Goal: Task Accomplishment & Management: Manage account settings

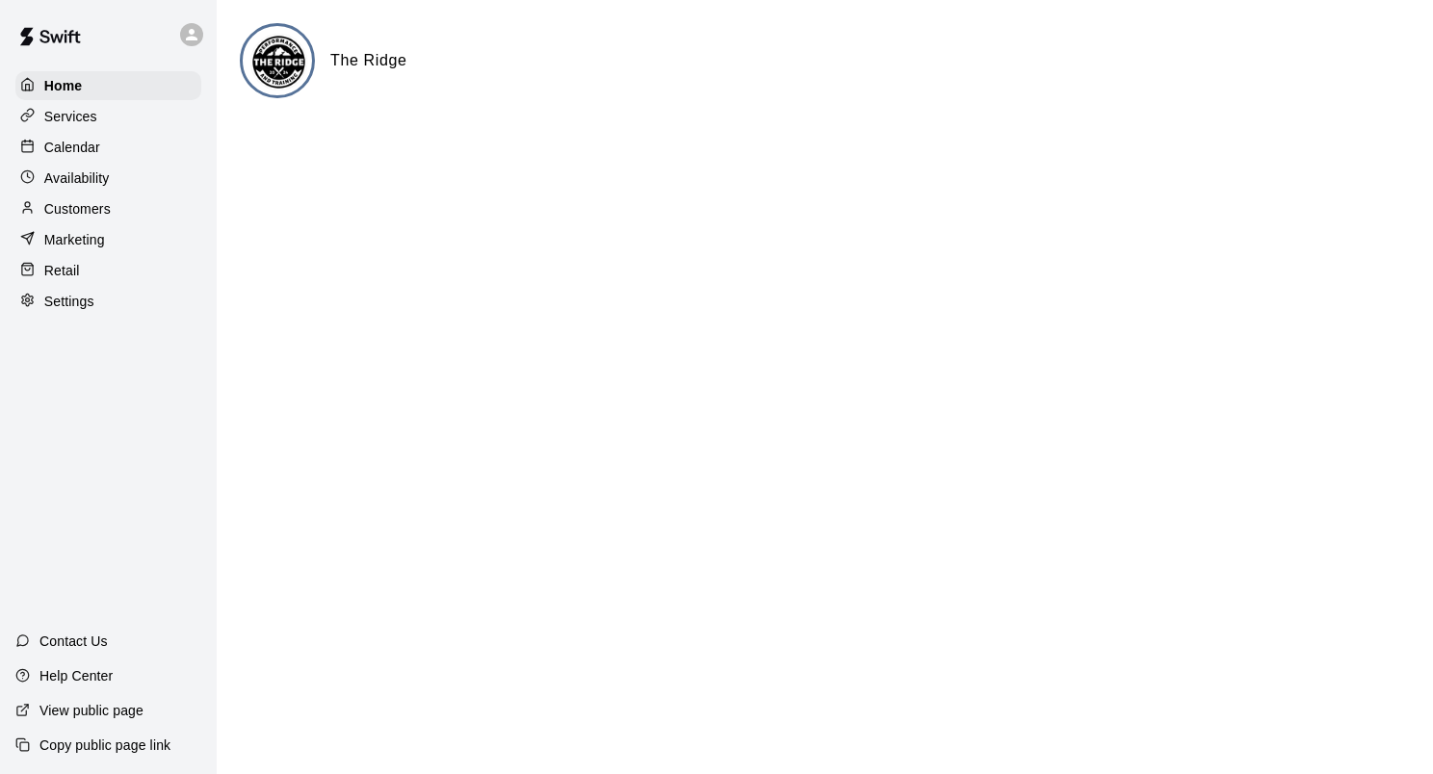
click at [118, 152] on div "Calendar" at bounding box center [108, 147] width 186 height 29
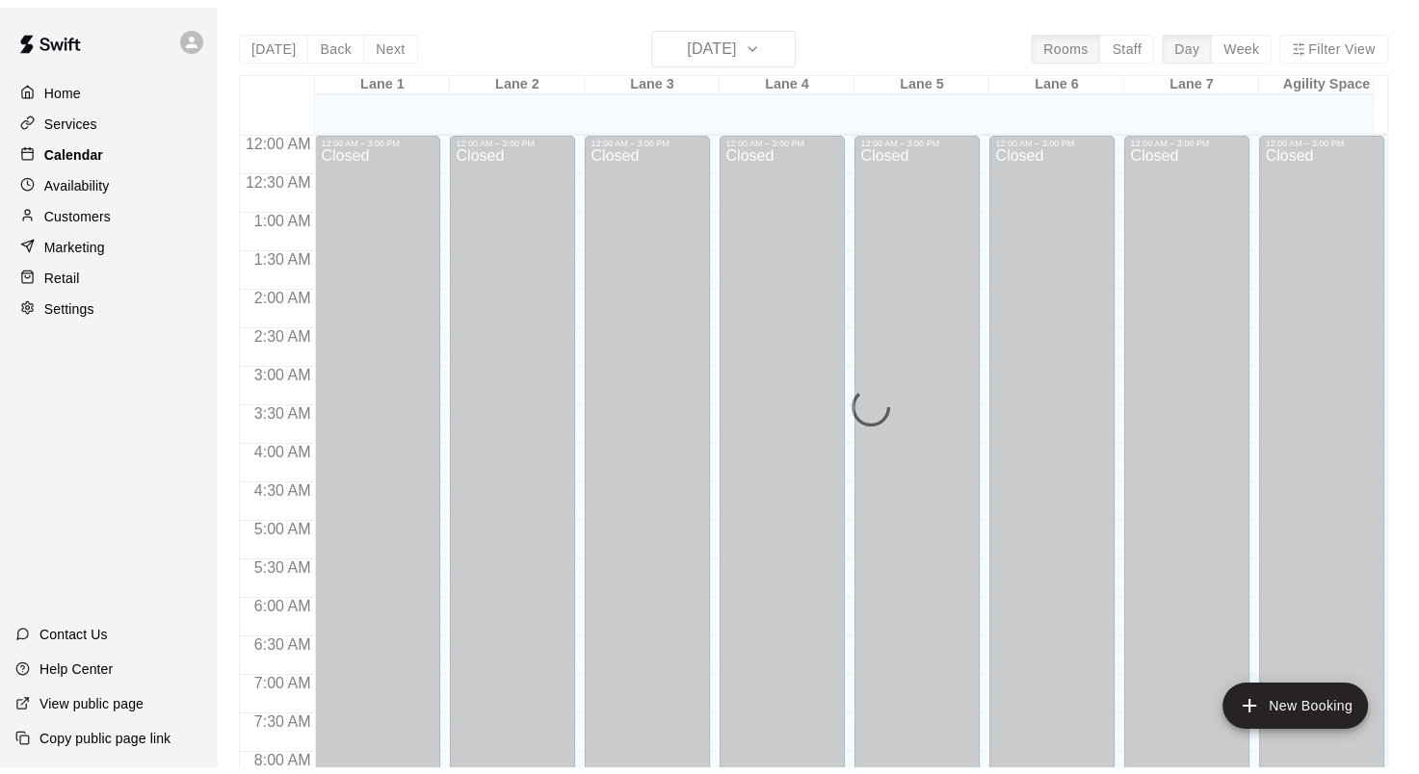
scroll to position [1121, 0]
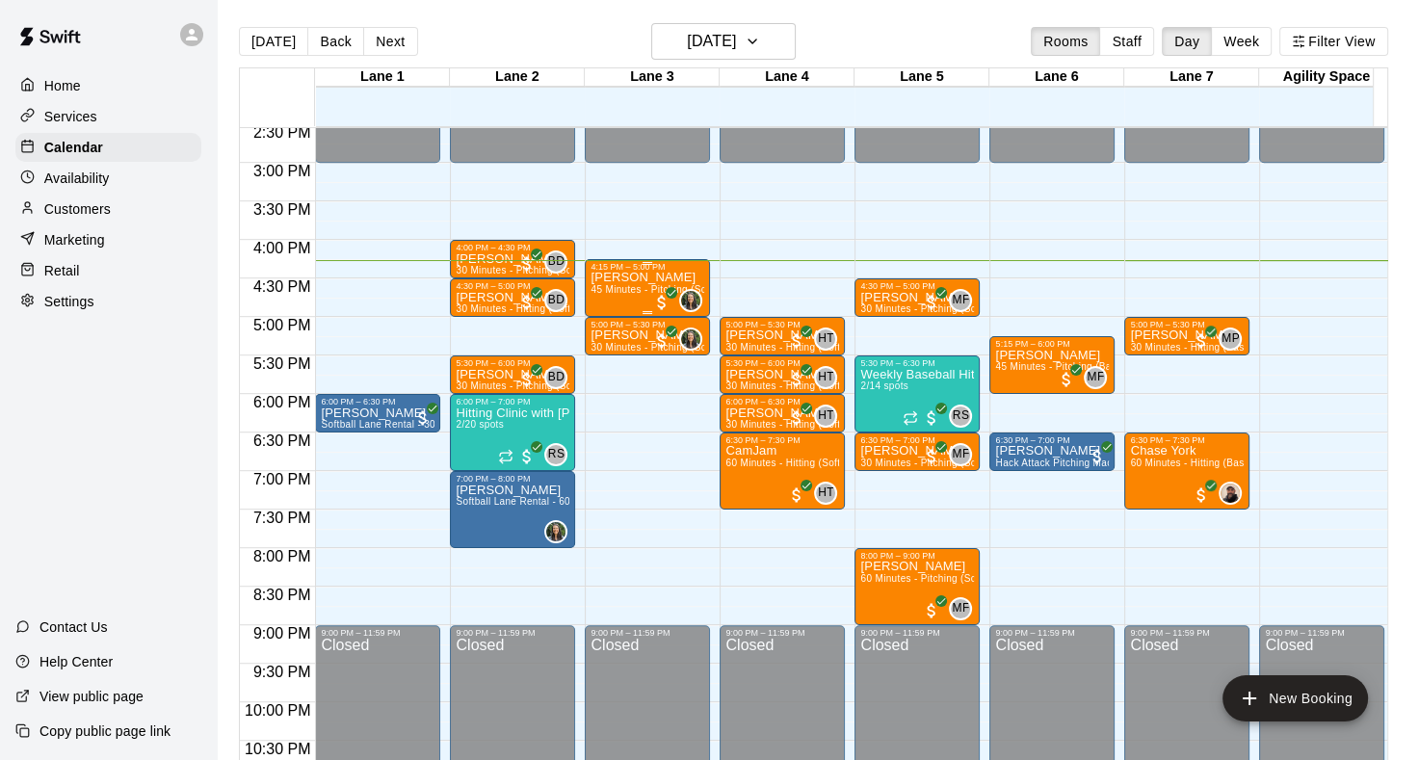
click at [636, 288] on span "45 Minutes - Pitching (Softball)" at bounding box center [661, 289] width 142 height 11
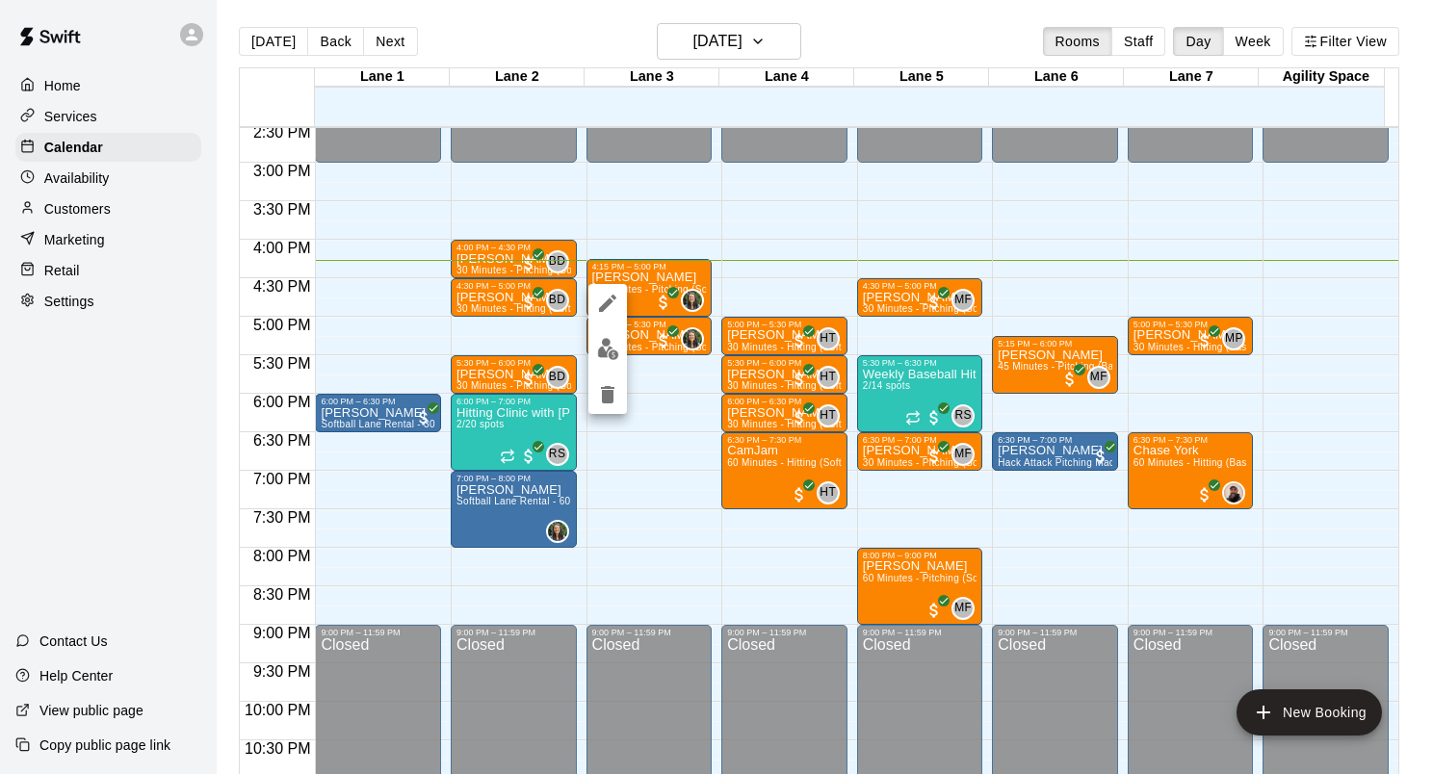
click at [601, 350] on img "edit" at bounding box center [608, 349] width 22 height 22
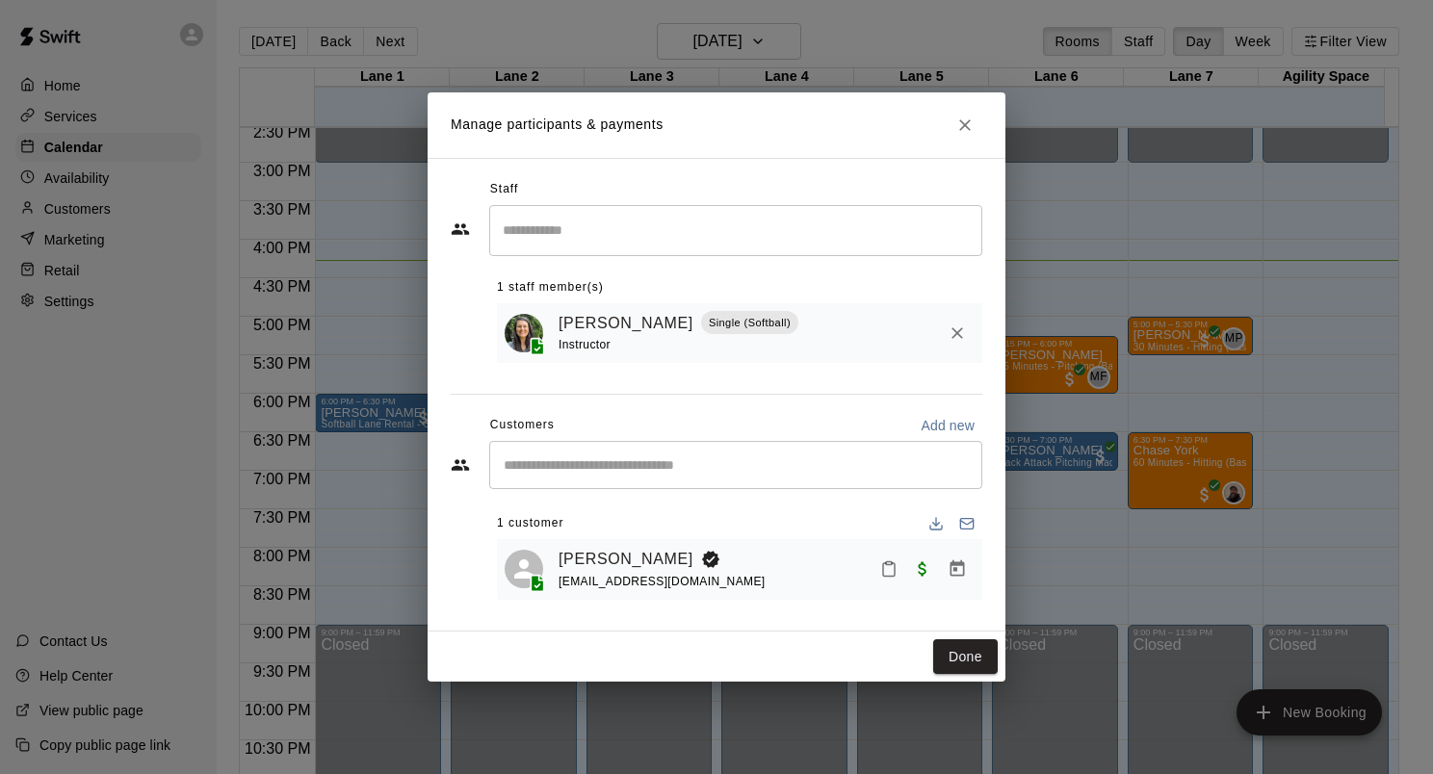
click at [890, 569] on icon "Mark attendance" at bounding box center [888, 569] width 17 height 17
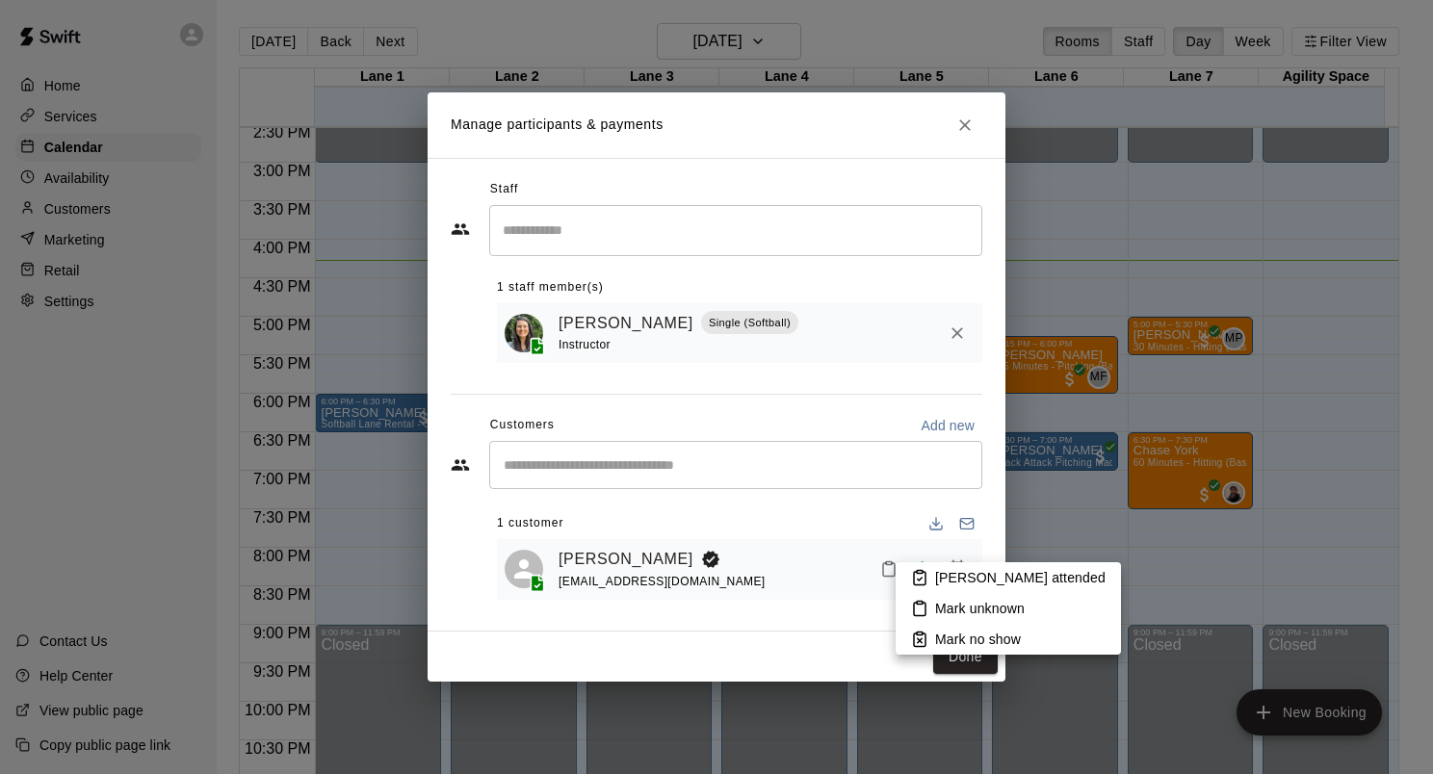
click at [1000, 571] on p "[PERSON_NAME] attended" at bounding box center [1020, 577] width 170 height 19
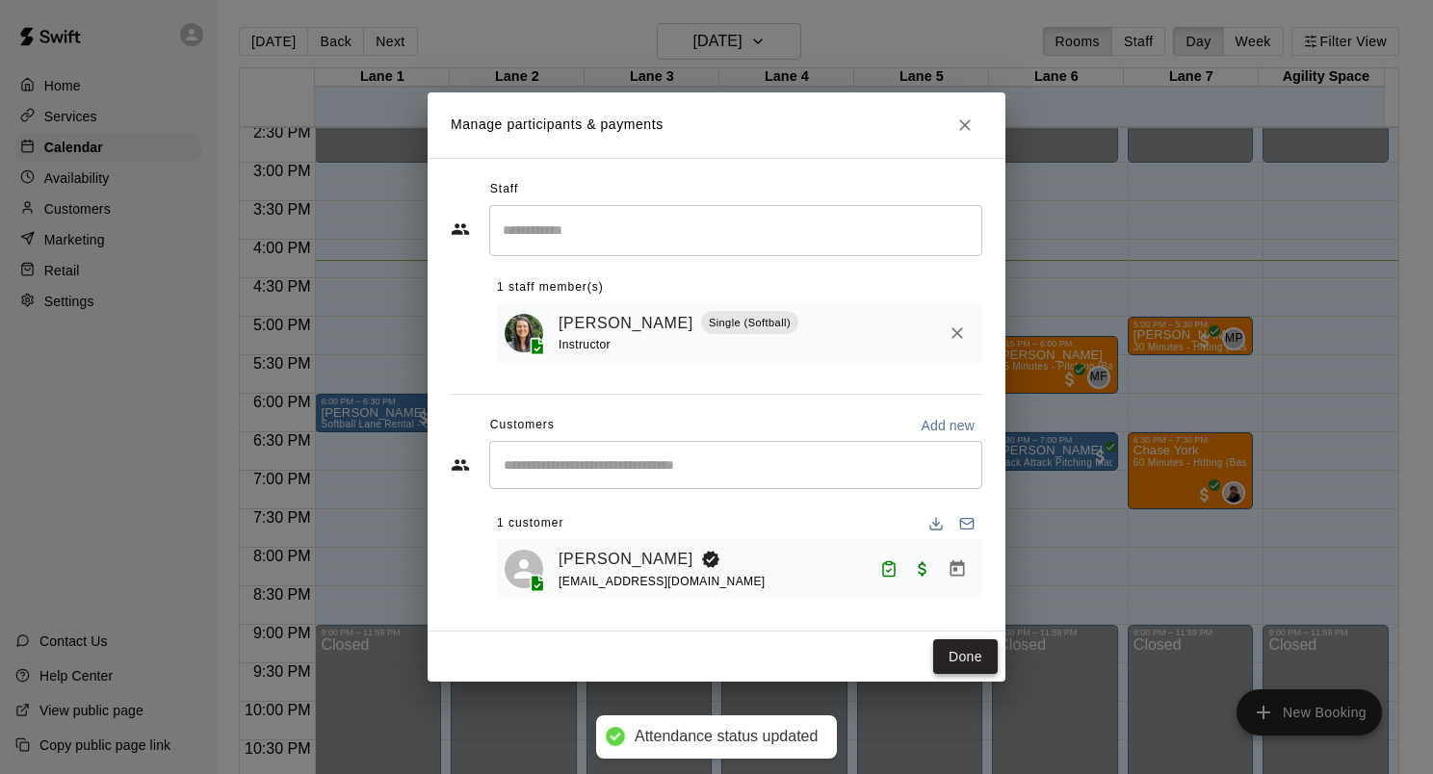
click at [974, 659] on button "Done" at bounding box center [965, 658] width 65 height 36
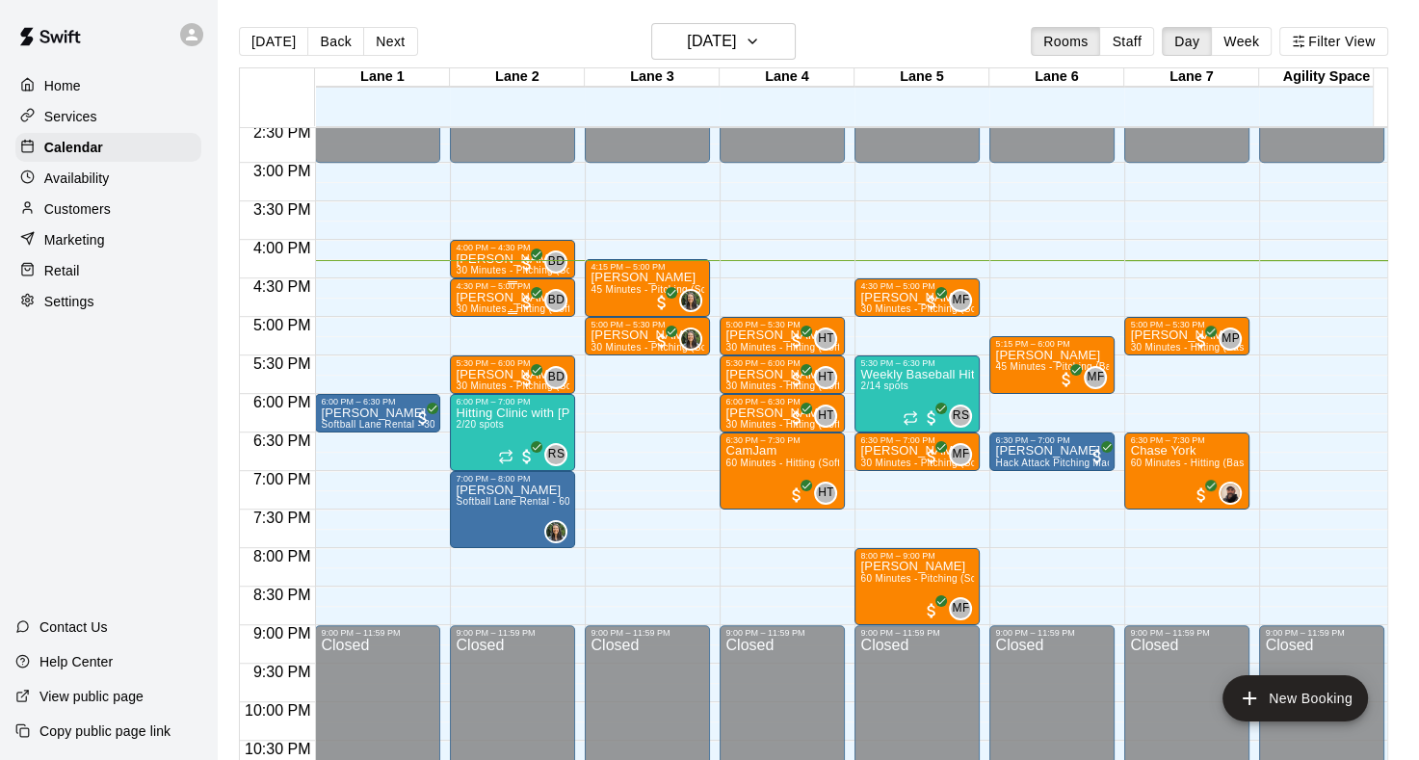
click at [498, 298] on p "[PERSON_NAME]" at bounding box center [513, 298] width 114 height 0
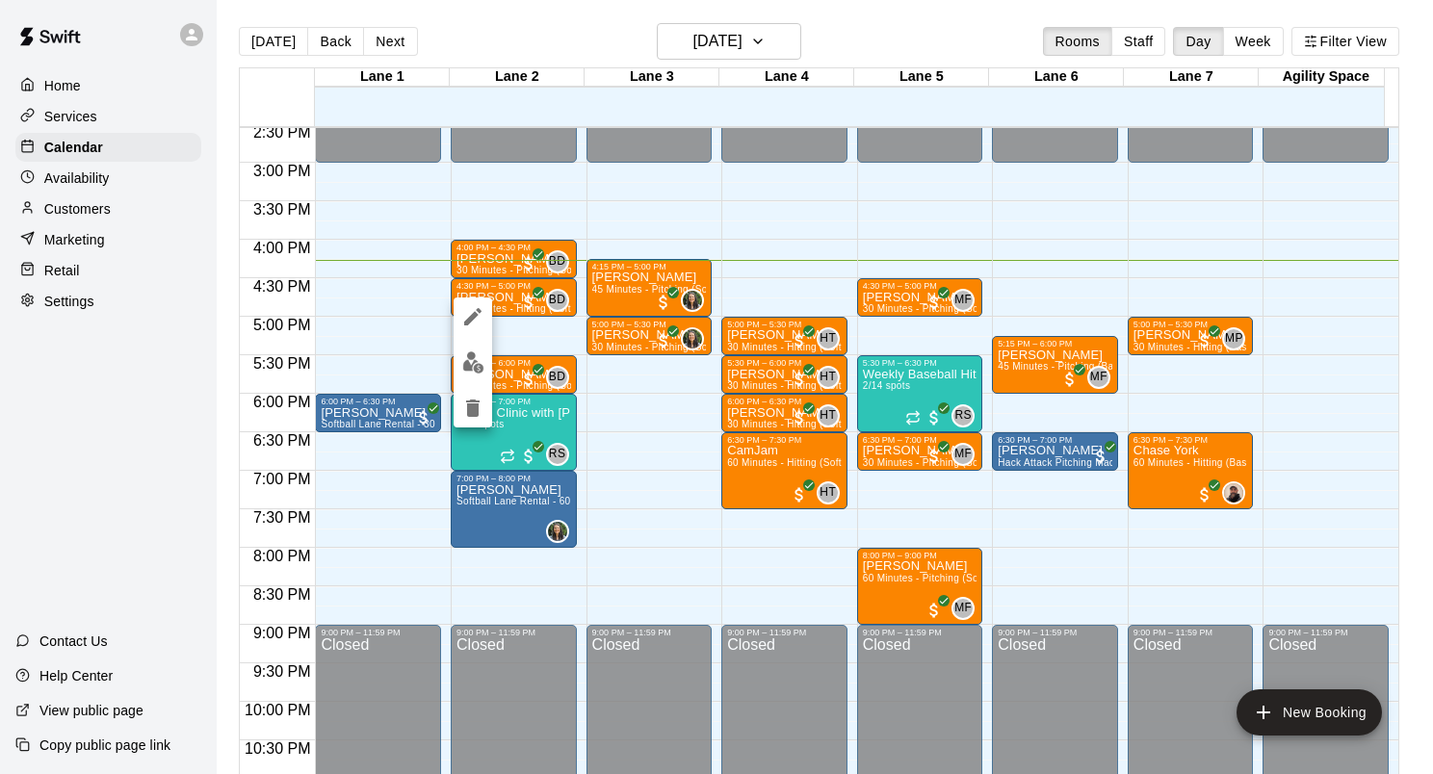
click at [481, 356] on img "edit" at bounding box center [473, 363] width 22 height 22
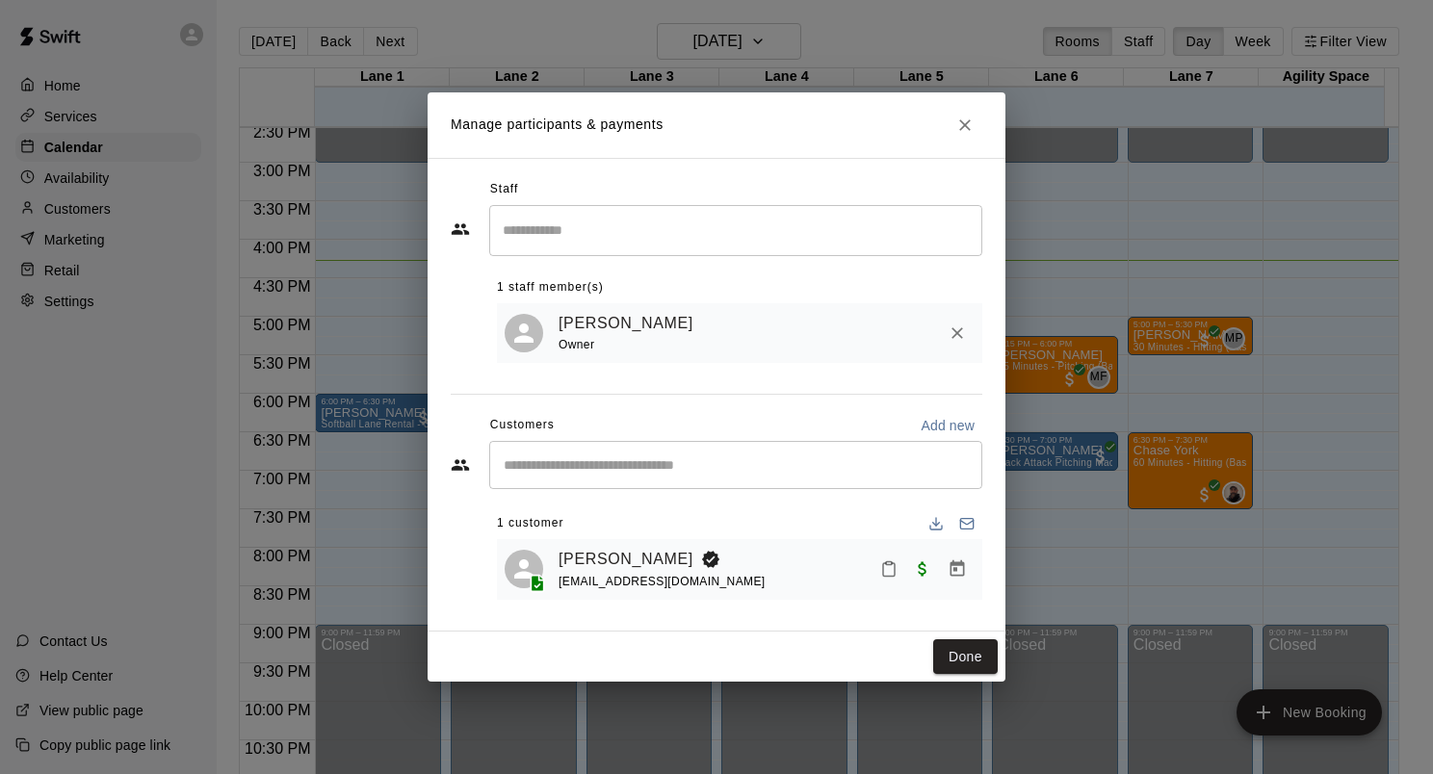
click at [893, 574] on icon "Mark attendance" at bounding box center [888, 569] width 17 height 17
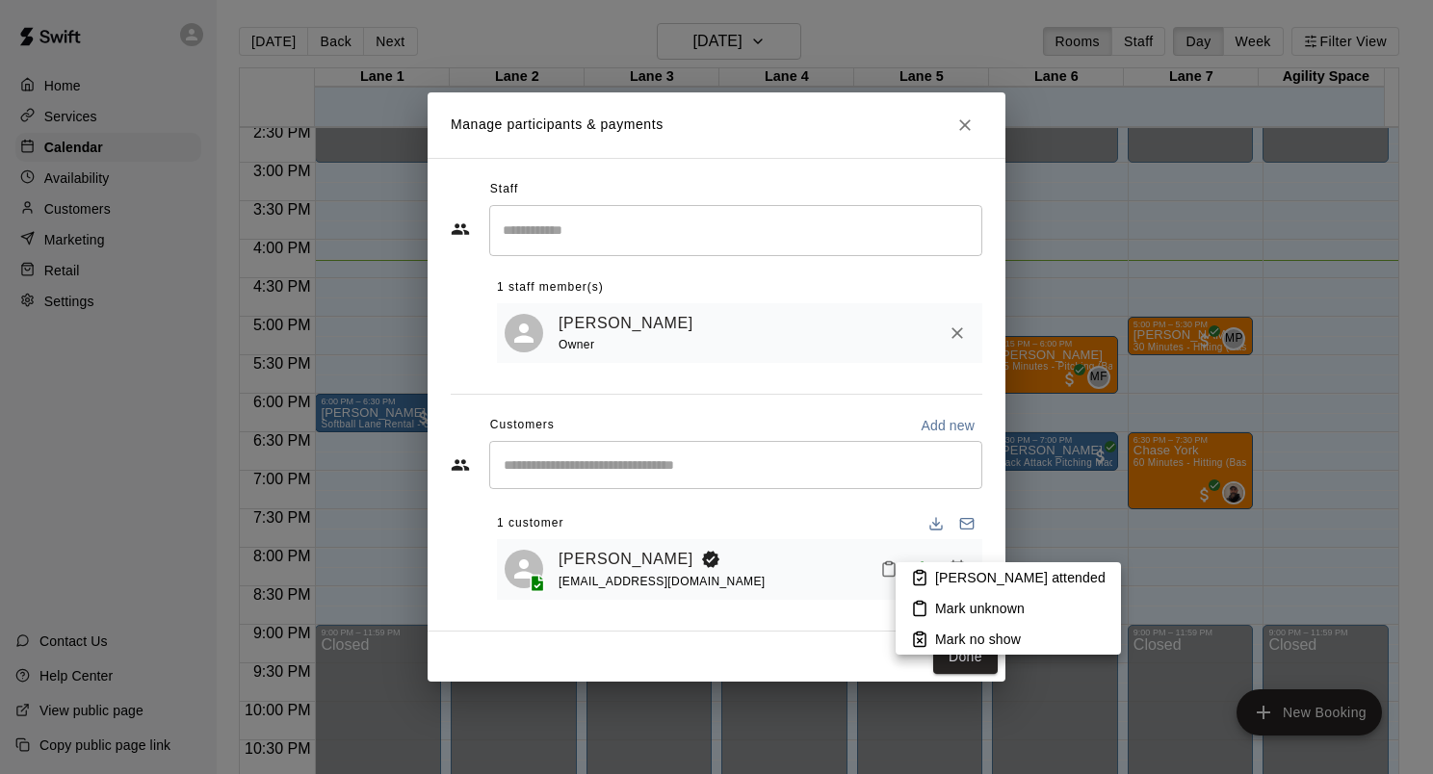
click at [965, 577] on p "[PERSON_NAME] attended" at bounding box center [1020, 577] width 170 height 19
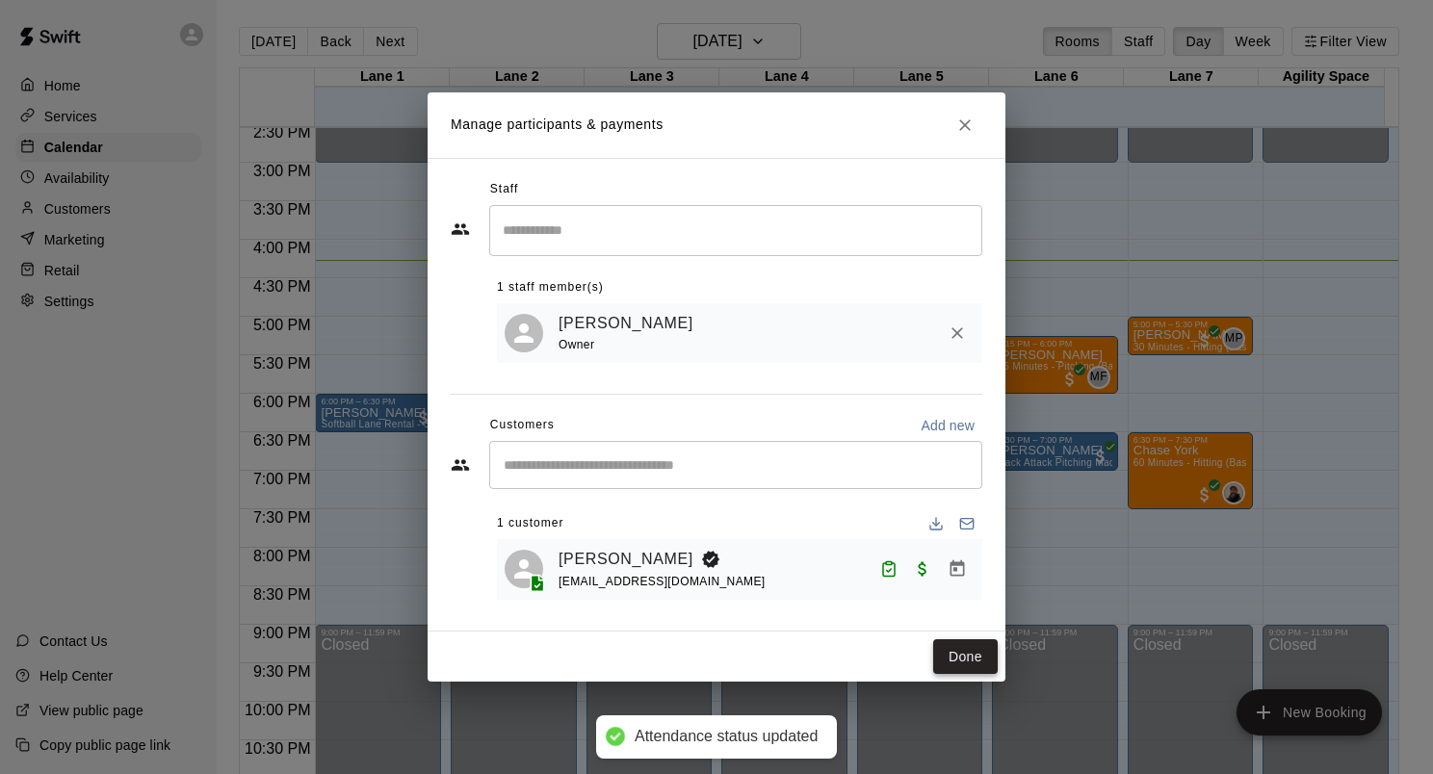
click at [966, 652] on button "Done" at bounding box center [965, 658] width 65 height 36
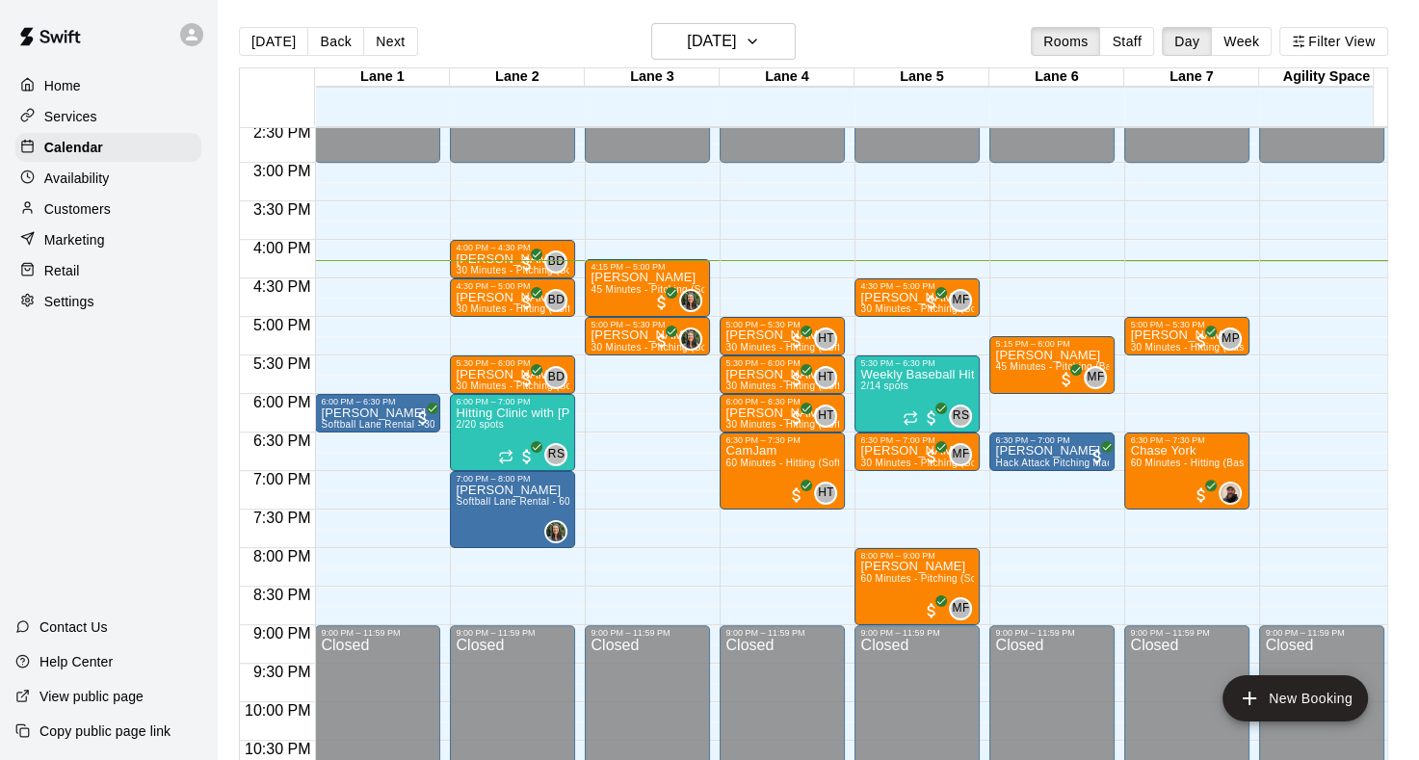
click at [1275, 71] on div "Agility Space" at bounding box center [1326, 77] width 135 height 18
drag, startPoint x: 358, startPoint y: 417, endPoint x: 609, endPoint y: 412, distance: 250.5
click at [609, 412] on div "12:00 AM 12:30 AM 1:00 AM 1:30 AM 2:00 AM 2:30 AM 3:00 AM 3:30 AM 4:00 AM 4:30 …" at bounding box center [813, 454] width 1147 height 656
drag, startPoint x: 380, startPoint y: 412, endPoint x: 665, endPoint y: 411, distance: 284.1
click at [665, 411] on div "12:00 AM 12:30 AM 1:00 AM 1:30 AM 2:00 AM 2:30 AM 3:00 AM 3:30 AM 4:00 AM 4:30 …" at bounding box center [813, 454] width 1147 height 656
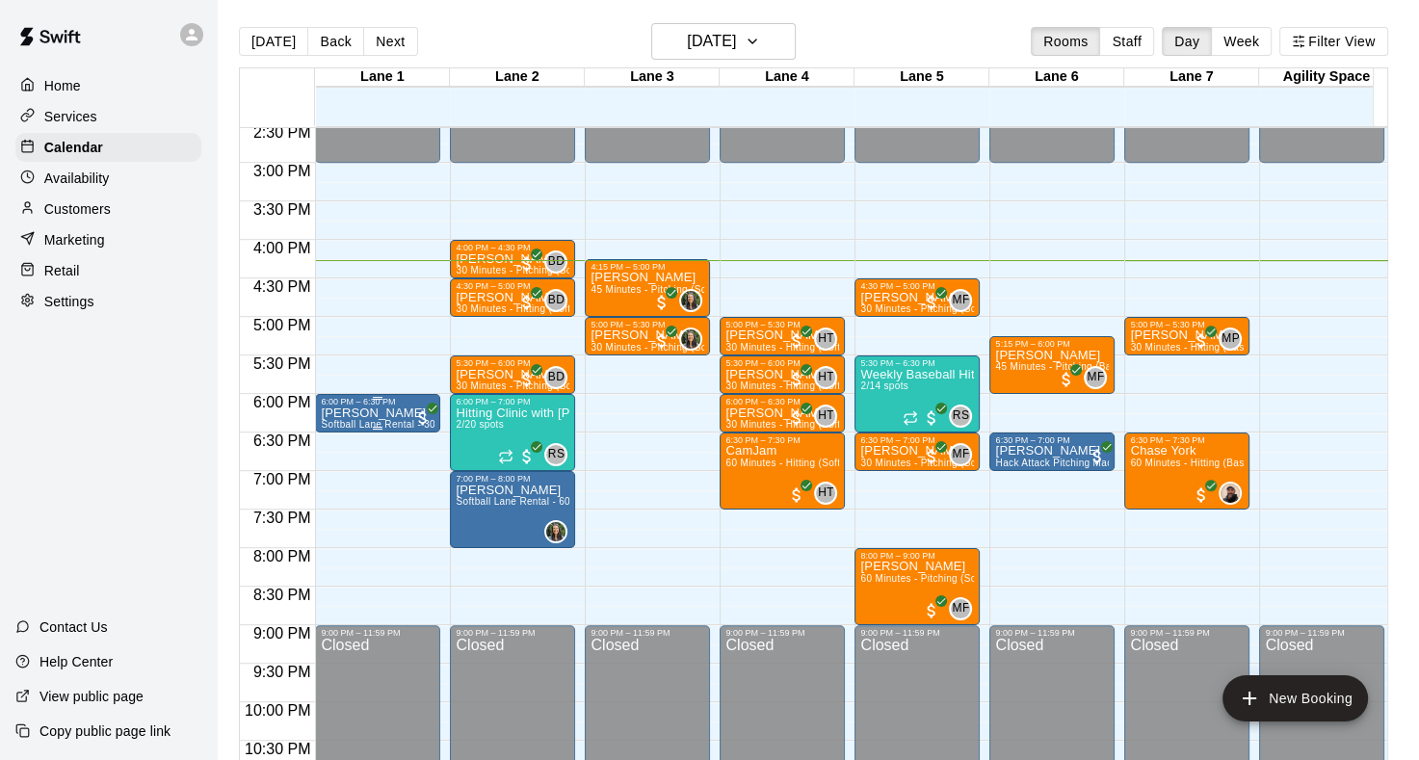
click at [382, 413] on p "[PERSON_NAME]" at bounding box center [378, 413] width 114 height 0
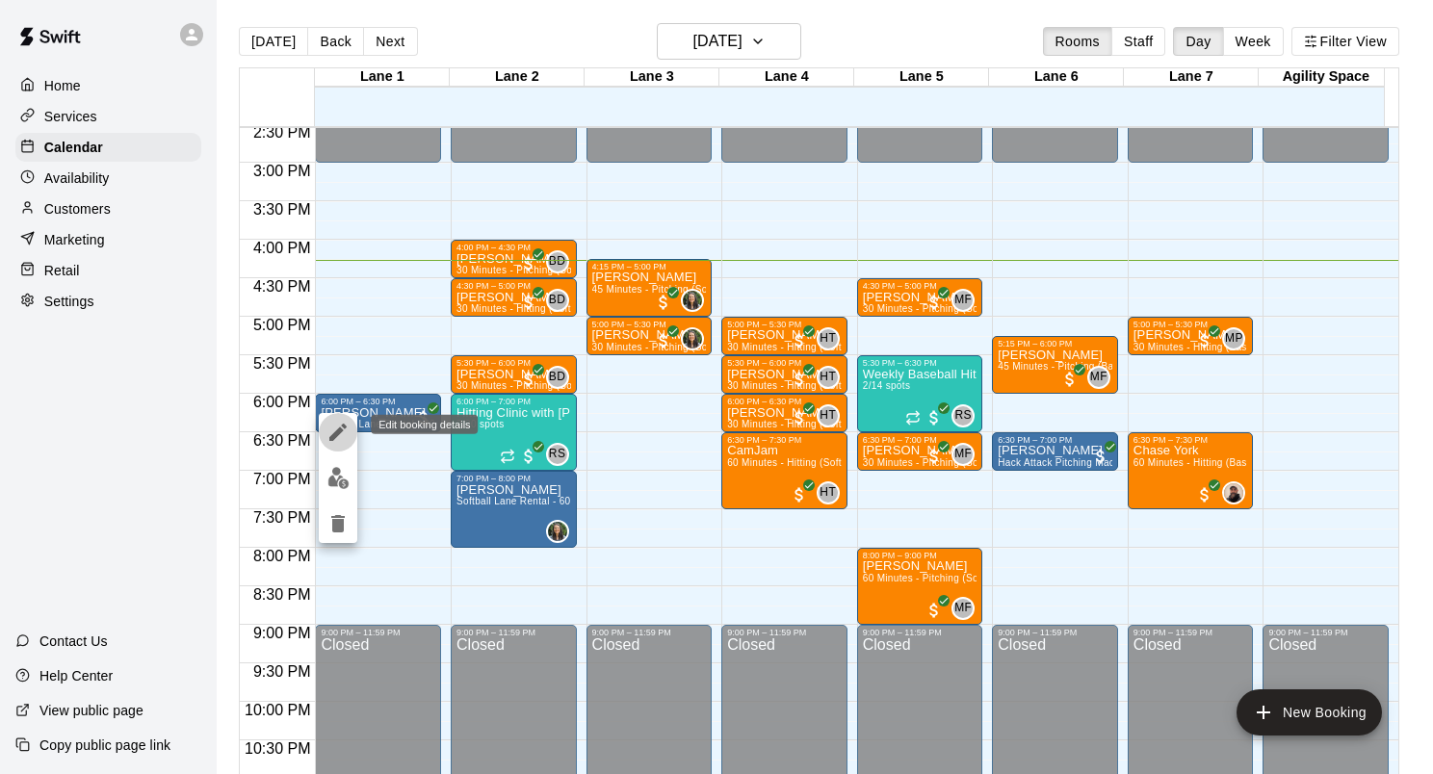
click at [337, 431] on icon "edit" at bounding box center [337, 432] width 17 height 17
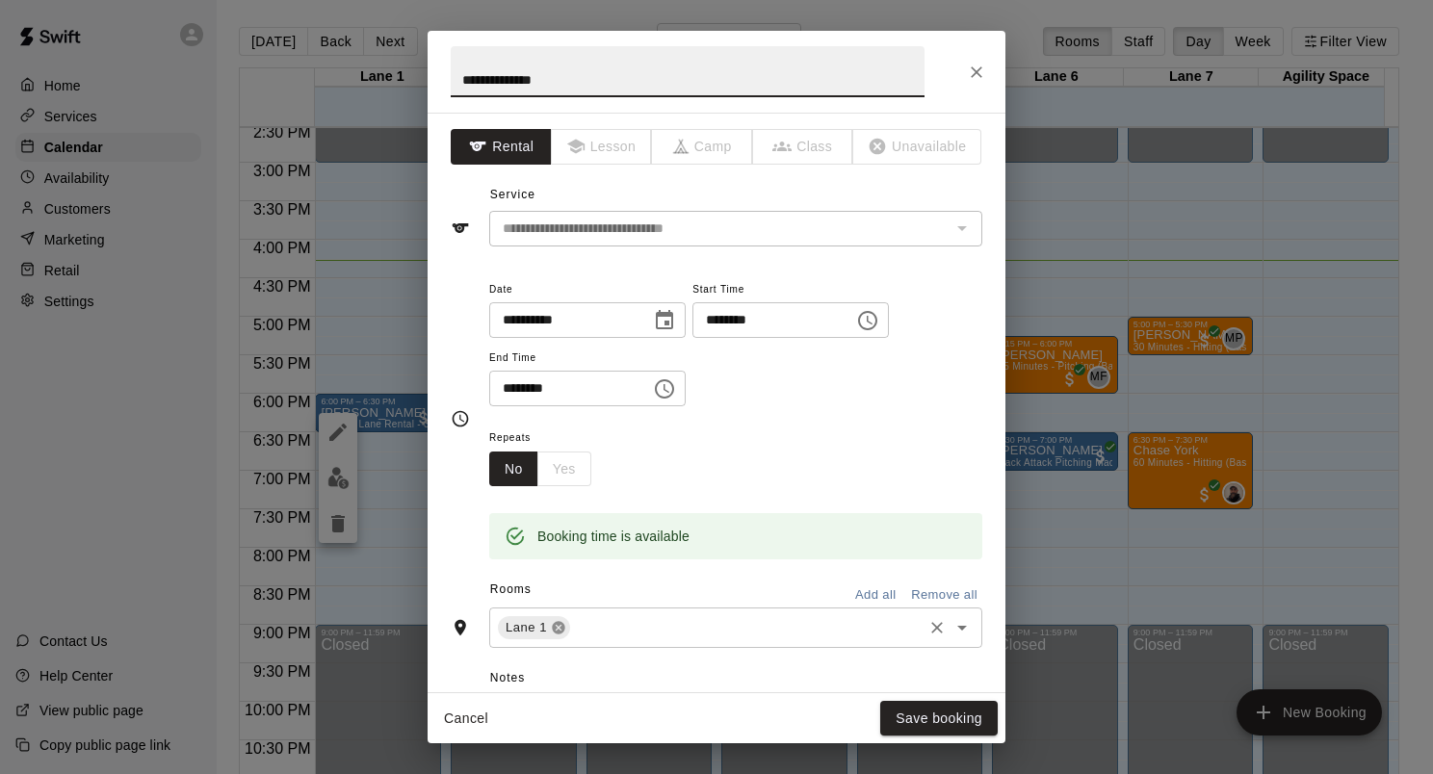
click at [555, 628] on icon at bounding box center [558, 628] width 13 height 13
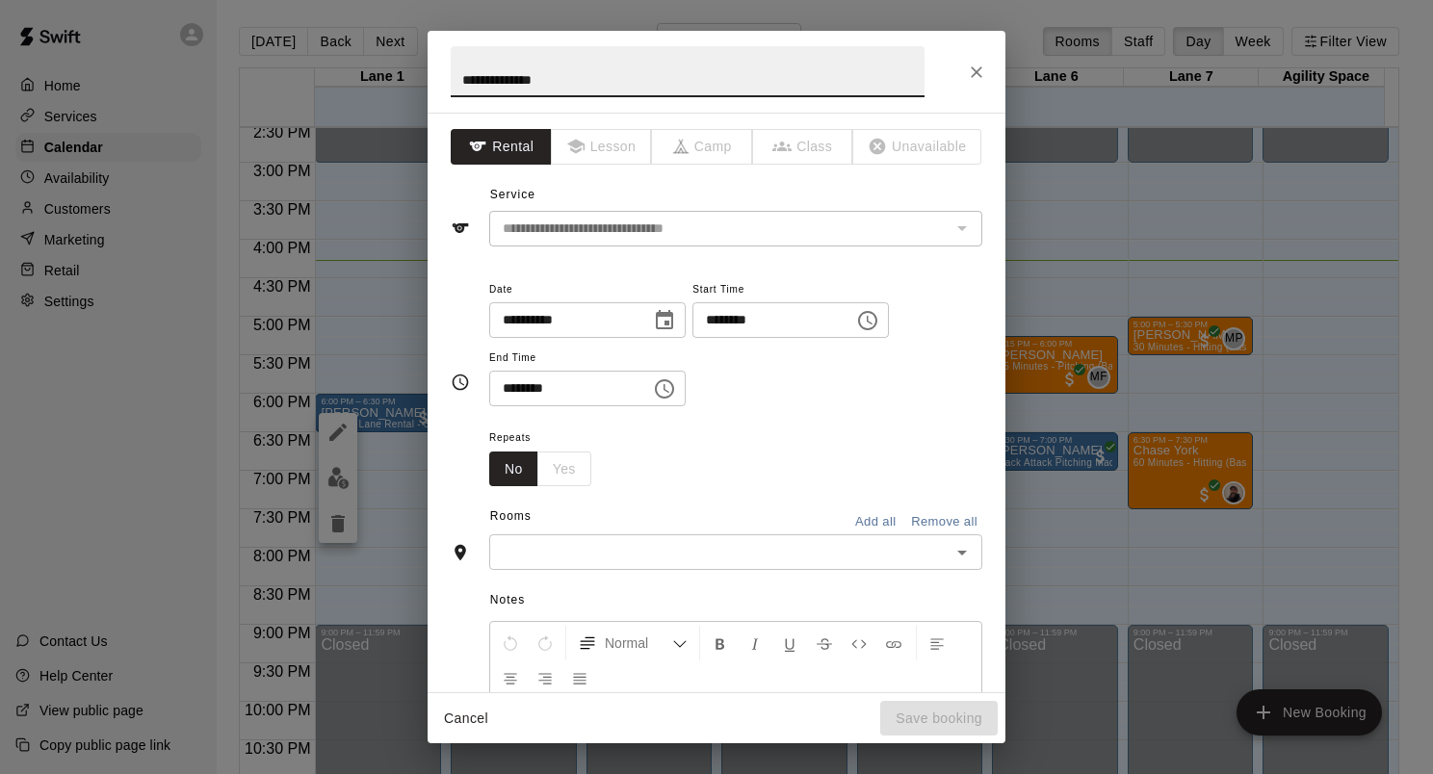
click at [572, 559] on input "text" at bounding box center [720, 552] width 450 height 24
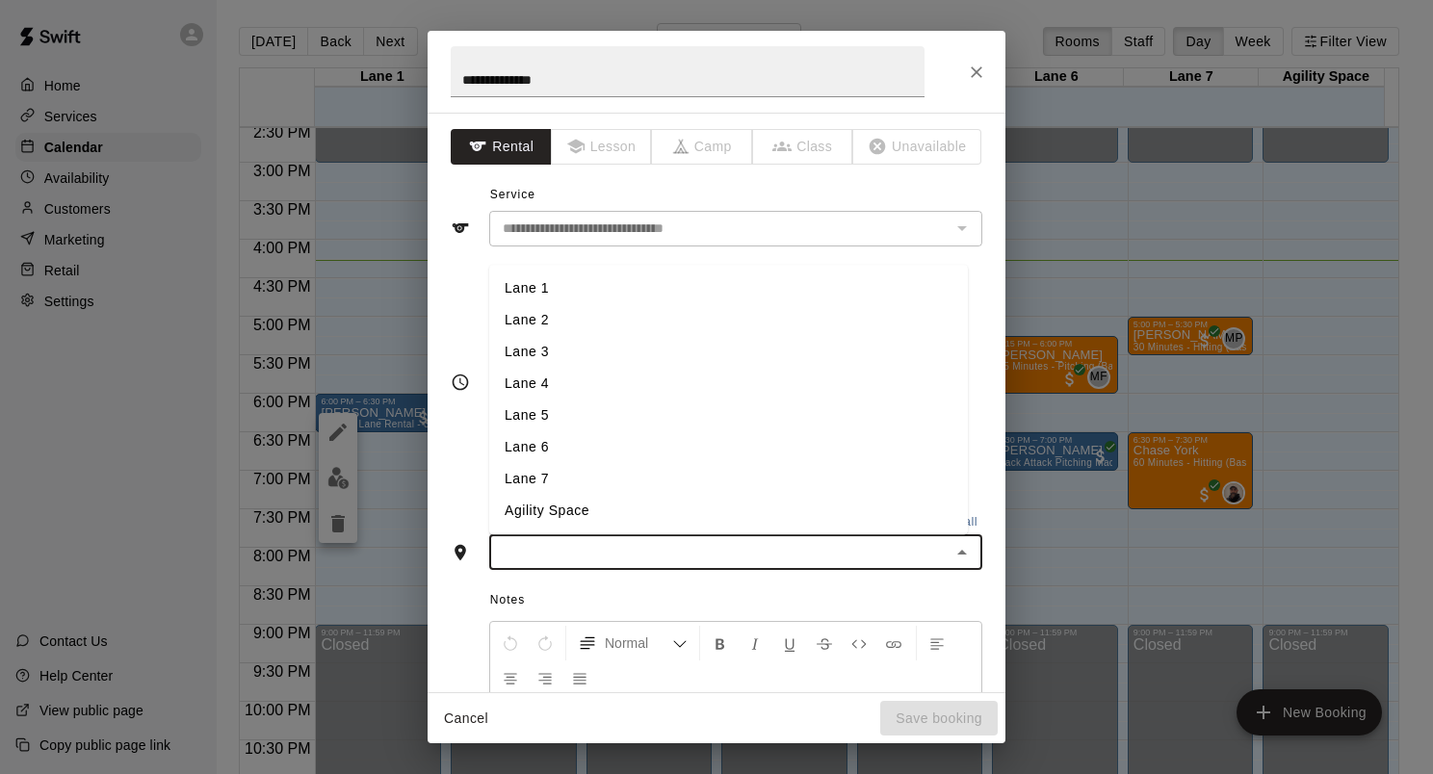
click at [555, 358] on li "Lane 3" at bounding box center [728, 353] width 479 height 32
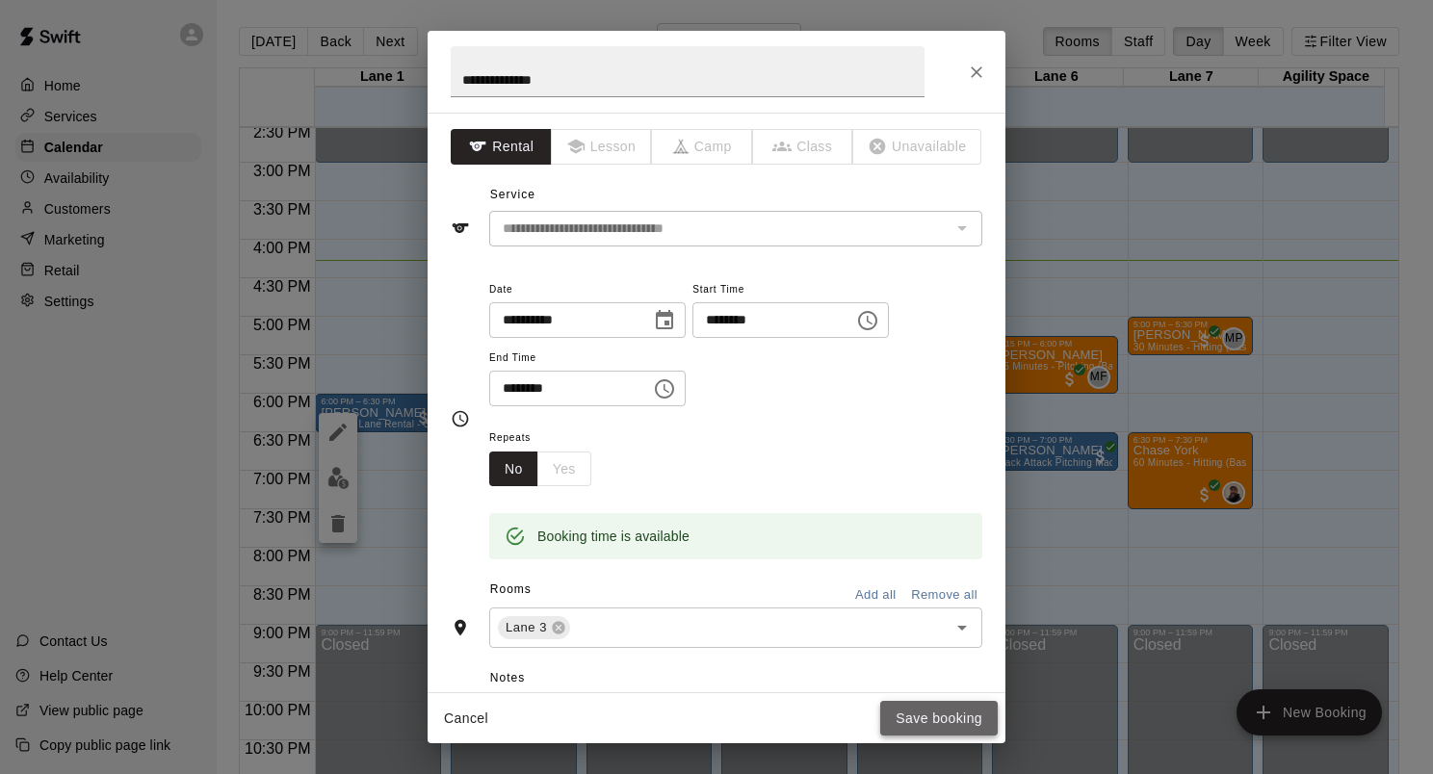
click at [913, 709] on button "Save booking" at bounding box center [939, 719] width 118 height 36
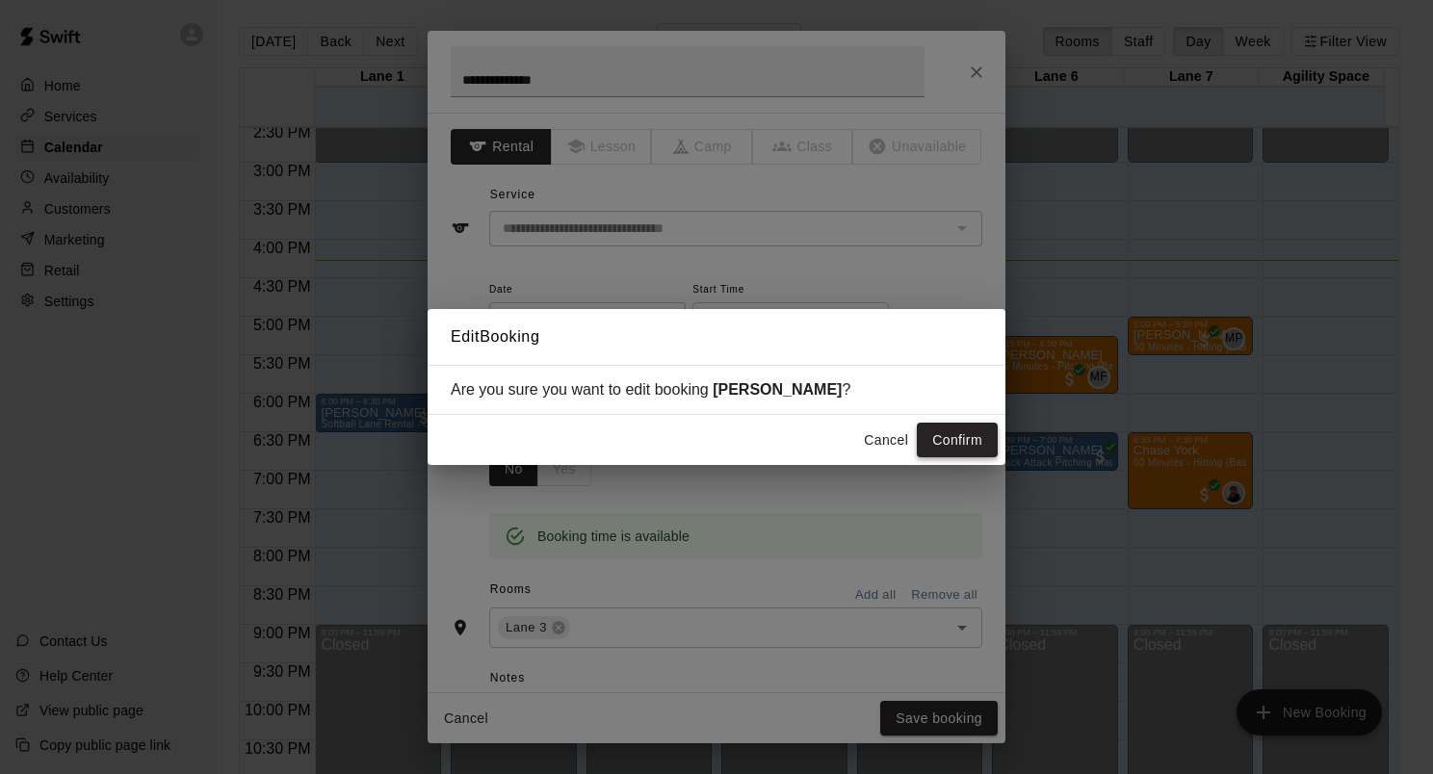
click at [963, 440] on button "Confirm" at bounding box center [957, 441] width 81 height 36
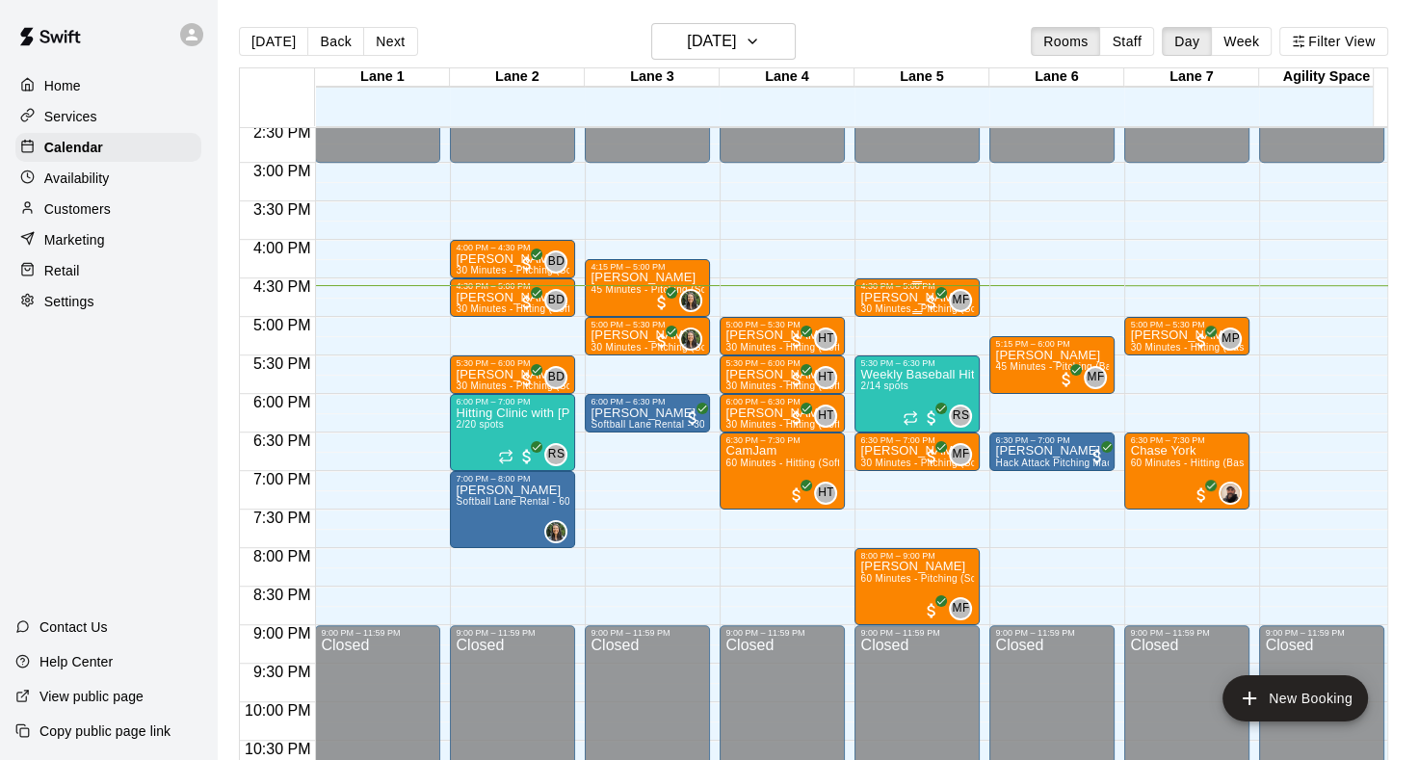
click at [904, 298] on p "[PERSON_NAME]" at bounding box center [917, 298] width 114 height 0
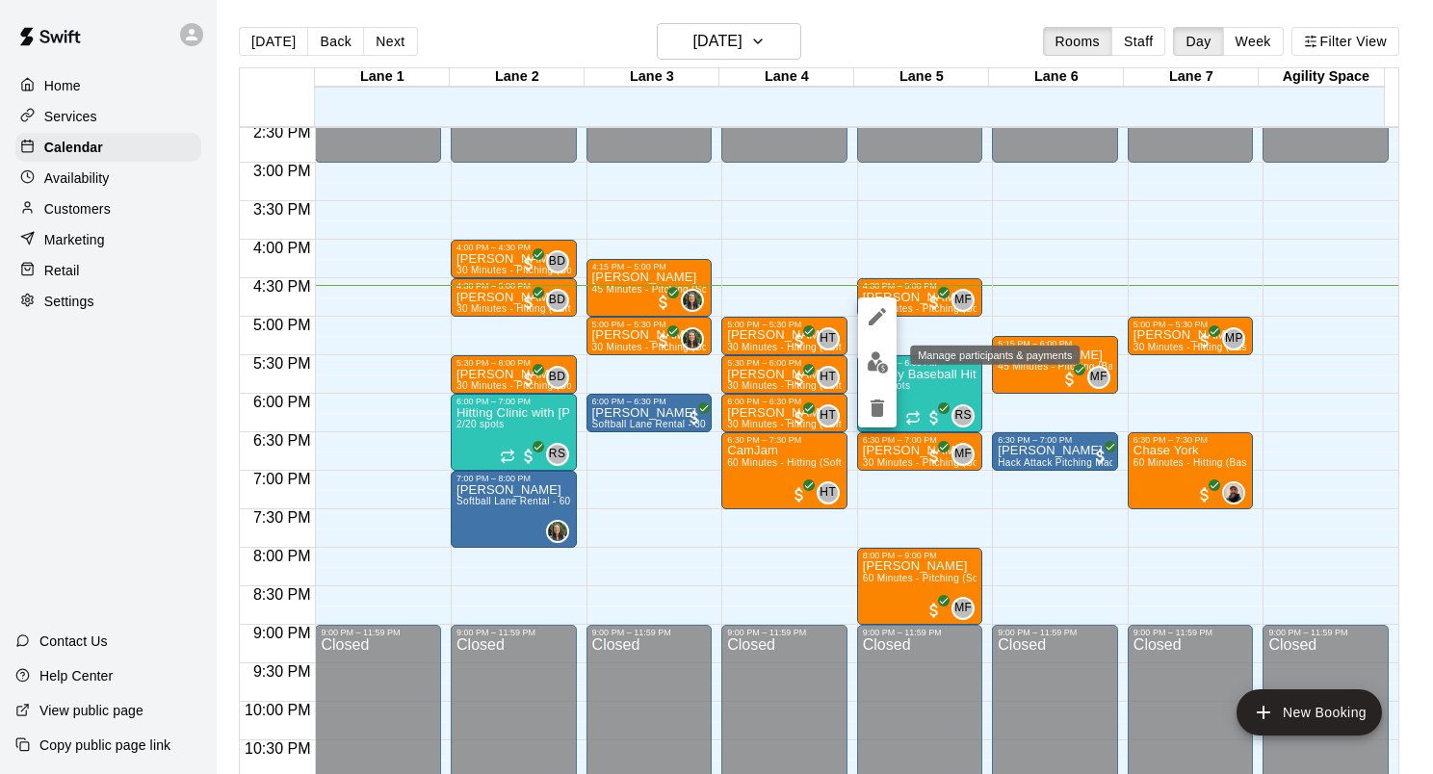
click at [878, 366] on img "edit" at bounding box center [878, 363] width 22 height 22
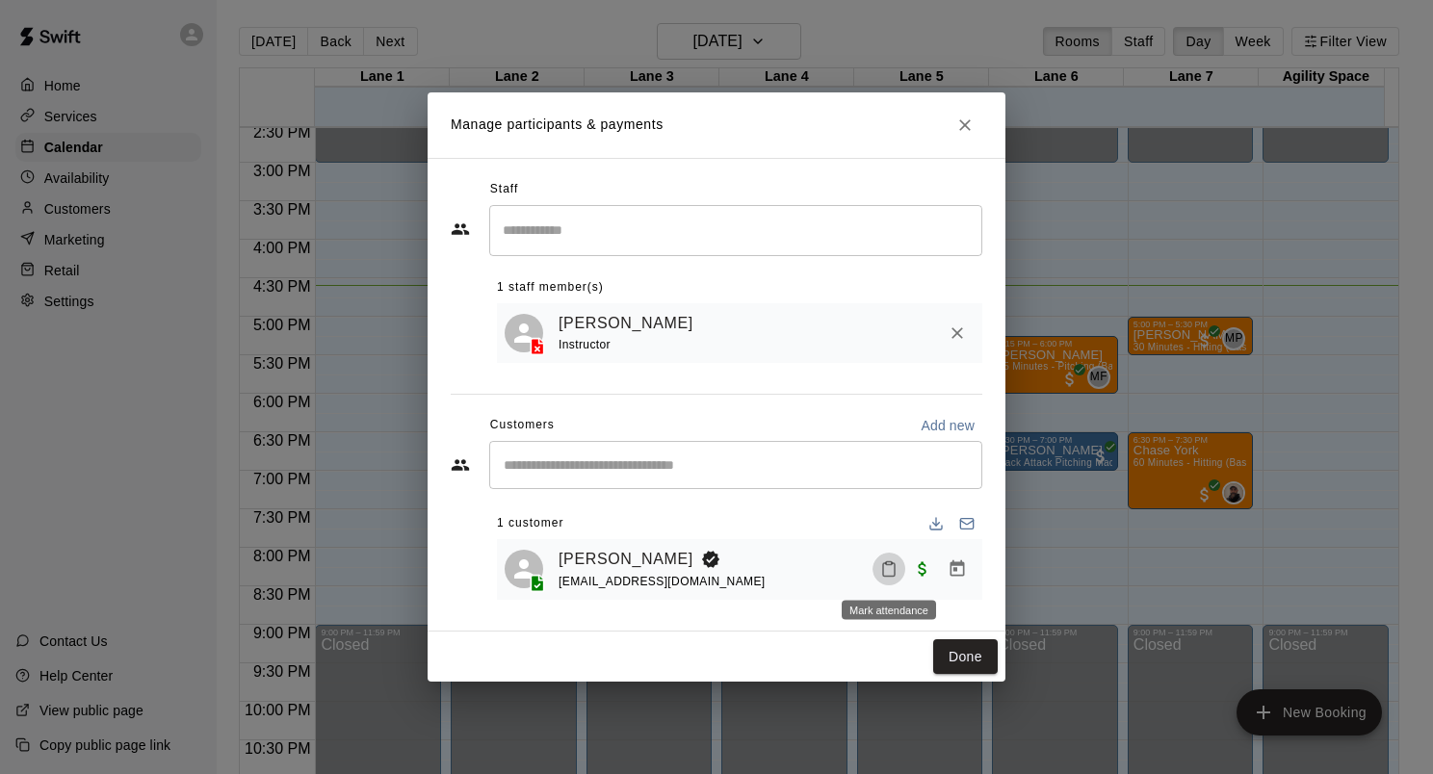
click at [894, 563] on icon "Mark attendance" at bounding box center [888, 569] width 17 height 17
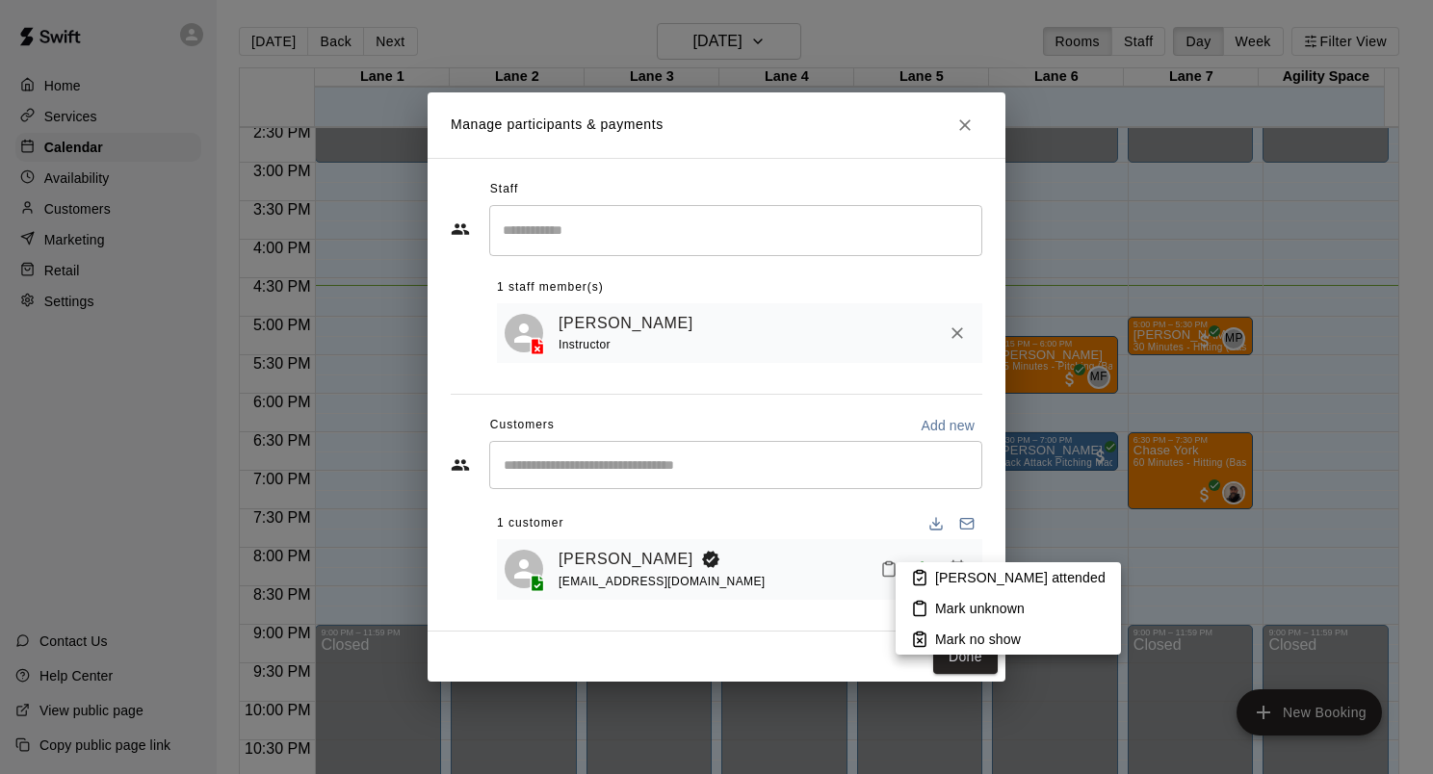
click at [952, 570] on p "[PERSON_NAME] attended" at bounding box center [1020, 577] width 170 height 19
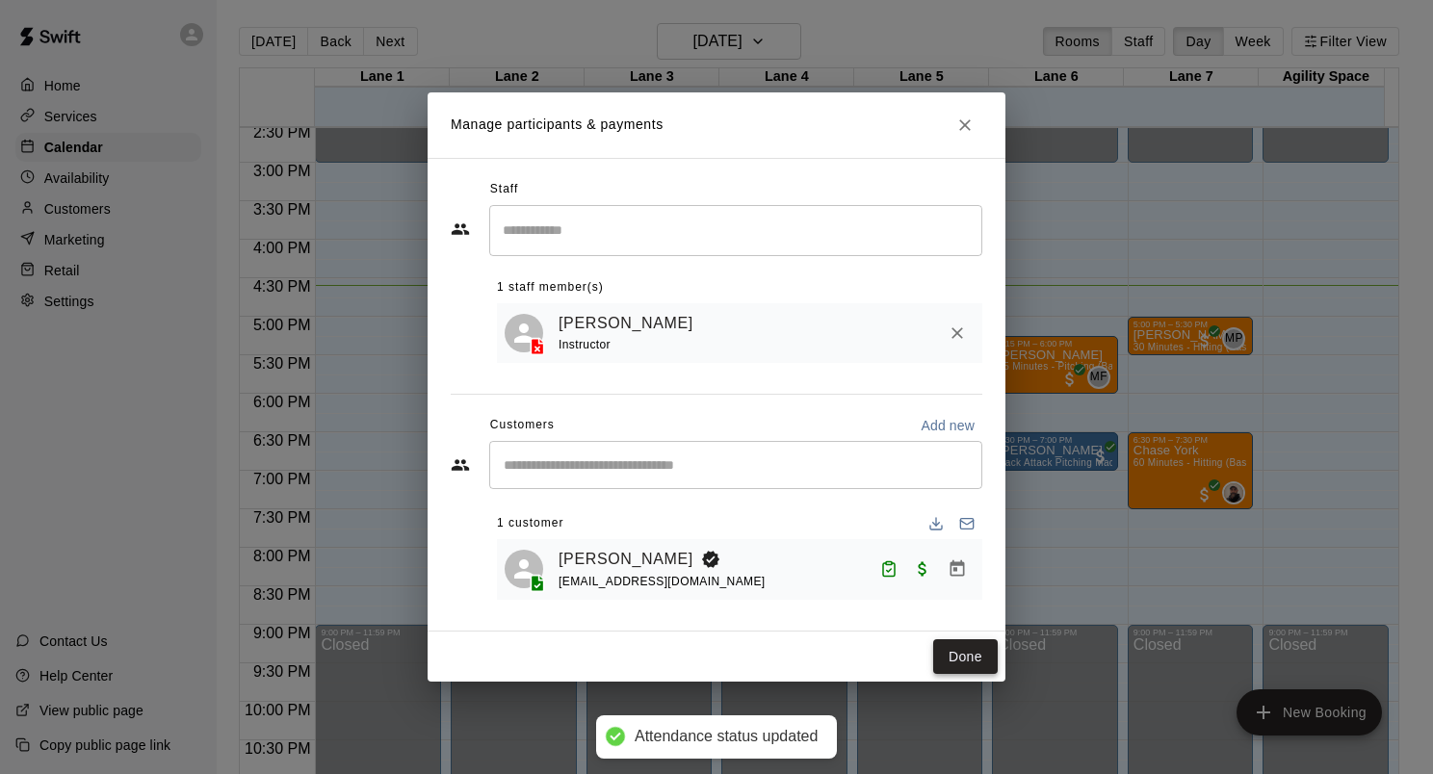
click at [975, 663] on button "Done" at bounding box center [965, 658] width 65 height 36
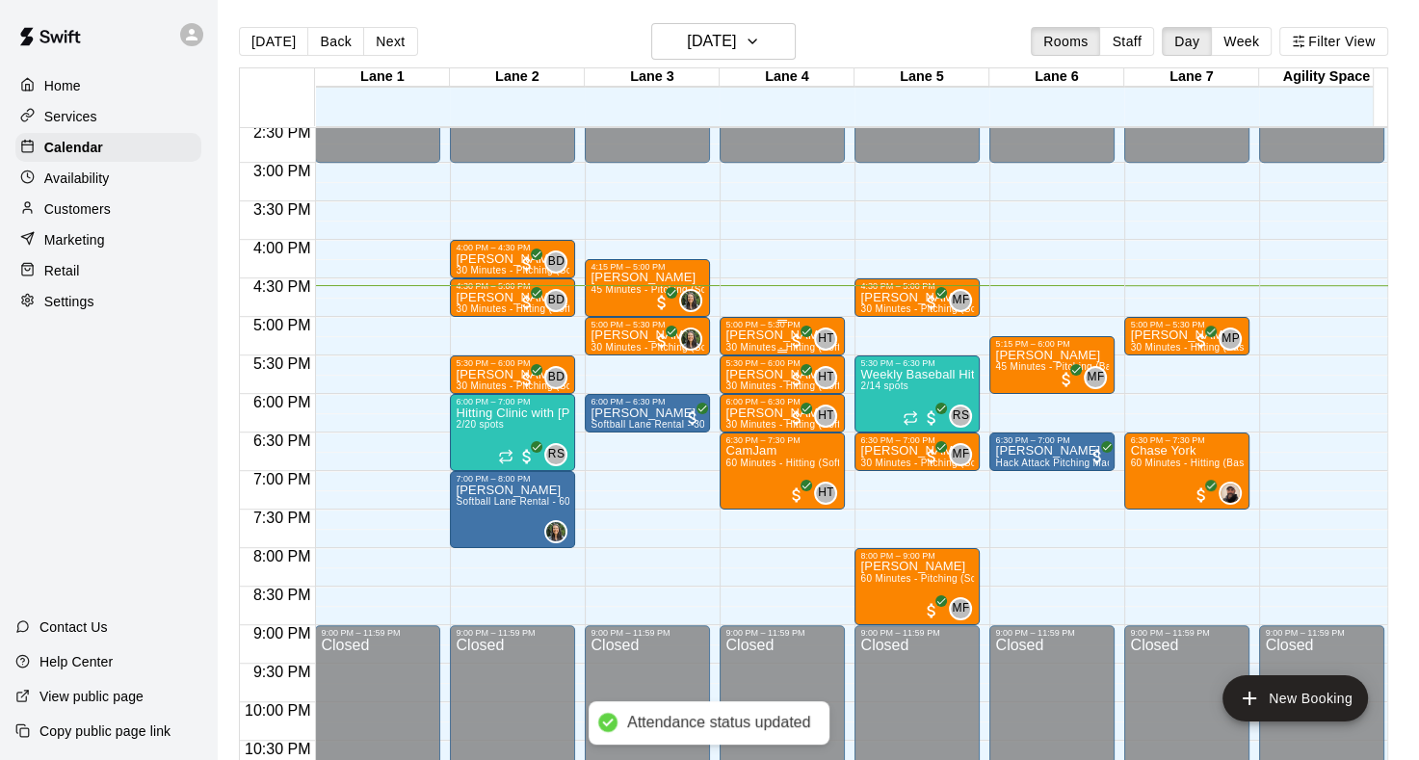
click at [774, 350] on div at bounding box center [782, 351] width 114 height 3
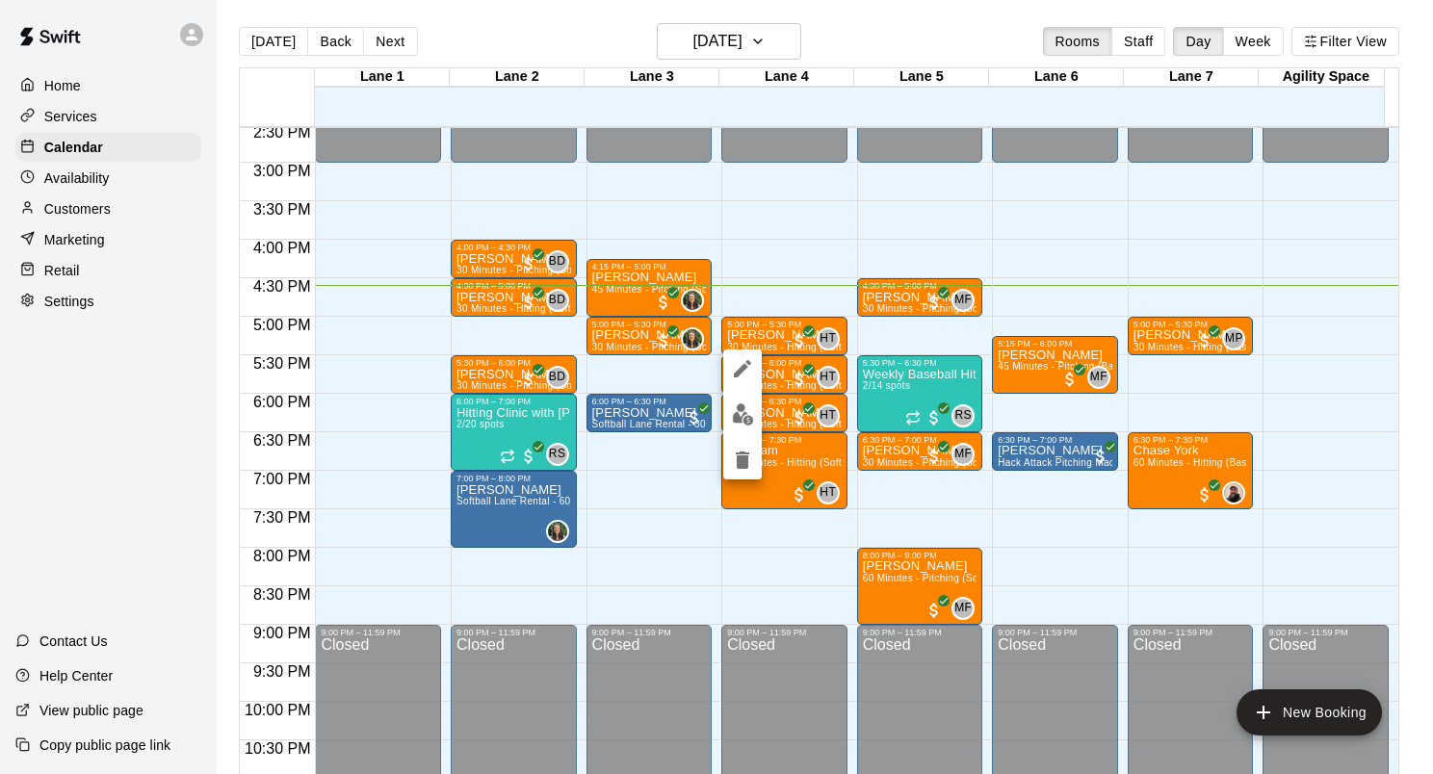
click at [746, 407] on img "edit" at bounding box center [743, 415] width 22 height 22
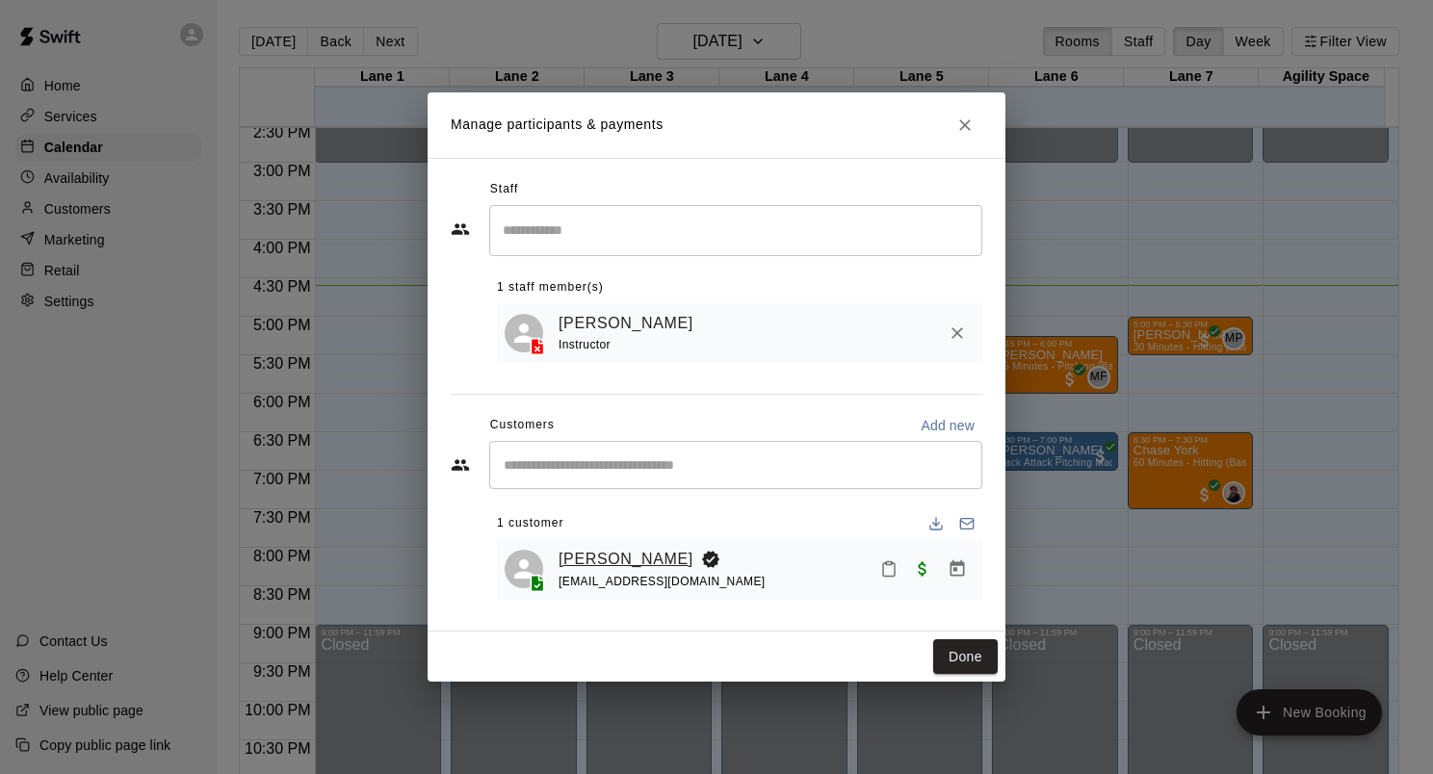
click at [647, 563] on link "[PERSON_NAME]" at bounding box center [626, 559] width 135 height 25
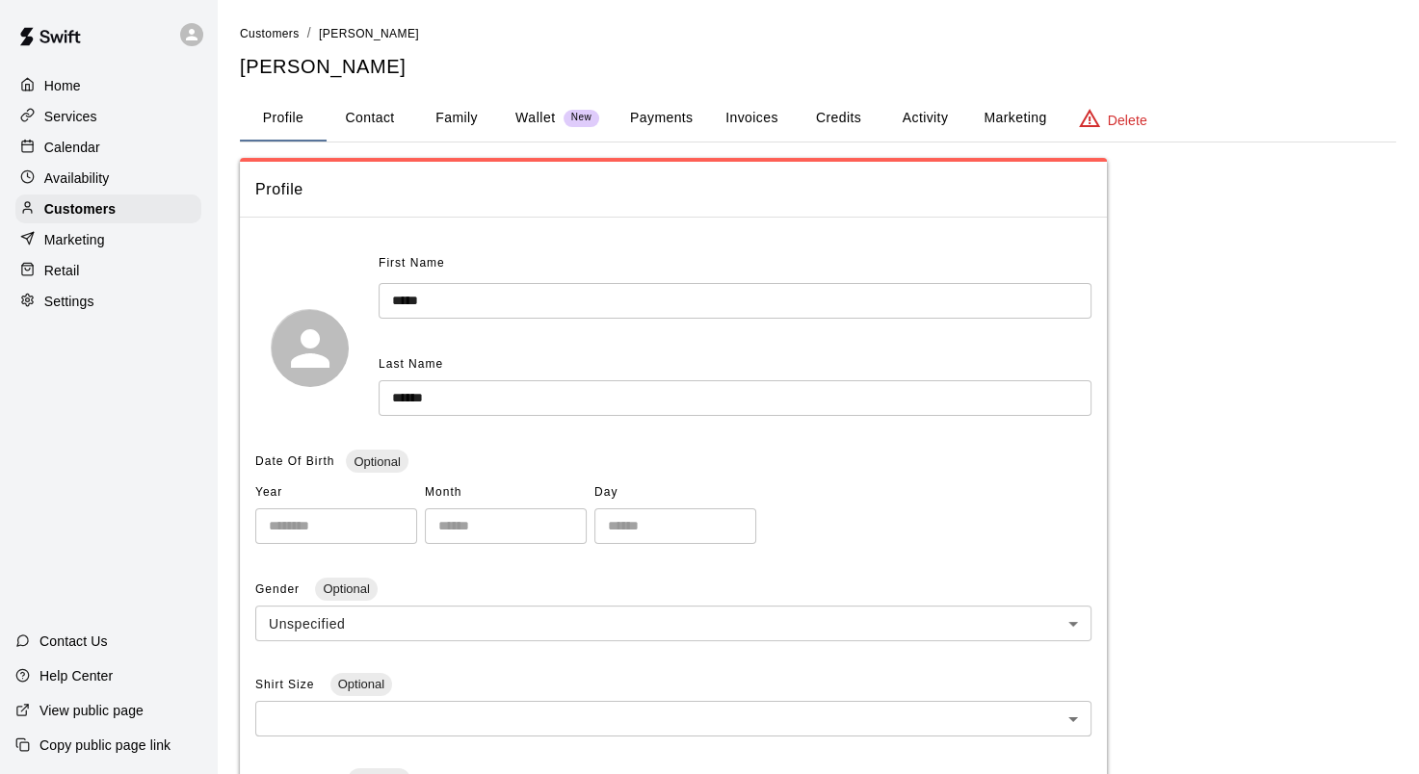
click at [902, 118] on button "Activity" at bounding box center [924, 118] width 87 height 46
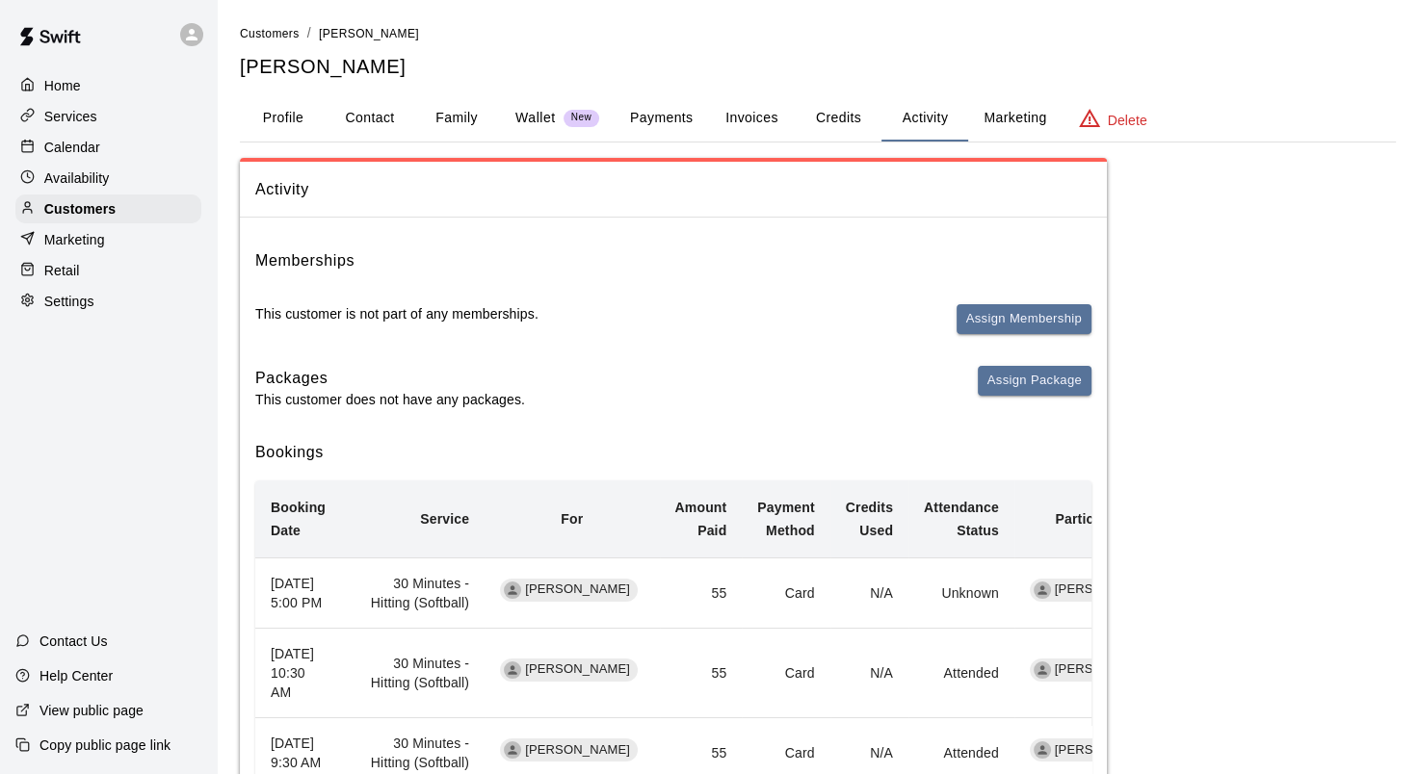
click at [446, 116] on button "Family" at bounding box center [456, 118] width 87 height 46
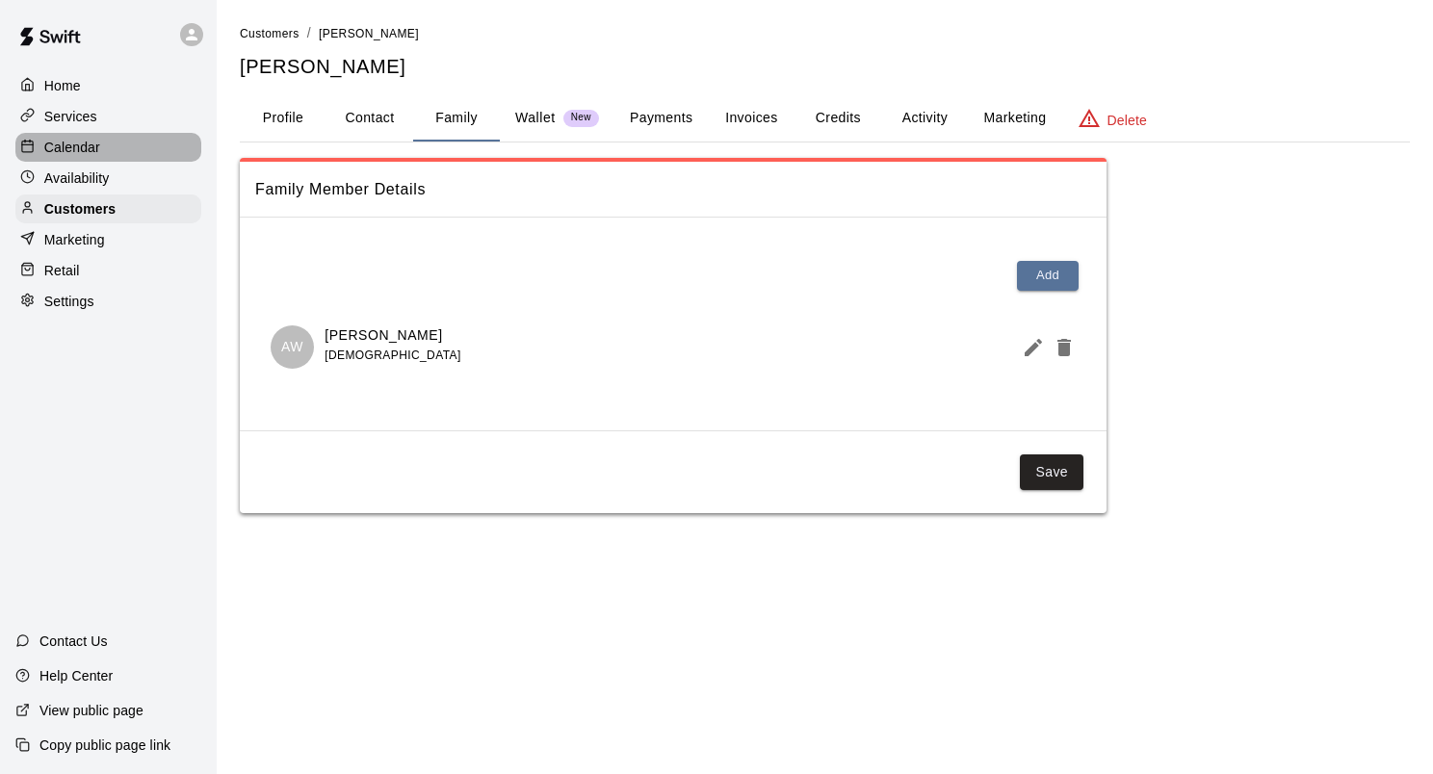
click at [98, 150] on p "Calendar" at bounding box center [72, 147] width 56 height 19
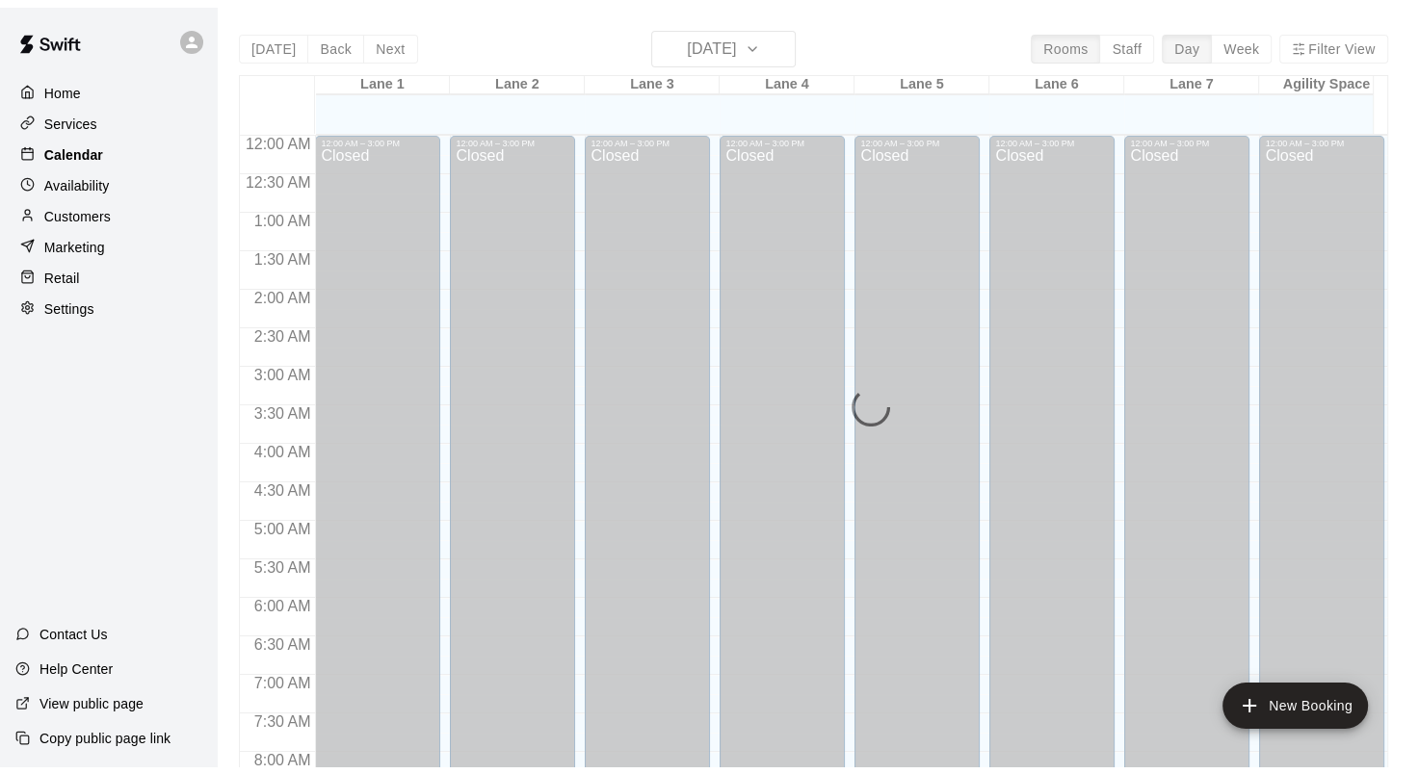
scroll to position [1121, 0]
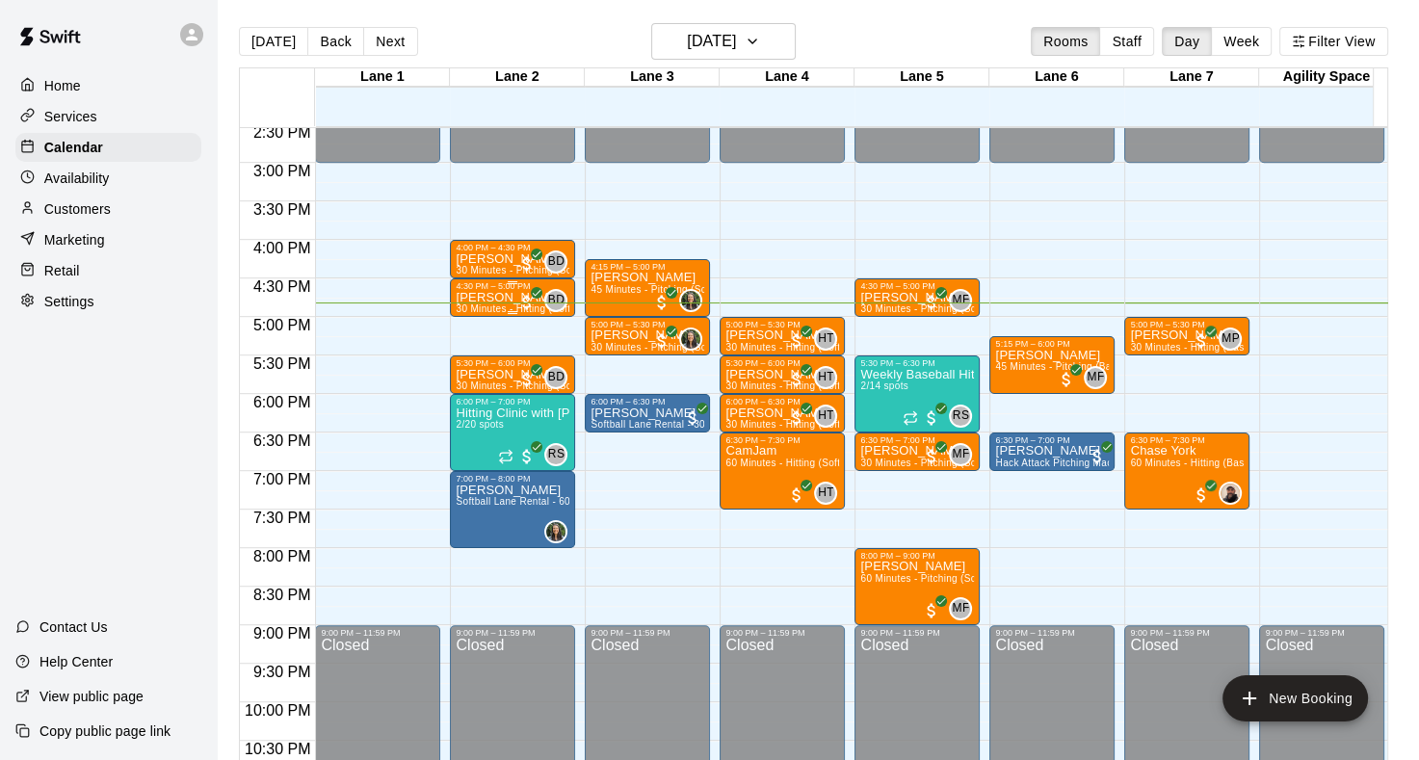
click at [497, 298] on p "[PERSON_NAME]" at bounding box center [513, 298] width 114 height 0
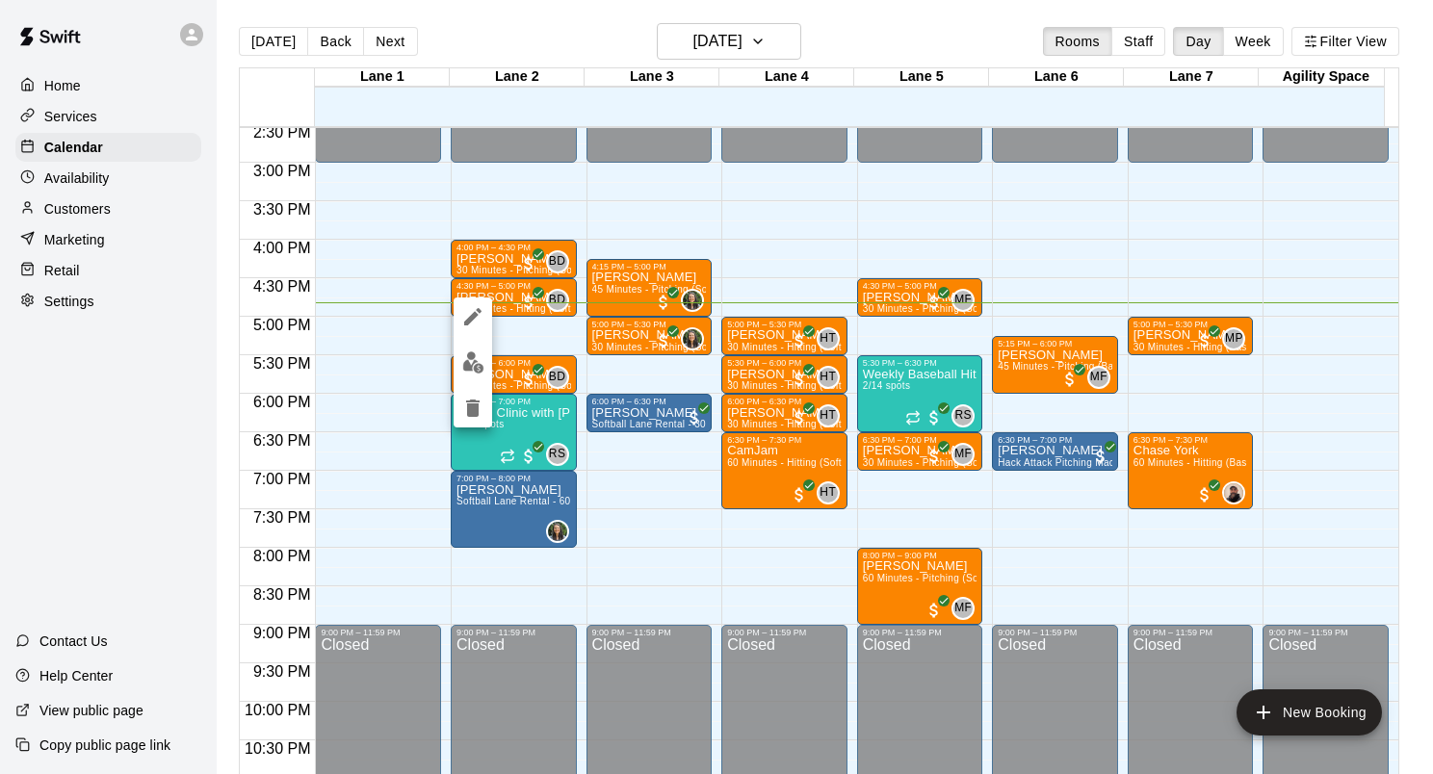
click at [528, 325] on div at bounding box center [716, 387] width 1433 height 774
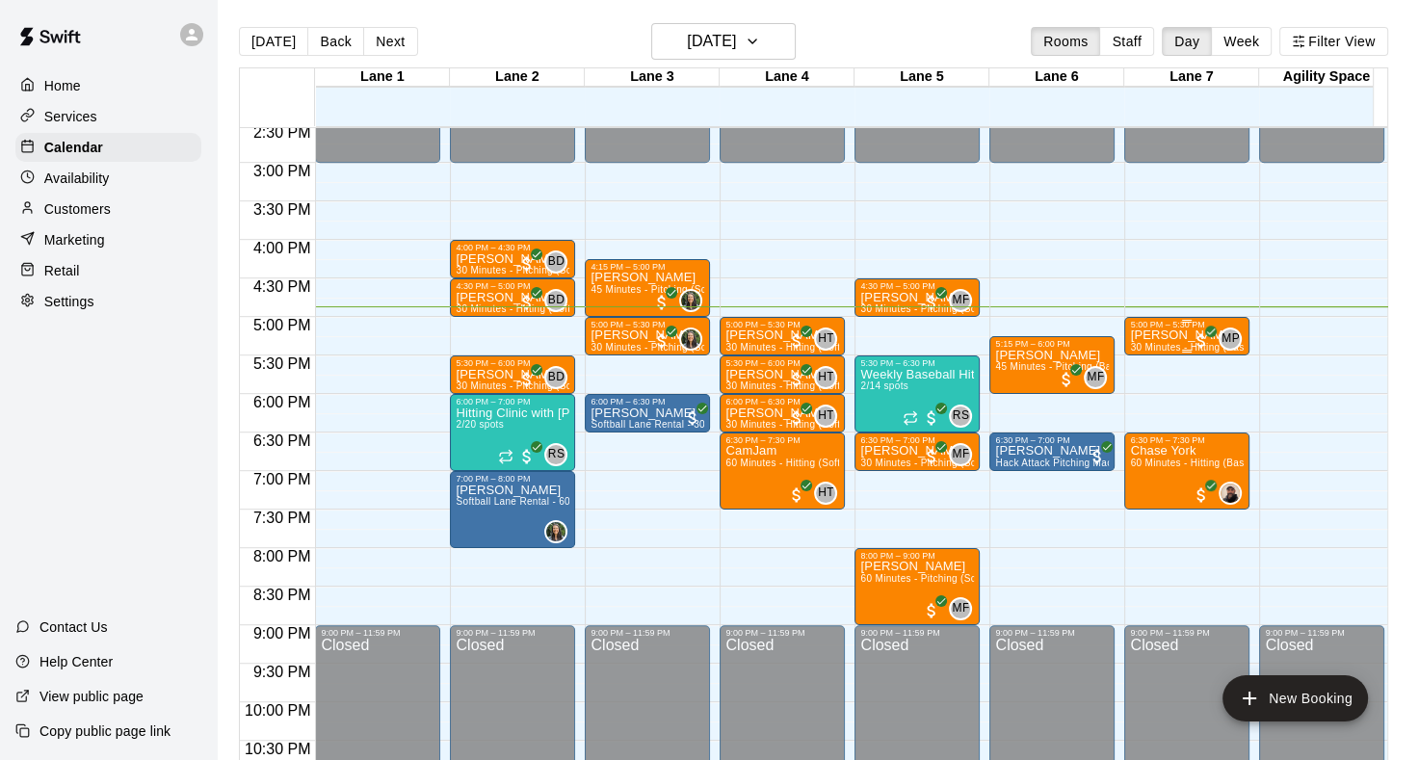
click at [1139, 327] on div "5:00 PM – 5:30 PM" at bounding box center [1187, 325] width 114 height 10
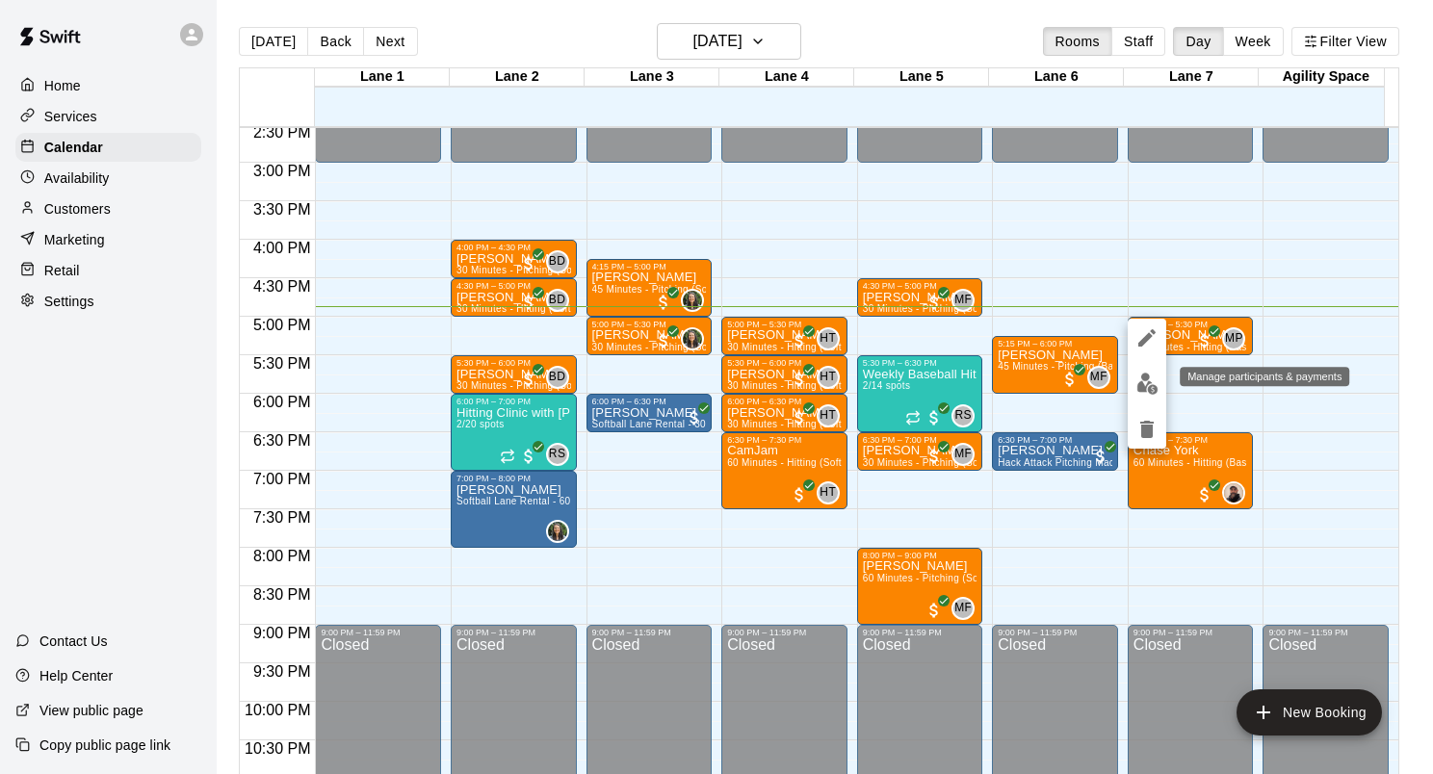
click at [1147, 373] on img "edit" at bounding box center [1148, 384] width 22 height 22
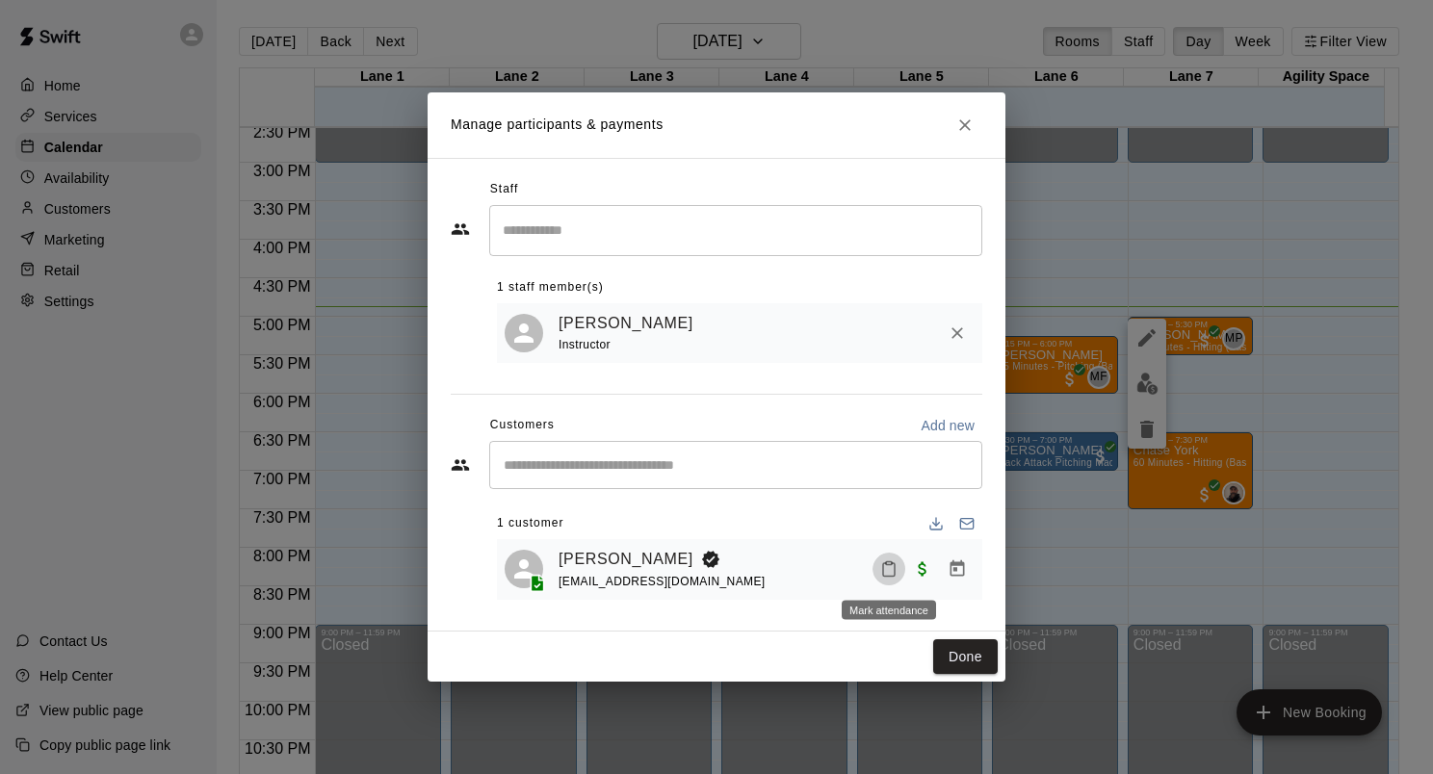
click at [892, 577] on icon "Mark attendance" at bounding box center [889, 569] width 12 height 13
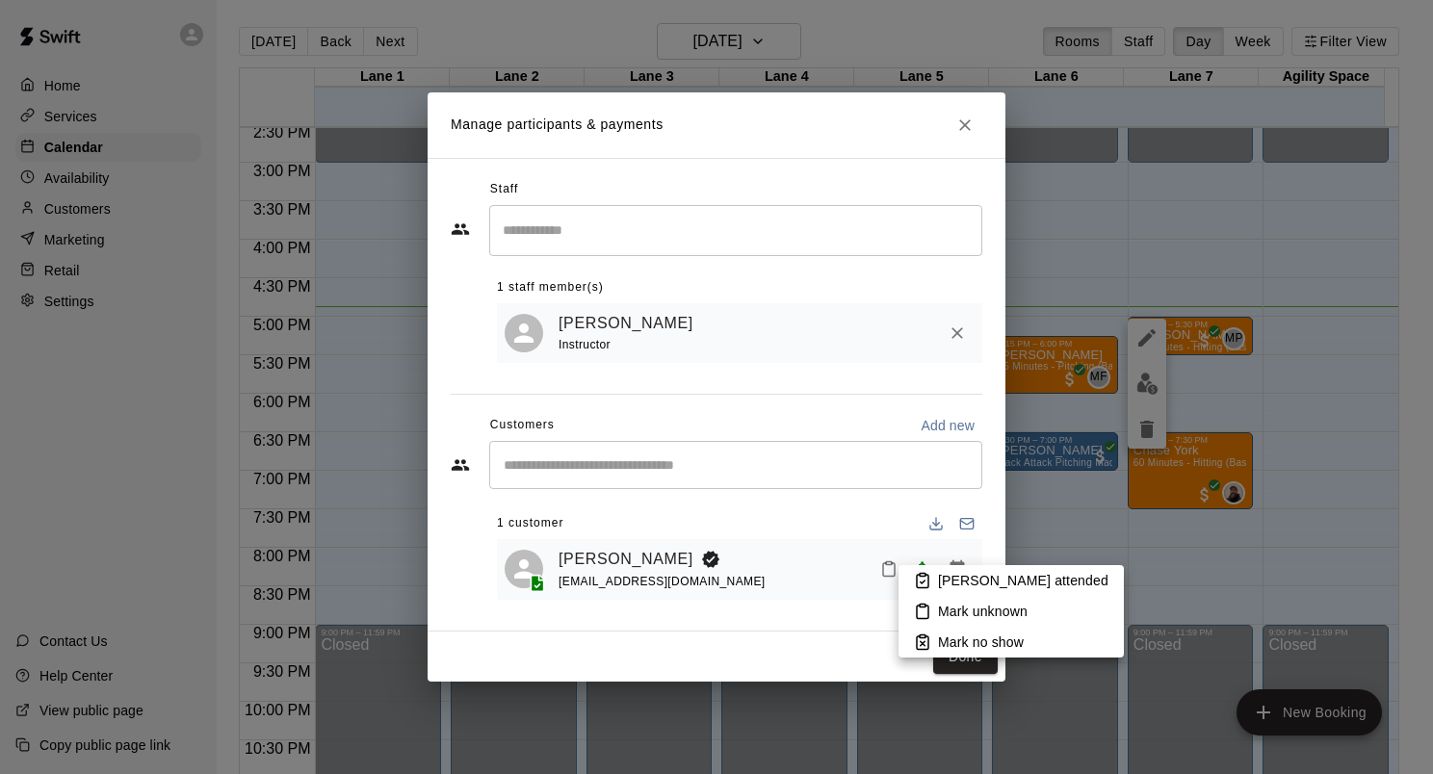
click at [947, 581] on p "[PERSON_NAME] attended" at bounding box center [1023, 580] width 170 height 19
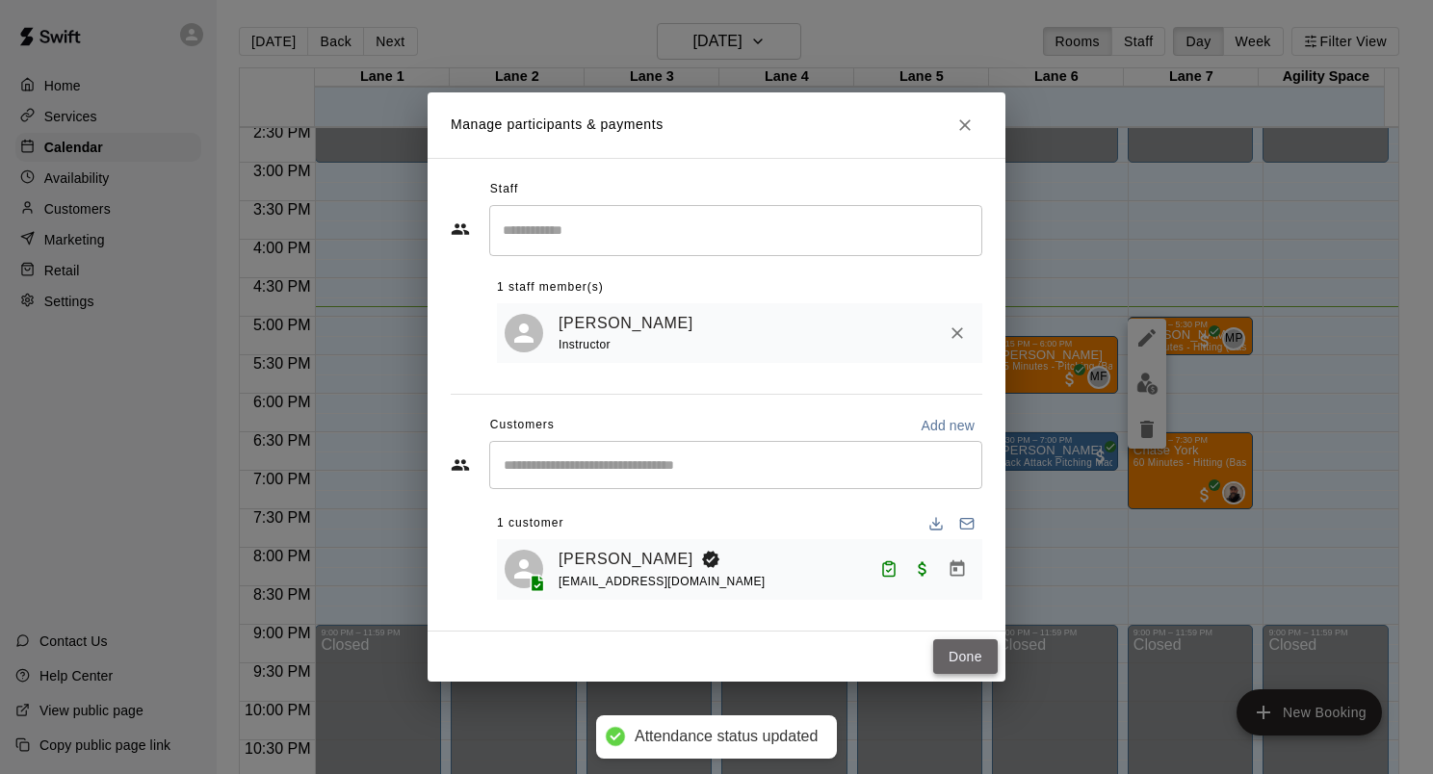
click at [961, 663] on button "Done" at bounding box center [965, 658] width 65 height 36
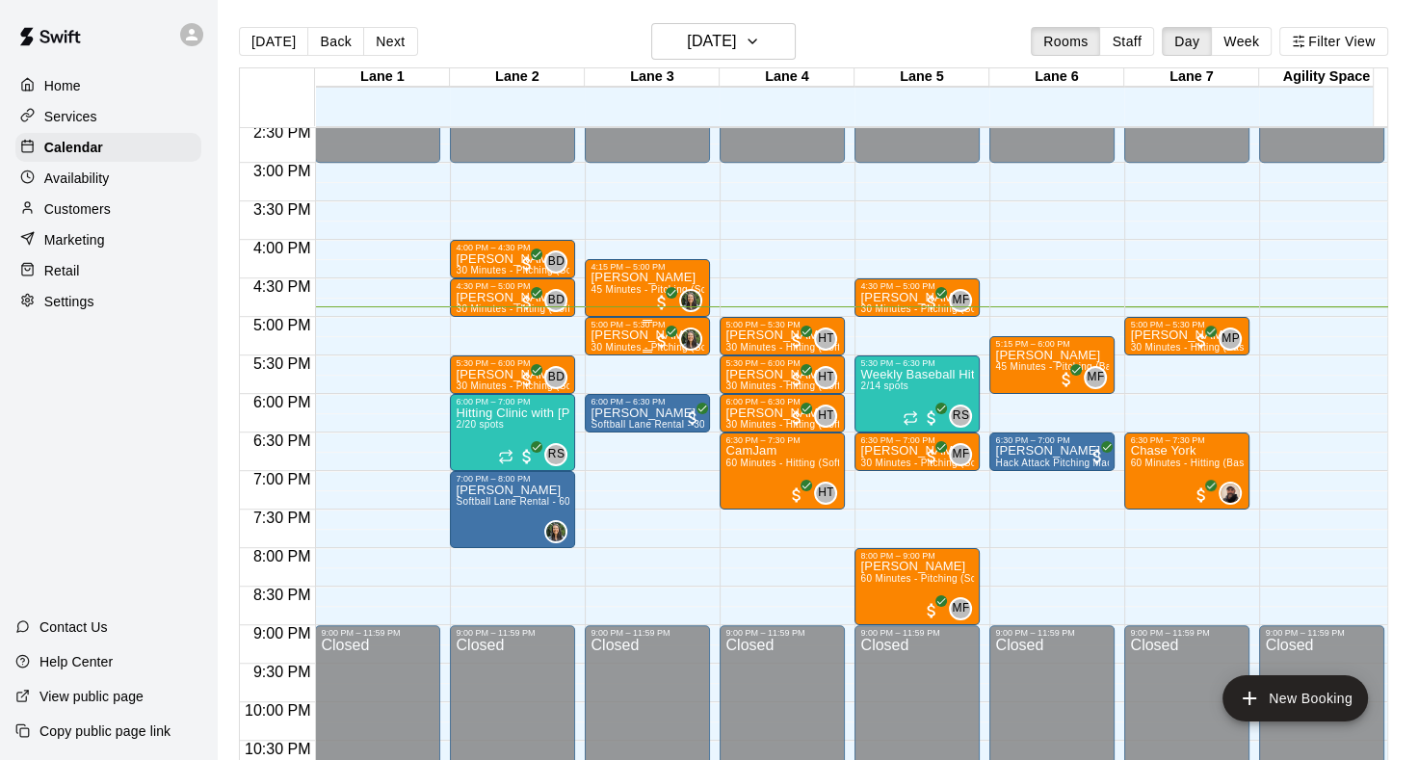
click at [631, 335] on p "[PERSON_NAME]" at bounding box center [647, 335] width 114 height 0
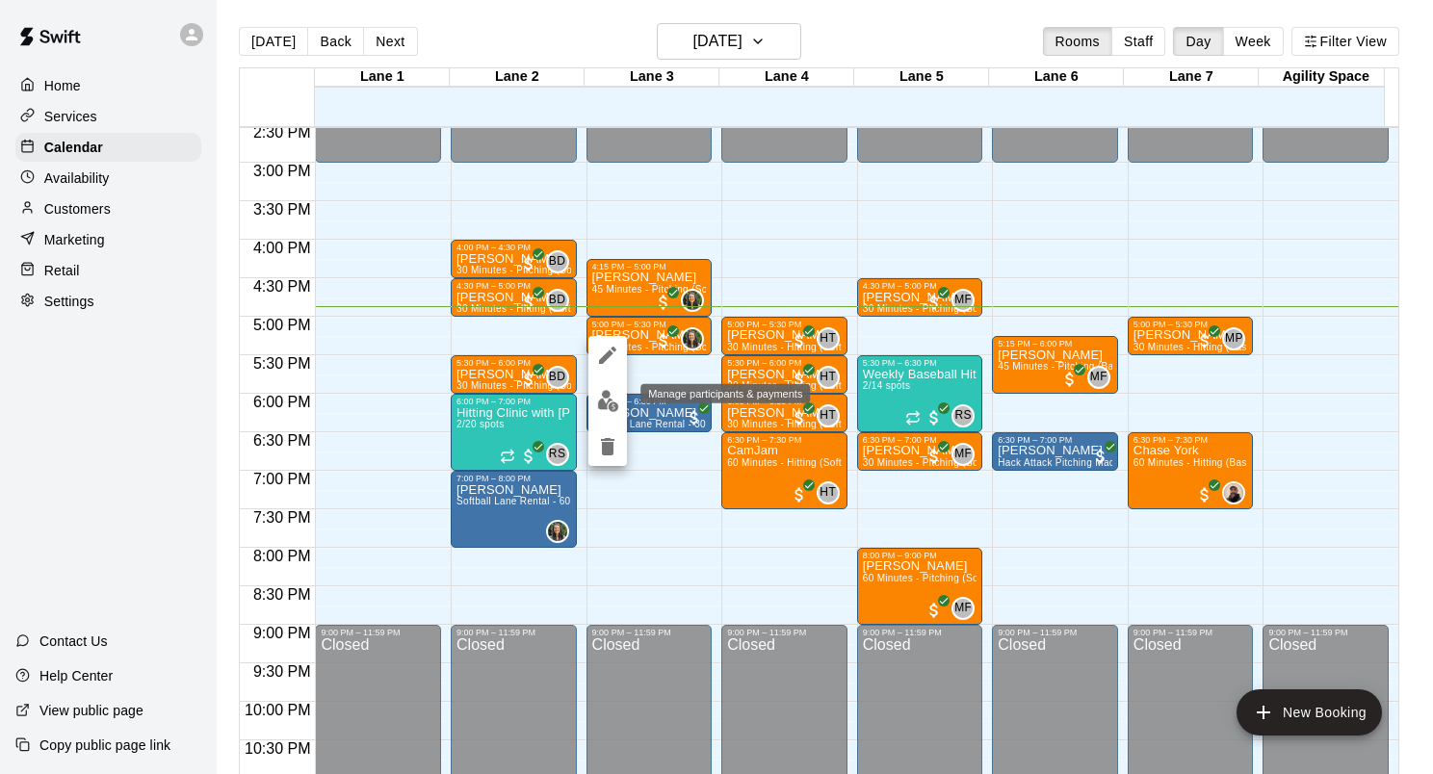
click at [597, 409] on img "edit" at bounding box center [608, 401] width 22 height 22
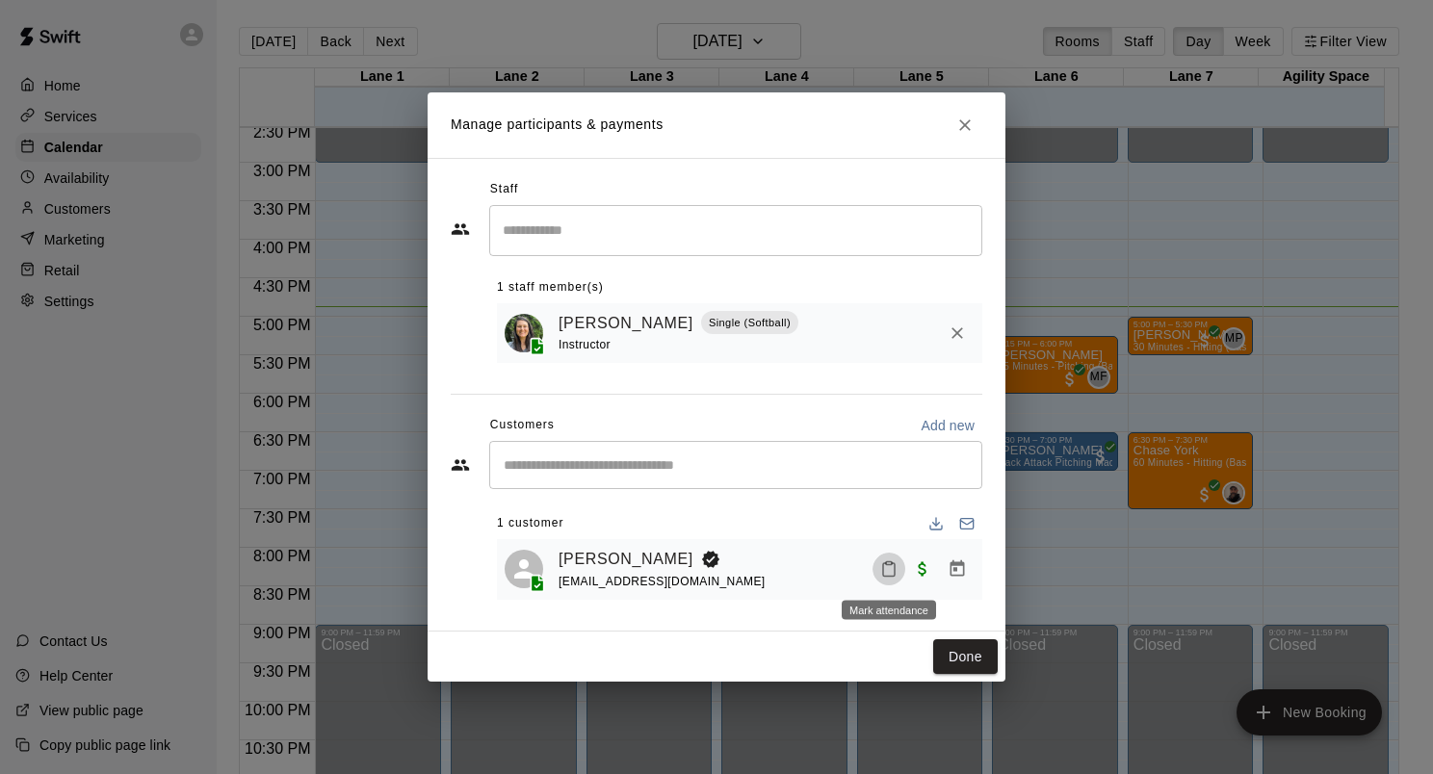
click at [890, 572] on icon "Mark attendance" at bounding box center [888, 569] width 17 height 17
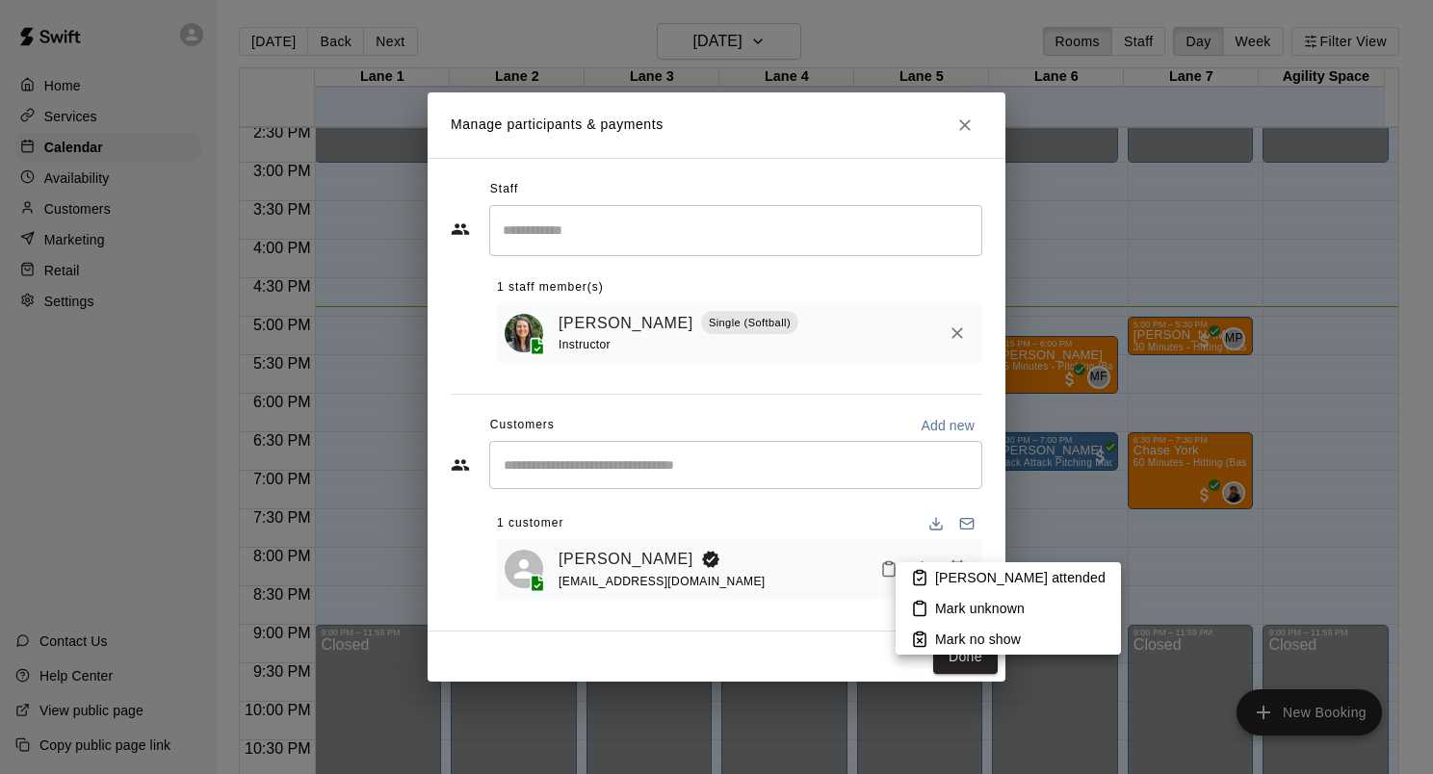
click at [936, 581] on p "[PERSON_NAME] attended" at bounding box center [1020, 577] width 170 height 19
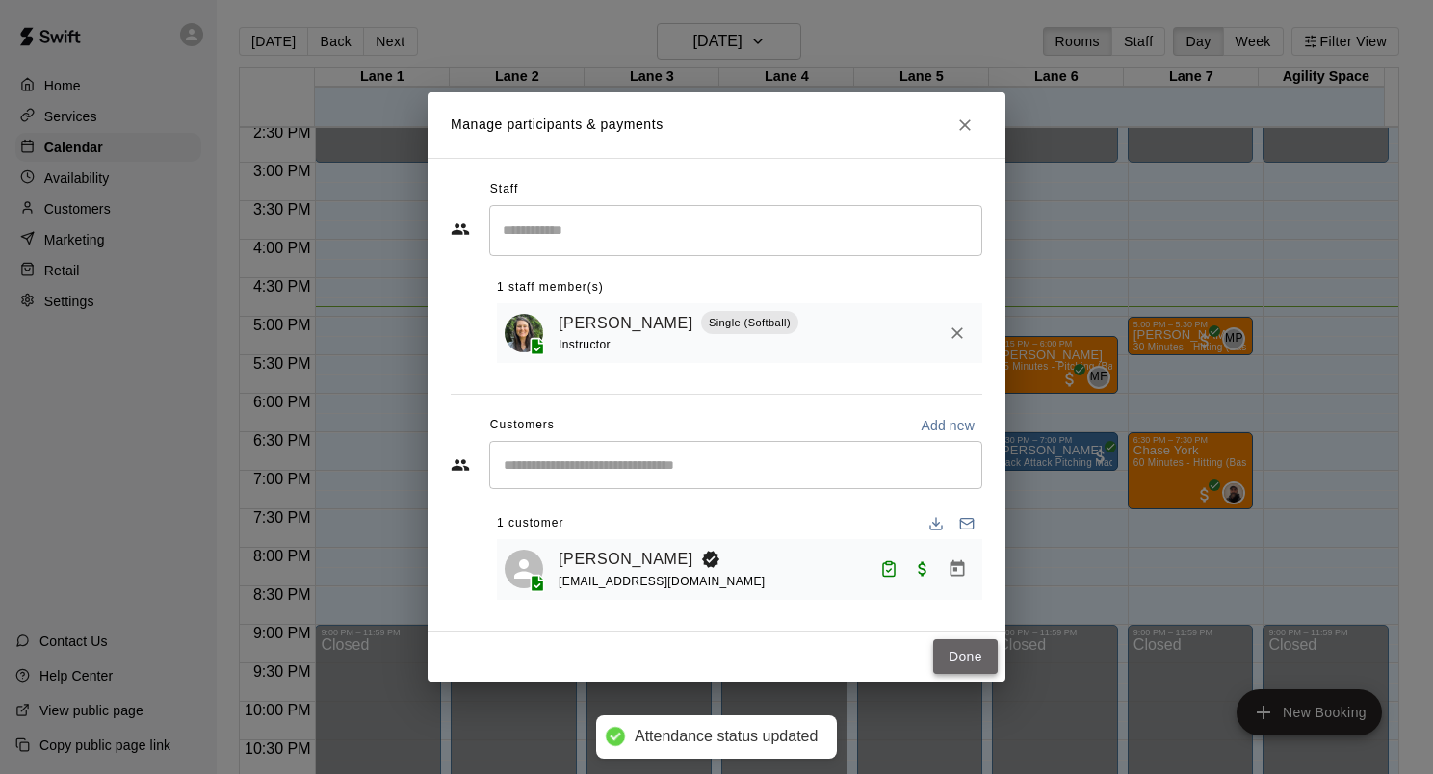
click at [959, 668] on button "Done" at bounding box center [965, 658] width 65 height 36
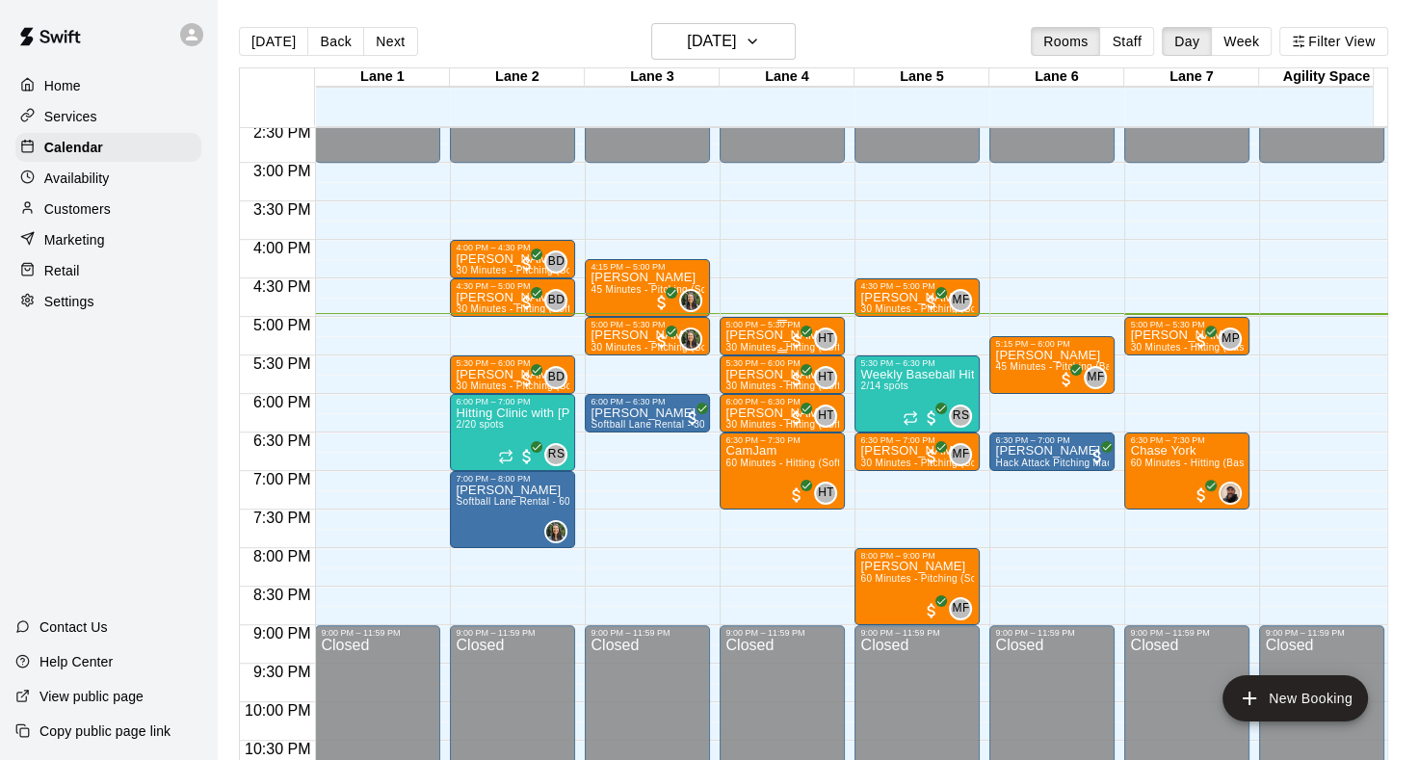
click at [744, 335] on p "[PERSON_NAME]" at bounding box center [782, 335] width 114 height 0
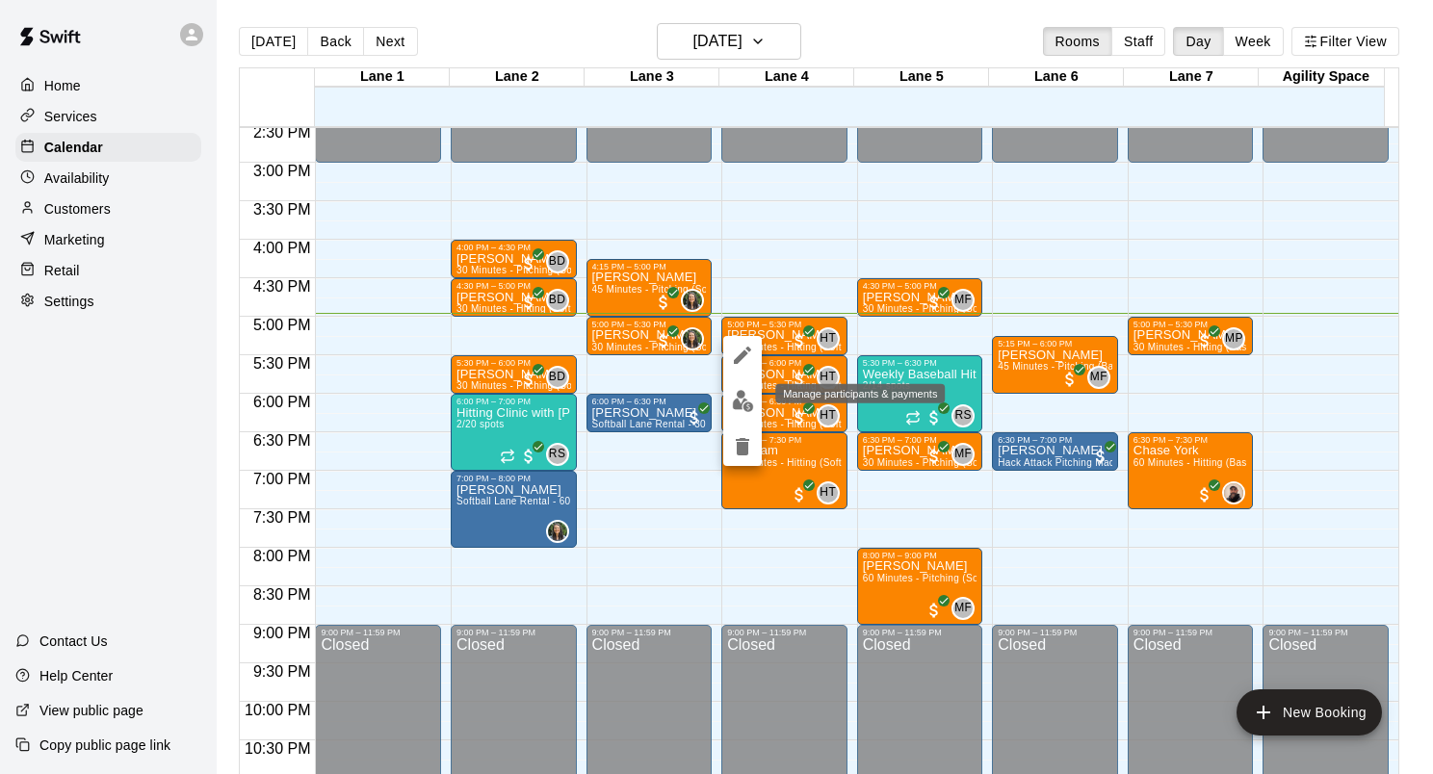
click at [748, 400] on img "edit" at bounding box center [743, 401] width 22 height 22
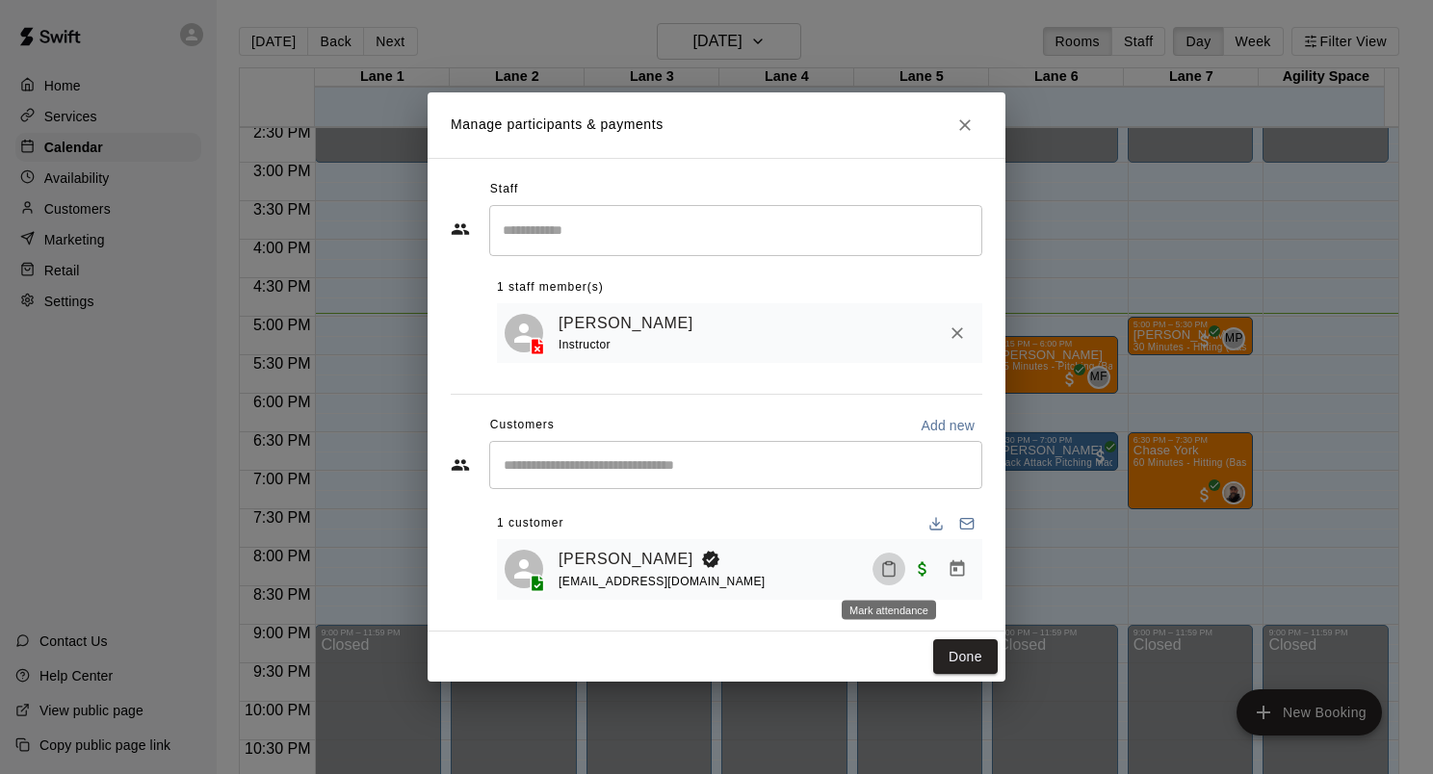
click at [892, 563] on icon "Mark attendance" at bounding box center [888, 569] width 17 height 17
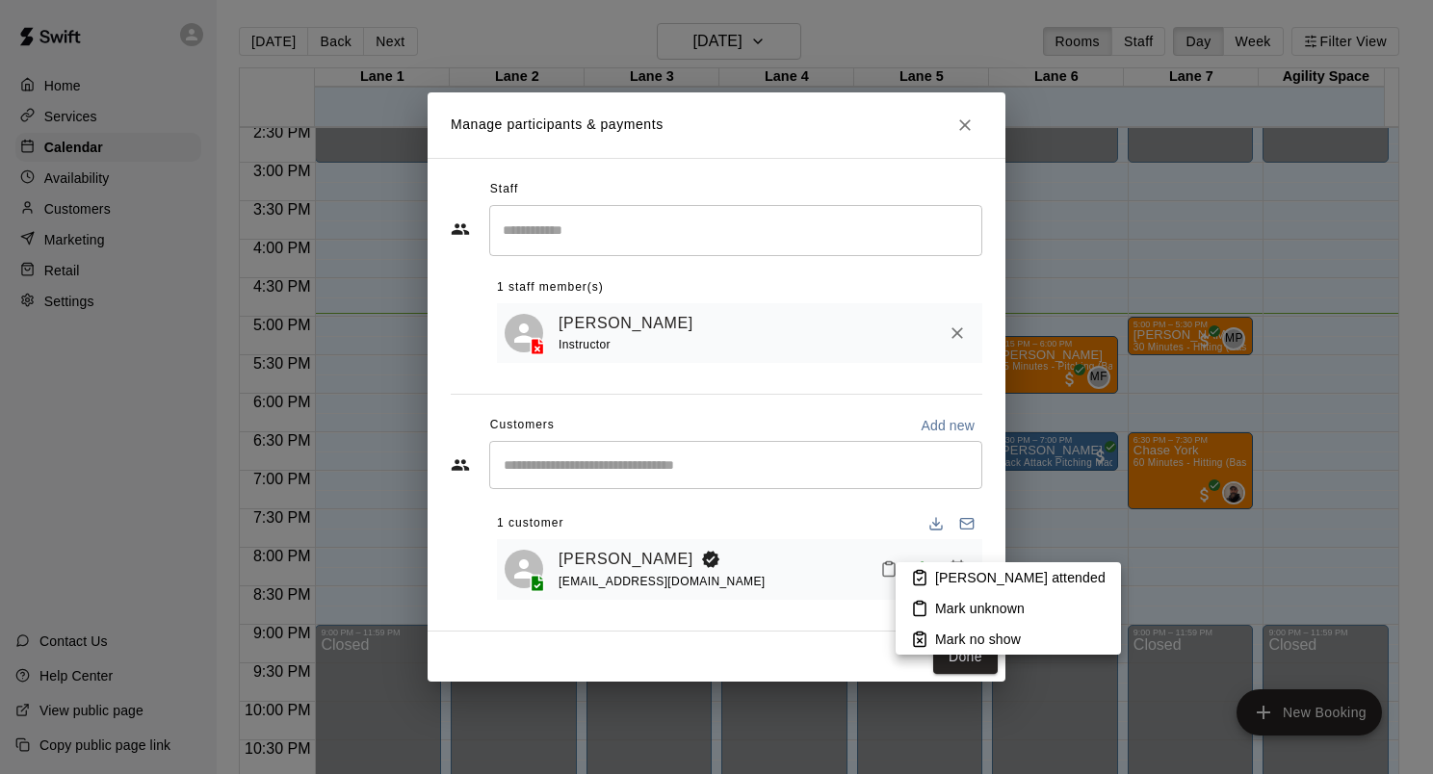
click at [971, 581] on p "[PERSON_NAME] attended" at bounding box center [1020, 577] width 170 height 19
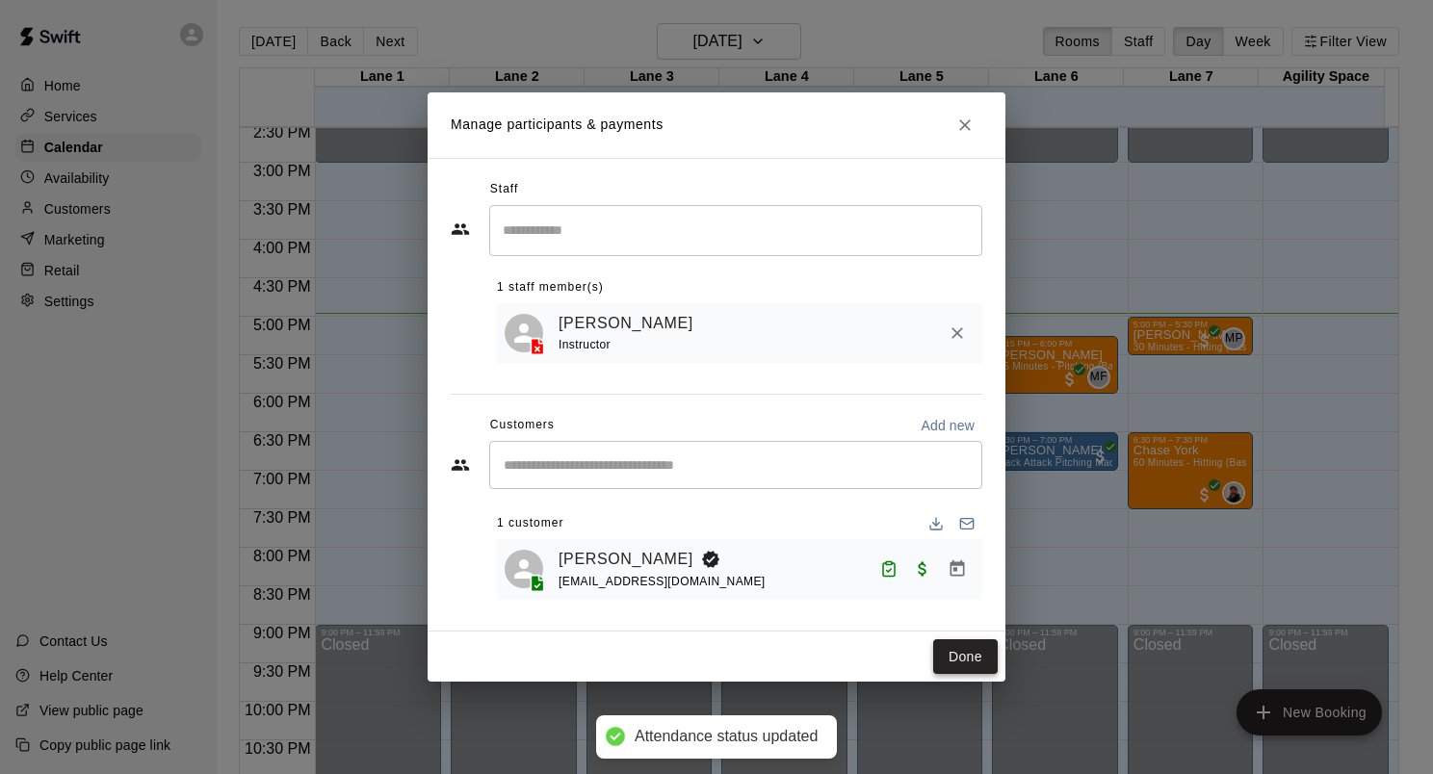
click at [972, 659] on button "Done" at bounding box center [965, 658] width 65 height 36
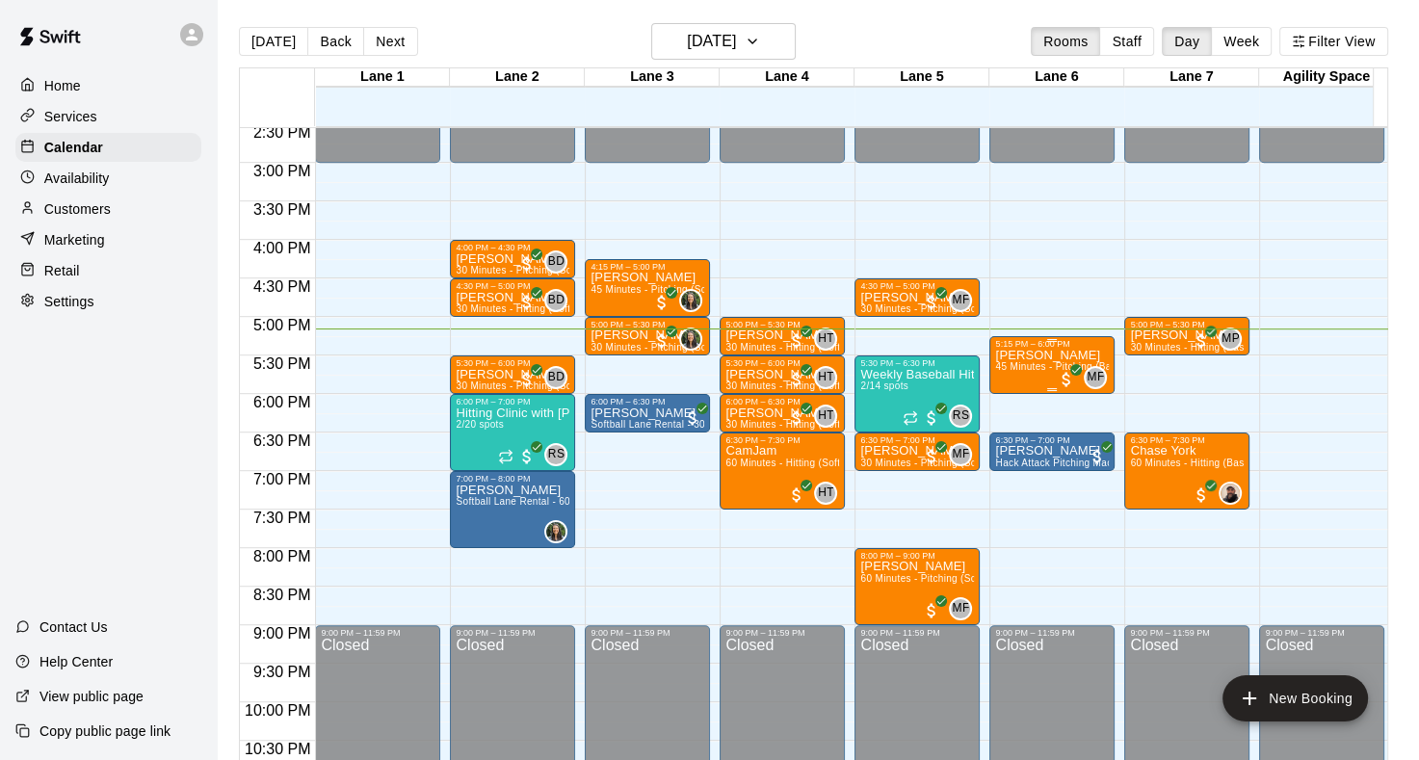
click at [1033, 369] on span "45 Minutes - Pitching (Baseball)" at bounding box center [1068, 366] width 146 height 11
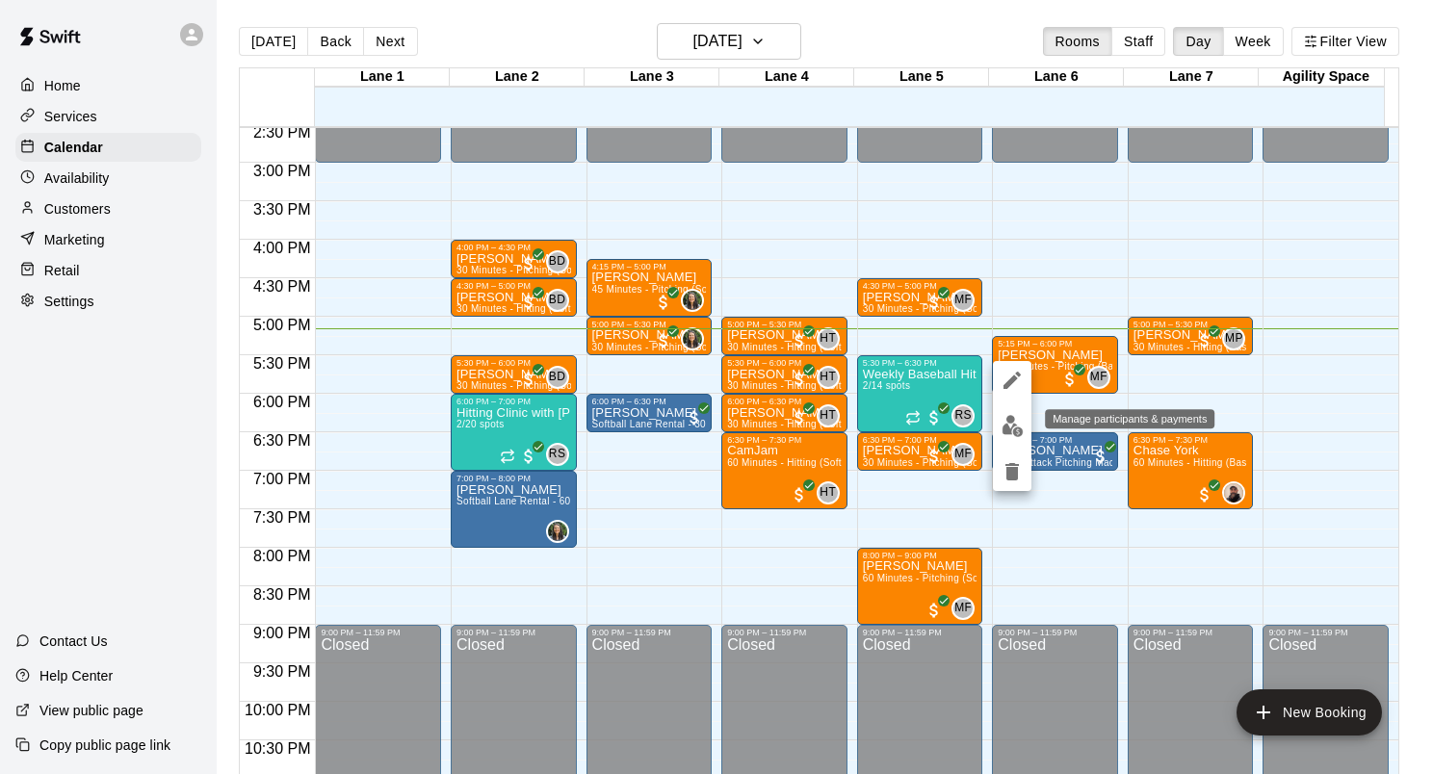
click at [1010, 425] on img "edit" at bounding box center [1013, 426] width 22 height 22
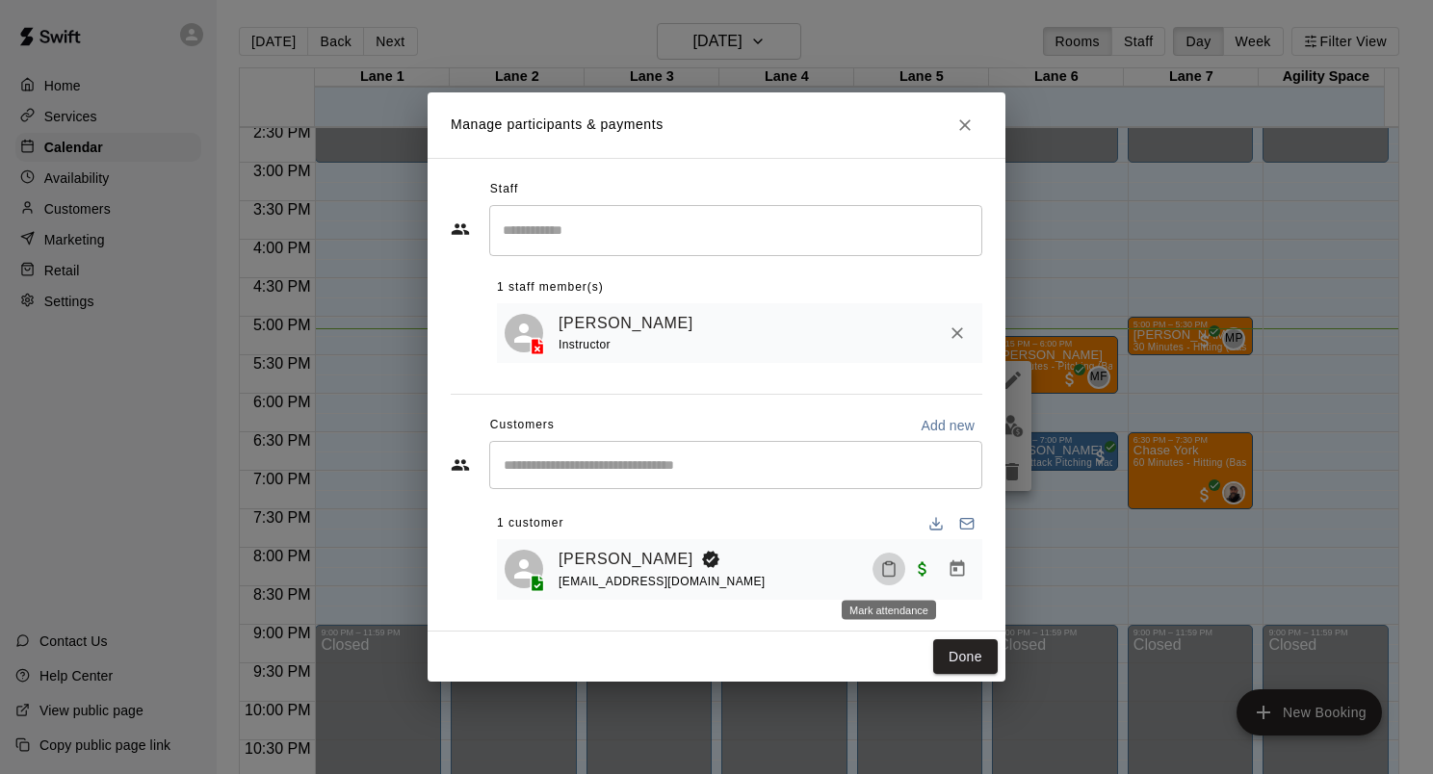
click at [878, 565] on button "Mark attendance" at bounding box center [889, 569] width 33 height 33
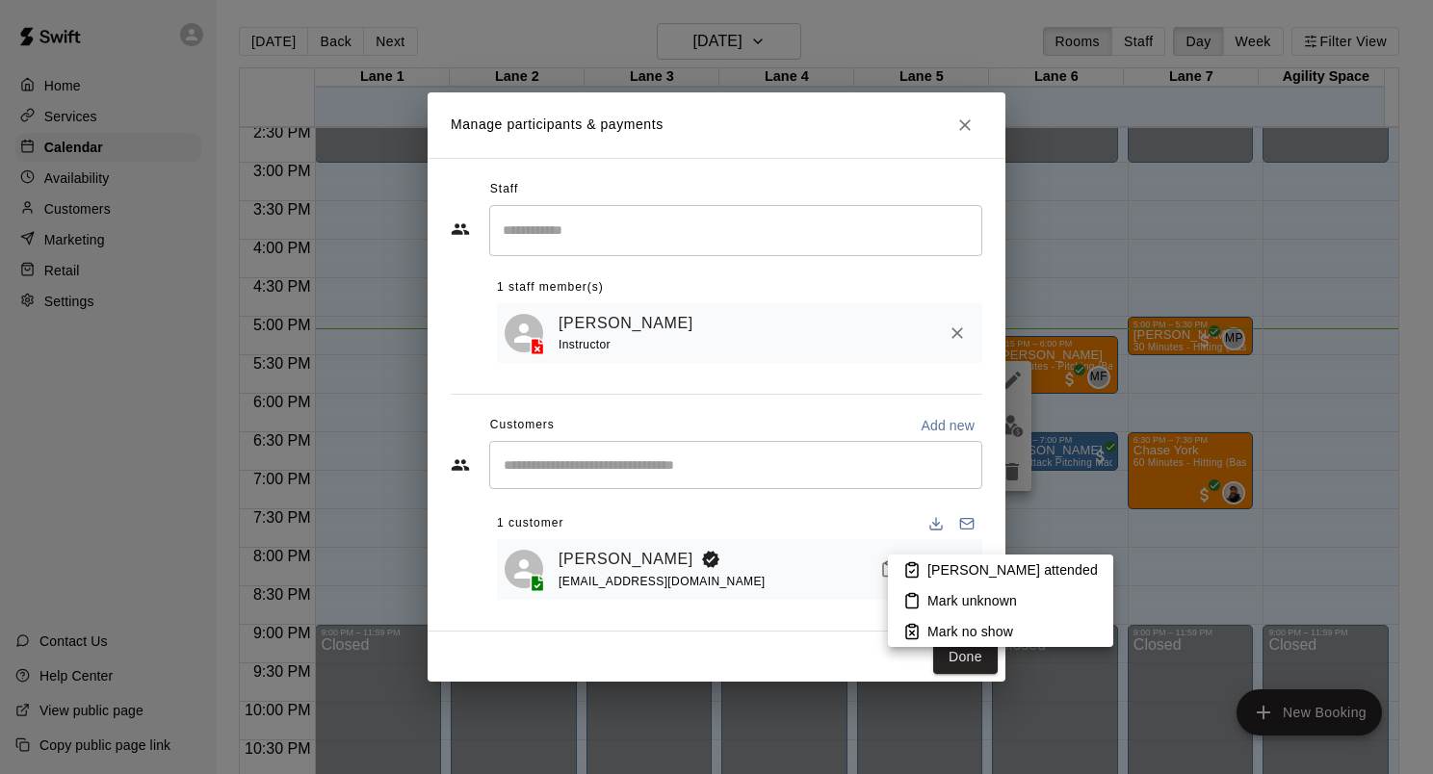
click at [925, 573] on li "[PERSON_NAME] attended" at bounding box center [1000, 570] width 225 height 31
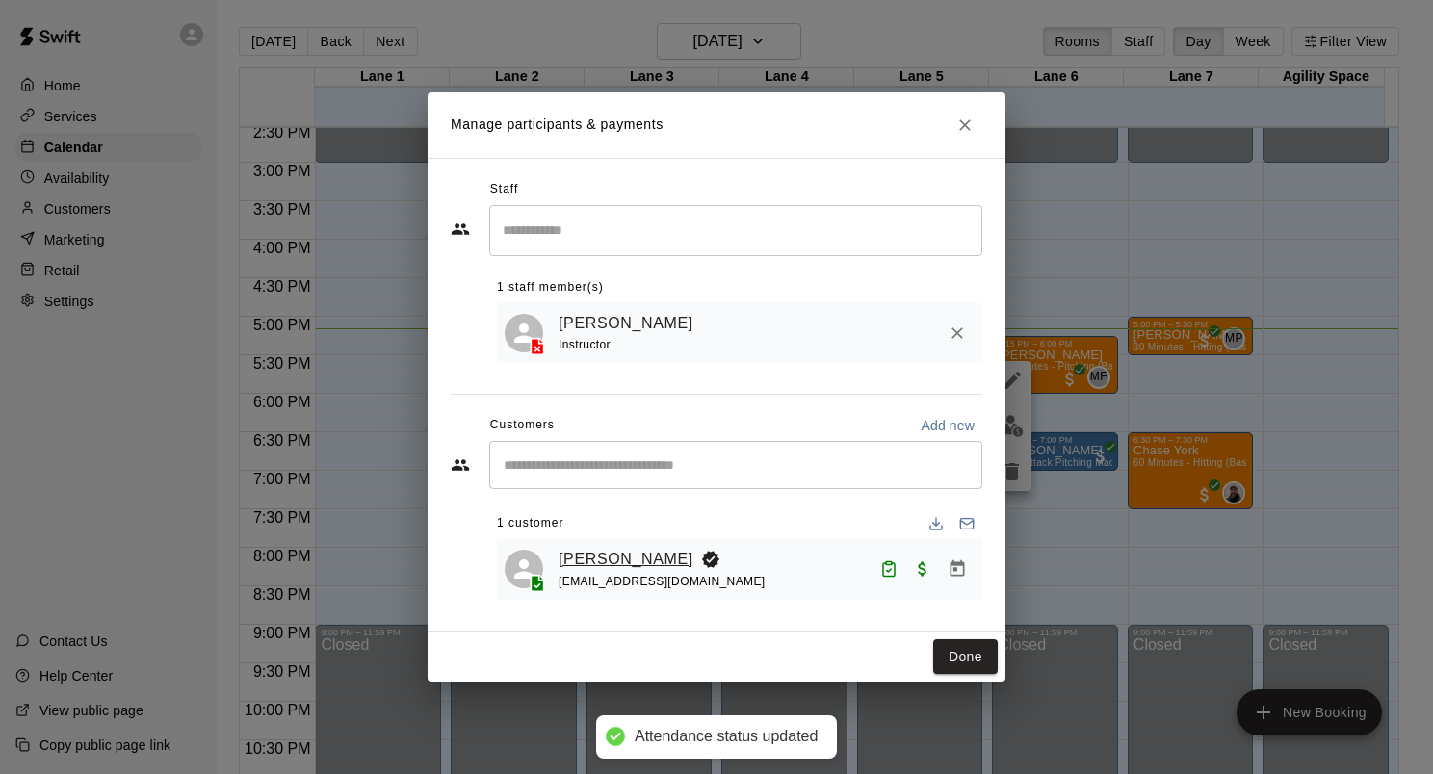
click at [612, 555] on link "[PERSON_NAME]" at bounding box center [626, 559] width 135 height 25
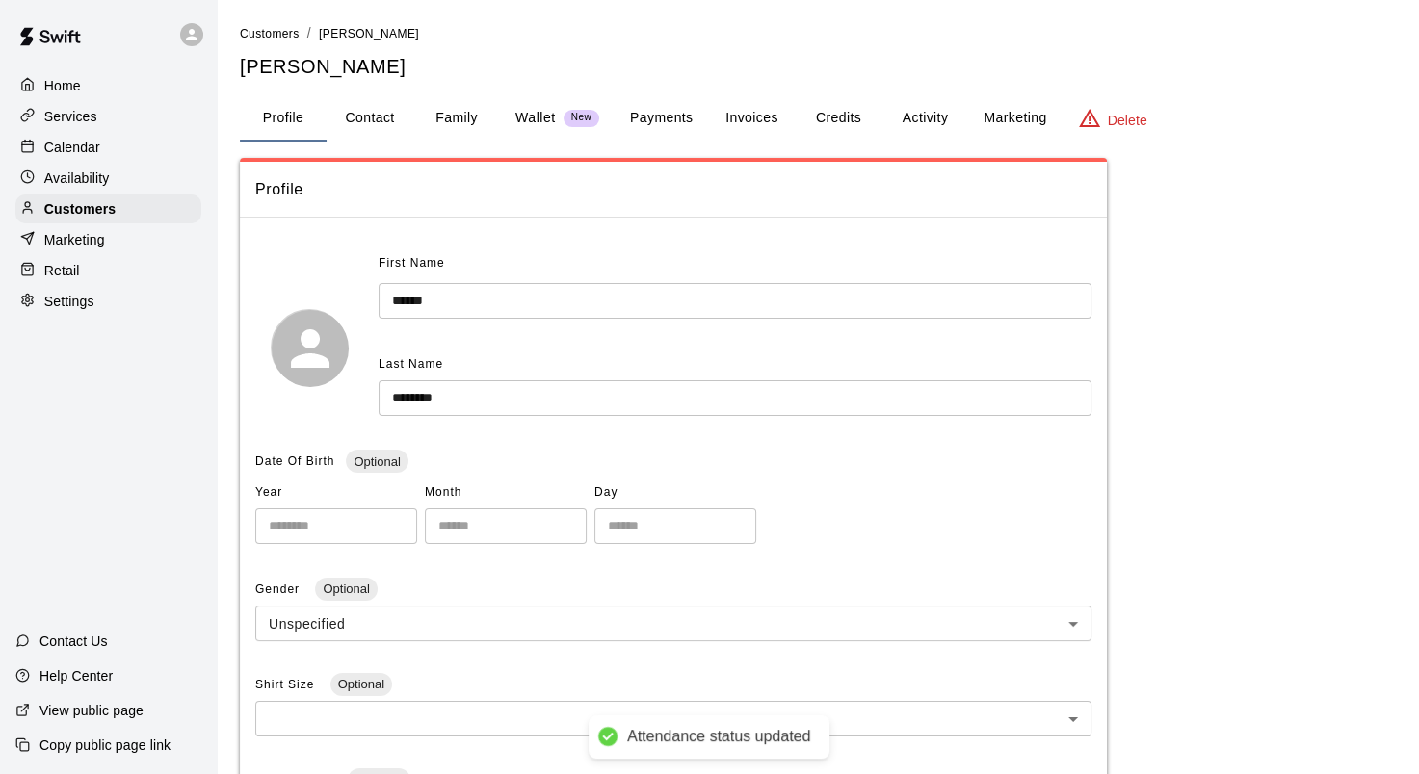
click at [930, 125] on button "Activity" at bounding box center [924, 118] width 87 height 46
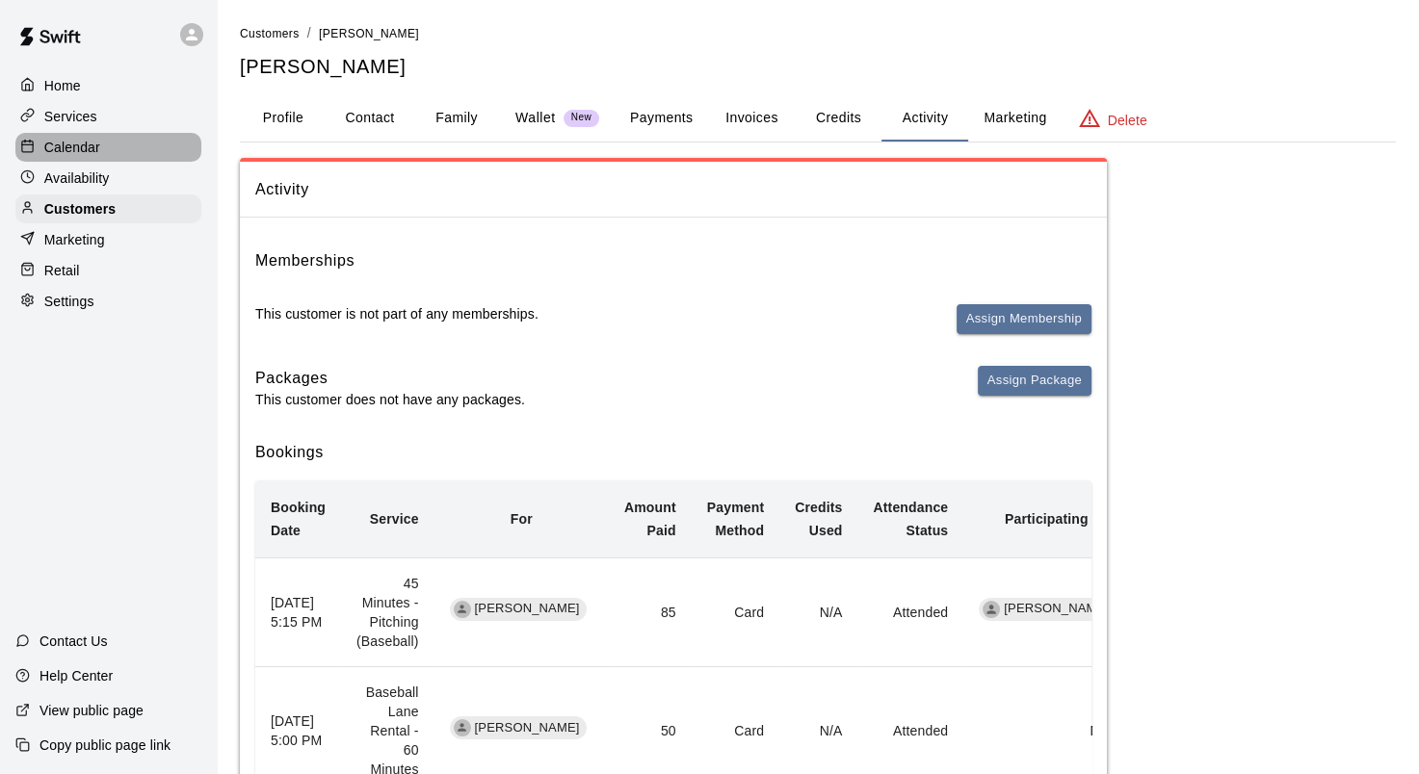
click at [125, 144] on div "Calendar" at bounding box center [108, 147] width 186 height 29
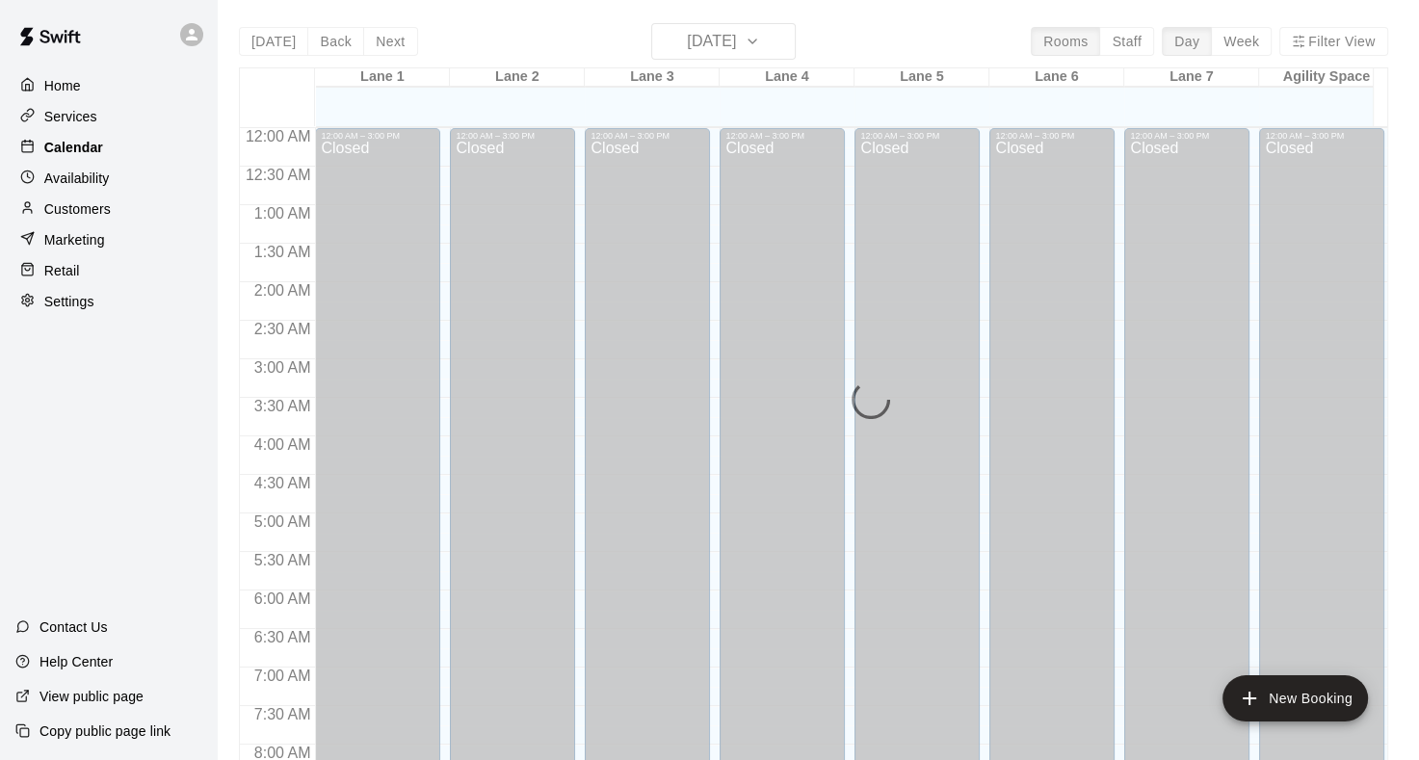
scroll to position [1121, 0]
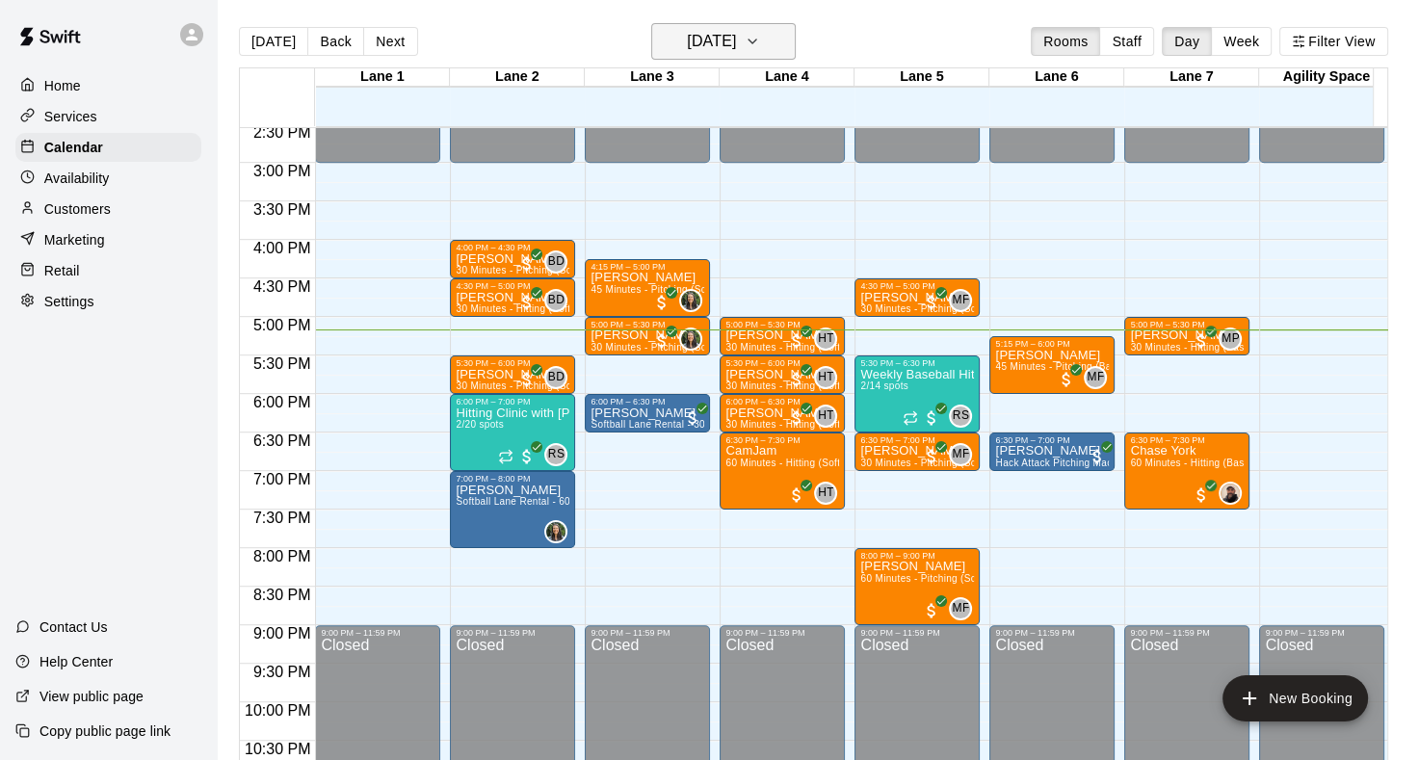
click at [736, 35] on h6 "[DATE]" at bounding box center [711, 41] width 49 height 27
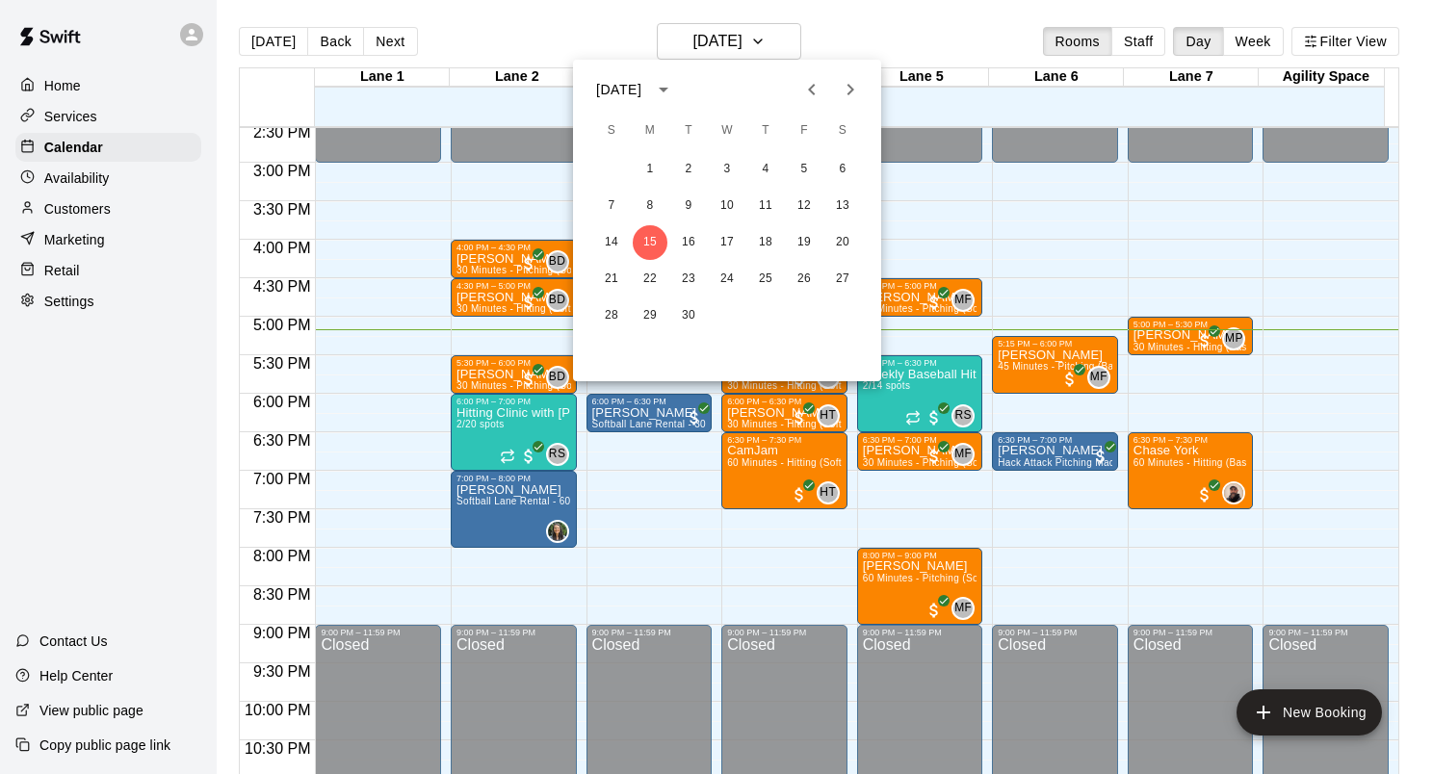
click at [851, 96] on icon "Next month" at bounding box center [850, 89] width 23 height 23
click at [677, 214] on button "6" at bounding box center [688, 206] width 35 height 35
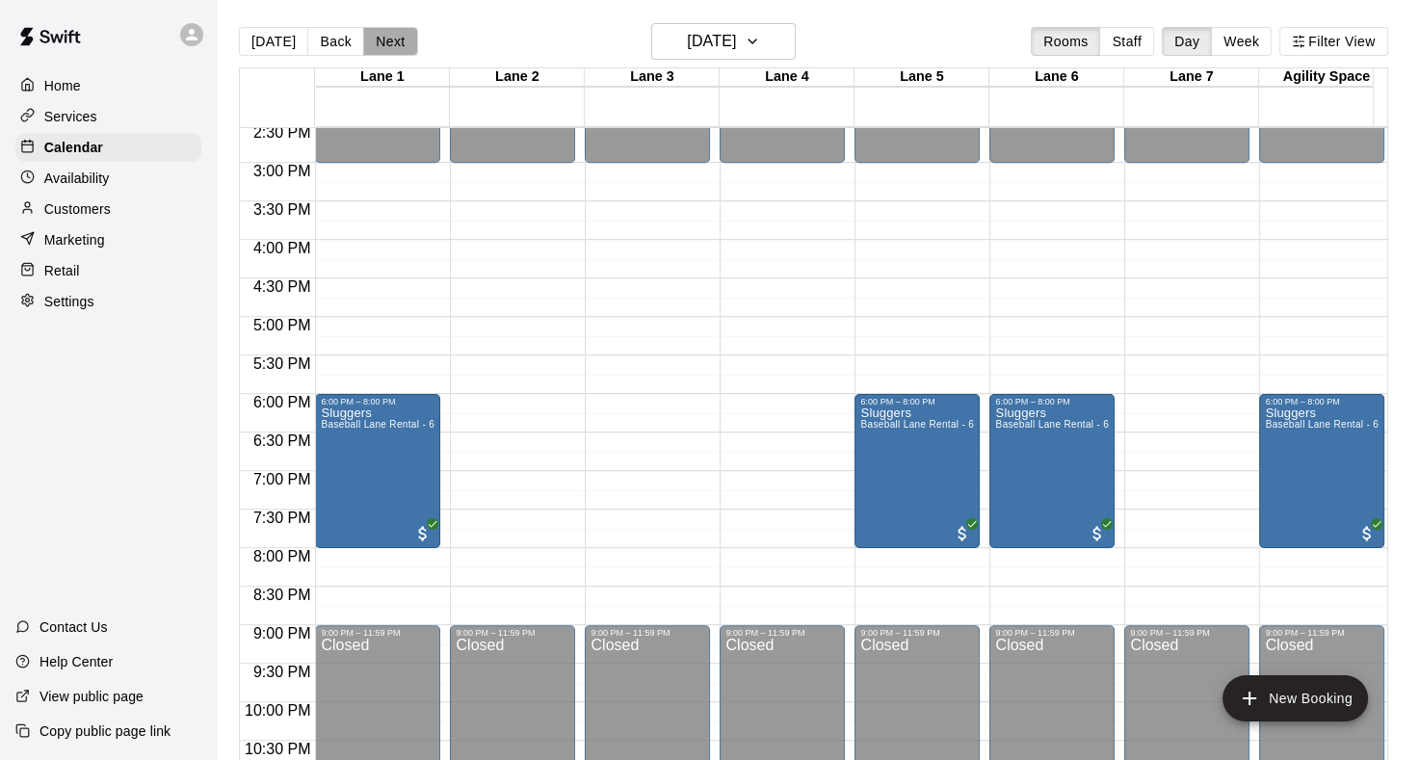
click at [396, 44] on button "Next" at bounding box center [390, 41] width 54 height 29
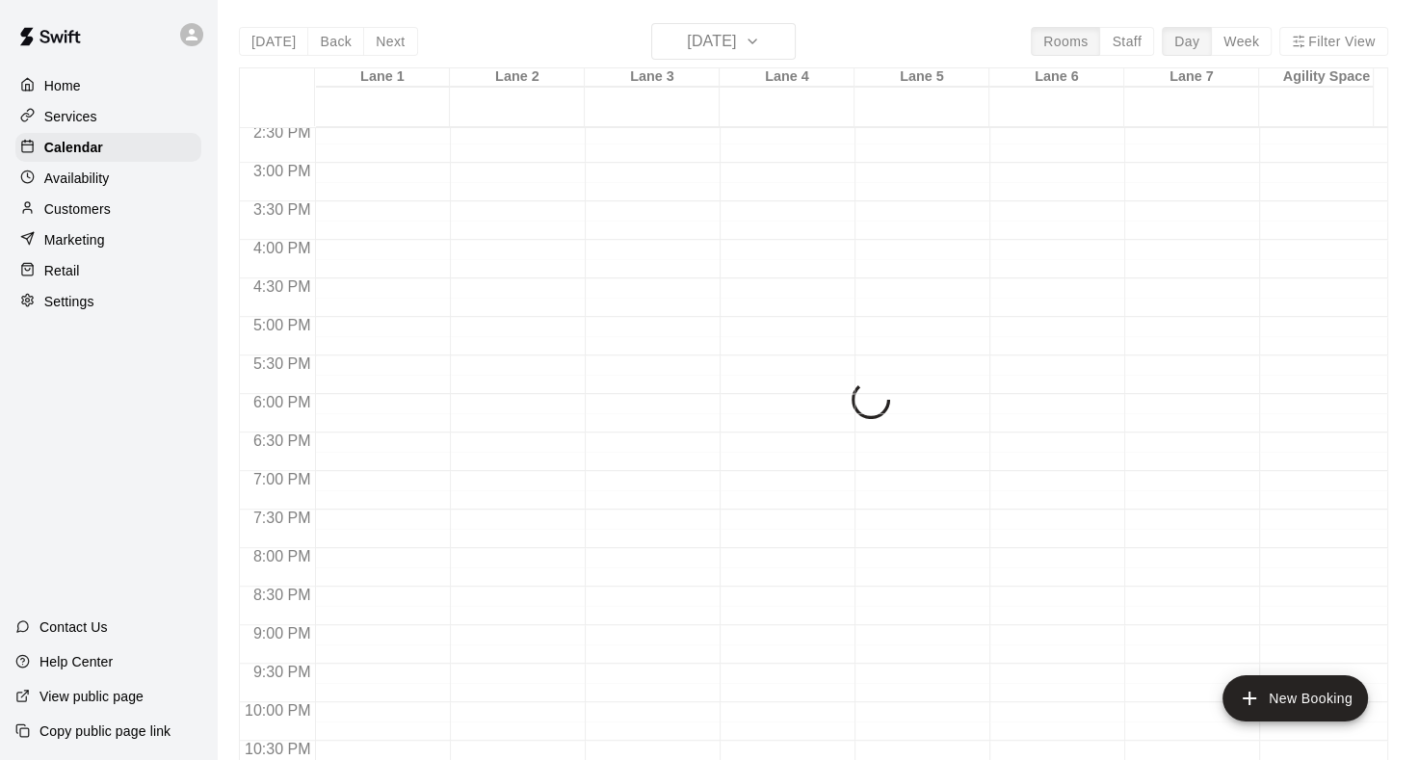
click at [396, 44] on div "[DATE] Back [DATE][DATE] Rooms Staff Day Week [GEOGRAPHIC_DATA] 1 07 [GEOGRAPHI…" at bounding box center [813, 403] width 1149 height 760
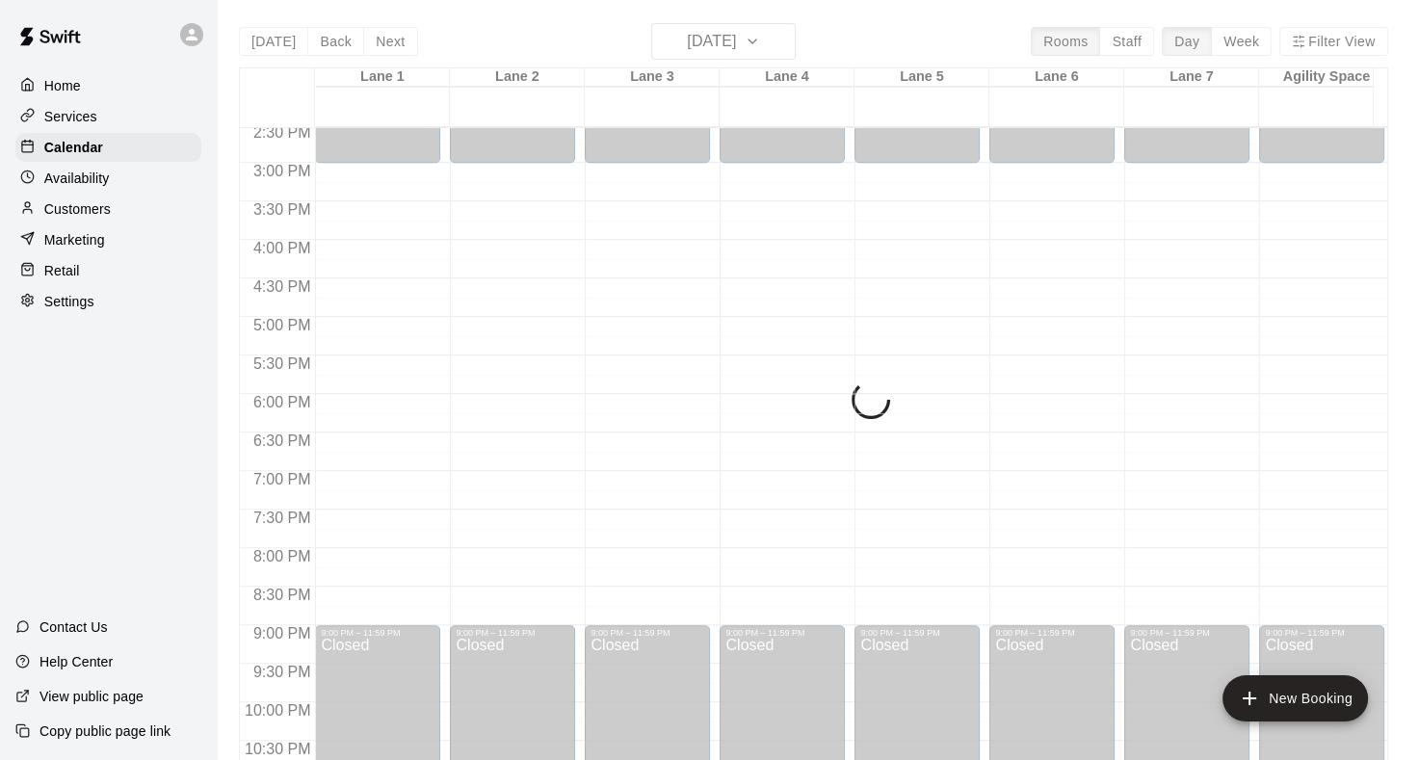
click at [396, 44] on div "[DATE] Back [DATE][DATE] Rooms Staff Day Week [GEOGRAPHIC_DATA] 1 07 [GEOGRAPHI…" at bounding box center [813, 403] width 1149 height 760
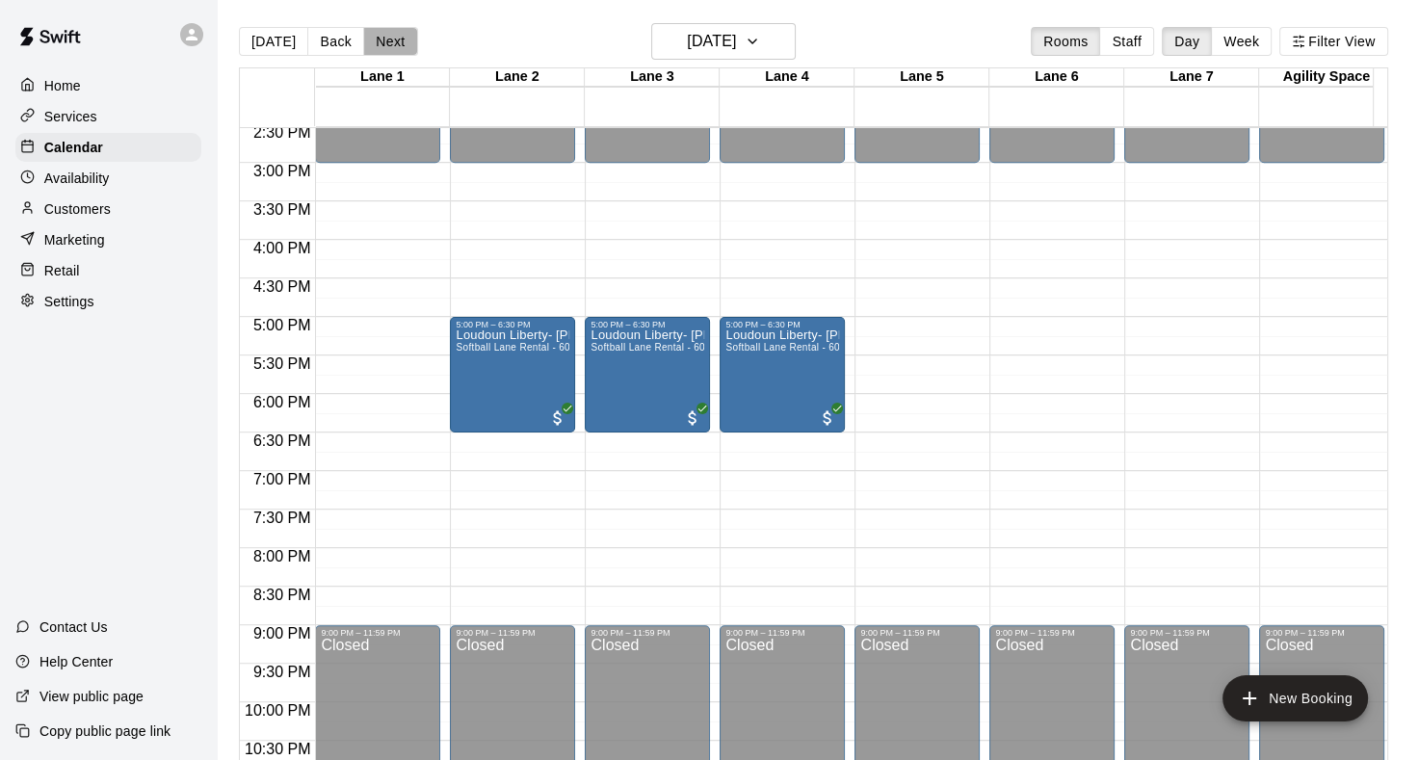
click at [396, 44] on button "Next" at bounding box center [390, 41] width 54 height 29
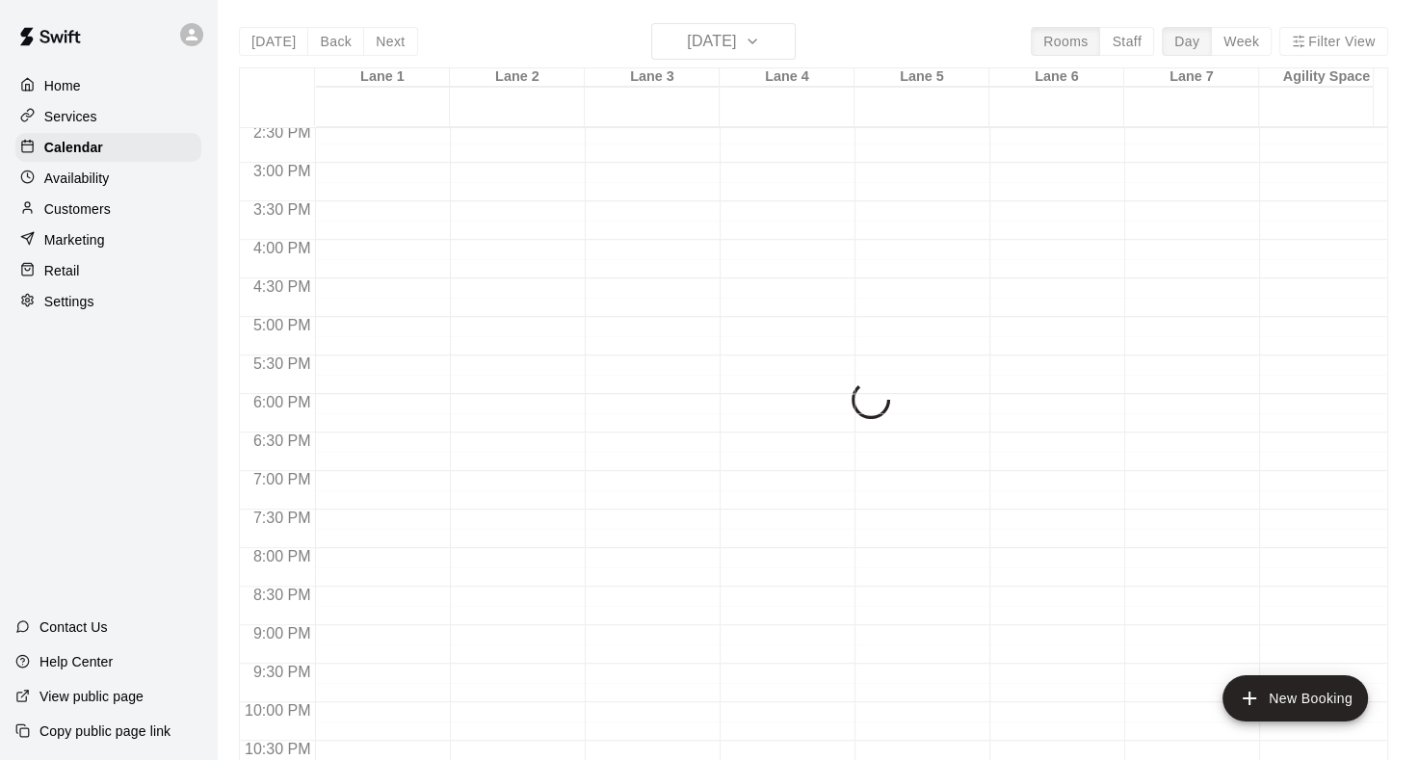
click at [396, 44] on div "[DATE] Back [DATE][DATE] Rooms Staff Day Week [GEOGRAPHIC_DATA] 1 08 [GEOGRAPHI…" at bounding box center [813, 403] width 1149 height 760
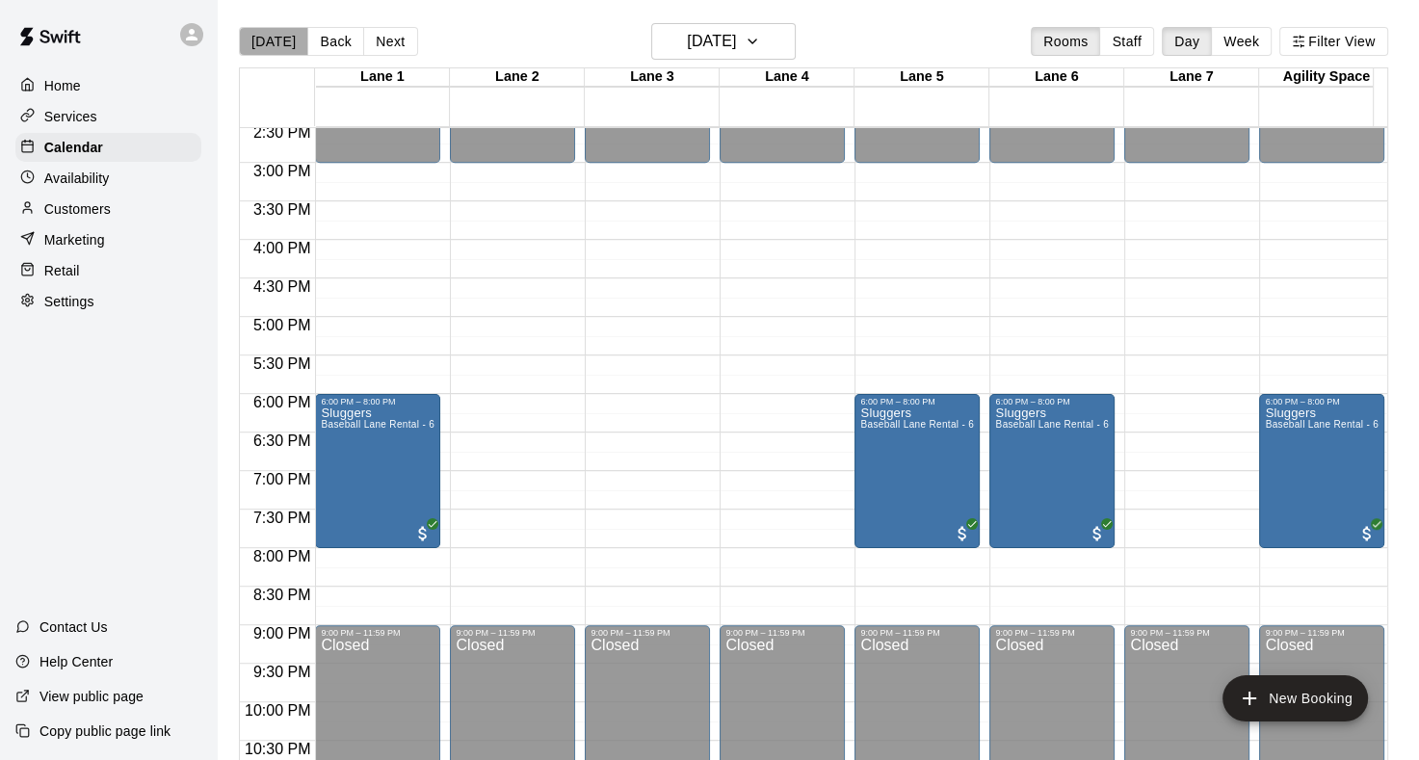
click at [279, 43] on button "[DATE]" at bounding box center [273, 41] width 69 height 29
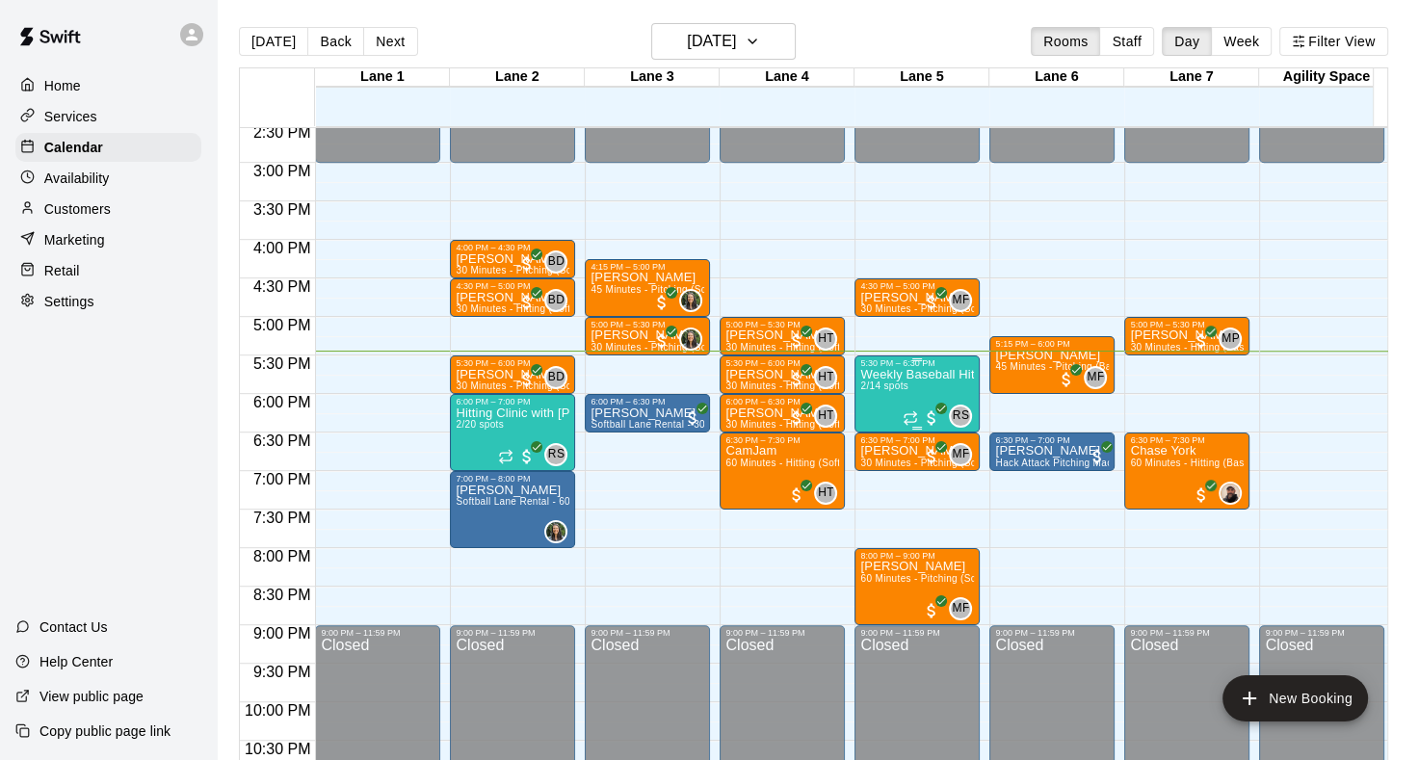
click at [895, 379] on div "Weekly Baseball Hitting Clinic with [PERSON_NAME]!! [DEMOGRAPHIC_DATA] 2/14 spo…" at bounding box center [917, 748] width 114 height 760
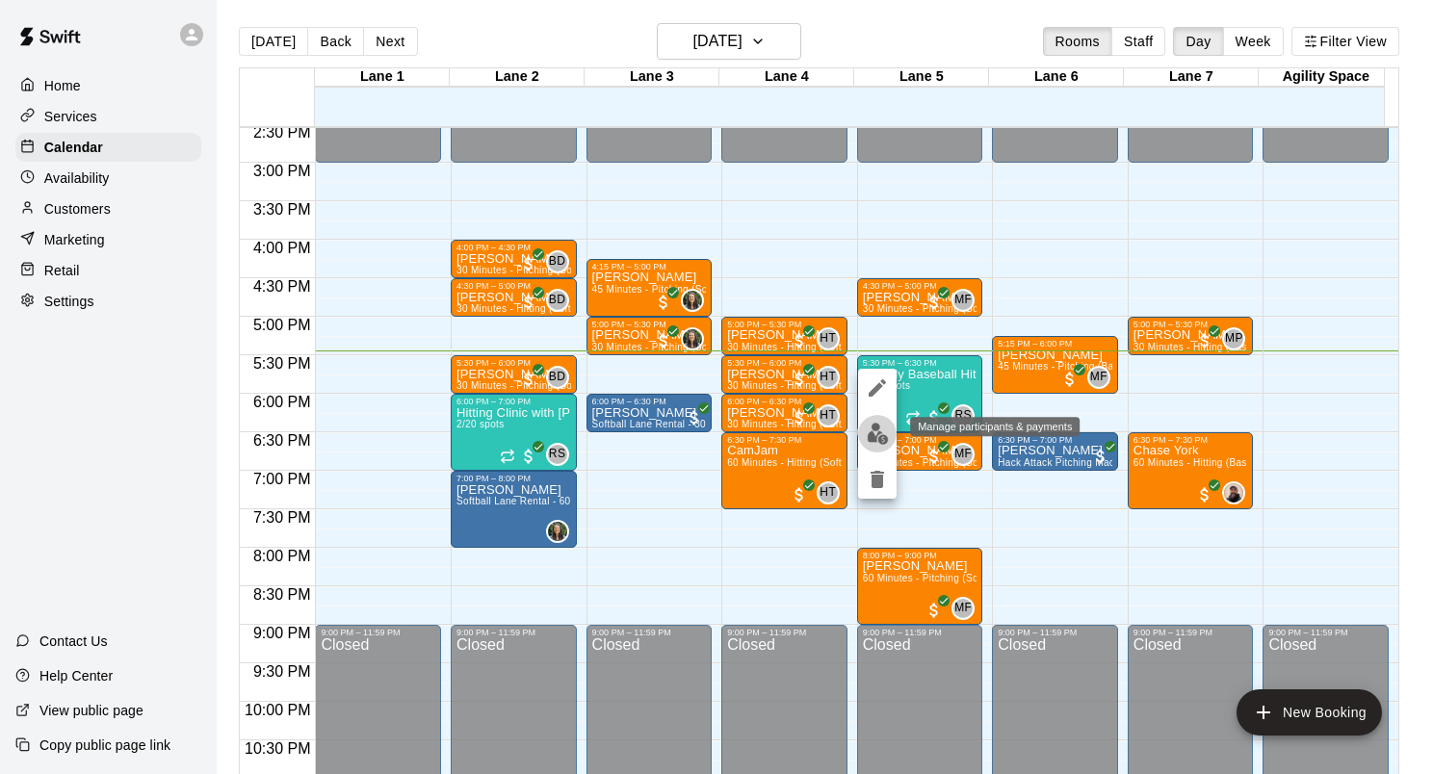
click at [874, 437] on img "edit" at bounding box center [878, 434] width 22 height 22
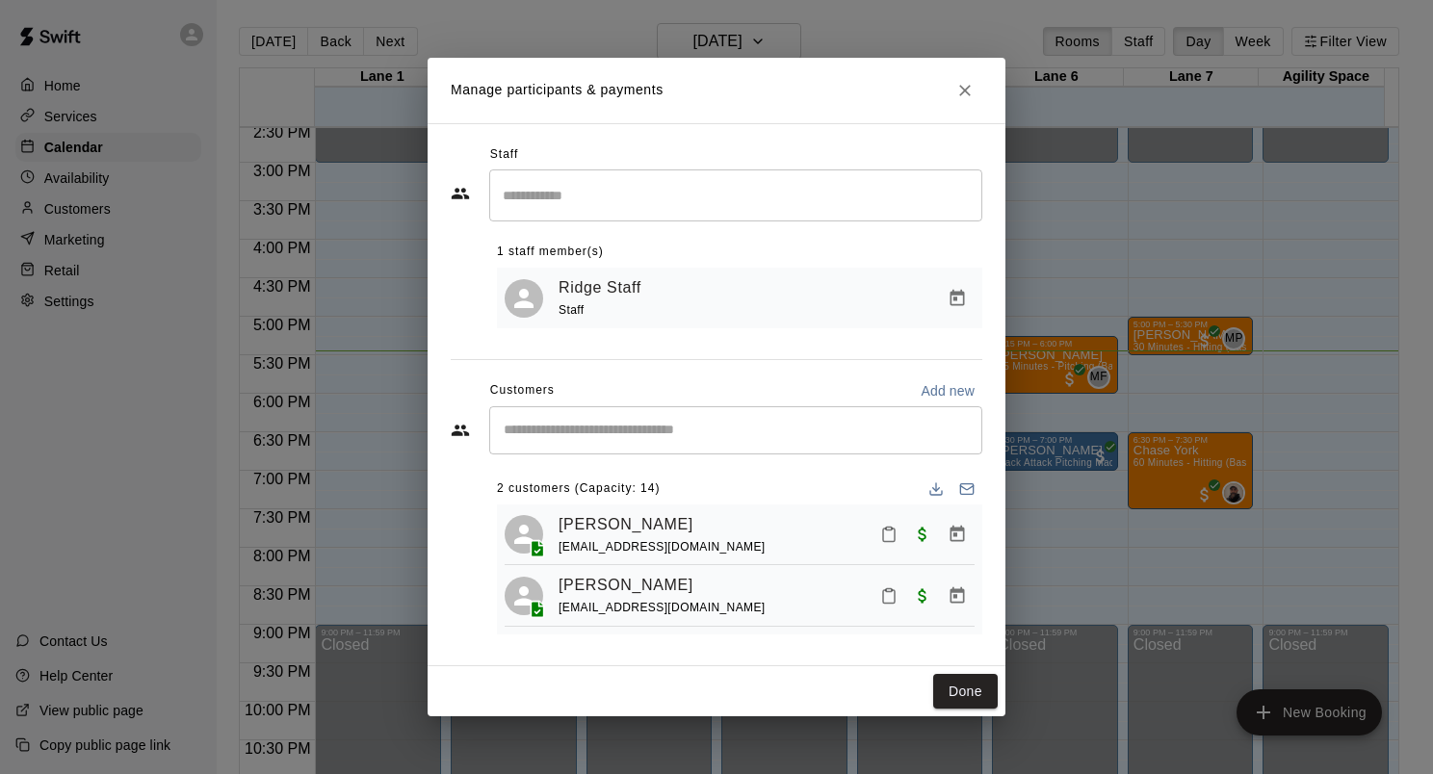
click at [899, 597] on button "Mark attendance" at bounding box center [889, 596] width 33 height 33
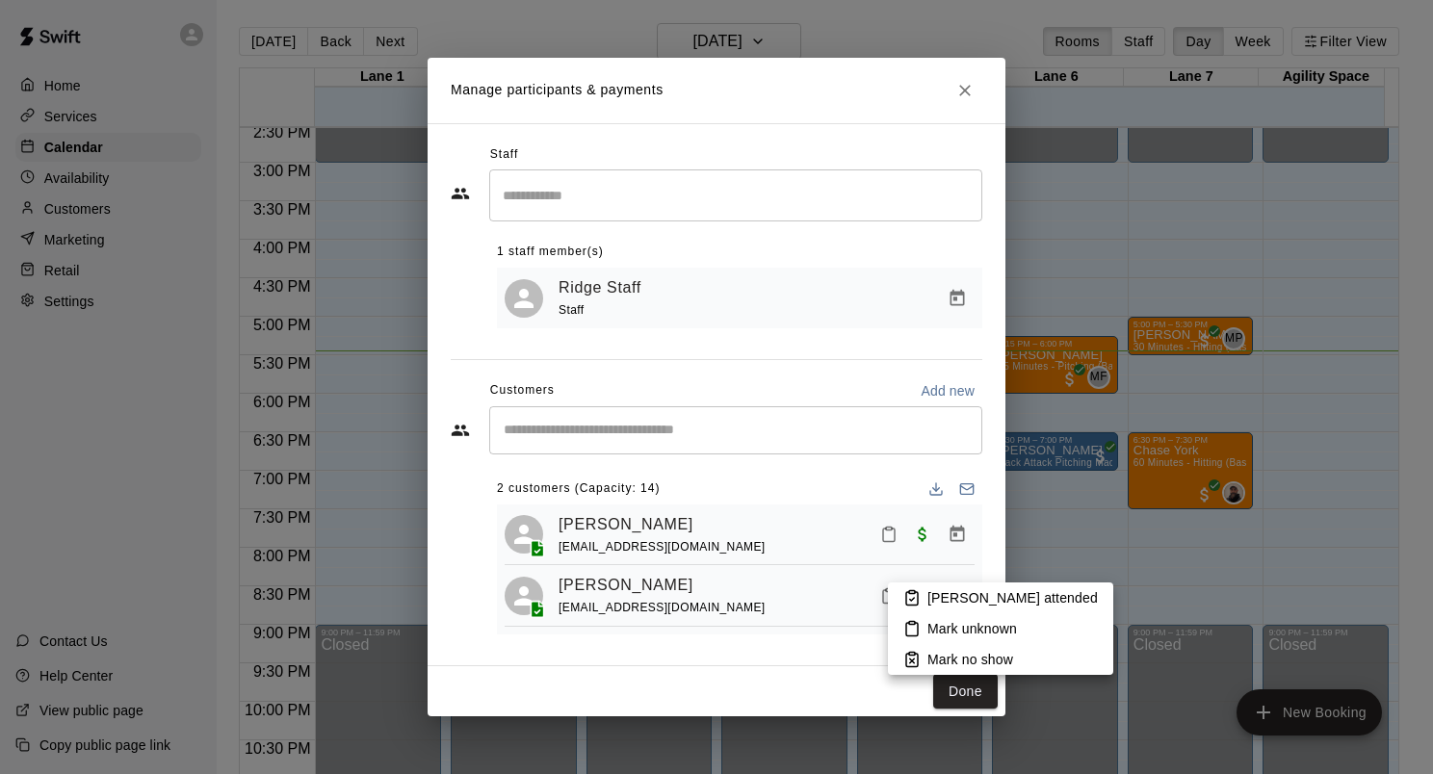
click at [929, 598] on p "[PERSON_NAME] attended" at bounding box center [1013, 598] width 170 height 19
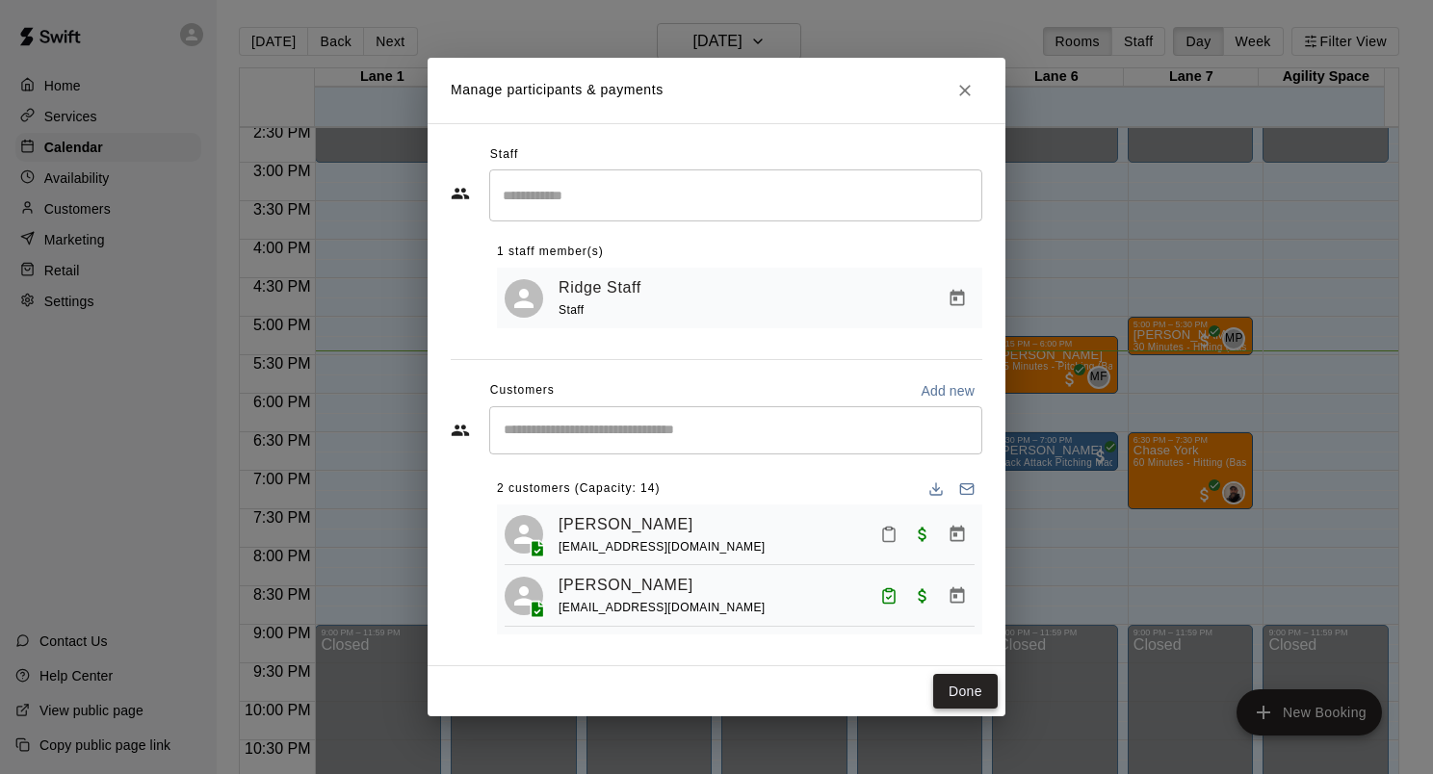
click at [984, 693] on button "Done" at bounding box center [965, 692] width 65 height 36
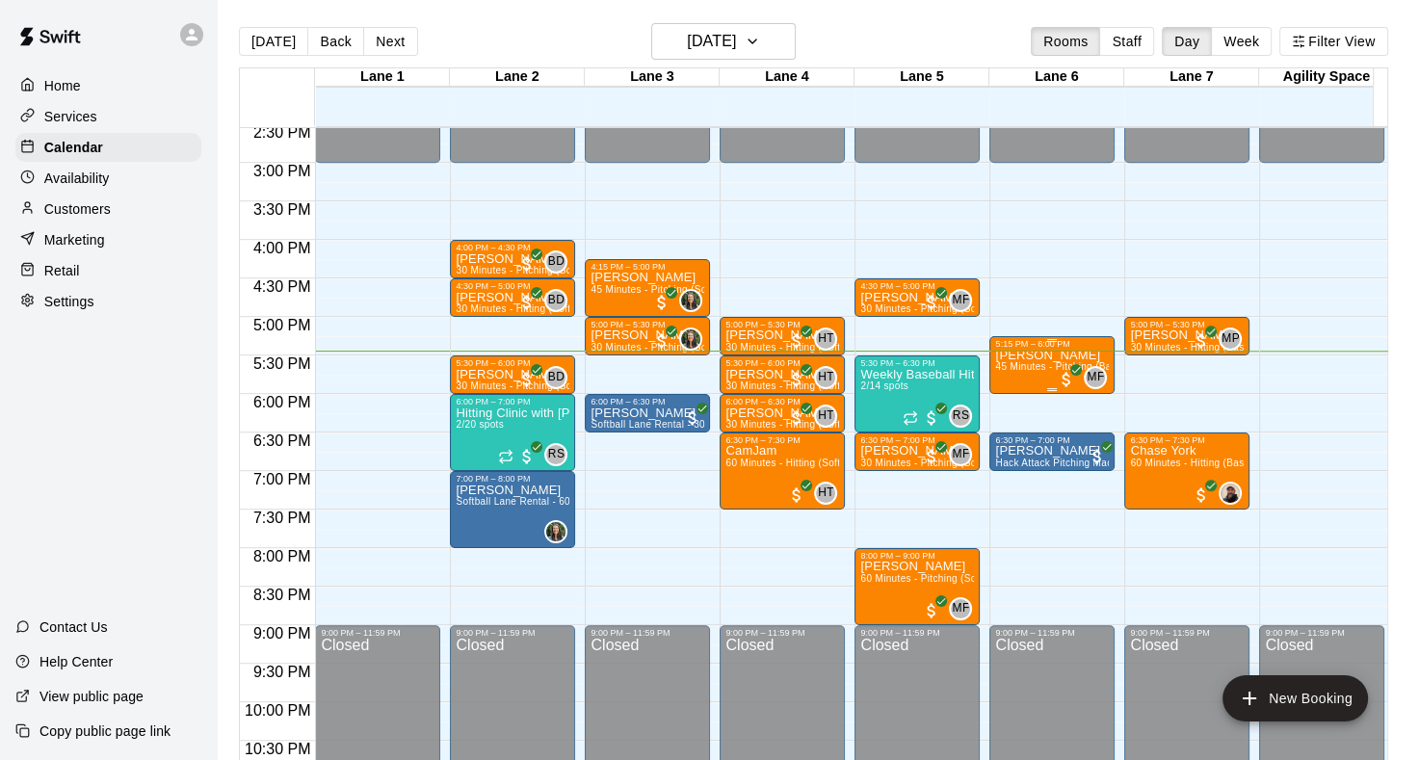
click at [1040, 372] on span "45 Minutes - Pitching (Baseball)" at bounding box center [1068, 366] width 146 height 11
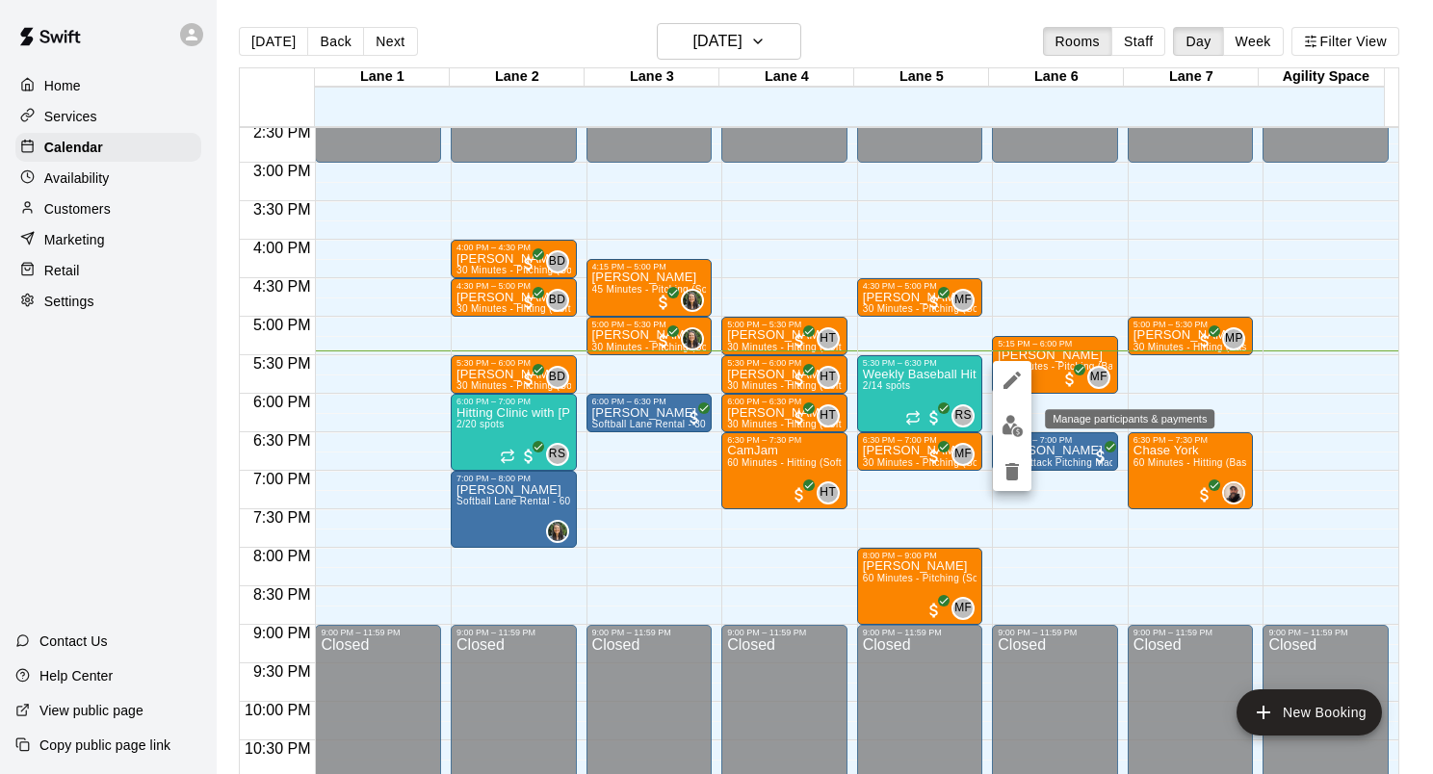
click at [1013, 425] on img "edit" at bounding box center [1013, 426] width 22 height 22
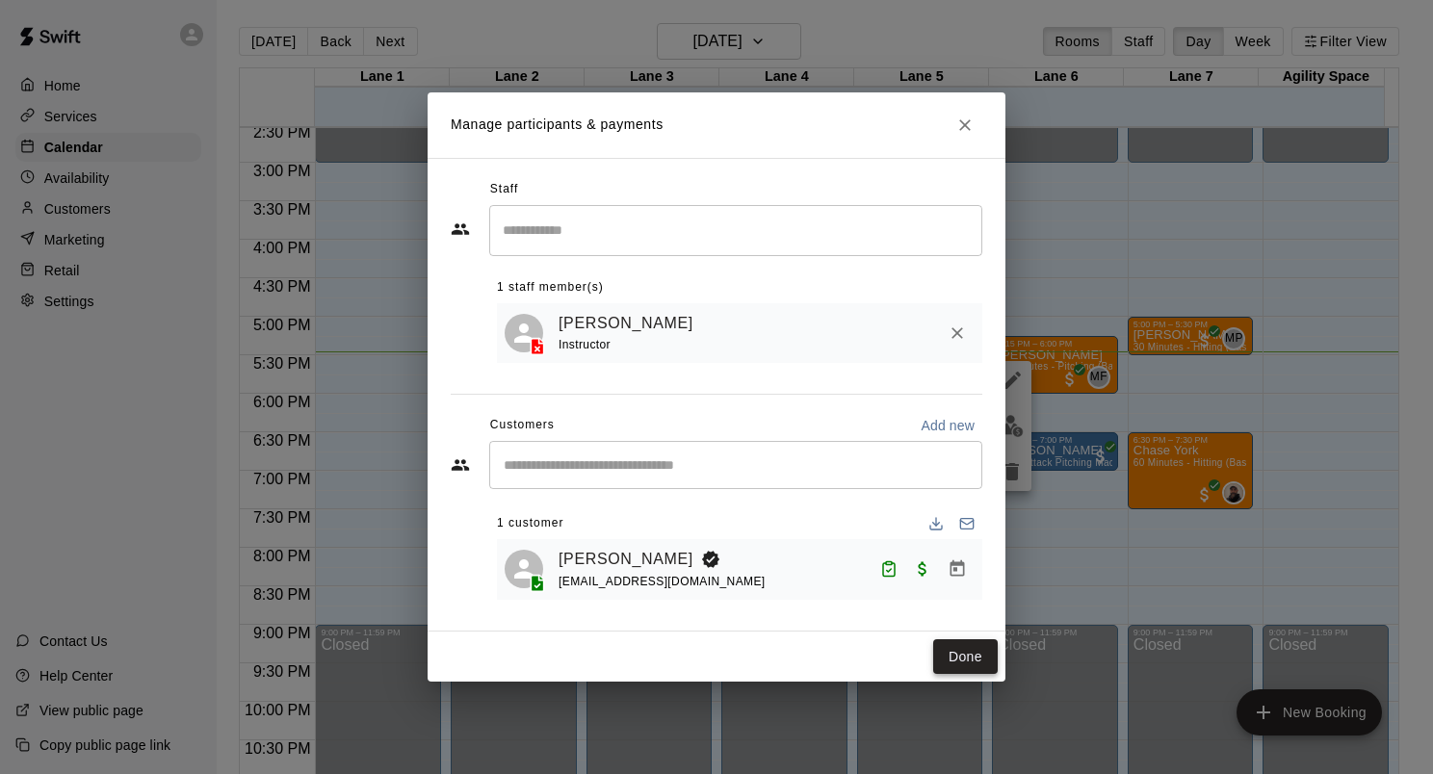
click at [990, 659] on button "Done" at bounding box center [965, 658] width 65 height 36
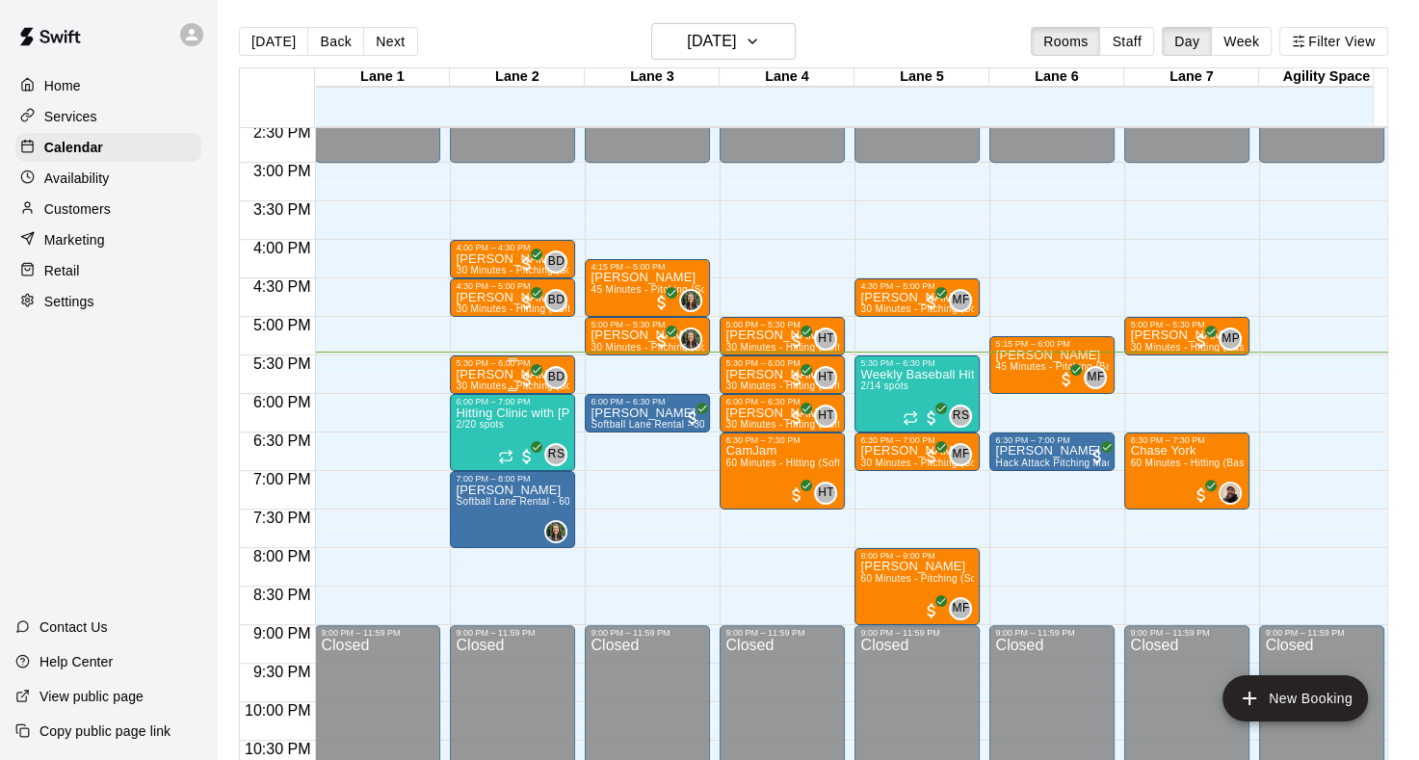
click at [513, 375] on p "[PERSON_NAME]" at bounding box center [513, 375] width 114 height 0
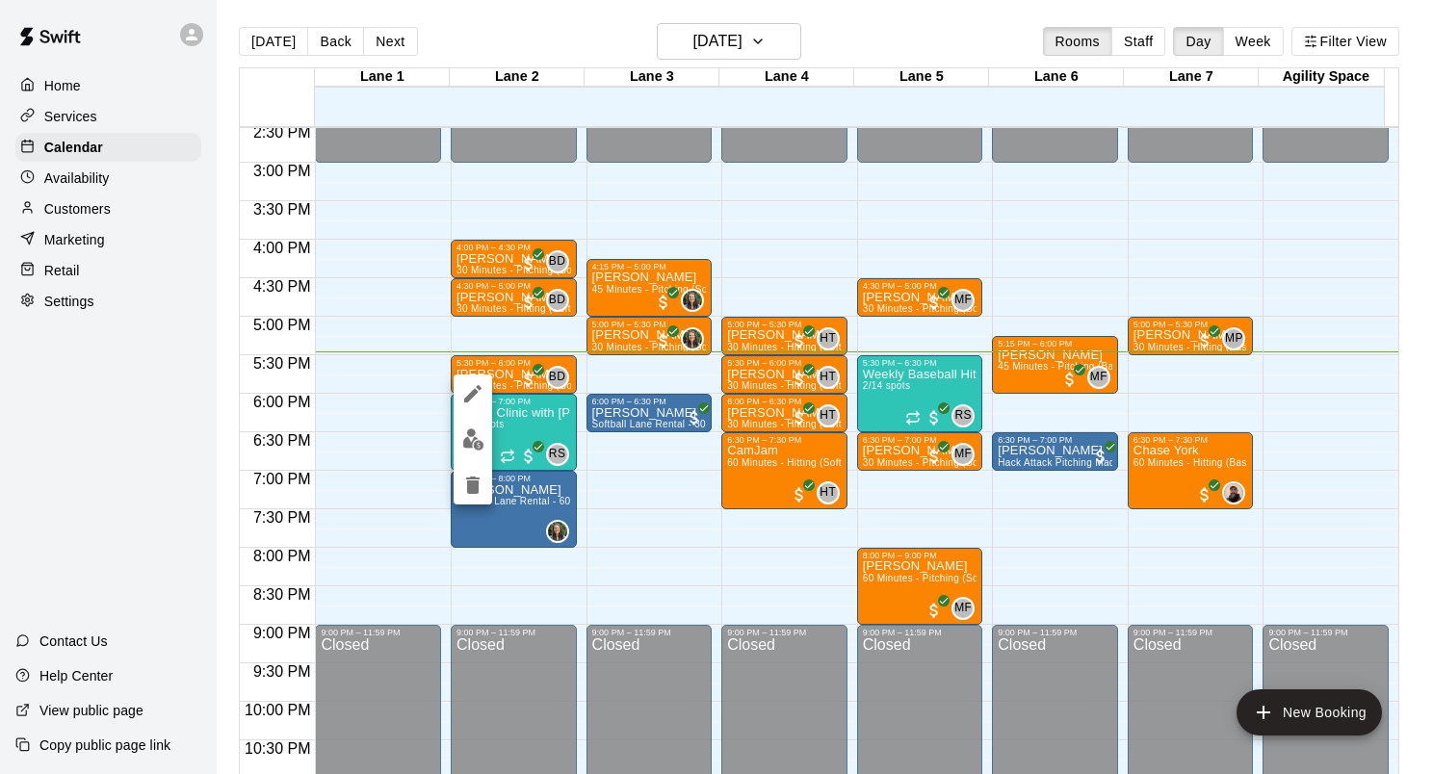
click at [484, 440] on img "edit" at bounding box center [473, 440] width 22 height 22
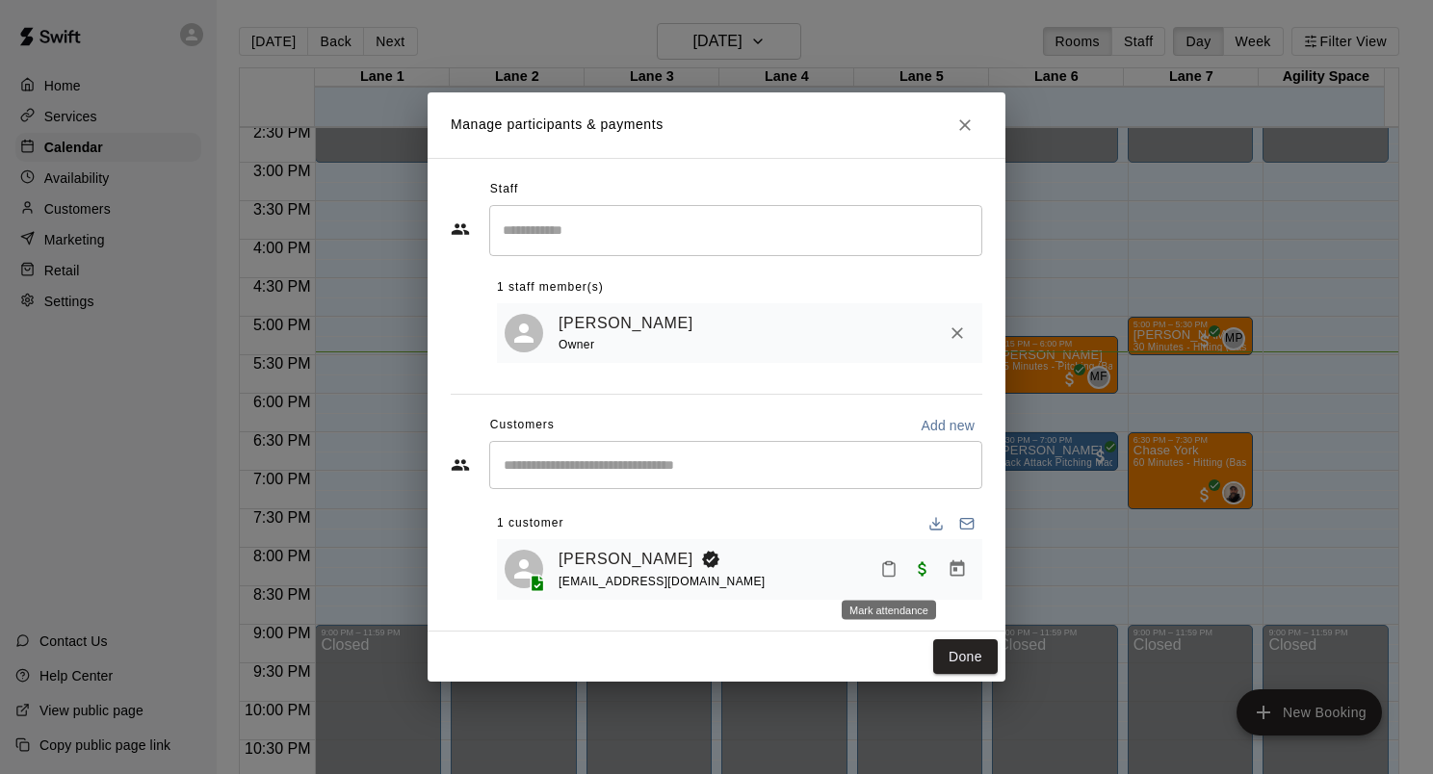
click at [883, 568] on icon "Mark attendance" at bounding box center [889, 569] width 12 height 13
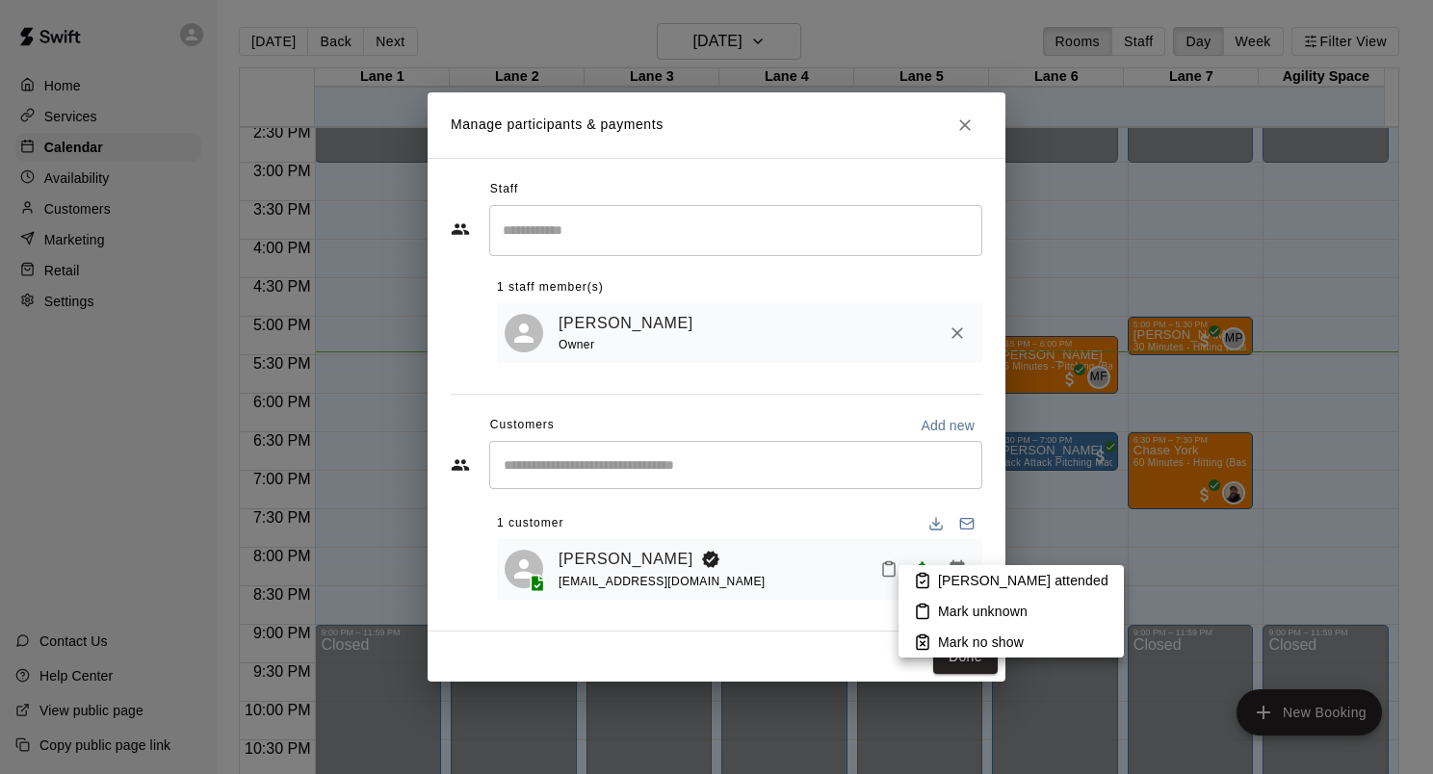
click at [938, 578] on p "[PERSON_NAME] attended" at bounding box center [1023, 580] width 170 height 19
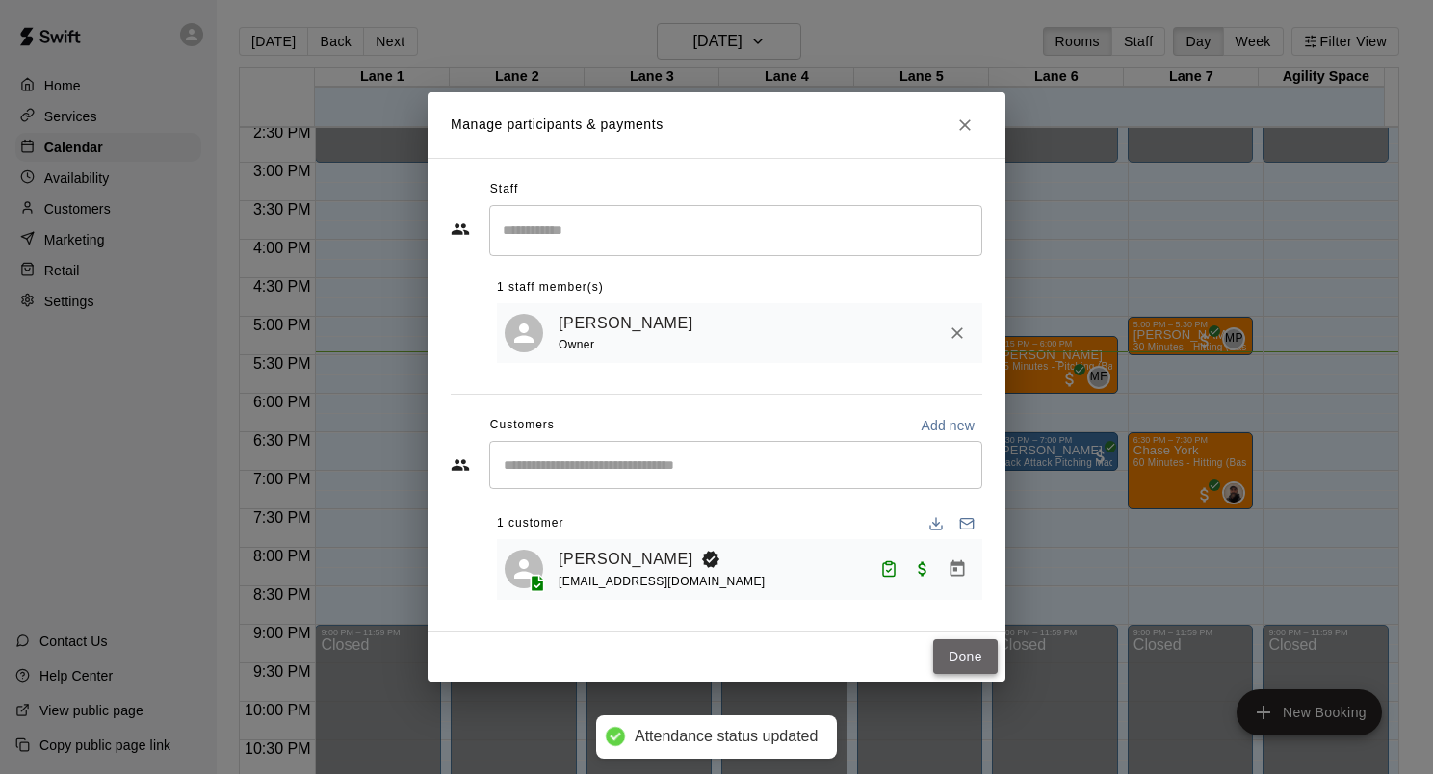
click at [982, 653] on button "Done" at bounding box center [965, 658] width 65 height 36
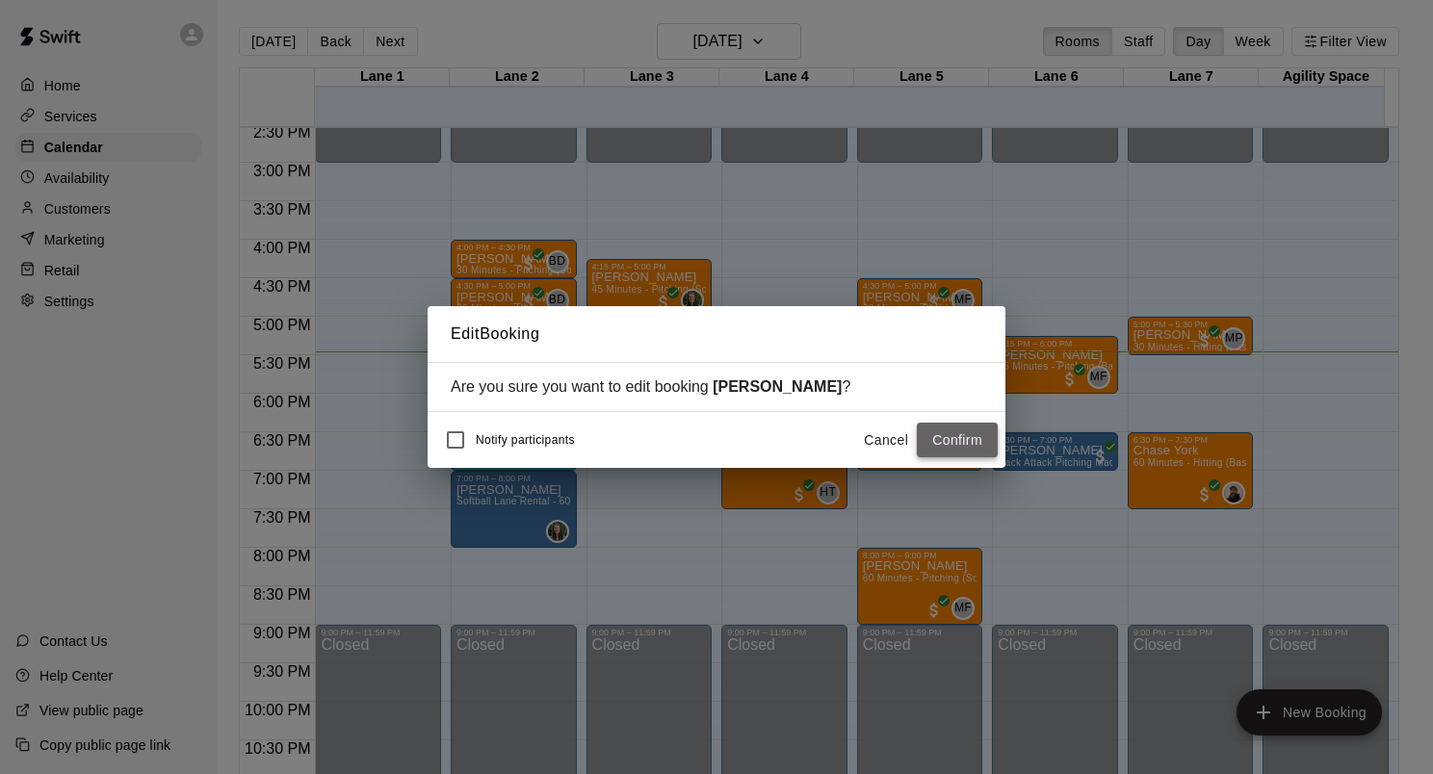
click at [949, 439] on button "Confirm" at bounding box center [957, 441] width 81 height 36
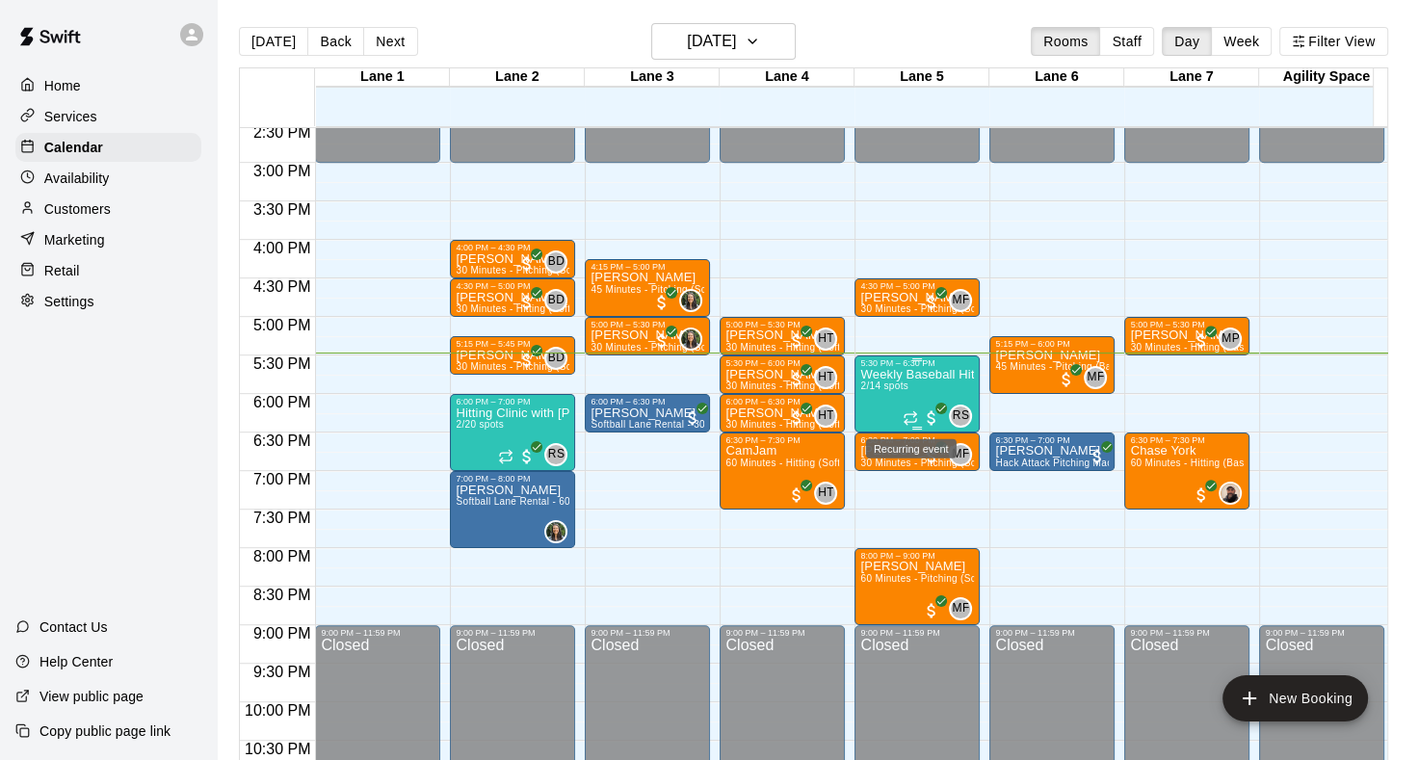
click at [910, 391] on div "Weekly Baseball Hitting Clinic with [PERSON_NAME]!! [DEMOGRAPHIC_DATA] 2/14 spo…" at bounding box center [917, 748] width 114 height 760
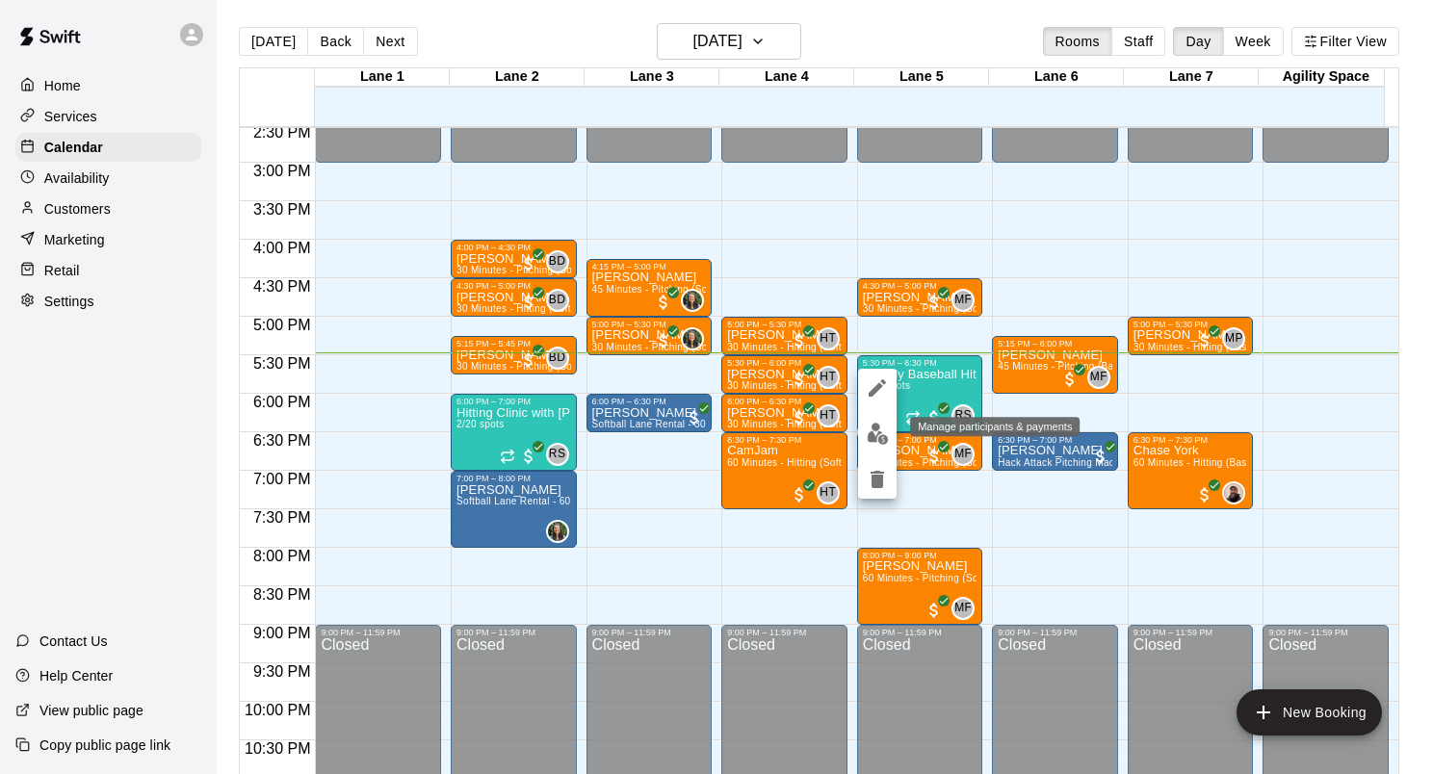
click at [872, 437] on img "edit" at bounding box center [878, 434] width 22 height 22
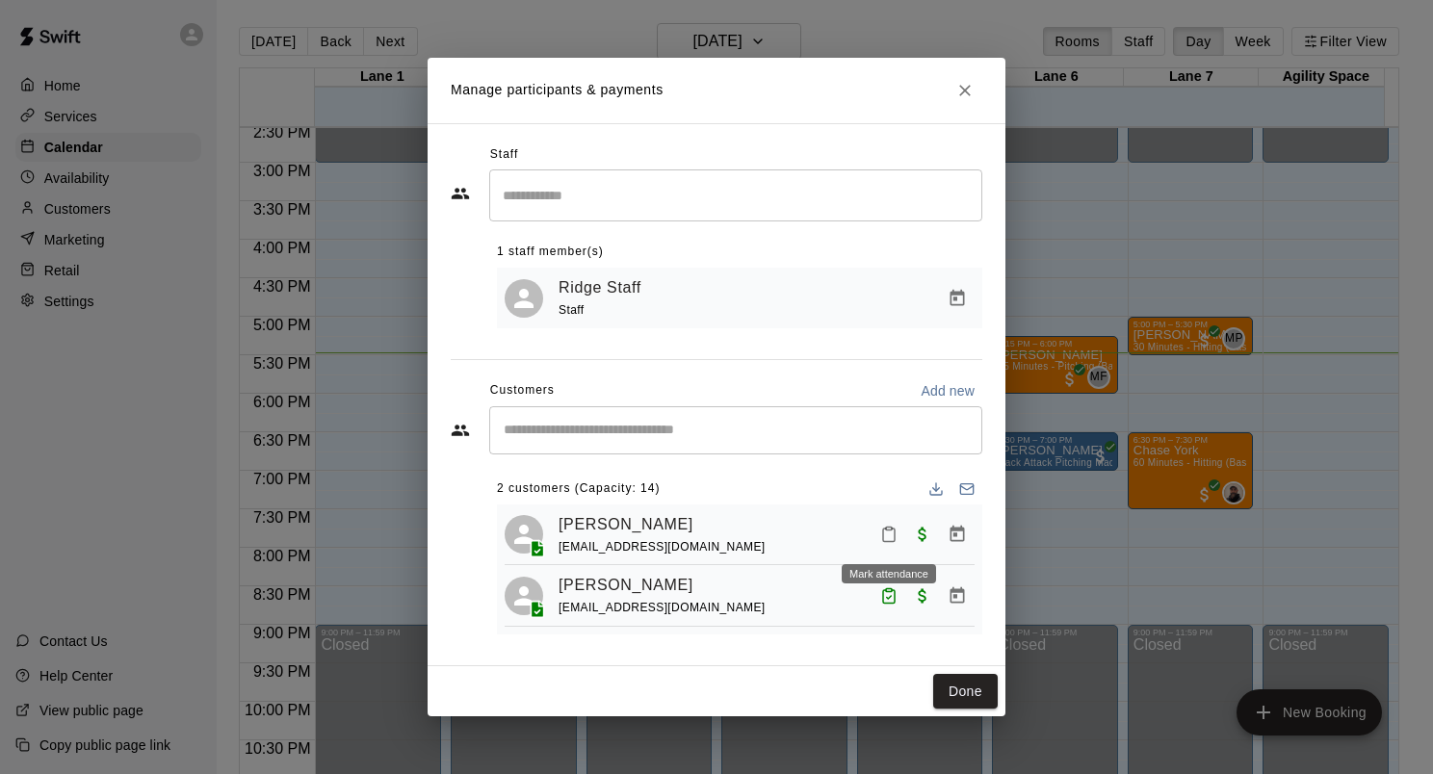
click at [887, 543] on button "Mark attendance" at bounding box center [889, 534] width 33 height 33
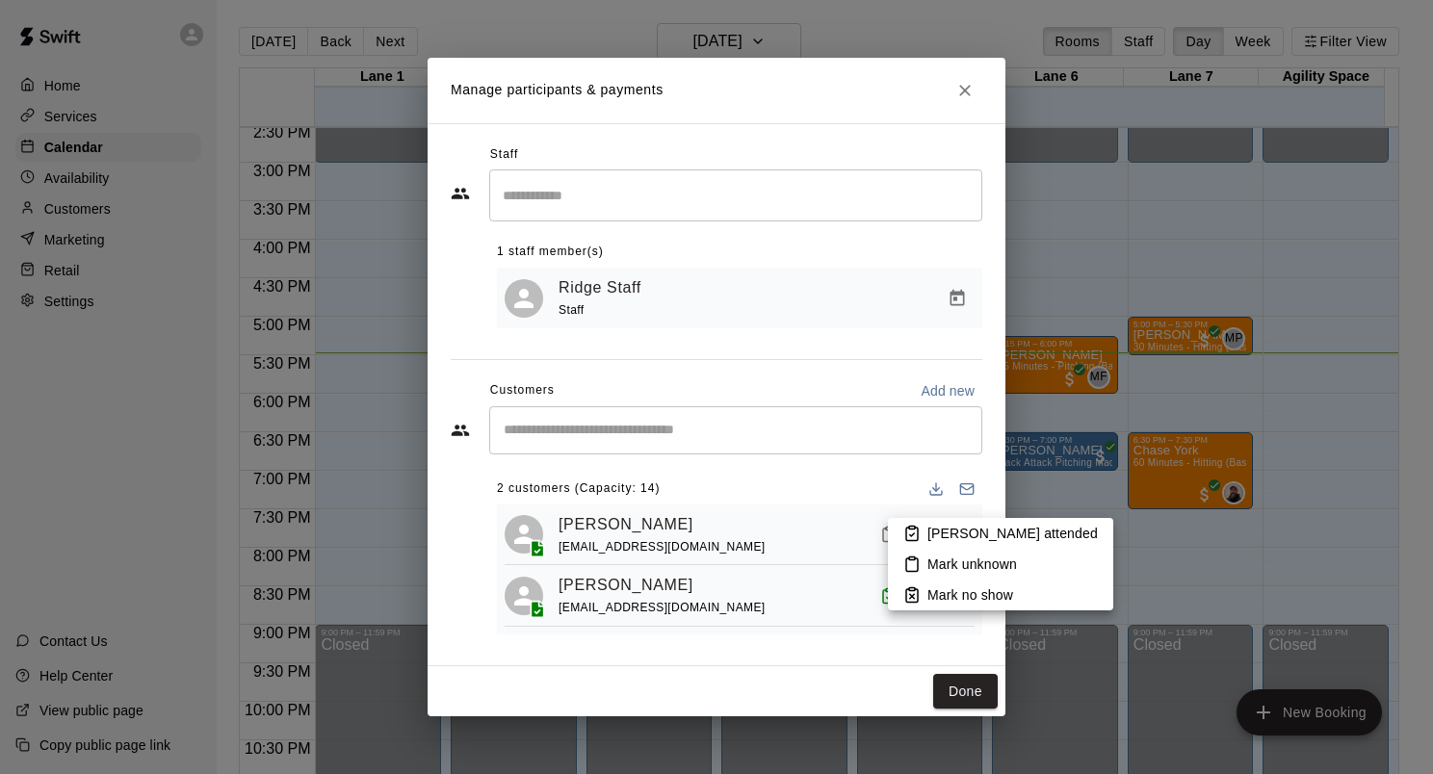
click at [929, 541] on p "[PERSON_NAME] attended" at bounding box center [1013, 533] width 170 height 19
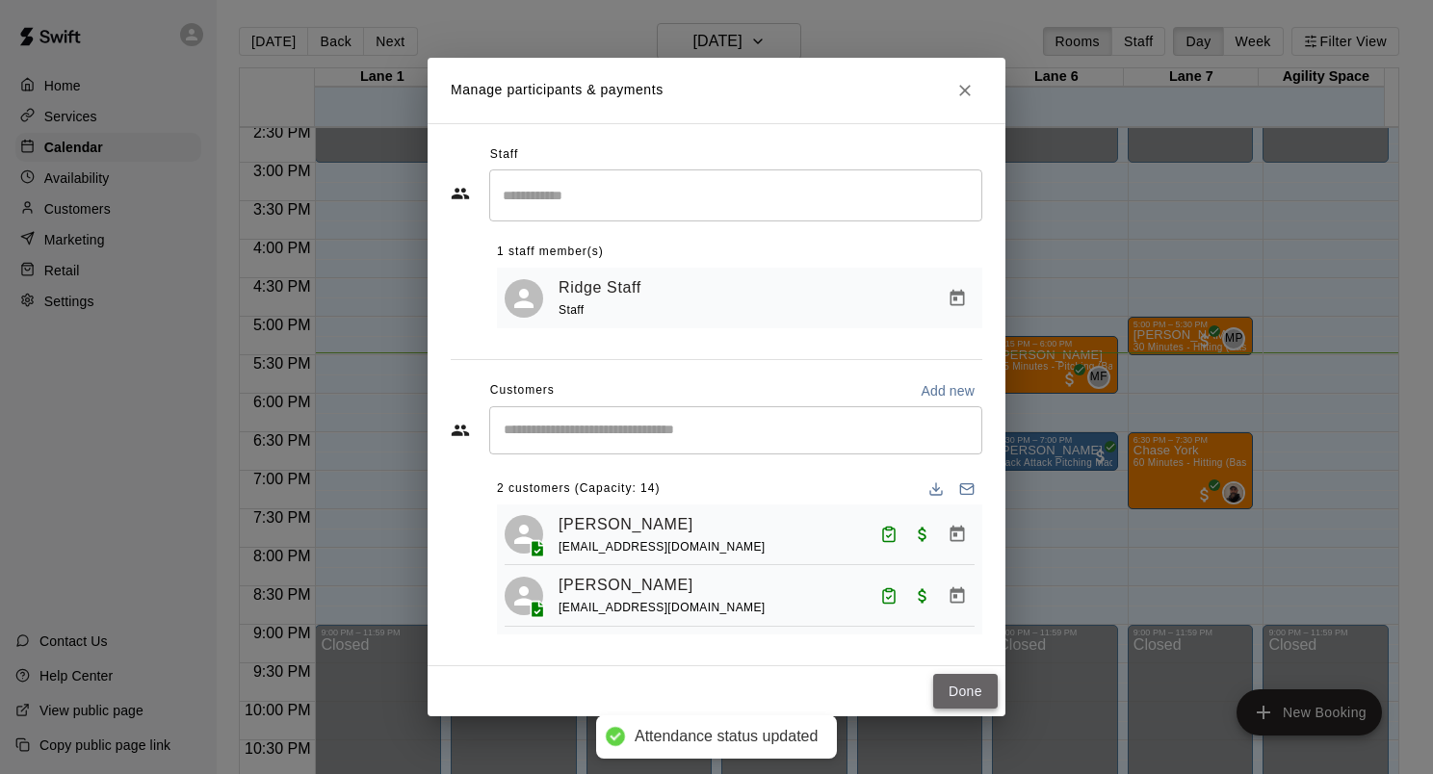
click at [962, 692] on button "Done" at bounding box center [965, 692] width 65 height 36
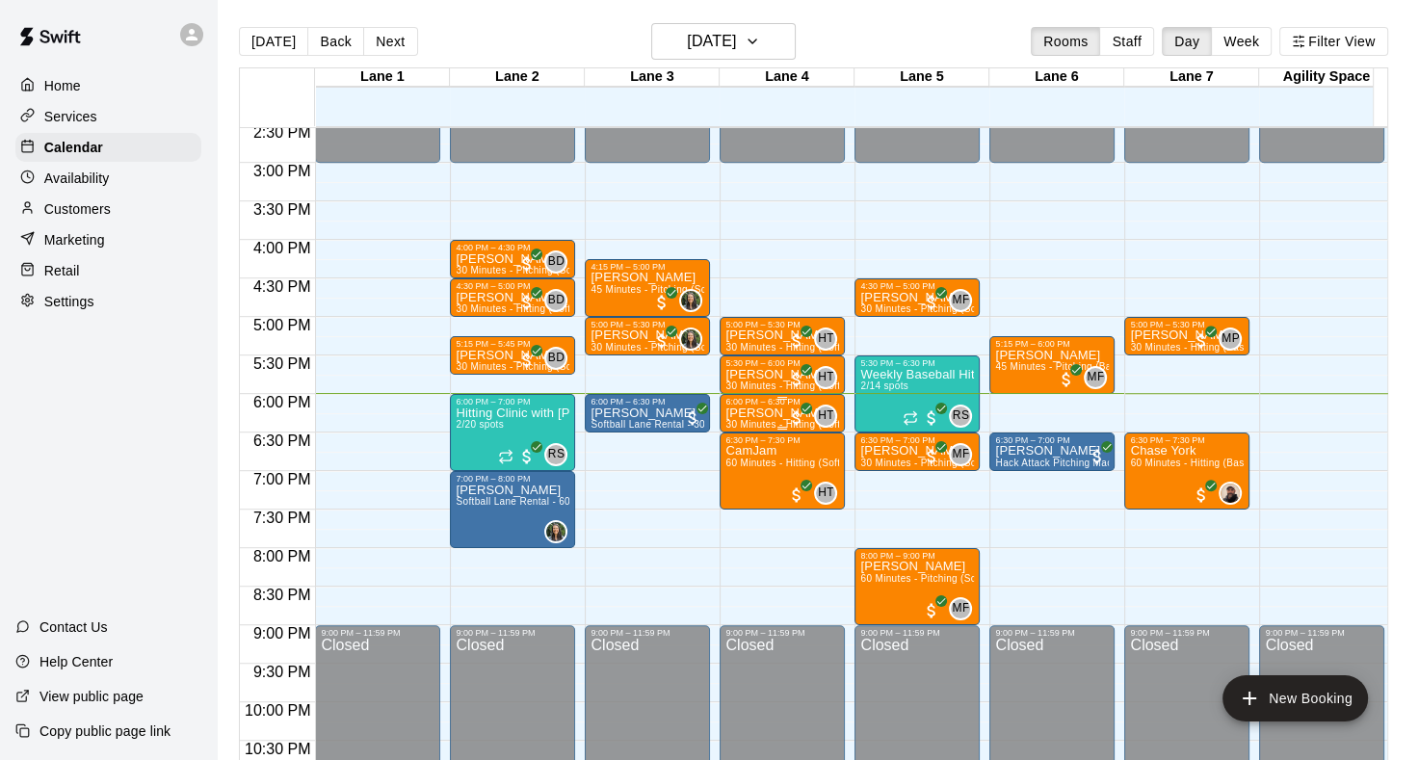
click at [751, 413] on p "[PERSON_NAME]" at bounding box center [782, 413] width 114 height 0
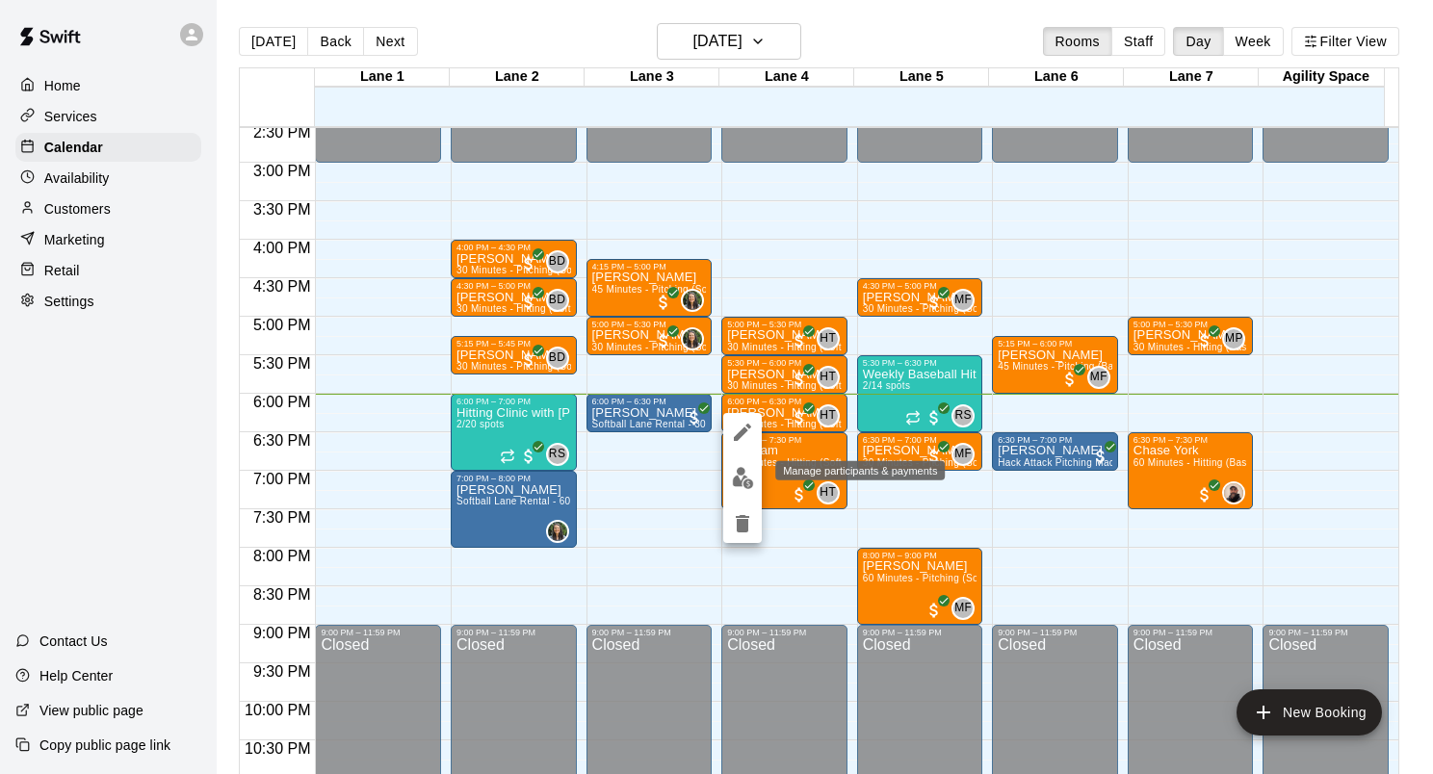
click at [740, 479] on img "edit" at bounding box center [743, 478] width 22 height 22
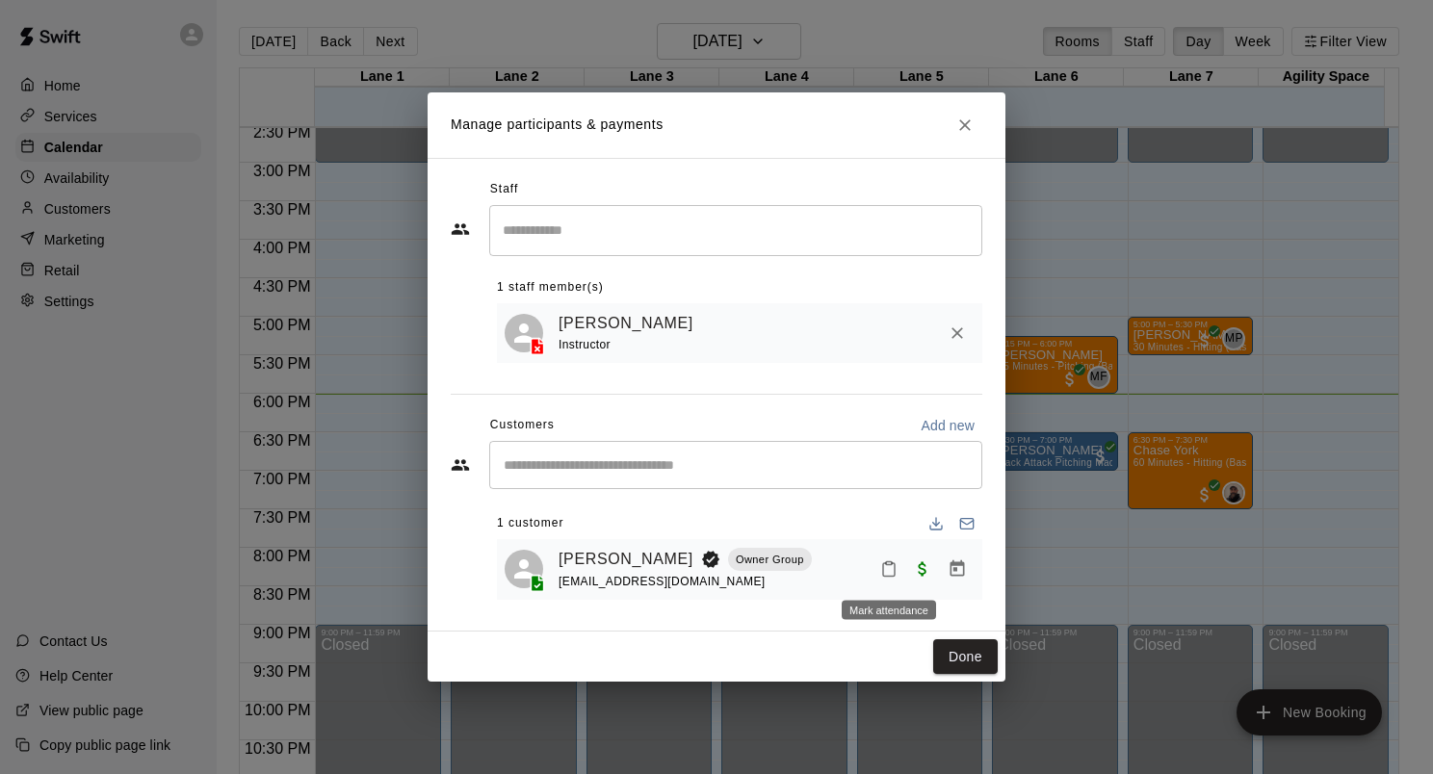
click at [894, 572] on icon "Mark attendance" at bounding box center [889, 569] width 12 height 13
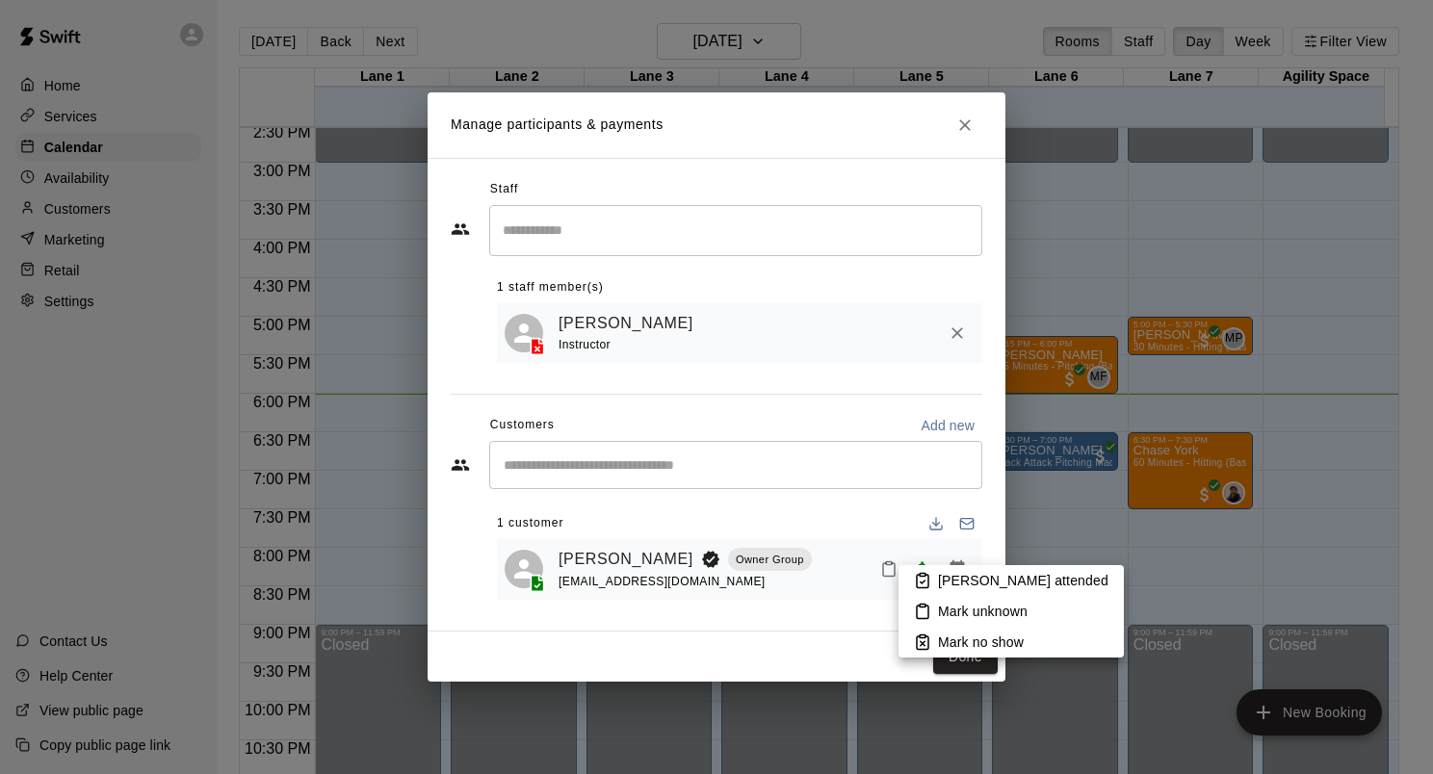
drag, startPoint x: 941, startPoint y: 580, endPoint x: 953, endPoint y: 592, distance: 17.0
click at [943, 580] on p "[PERSON_NAME] attended" at bounding box center [1023, 580] width 170 height 19
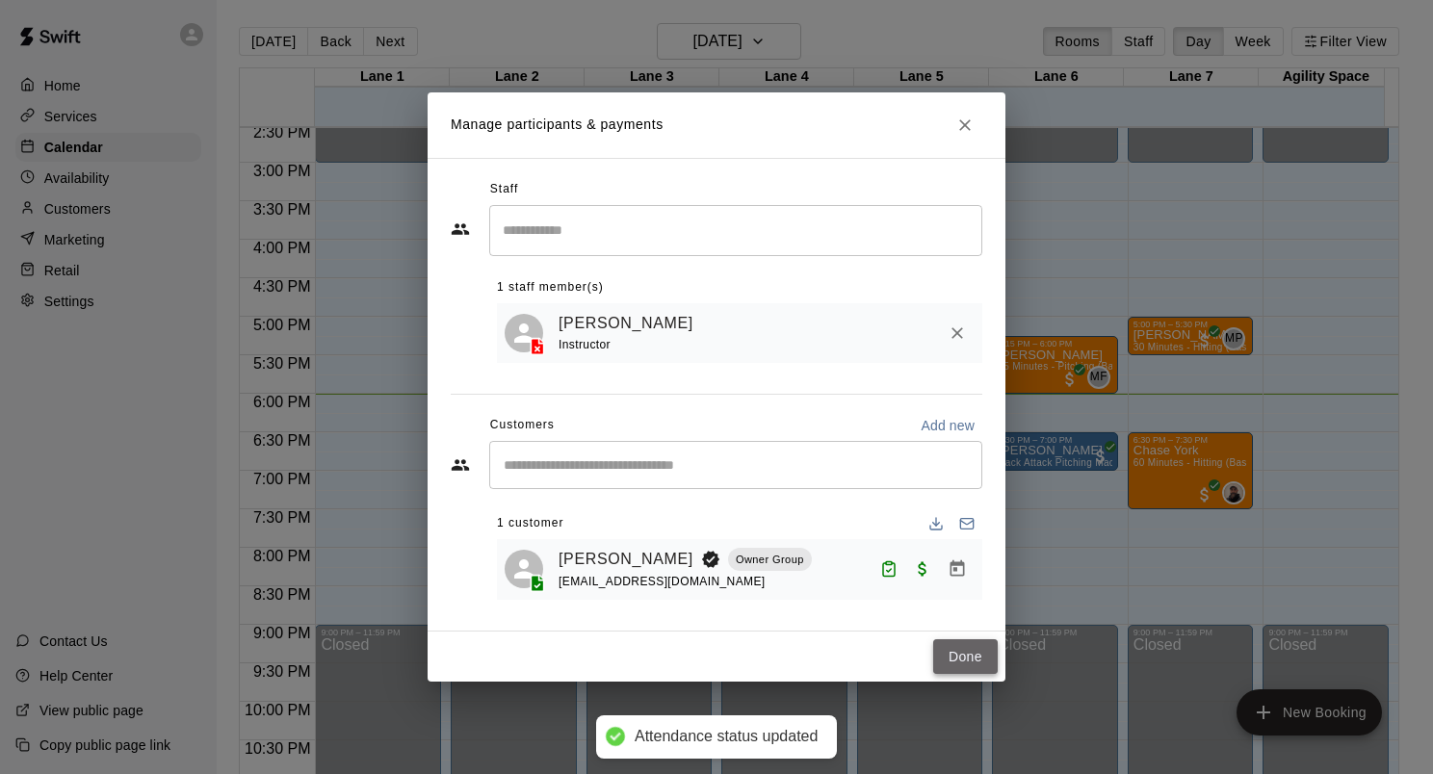
click at [955, 649] on button "Done" at bounding box center [965, 658] width 65 height 36
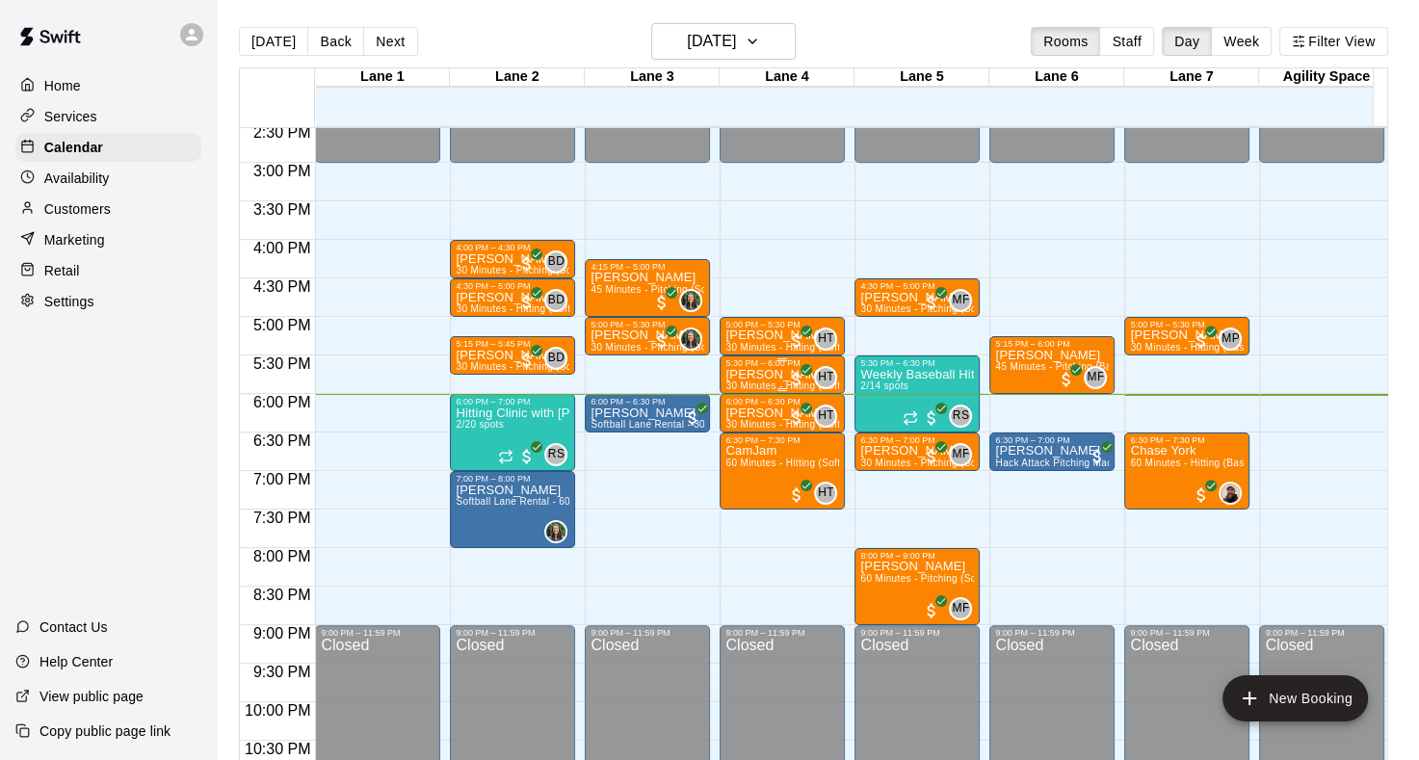
click at [749, 375] on p "[PERSON_NAME]" at bounding box center [782, 375] width 114 height 0
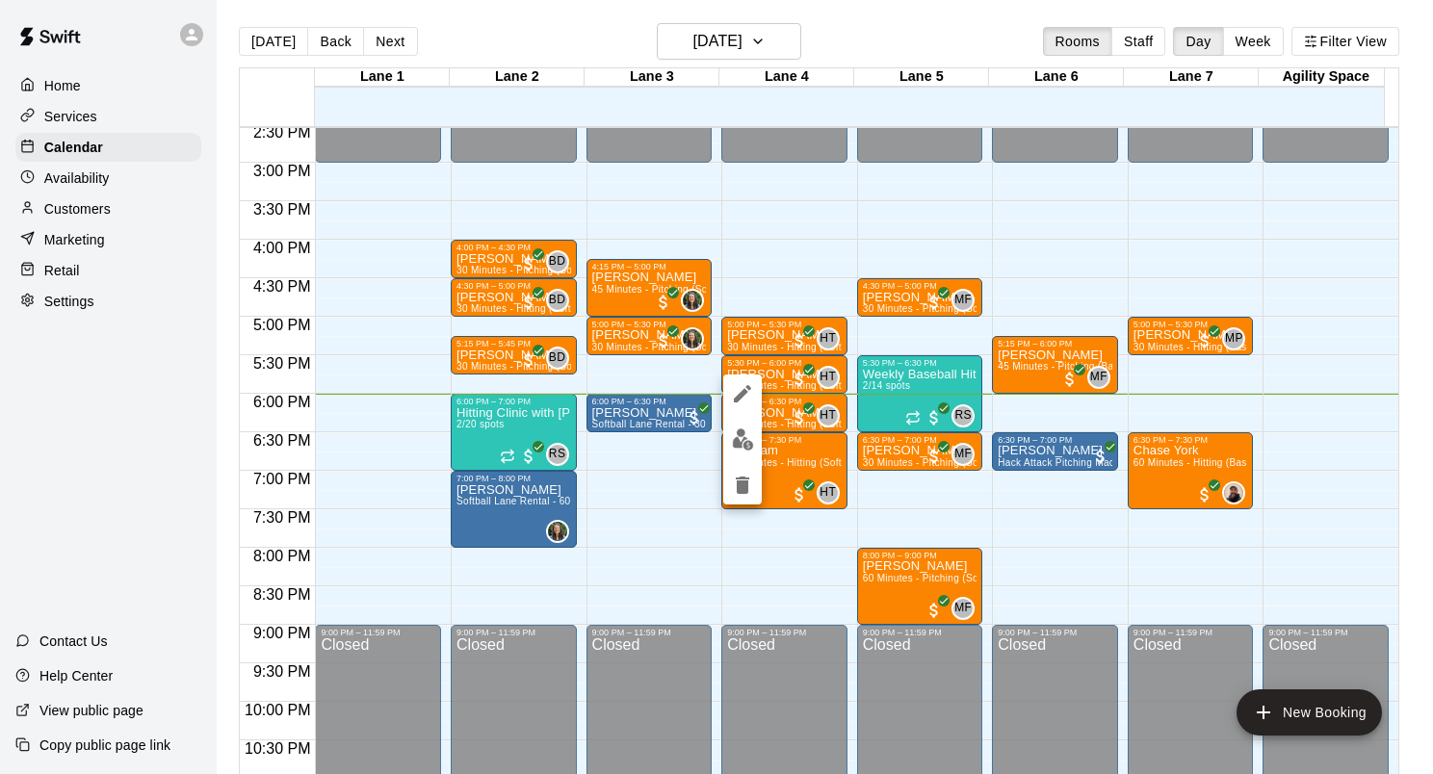
click at [751, 435] on img "edit" at bounding box center [743, 440] width 22 height 22
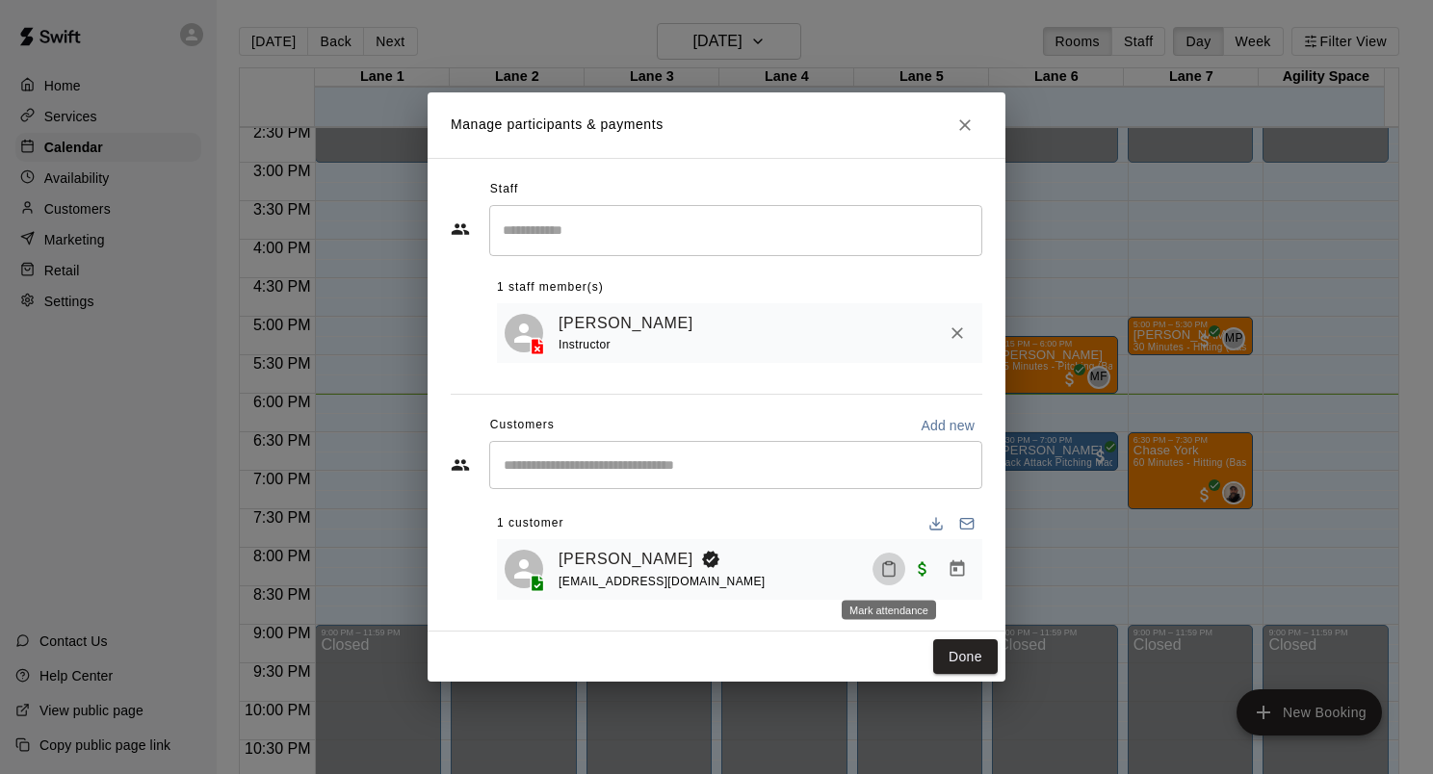
click at [890, 572] on icon "Mark attendance" at bounding box center [888, 569] width 17 height 17
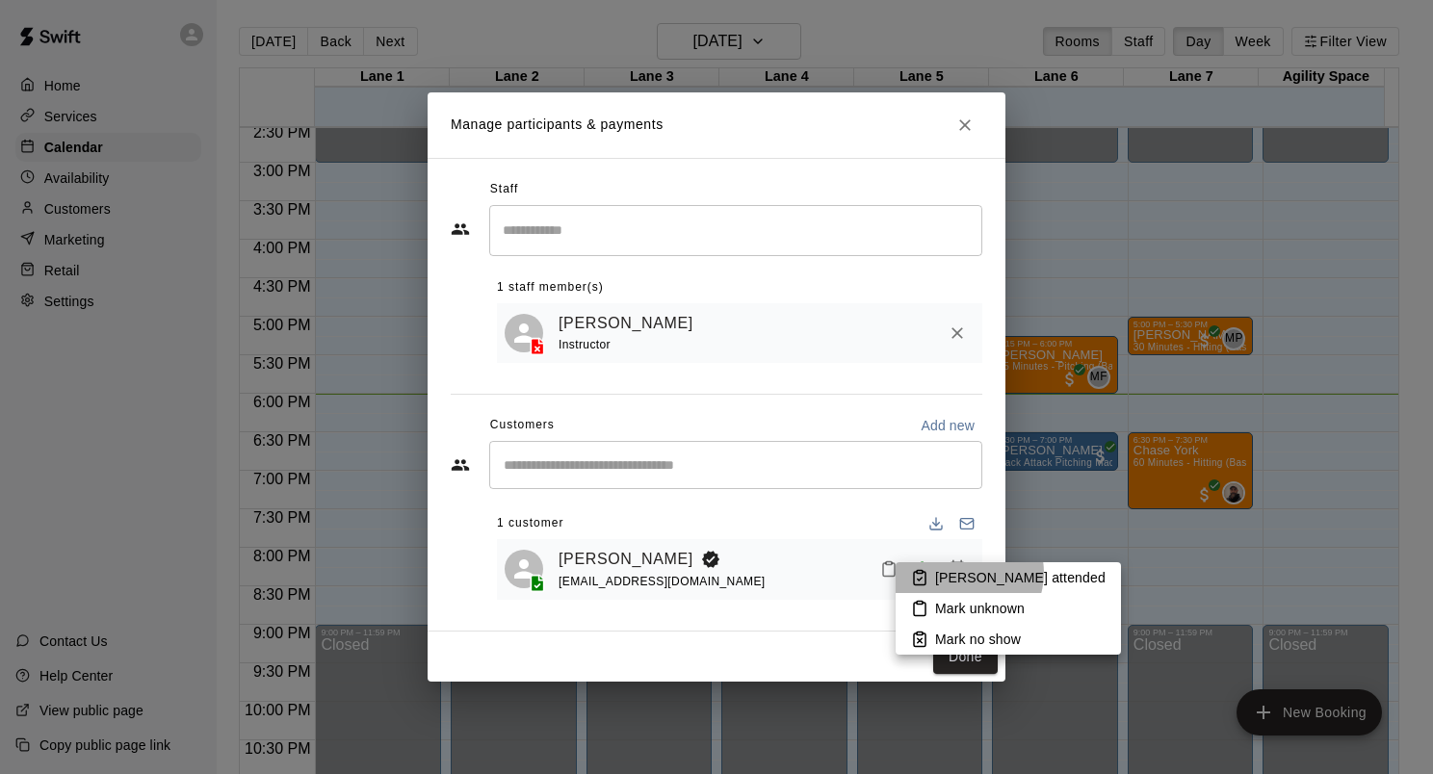
click at [964, 573] on p "[PERSON_NAME] attended" at bounding box center [1020, 577] width 170 height 19
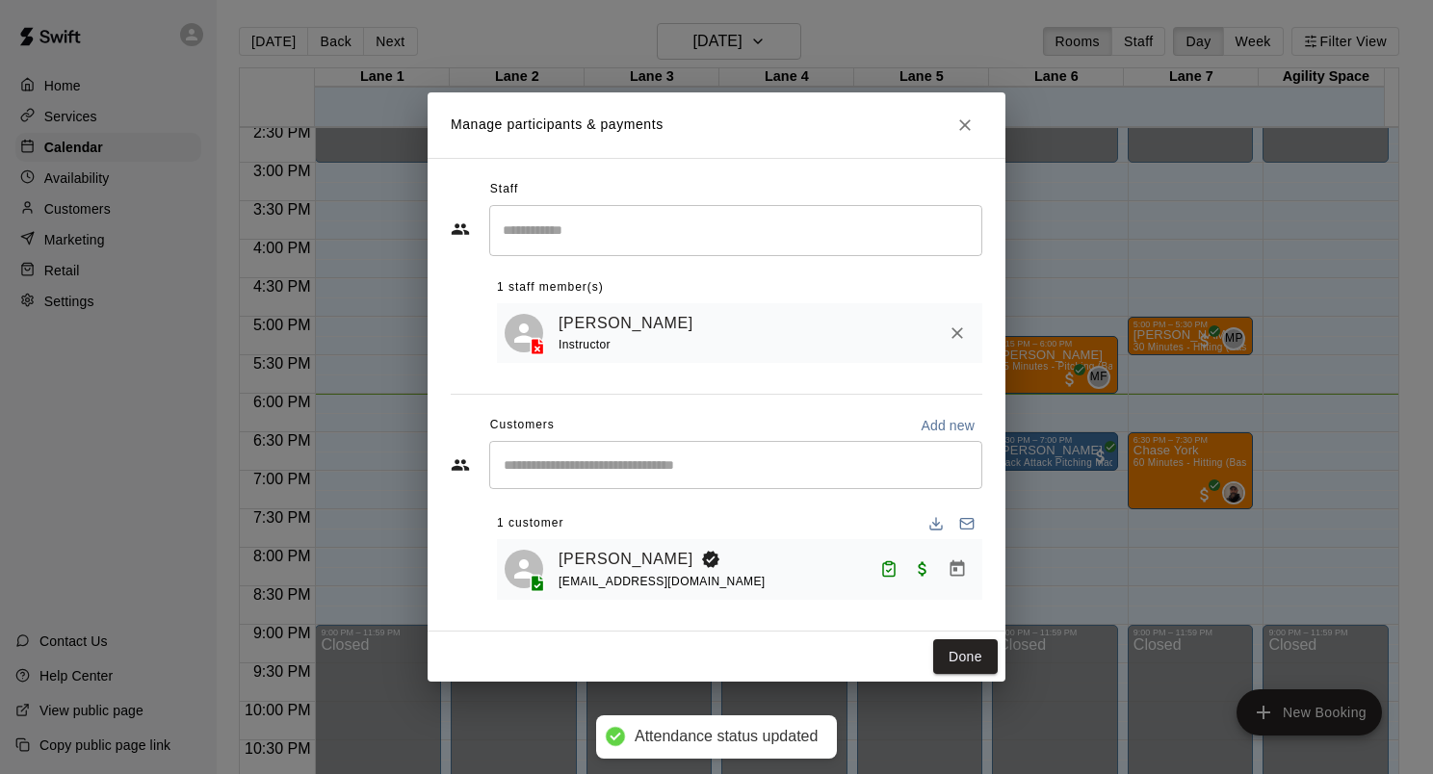
click at [947, 651] on button "Done" at bounding box center [965, 658] width 65 height 36
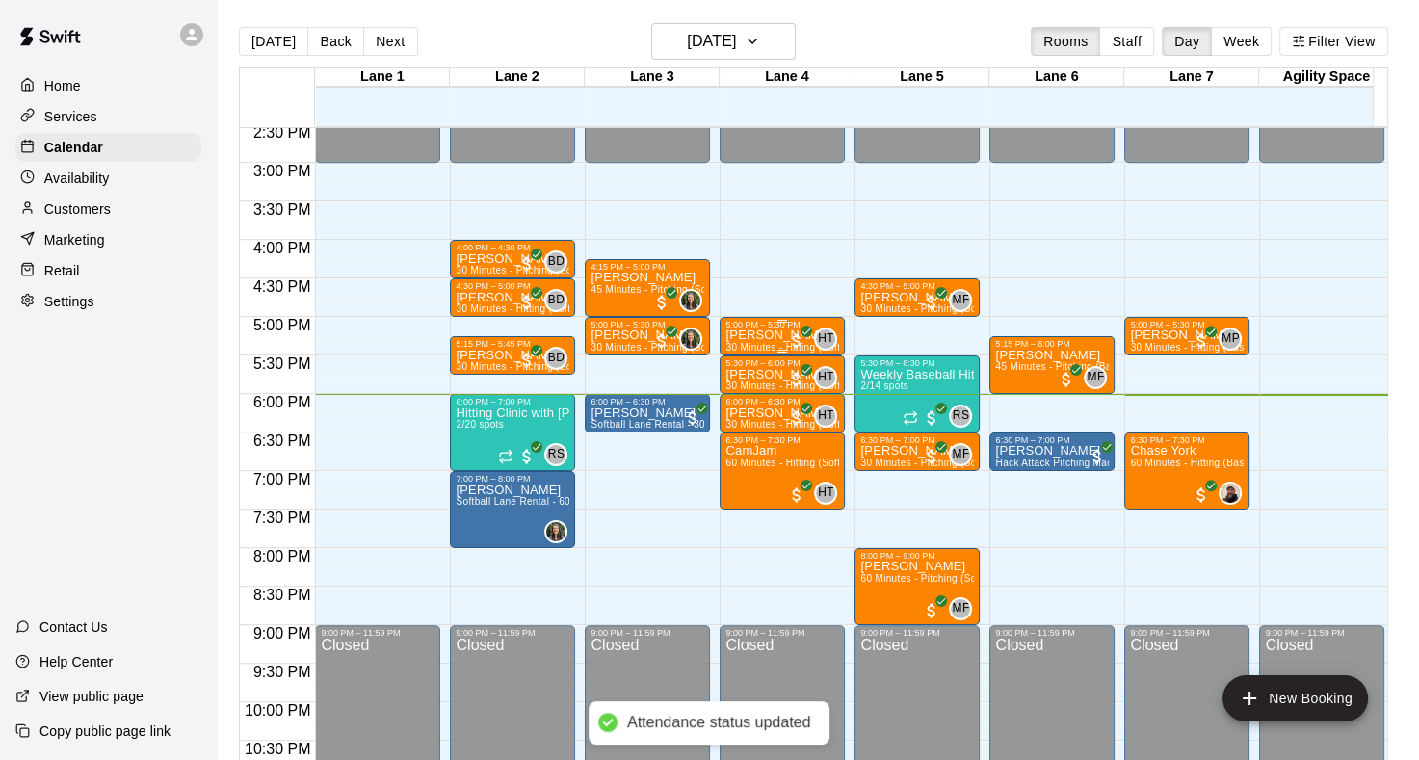
click at [749, 335] on p "[PERSON_NAME]" at bounding box center [782, 335] width 114 height 0
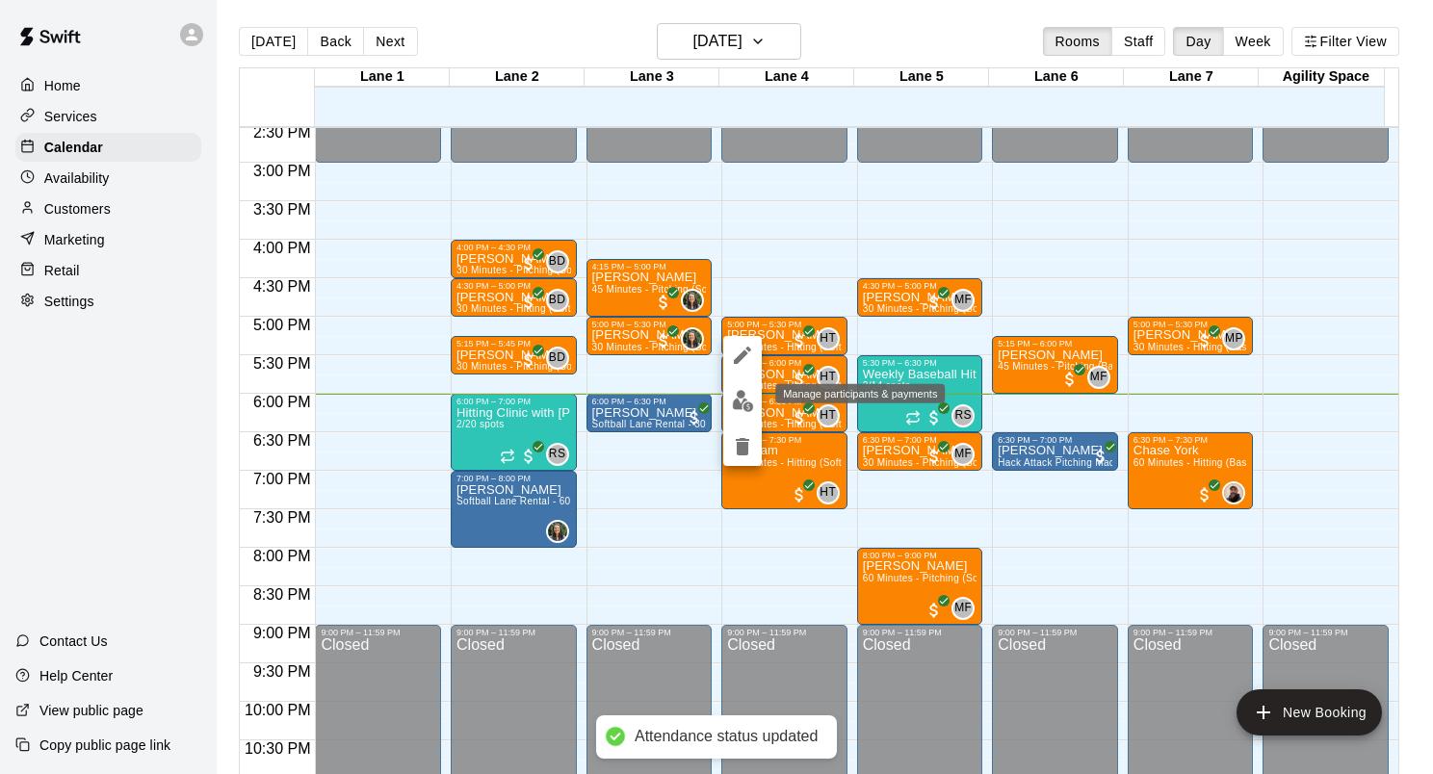
click at [744, 412] on button "edit" at bounding box center [742, 401] width 39 height 38
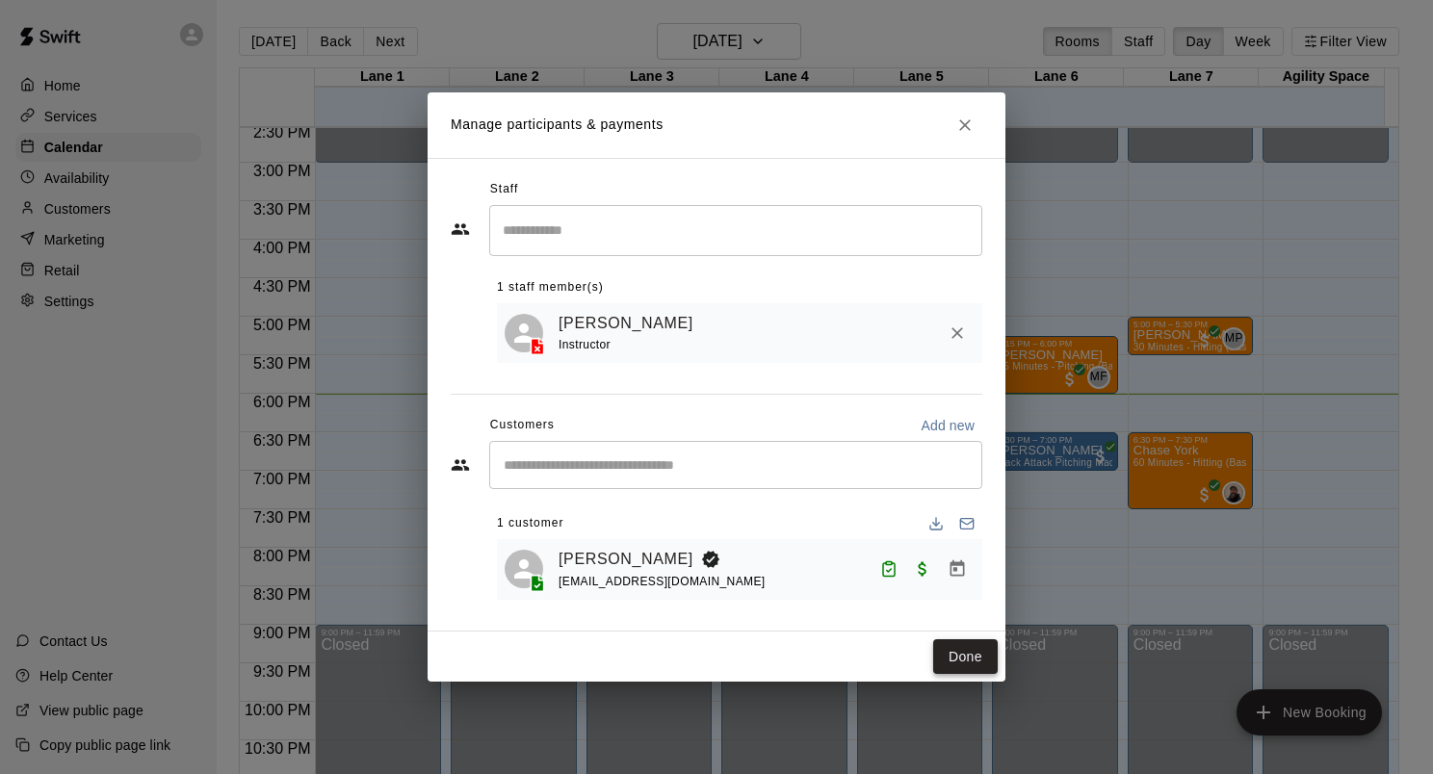
click at [955, 657] on button "Done" at bounding box center [965, 658] width 65 height 36
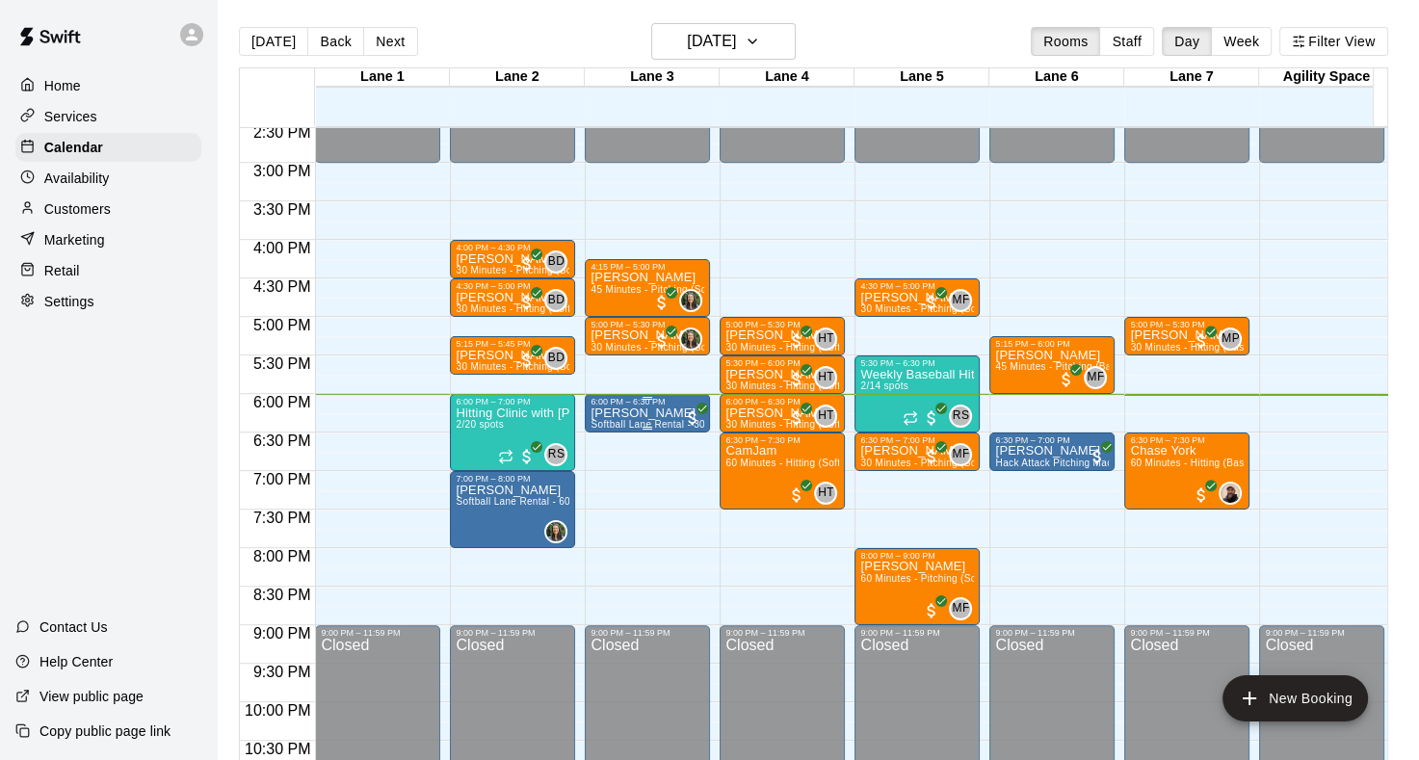
click at [633, 413] on p "[PERSON_NAME]" at bounding box center [647, 413] width 114 height 0
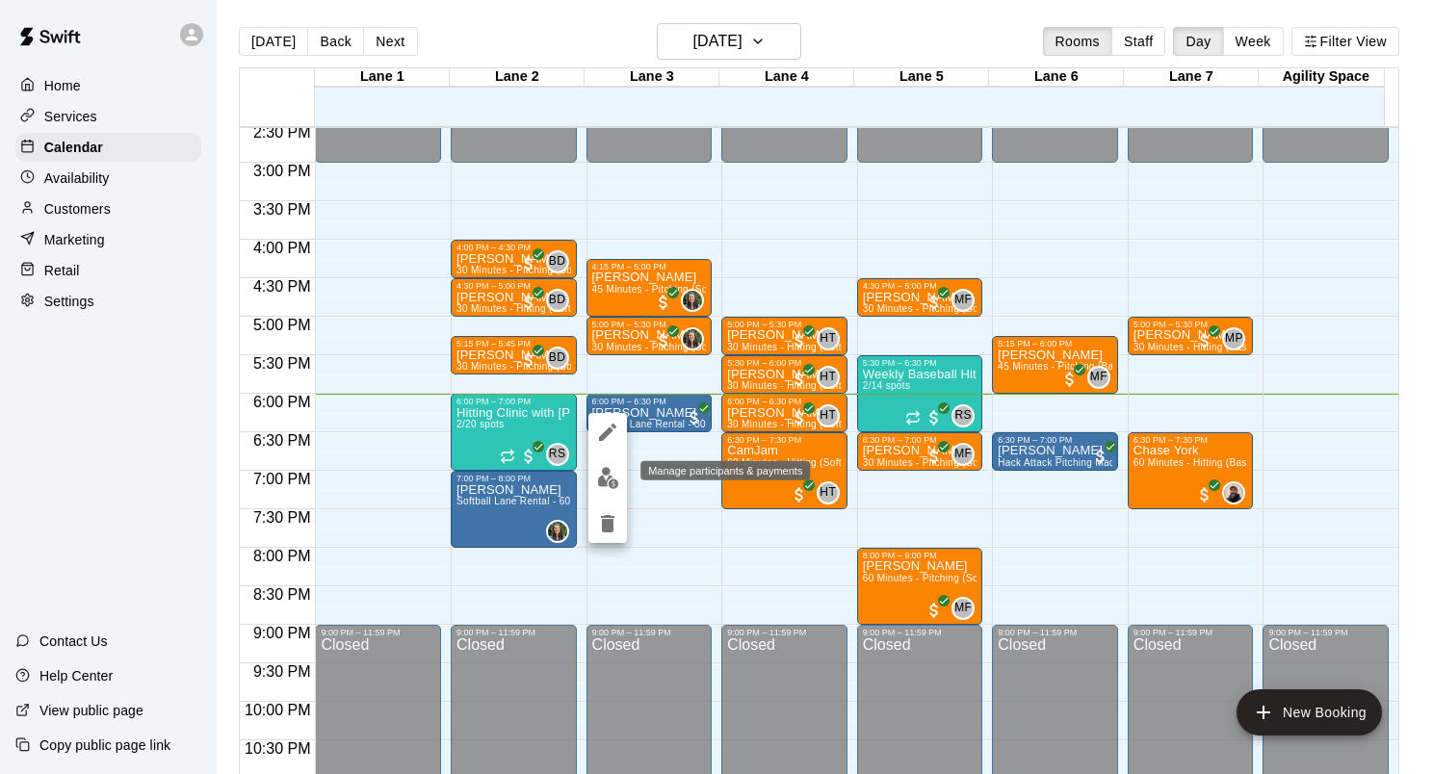
click at [607, 476] on img "edit" at bounding box center [608, 478] width 22 height 22
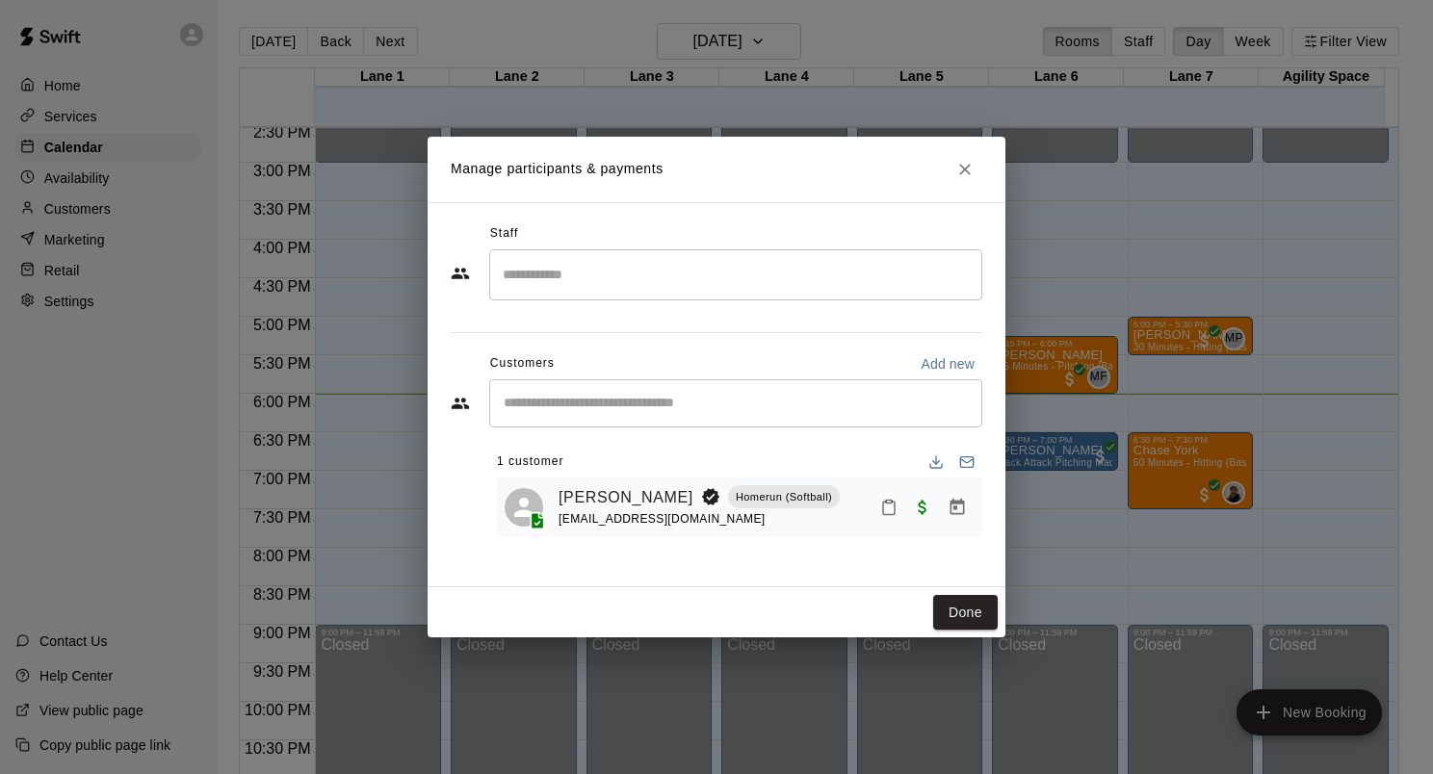
click at [893, 508] on icon "Mark attendance" at bounding box center [888, 507] width 17 height 17
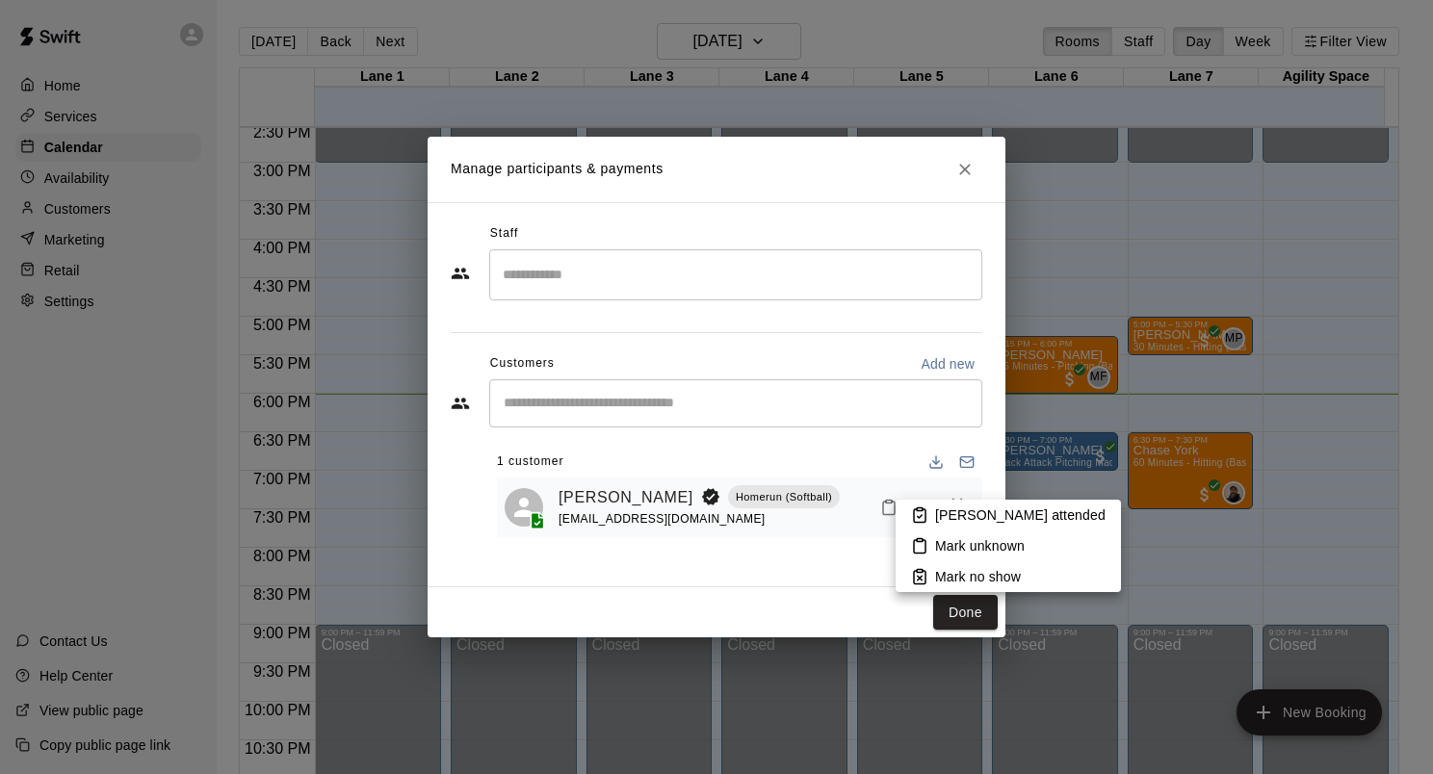
click at [958, 524] on p "[PERSON_NAME] attended" at bounding box center [1020, 515] width 170 height 19
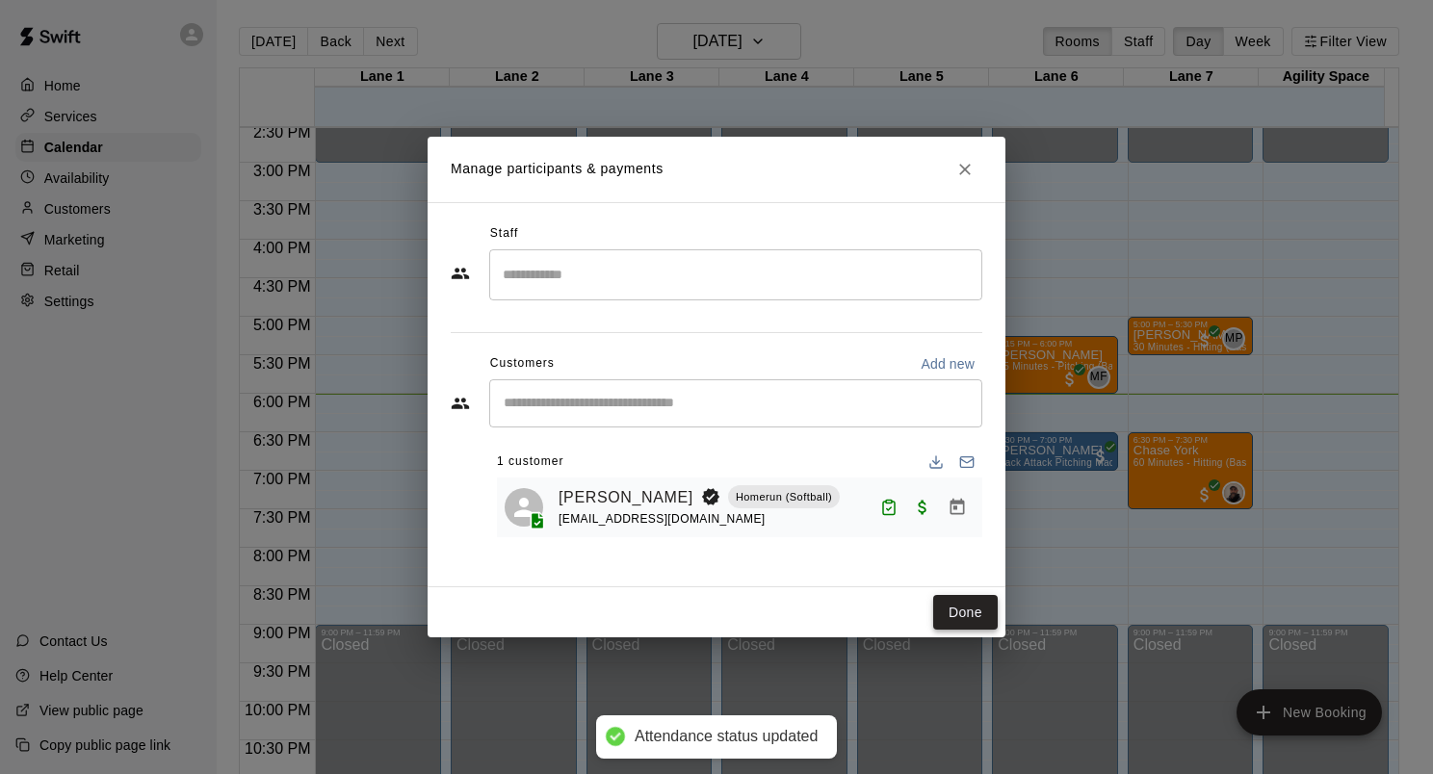
click at [976, 604] on button "Done" at bounding box center [965, 613] width 65 height 36
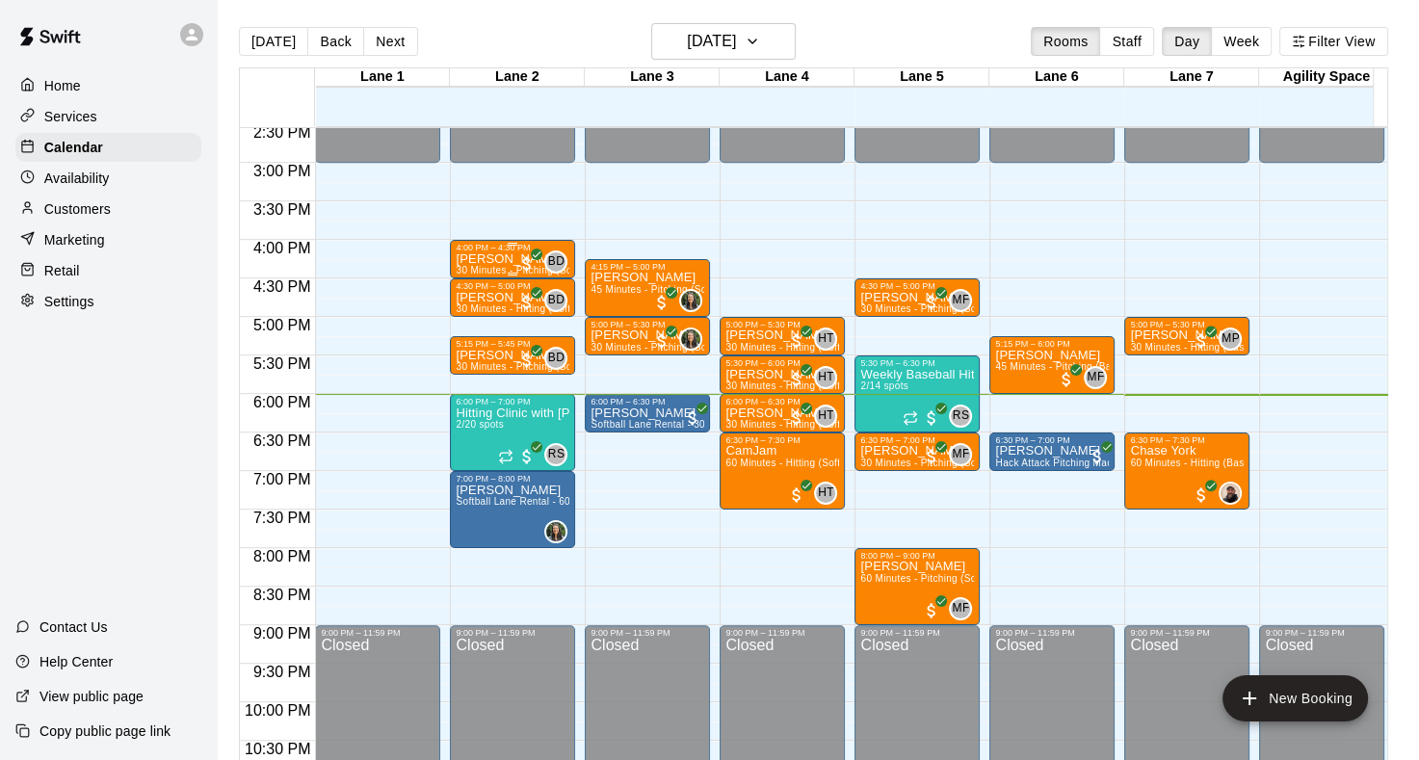
click at [496, 259] on p "[PERSON_NAME]" at bounding box center [513, 259] width 114 height 0
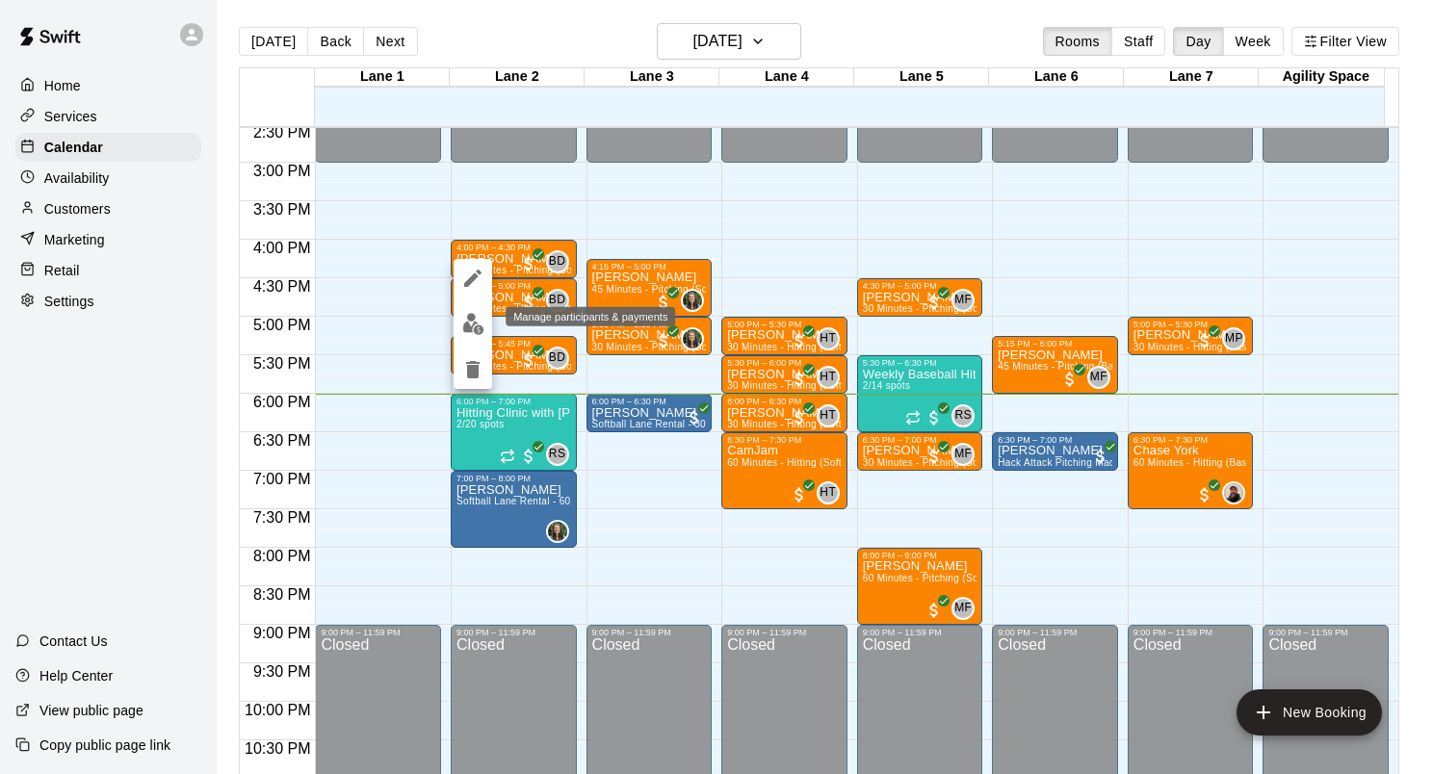
click at [478, 325] on img "edit" at bounding box center [473, 324] width 22 height 22
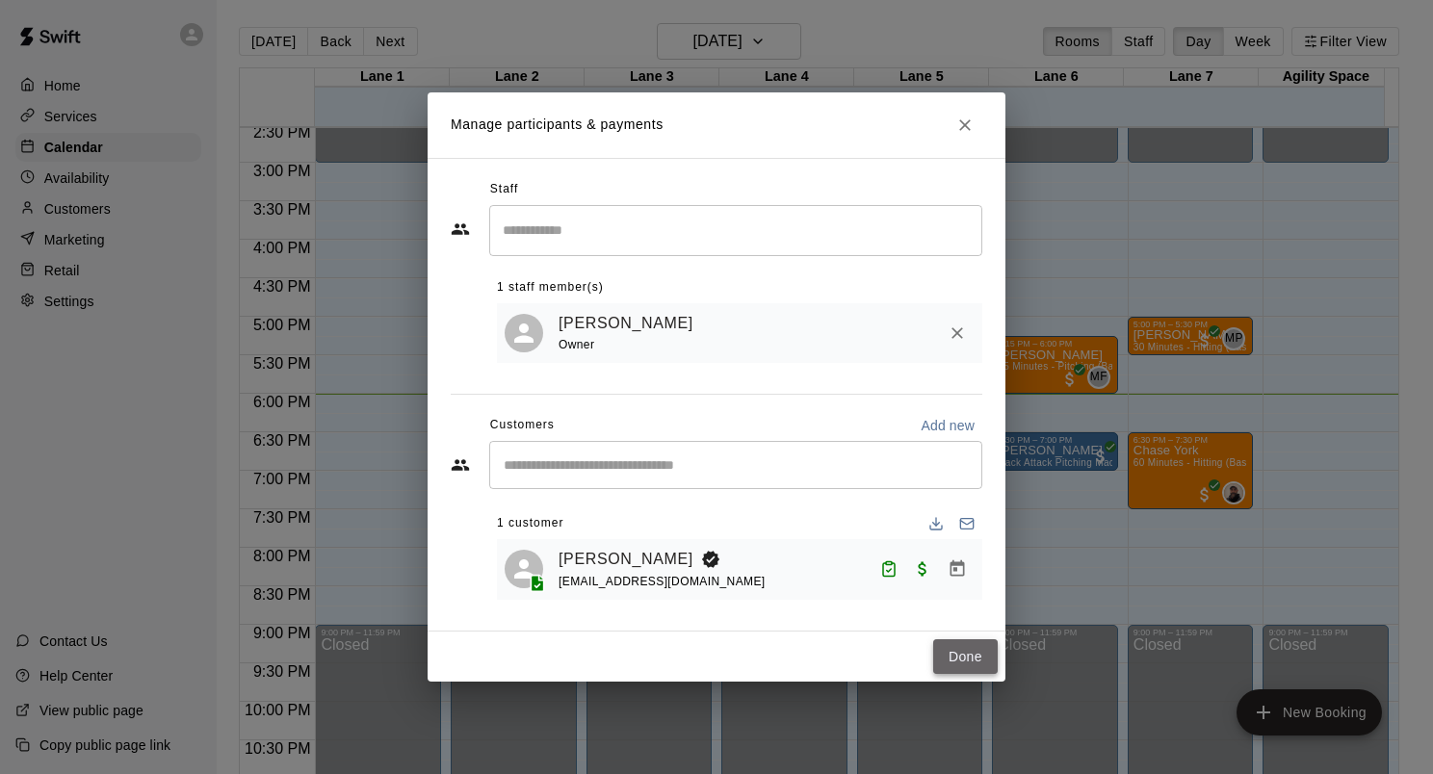
click at [975, 667] on button "Done" at bounding box center [965, 658] width 65 height 36
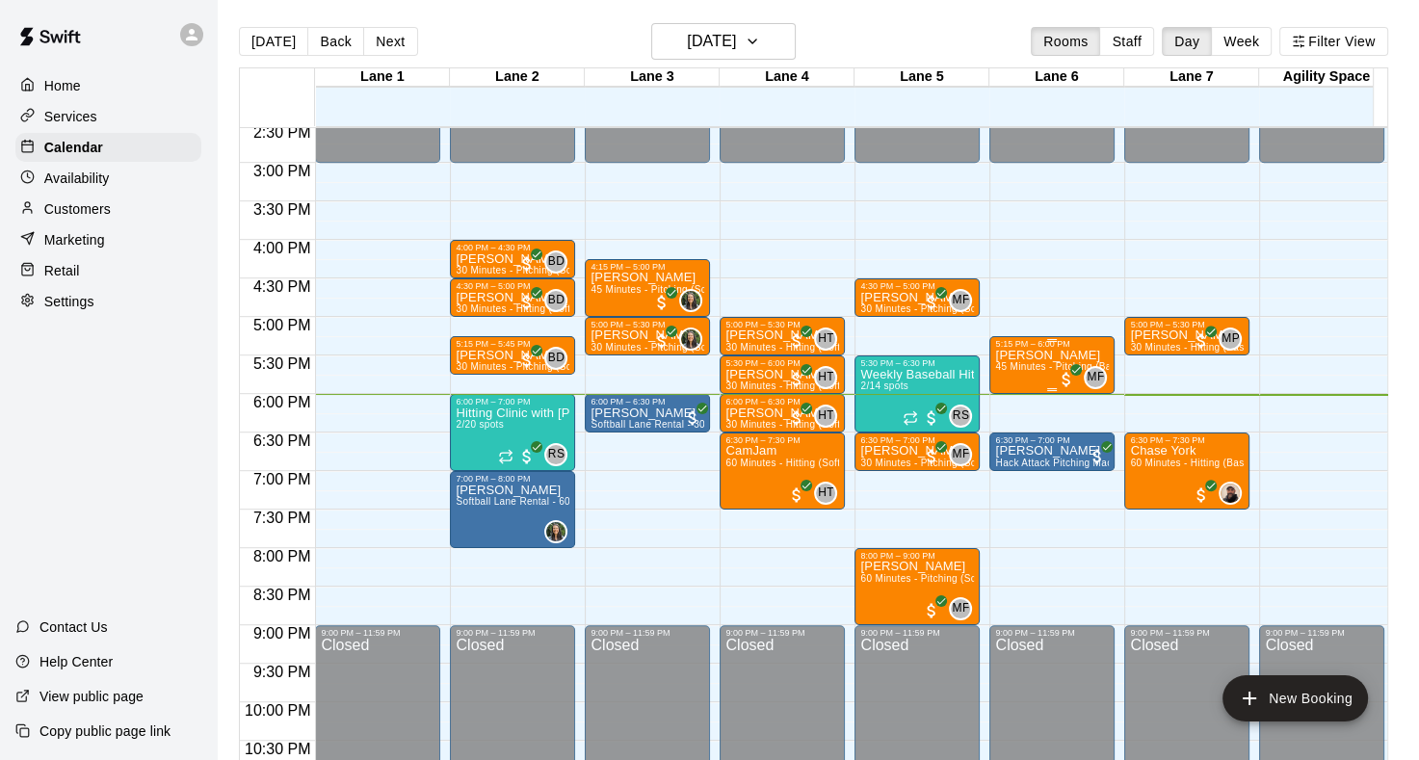
click at [1025, 362] on span "45 Minutes - Pitching (Baseball)" at bounding box center [1068, 366] width 146 height 11
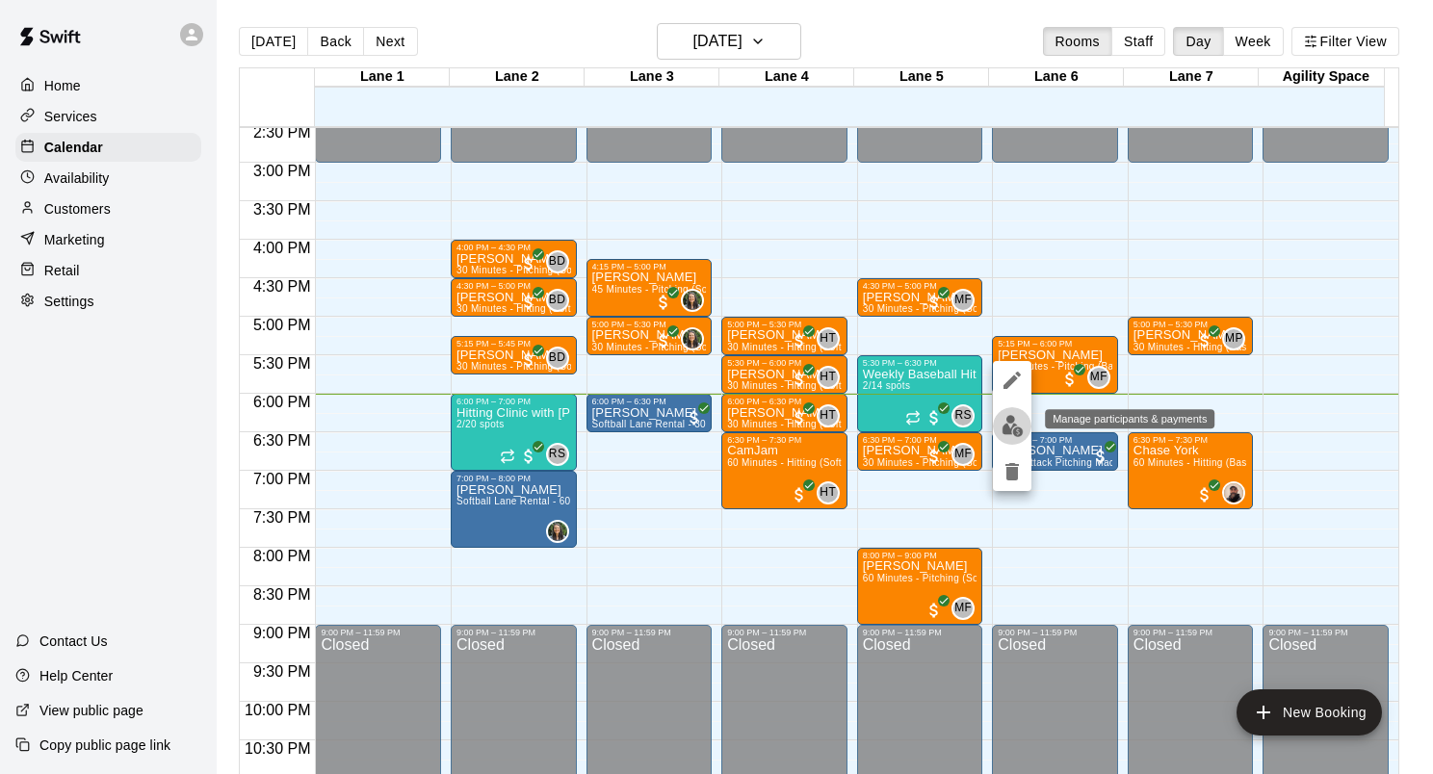
click at [1006, 437] on button "edit" at bounding box center [1012, 426] width 39 height 38
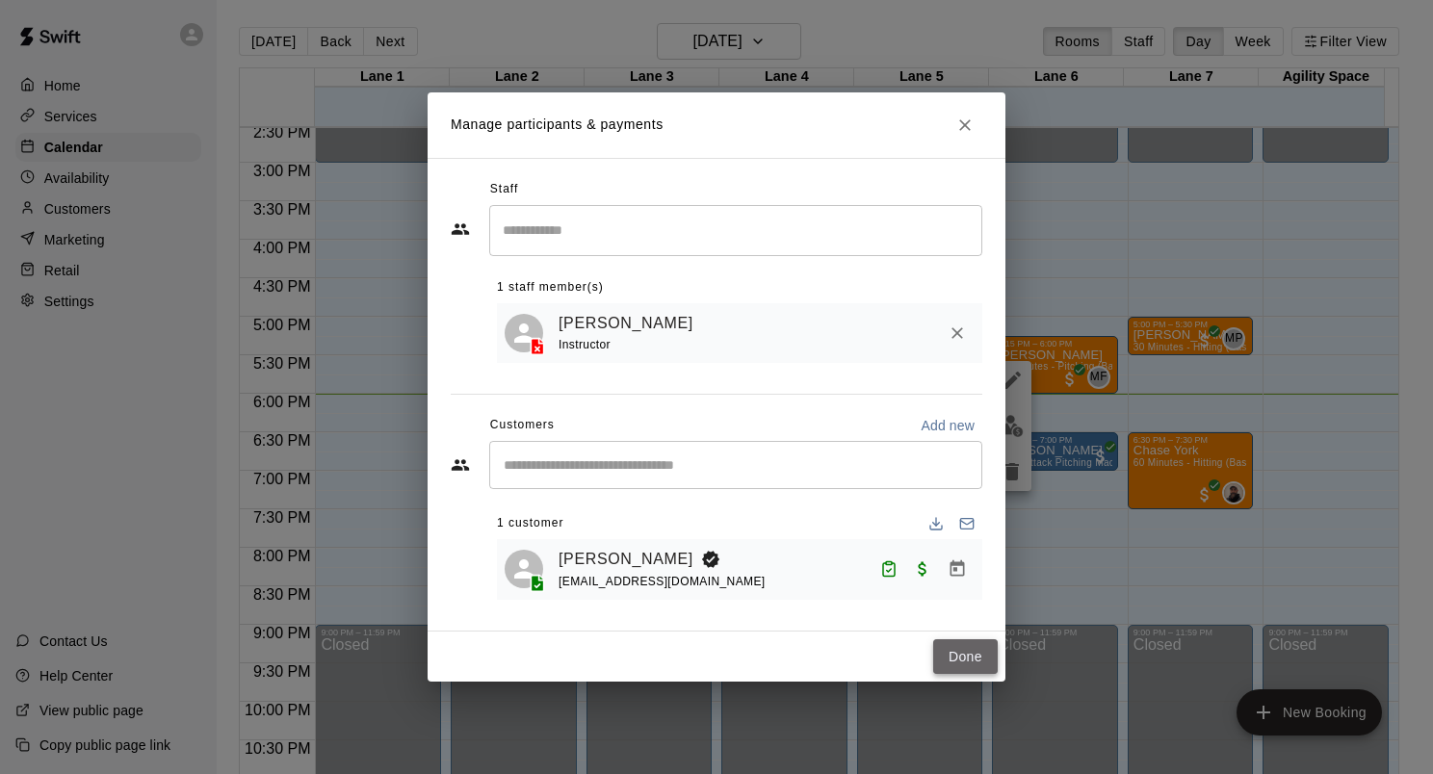
click at [971, 661] on button "Done" at bounding box center [965, 658] width 65 height 36
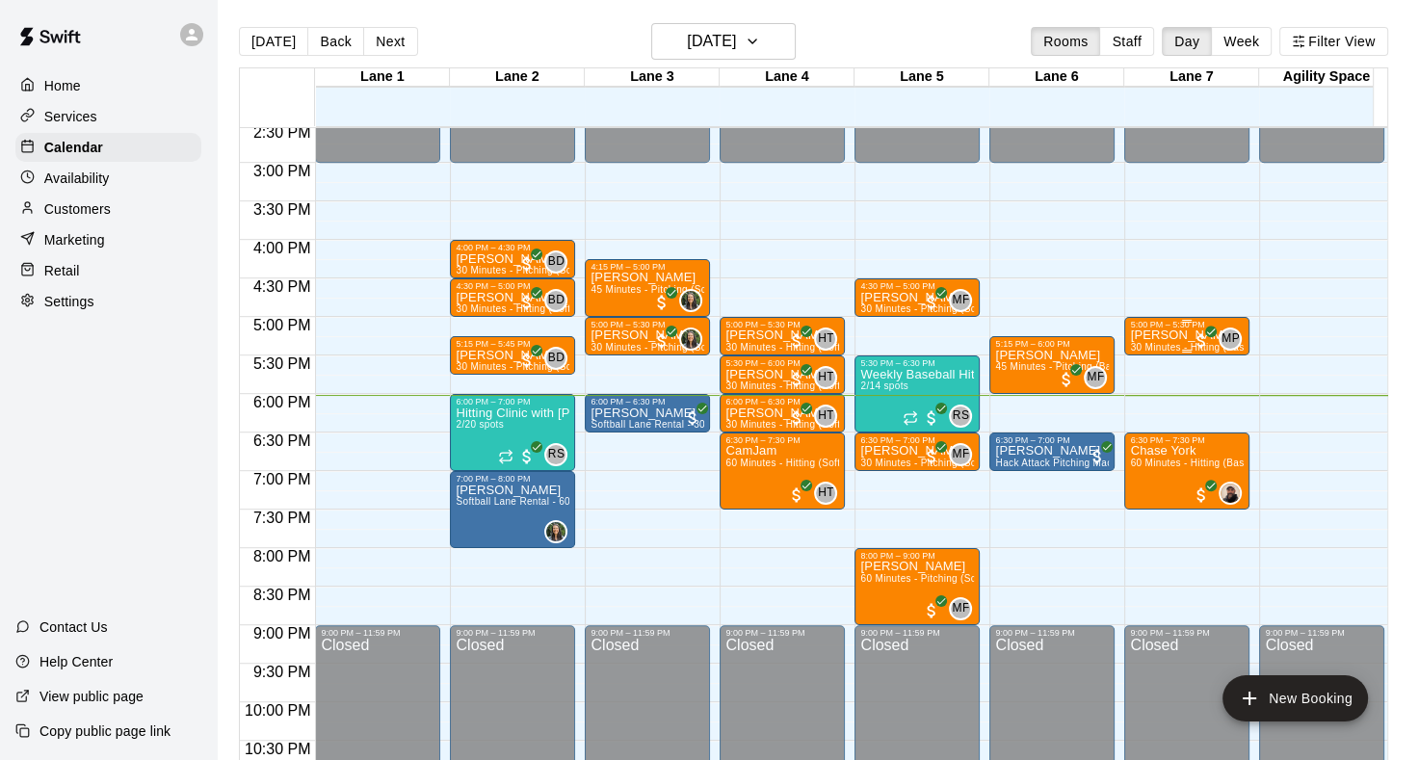
click at [1146, 340] on div "[PERSON_NAME] 30 Minutes - Hitting (Baseball)" at bounding box center [1187, 709] width 114 height 760
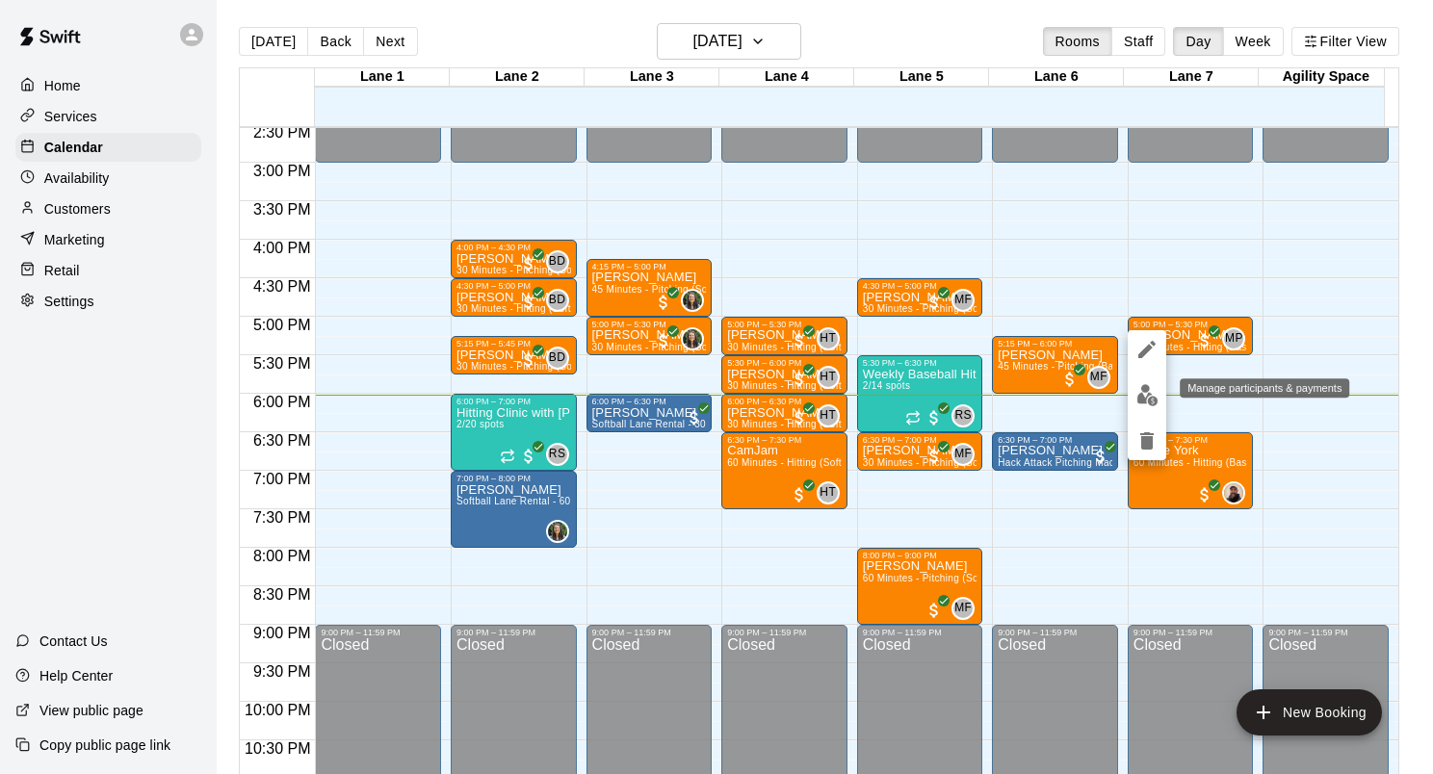
click at [1140, 393] on img "edit" at bounding box center [1148, 395] width 22 height 22
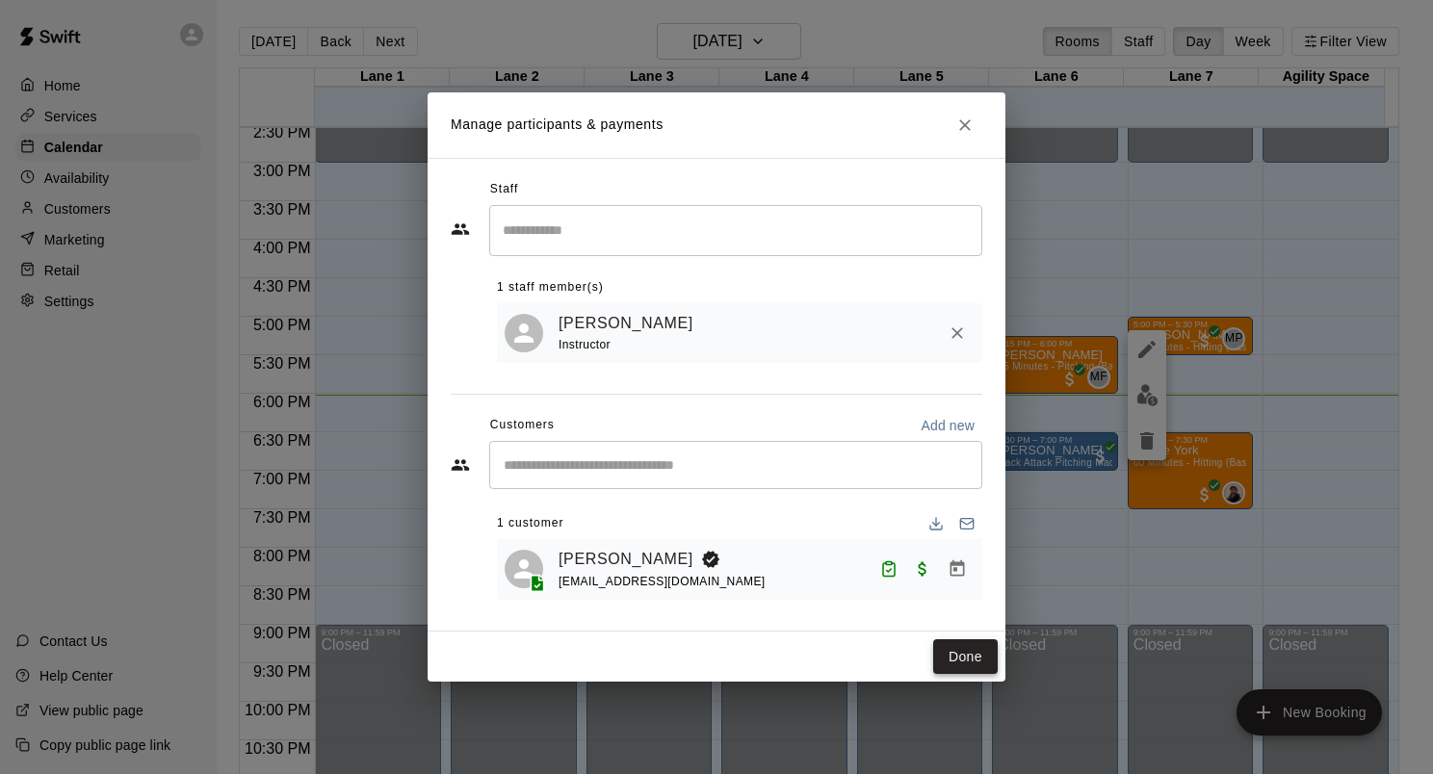
click at [967, 656] on button "Done" at bounding box center [965, 658] width 65 height 36
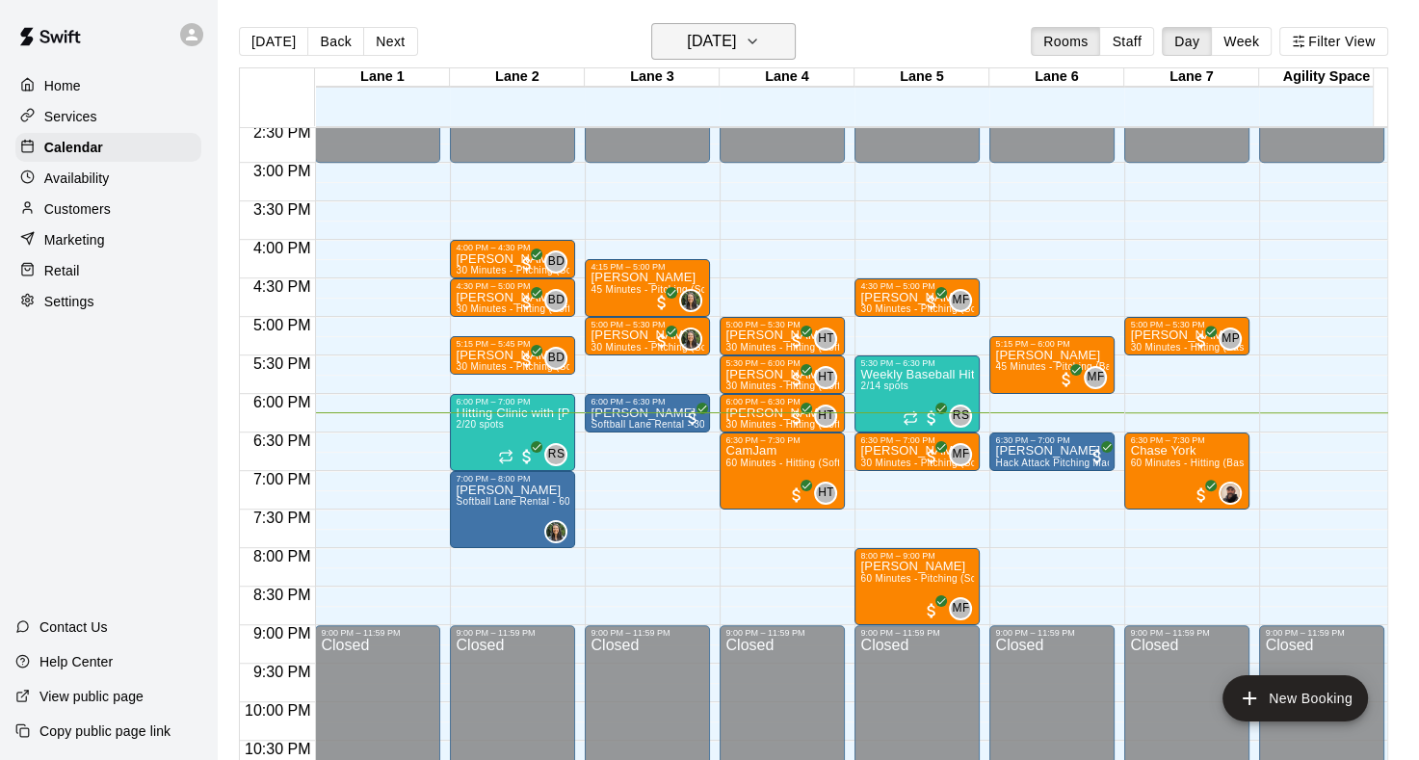
click at [760, 50] on icon "button" at bounding box center [752, 41] width 15 height 23
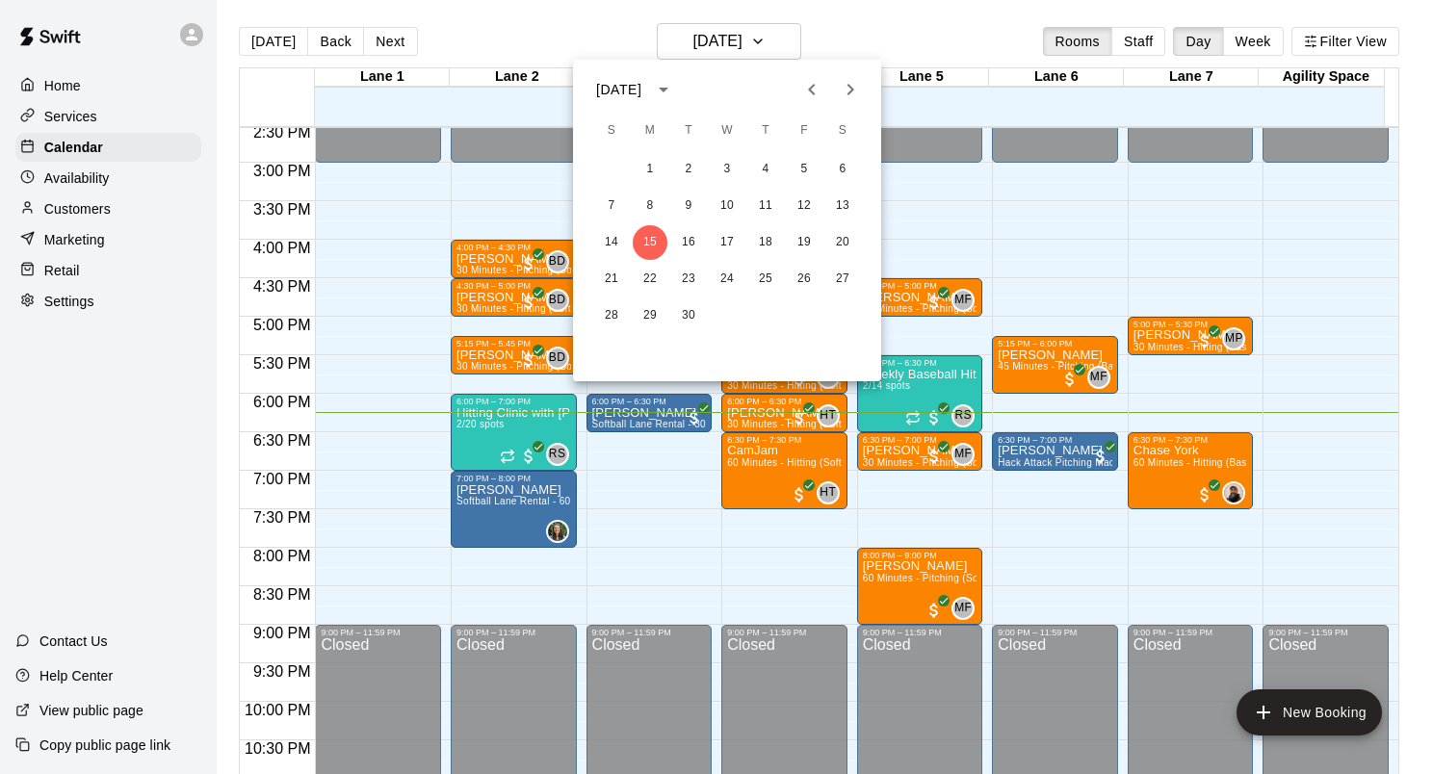
drag, startPoint x: 816, startPoint y: 82, endPoint x: 806, endPoint y: 85, distance: 10.1
click at [813, 83] on icon "Previous month" at bounding box center [811, 89] width 23 height 23
click at [847, 243] on button "16" at bounding box center [842, 242] width 35 height 35
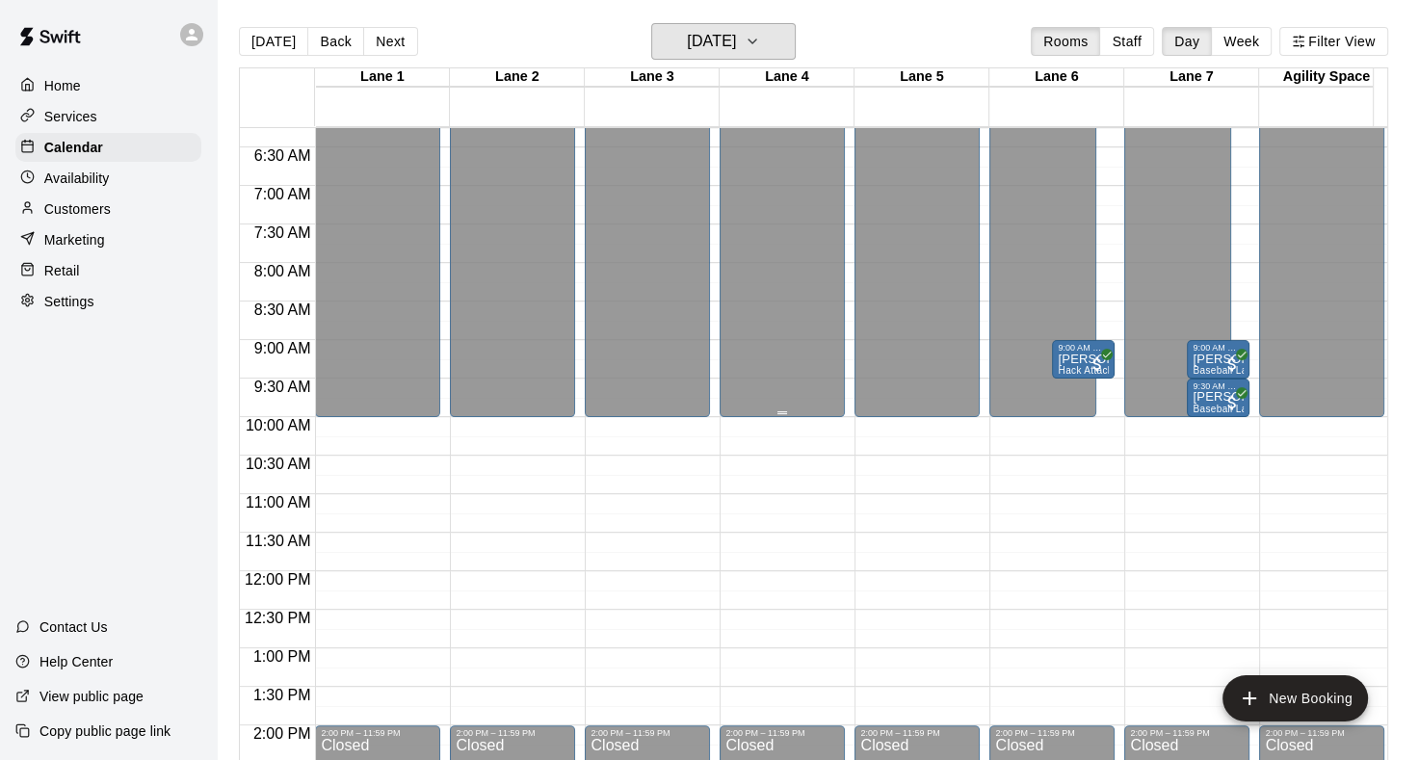
scroll to position [578, 0]
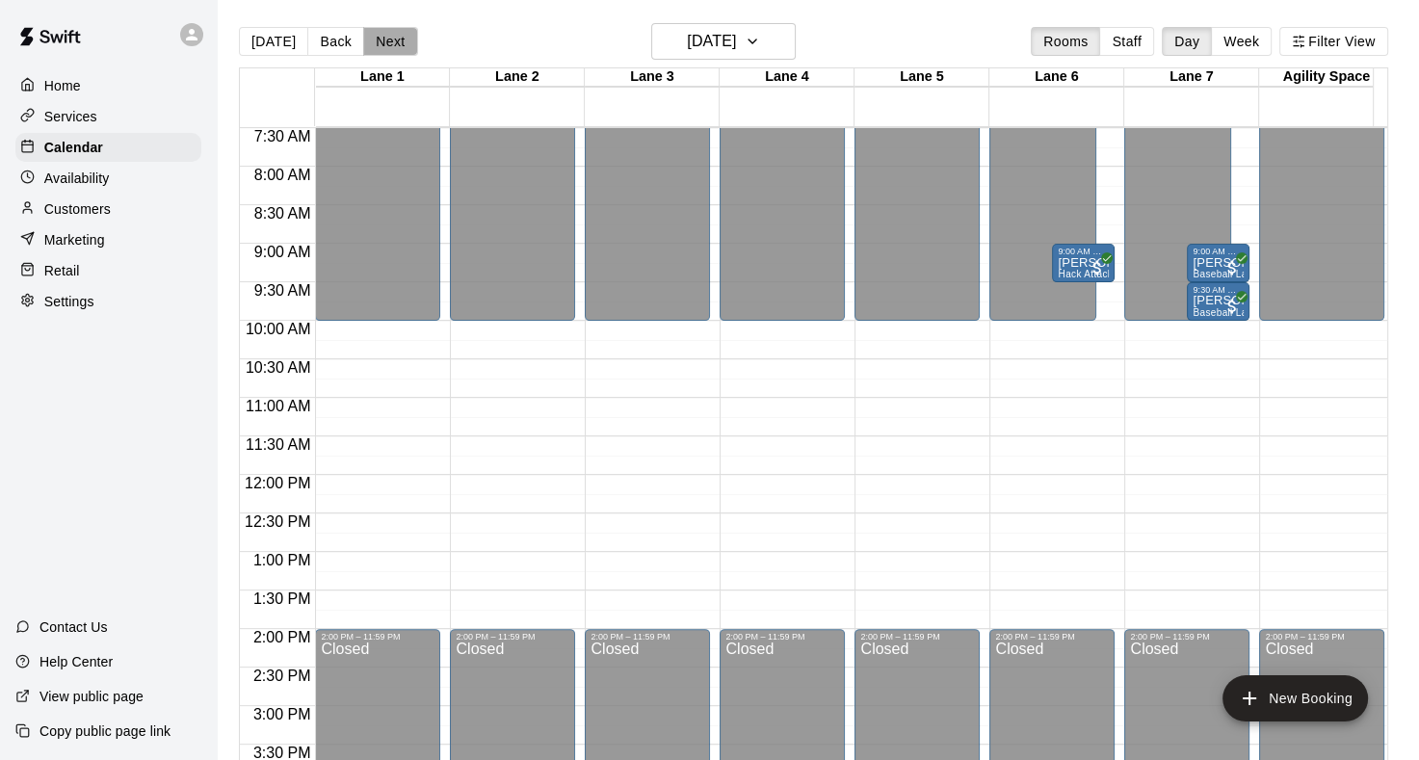
click at [385, 40] on button "Next" at bounding box center [390, 41] width 54 height 29
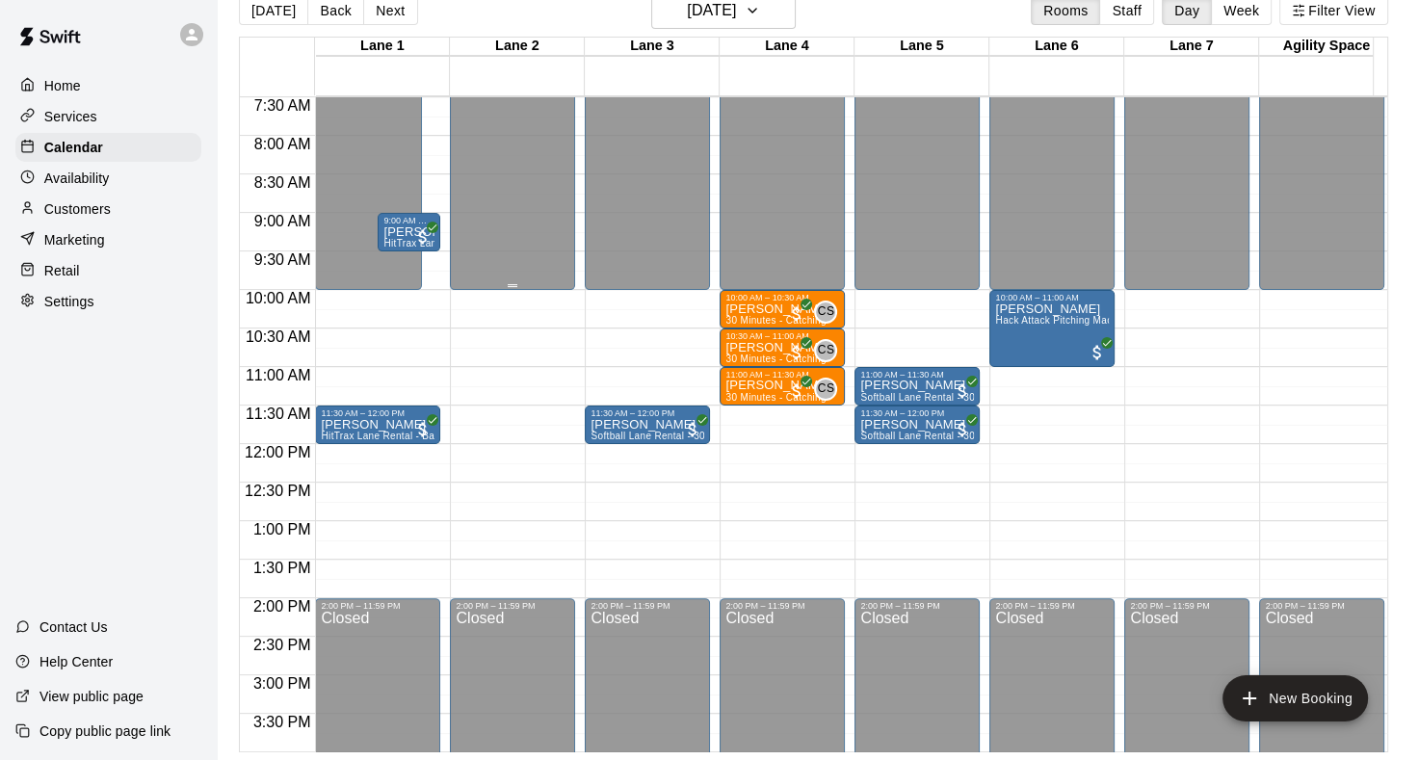
scroll to position [0, 0]
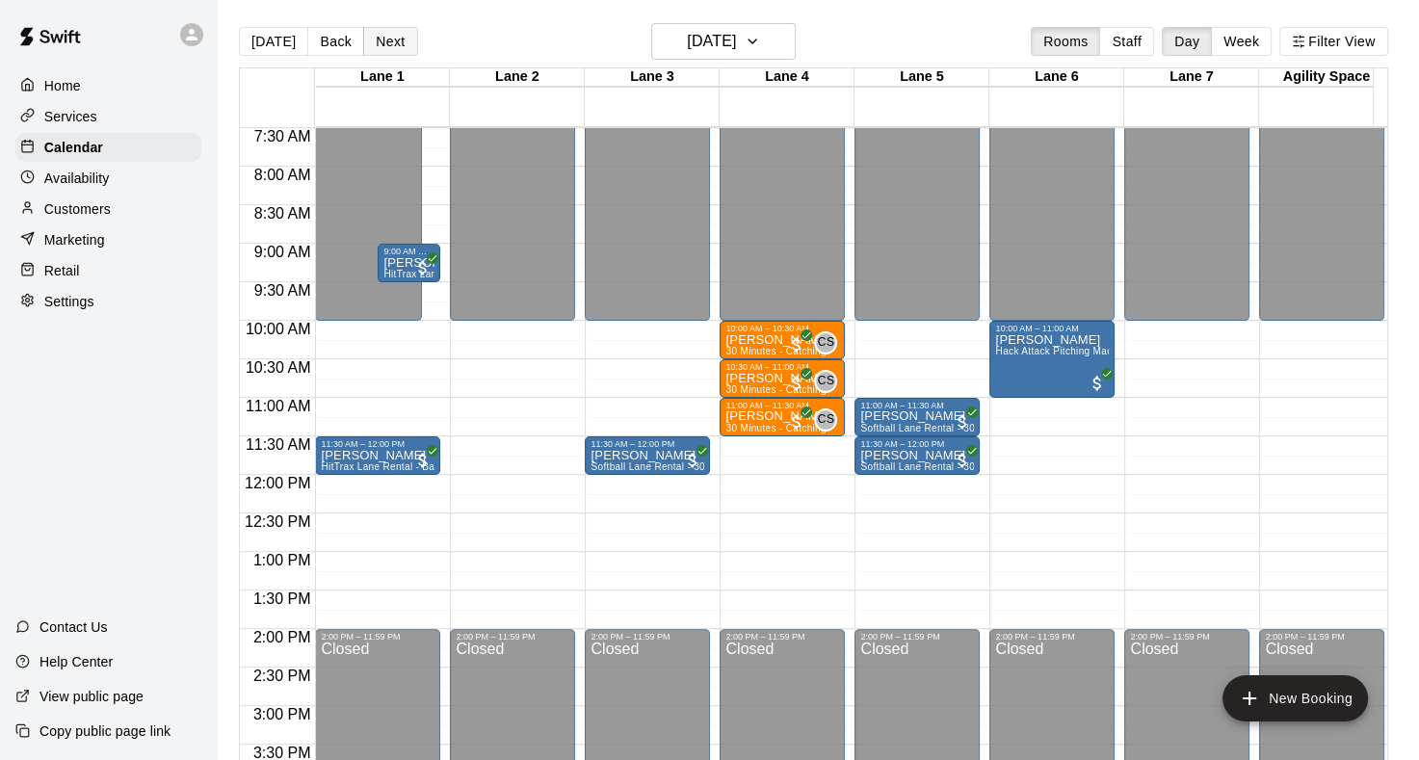
click at [396, 42] on button "Next" at bounding box center [390, 41] width 54 height 29
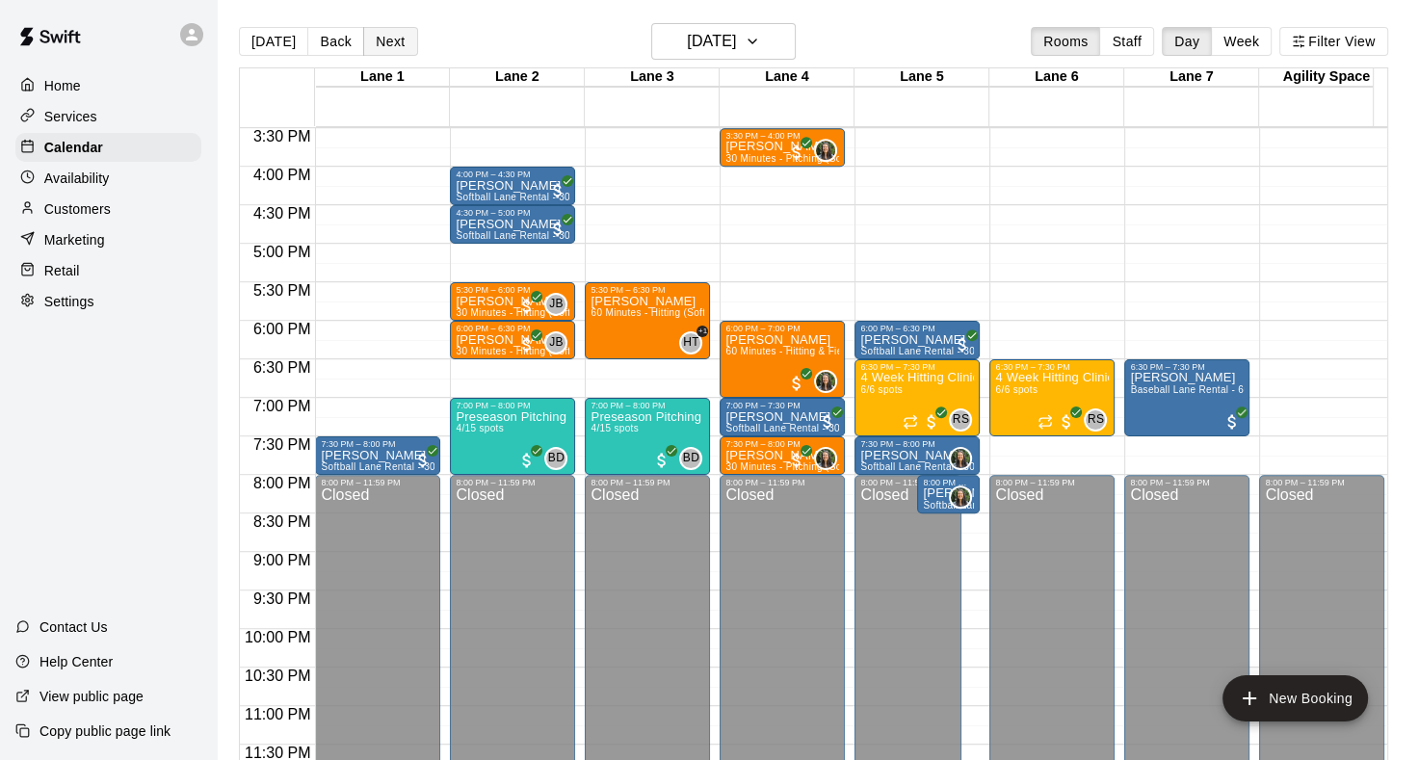
click at [389, 42] on button "Next" at bounding box center [390, 41] width 54 height 29
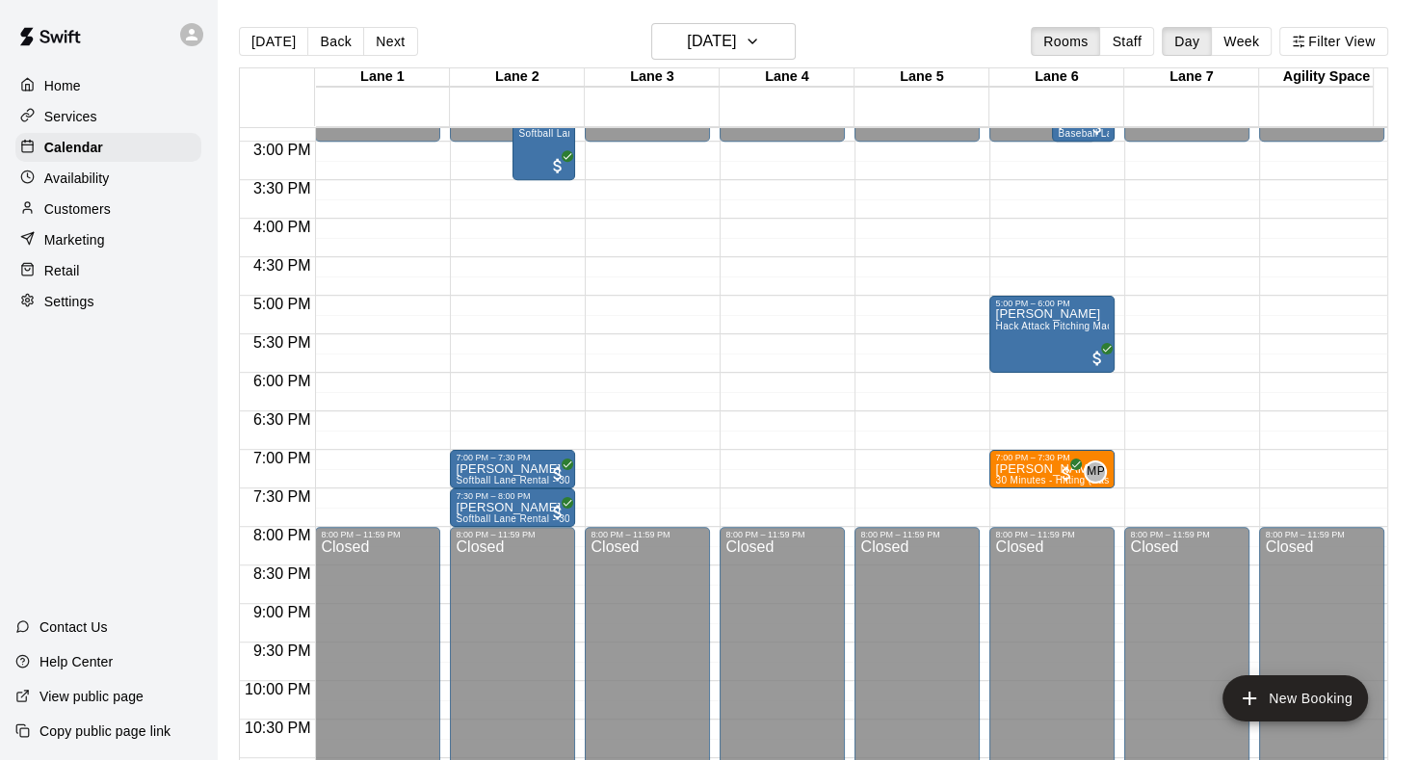
scroll to position [1194, 0]
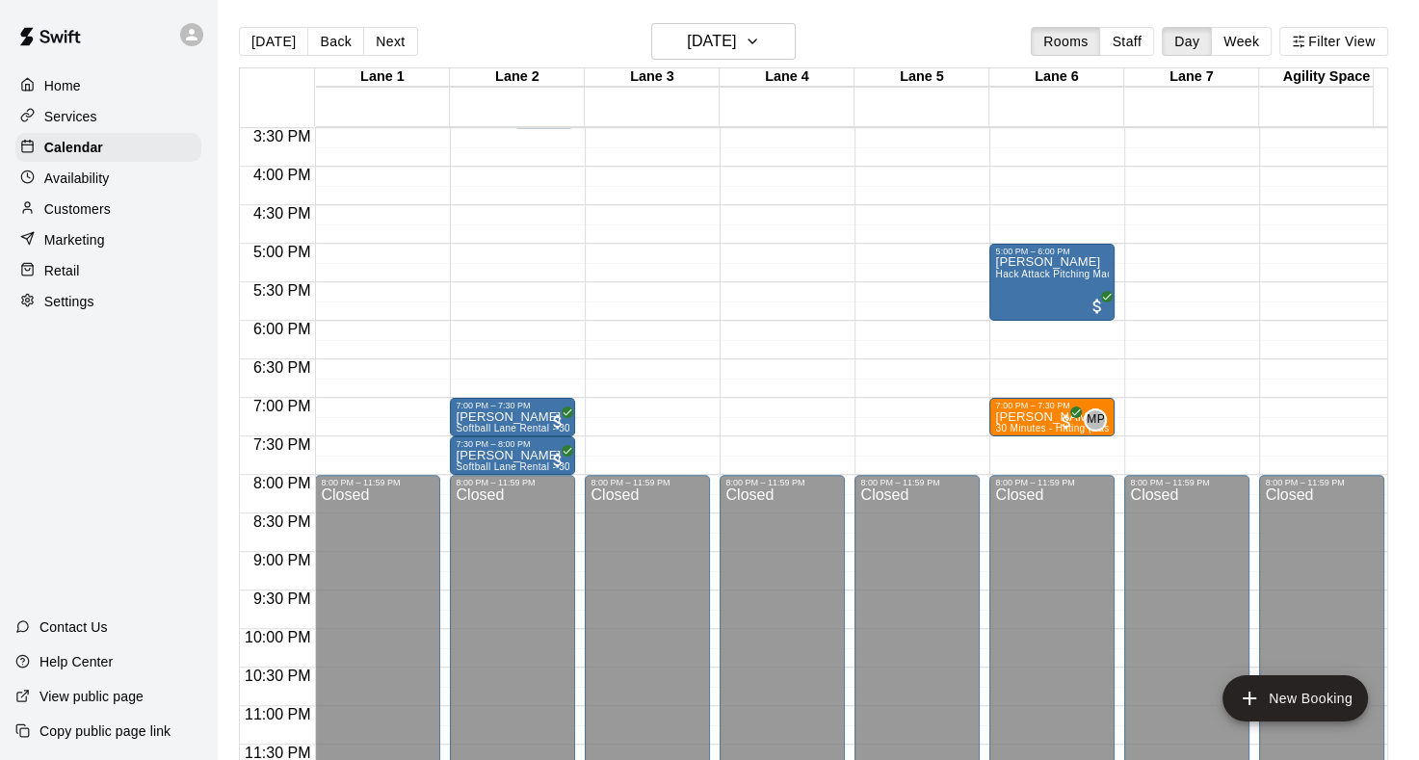
click at [391, 39] on button "Next" at bounding box center [390, 41] width 54 height 29
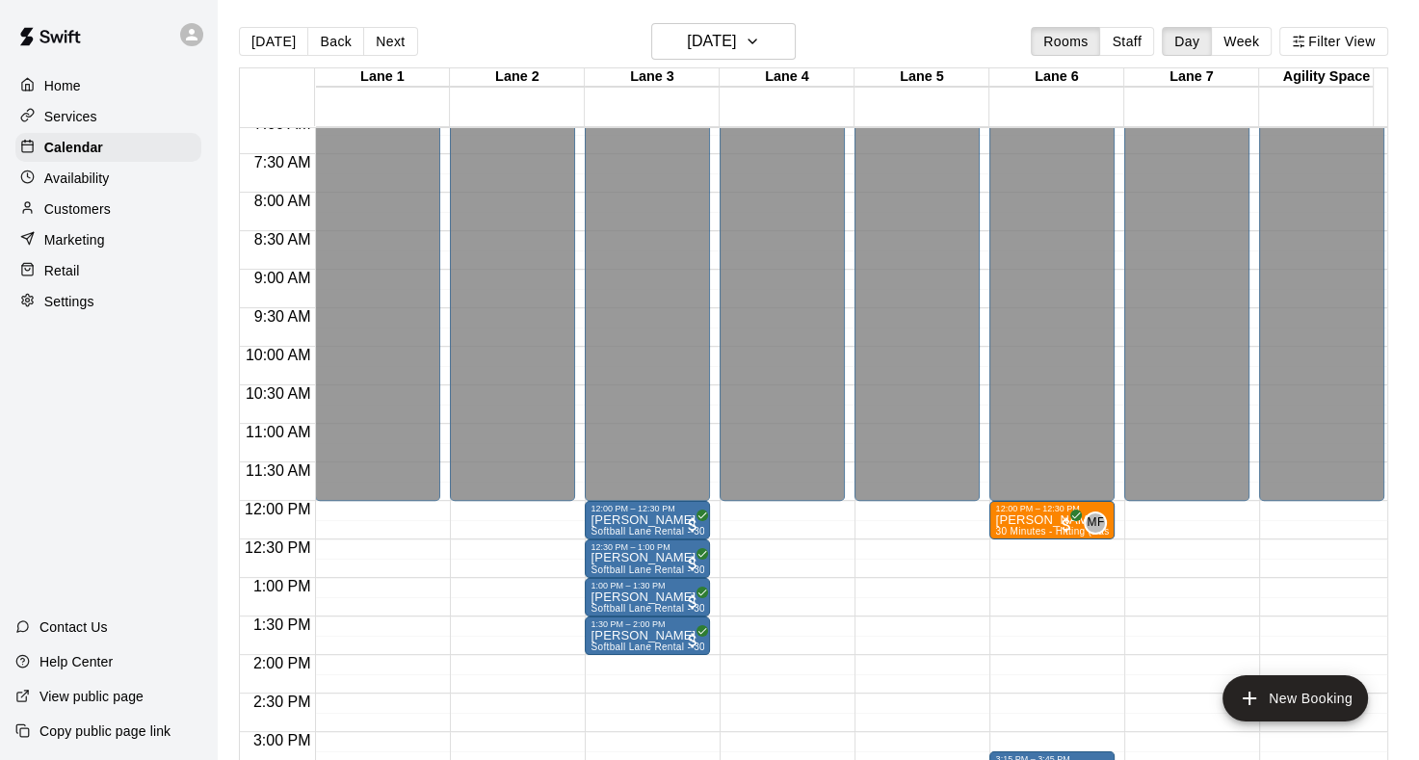
scroll to position [520, 0]
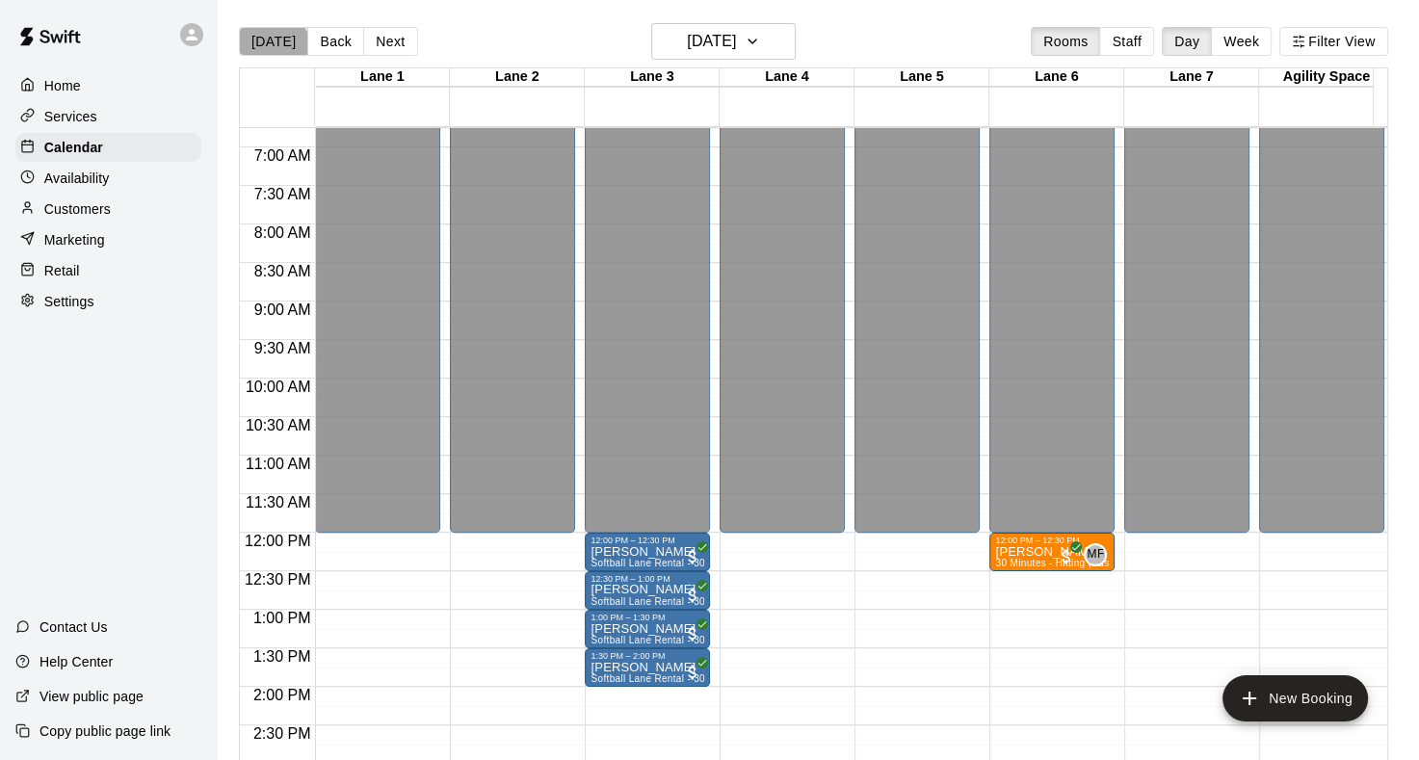
click at [272, 48] on button "[DATE]" at bounding box center [273, 41] width 69 height 29
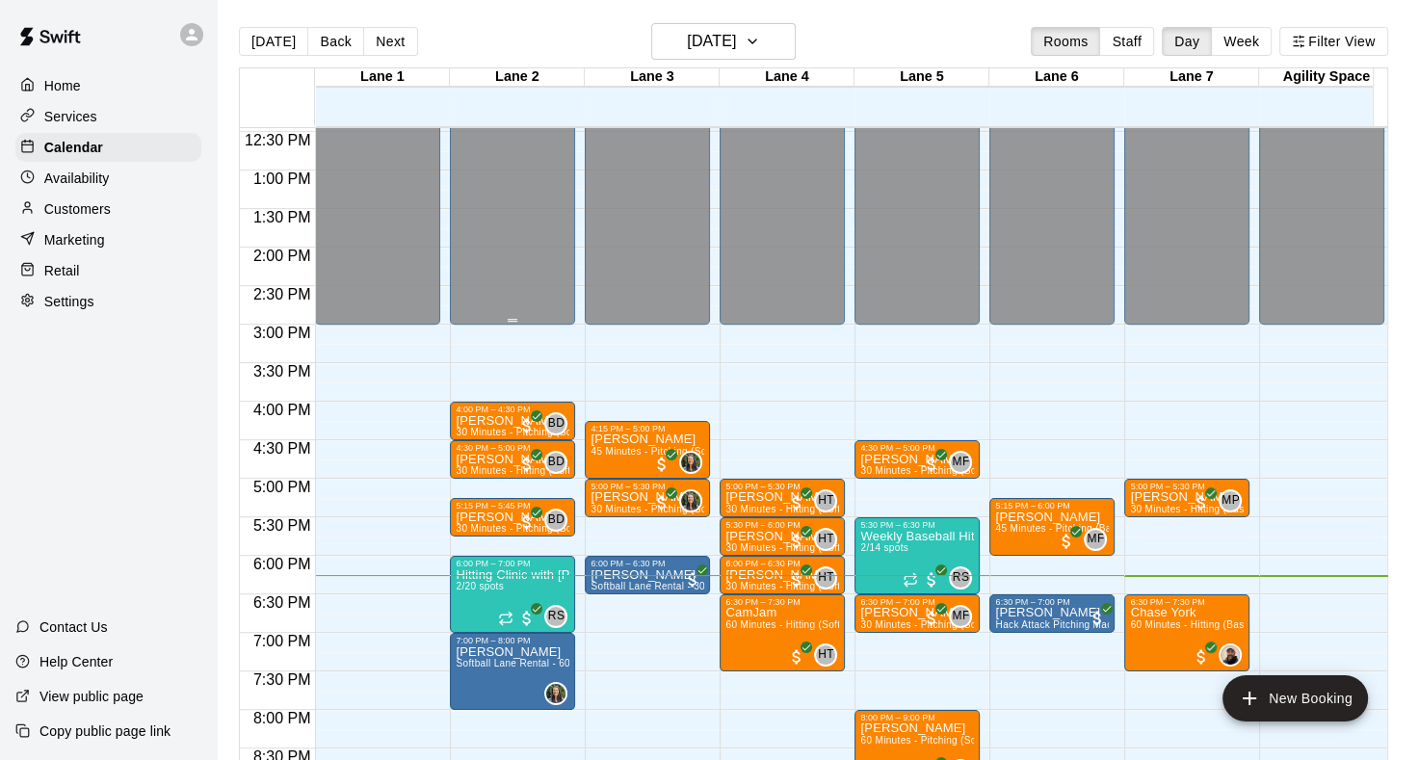
scroll to position [809, 0]
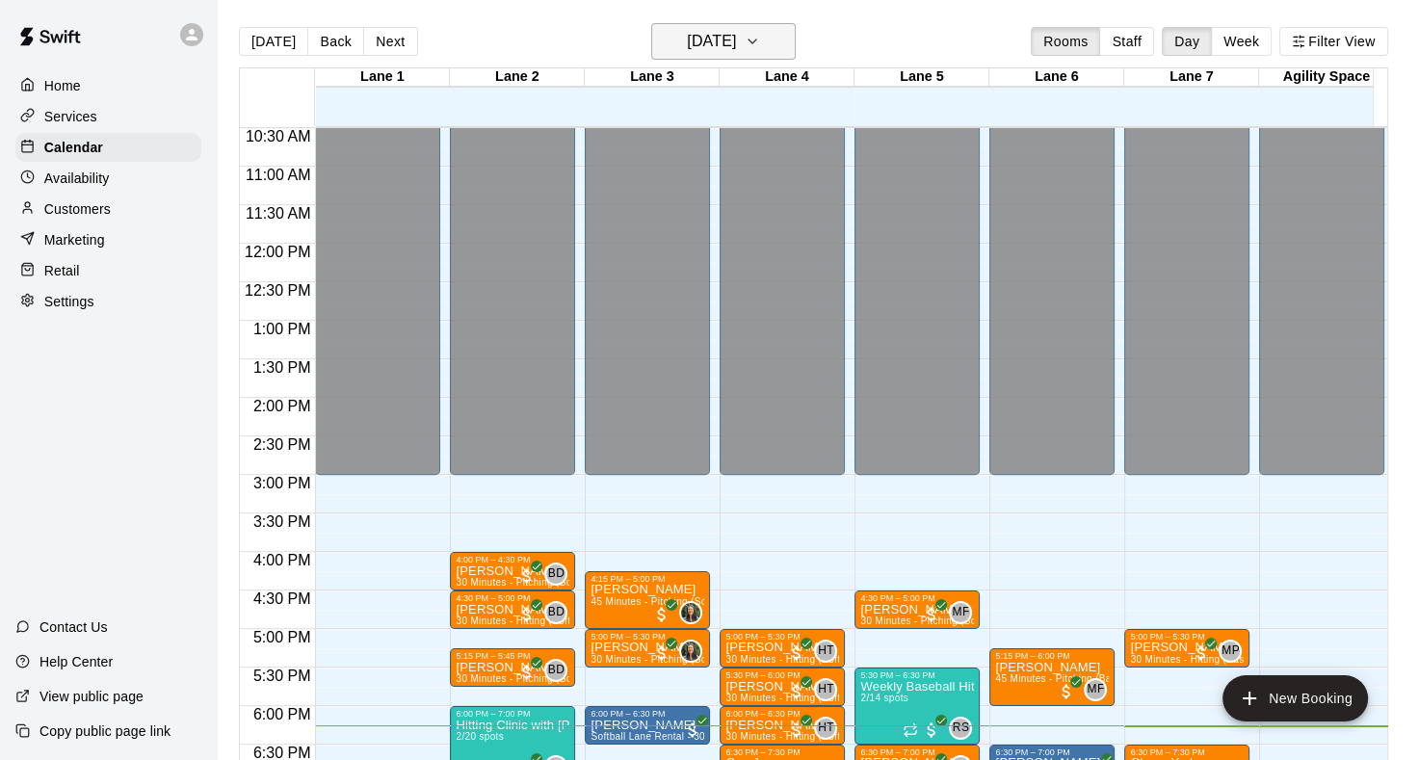
click at [760, 47] on icon "button" at bounding box center [752, 41] width 15 height 23
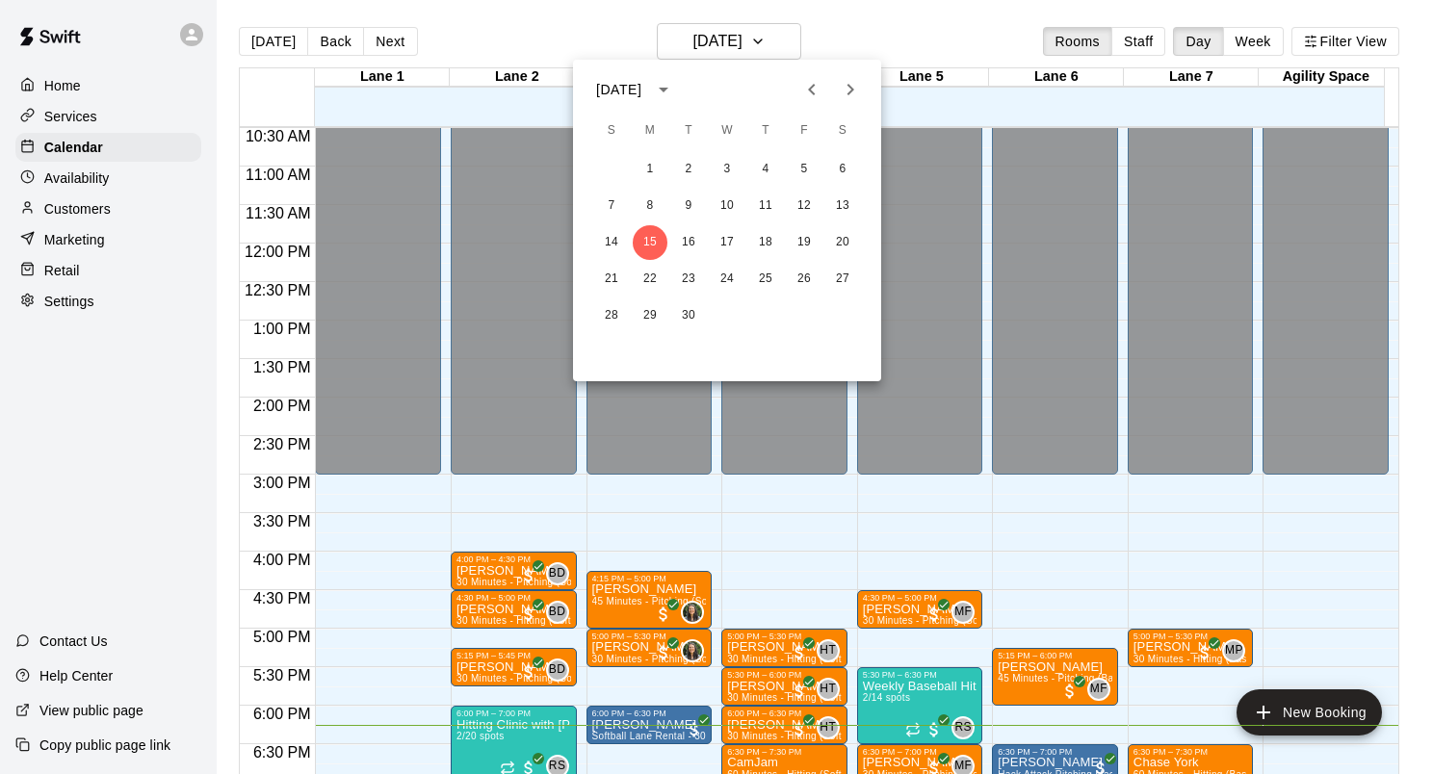
click at [826, 95] on button "Previous month" at bounding box center [812, 89] width 39 height 39
click at [732, 280] on button "20" at bounding box center [727, 279] width 35 height 35
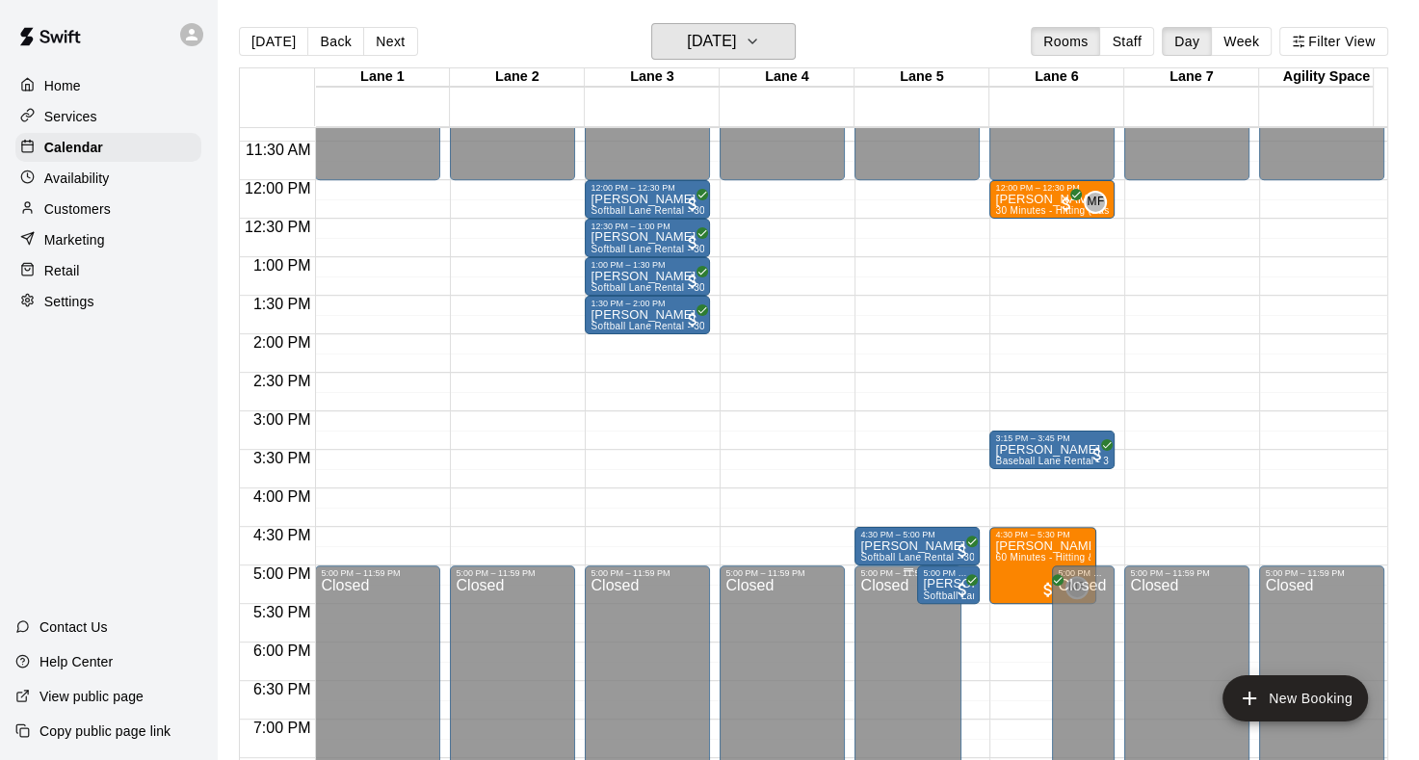
scroll to position [905, 0]
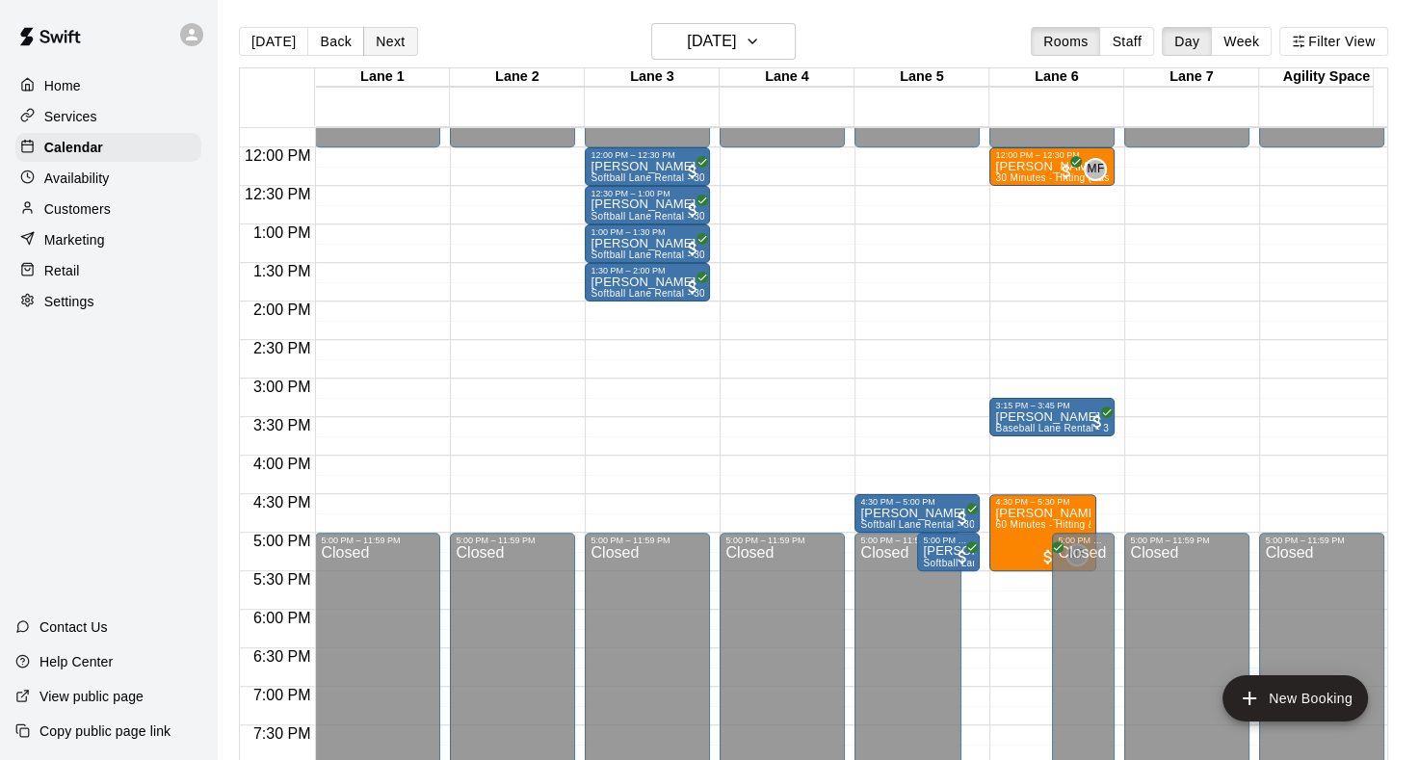
click at [403, 46] on button "Next" at bounding box center [390, 41] width 54 height 29
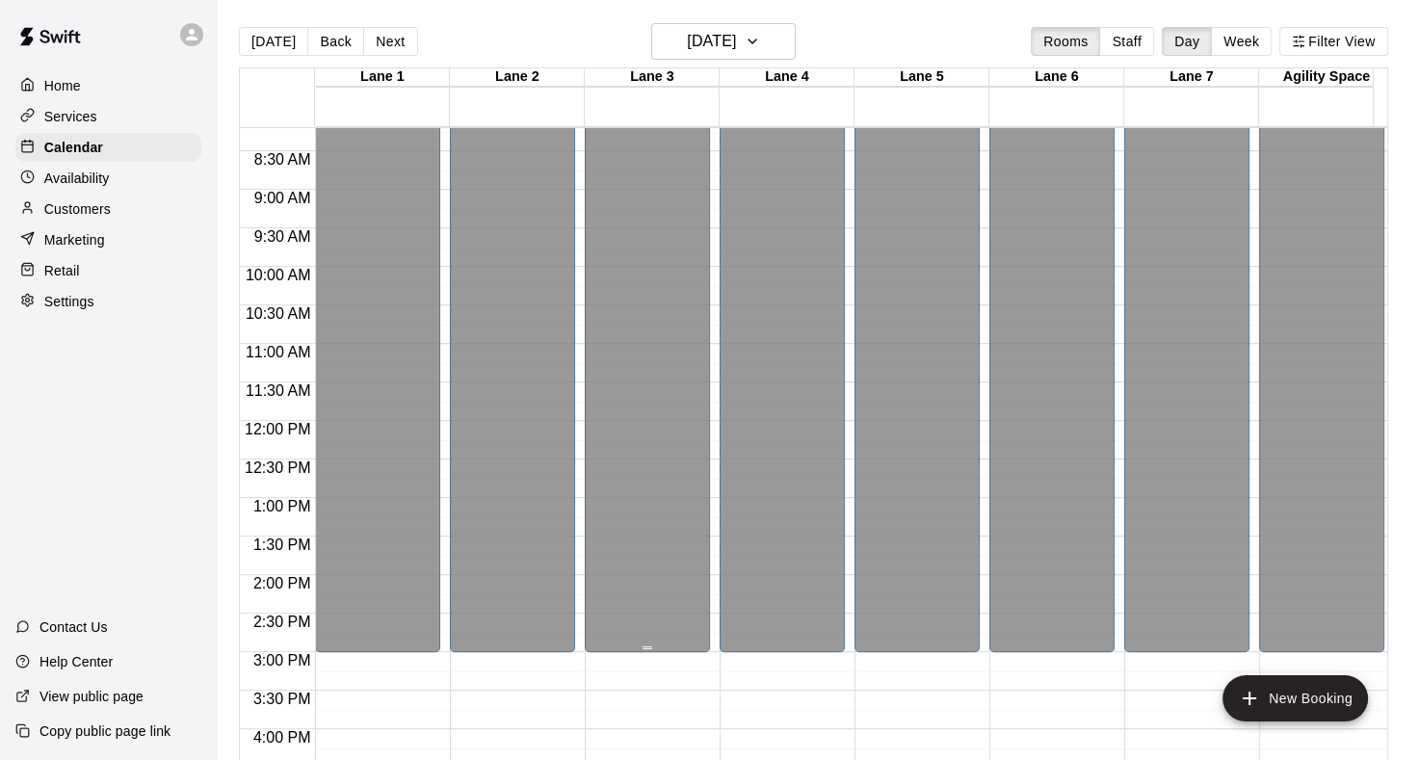
scroll to position [1002, 0]
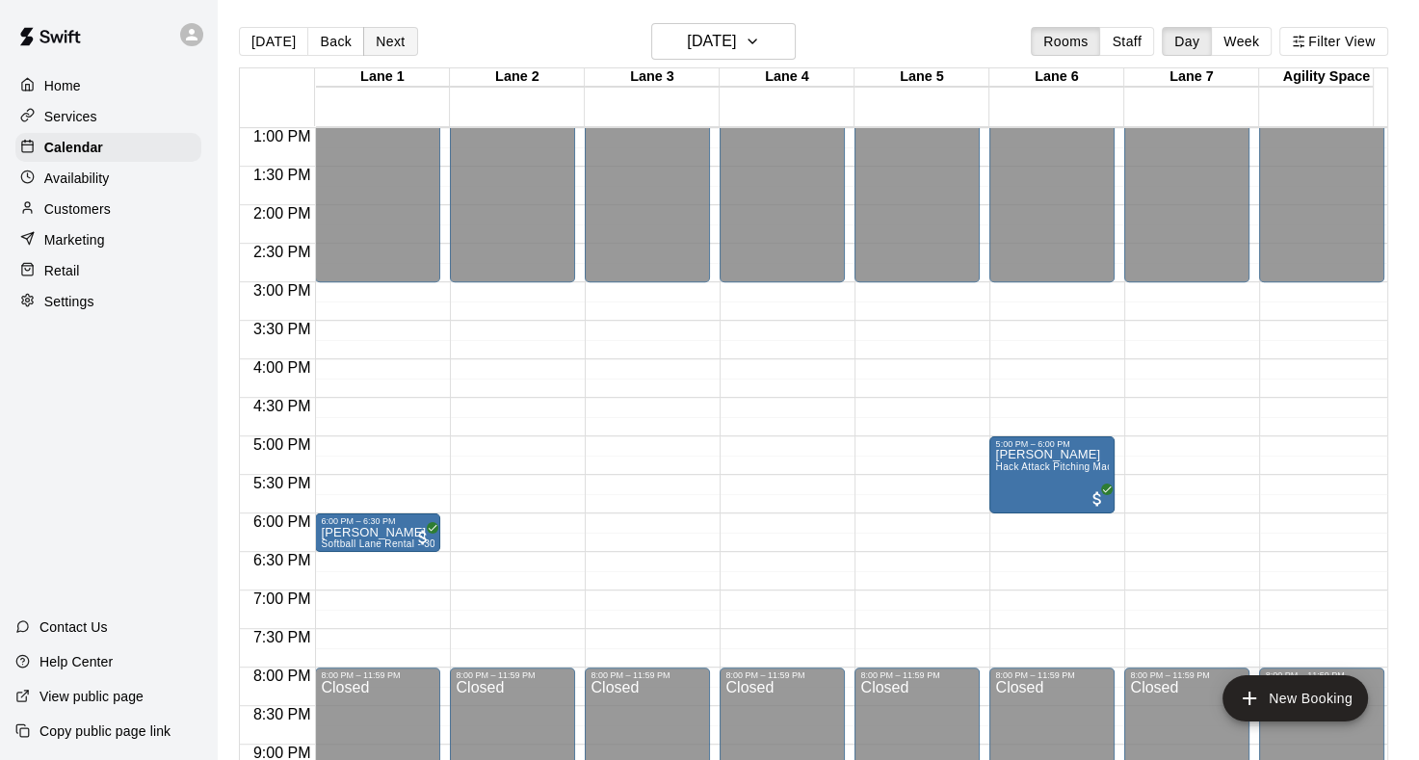
click at [400, 39] on button "Next" at bounding box center [390, 41] width 54 height 29
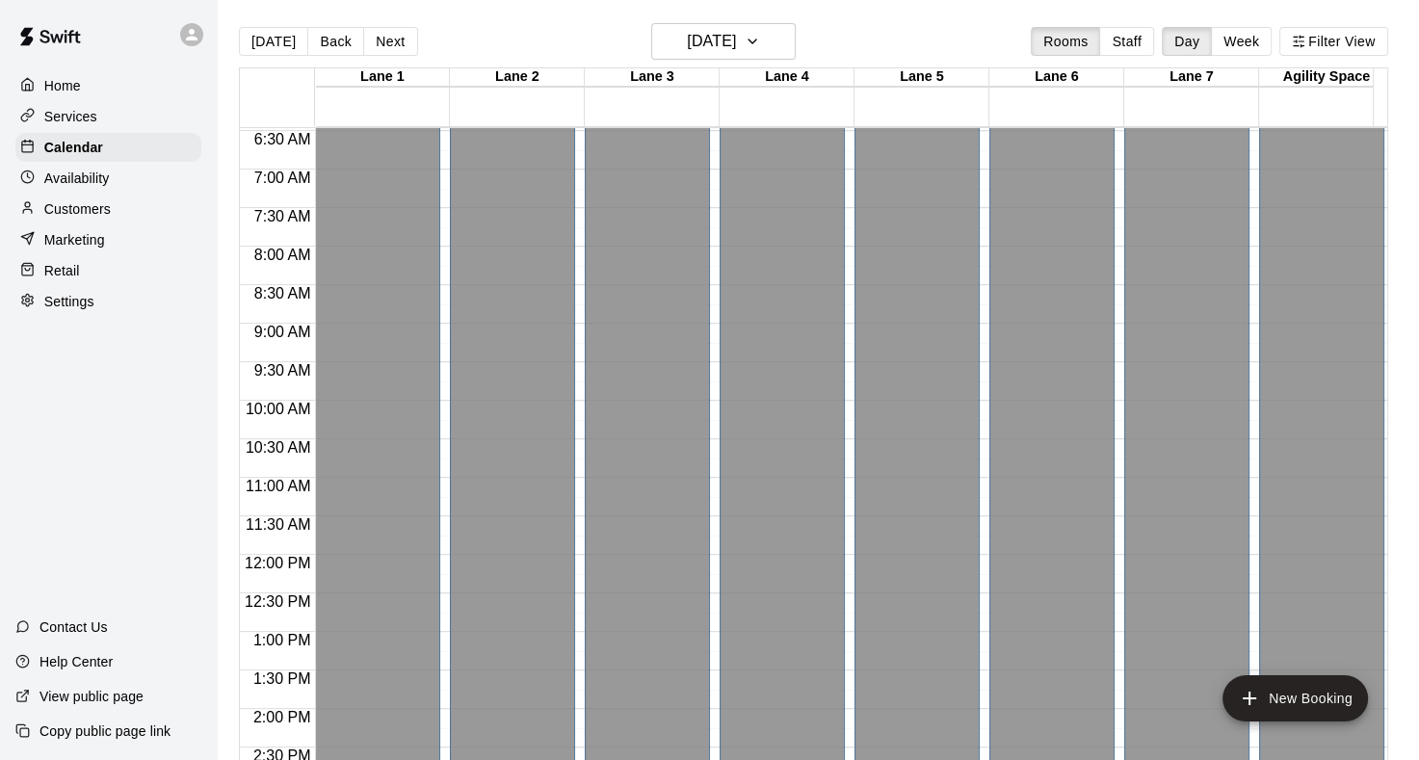
scroll to position [616, 0]
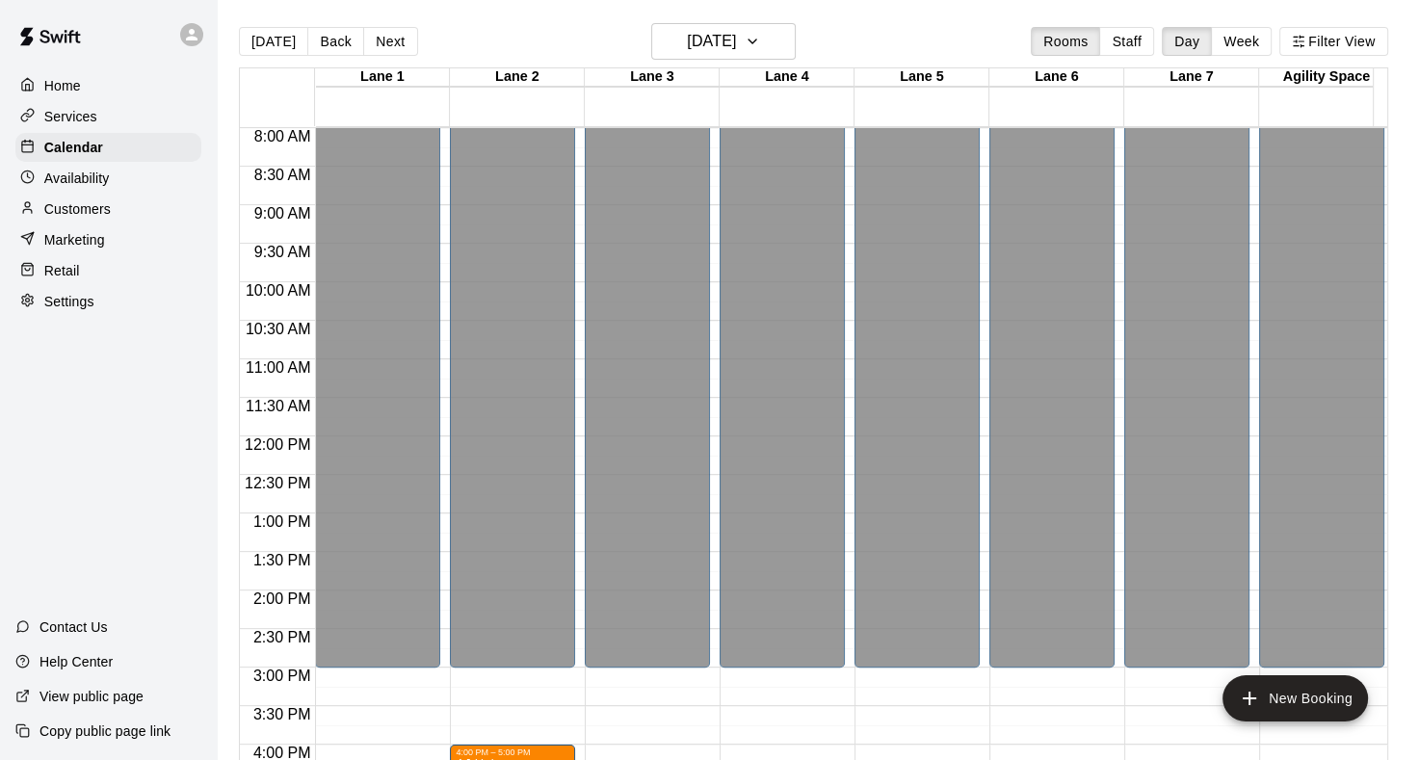
click at [381, 41] on button "Next" at bounding box center [390, 41] width 54 height 29
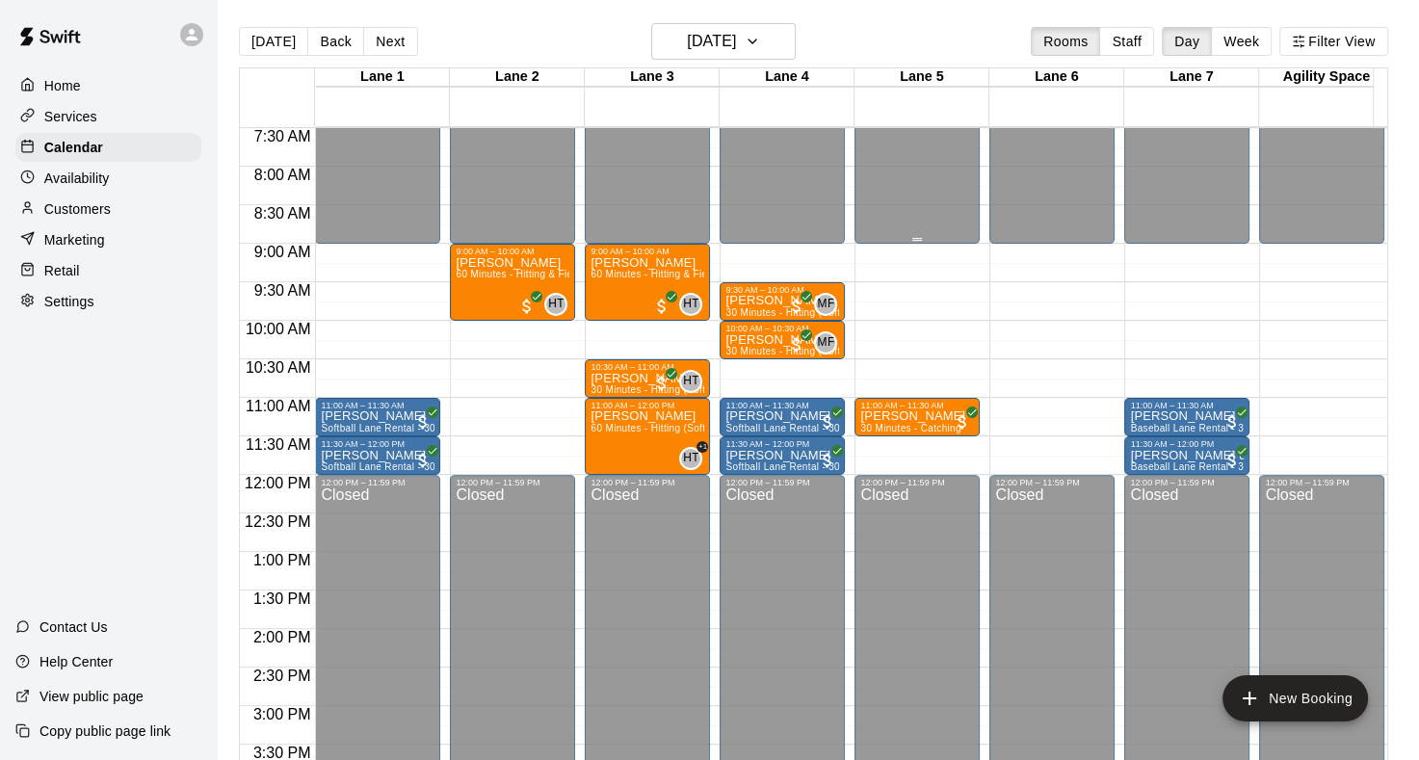
scroll to position [578, 0]
click at [398, 33] on button "Next" at bounding box center [390, 41] width 54 height 29
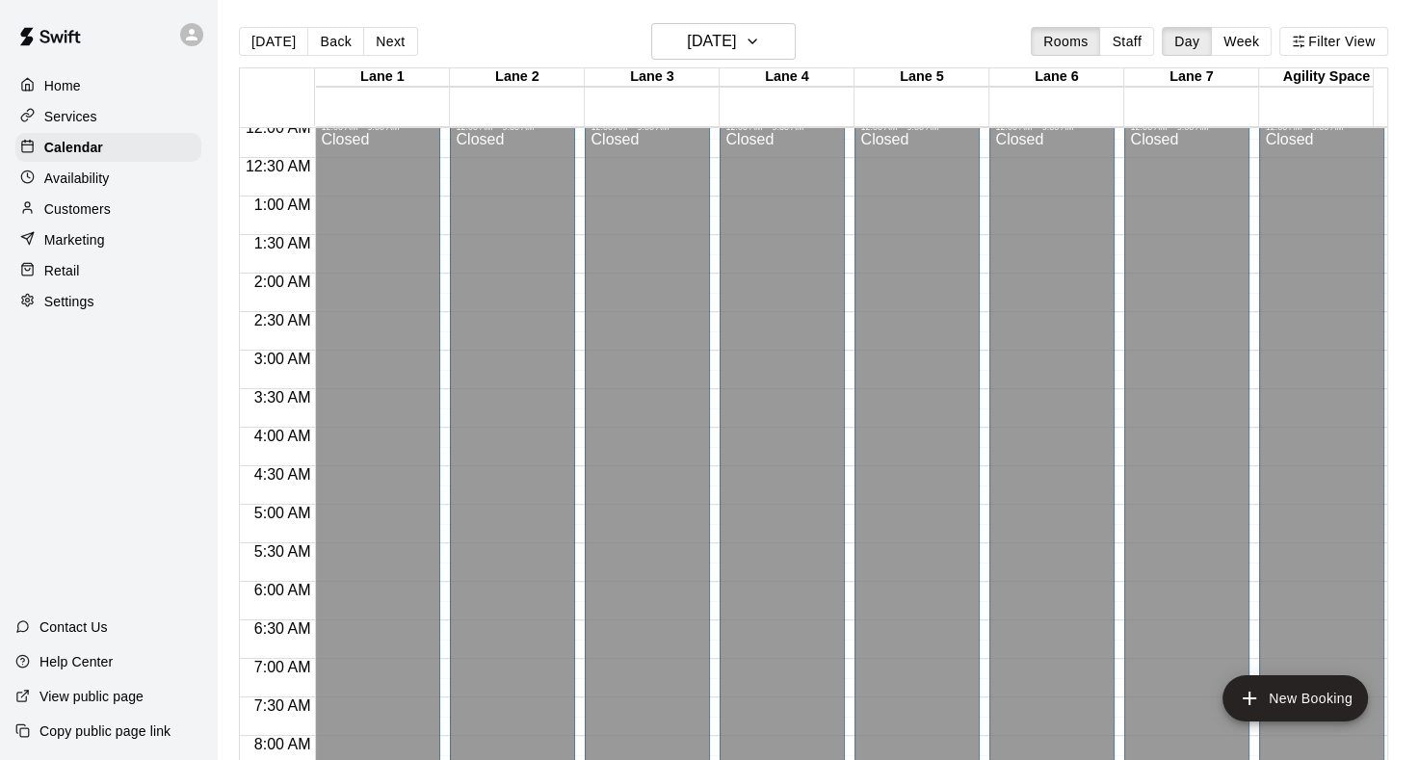
scroll to position [0, 0]
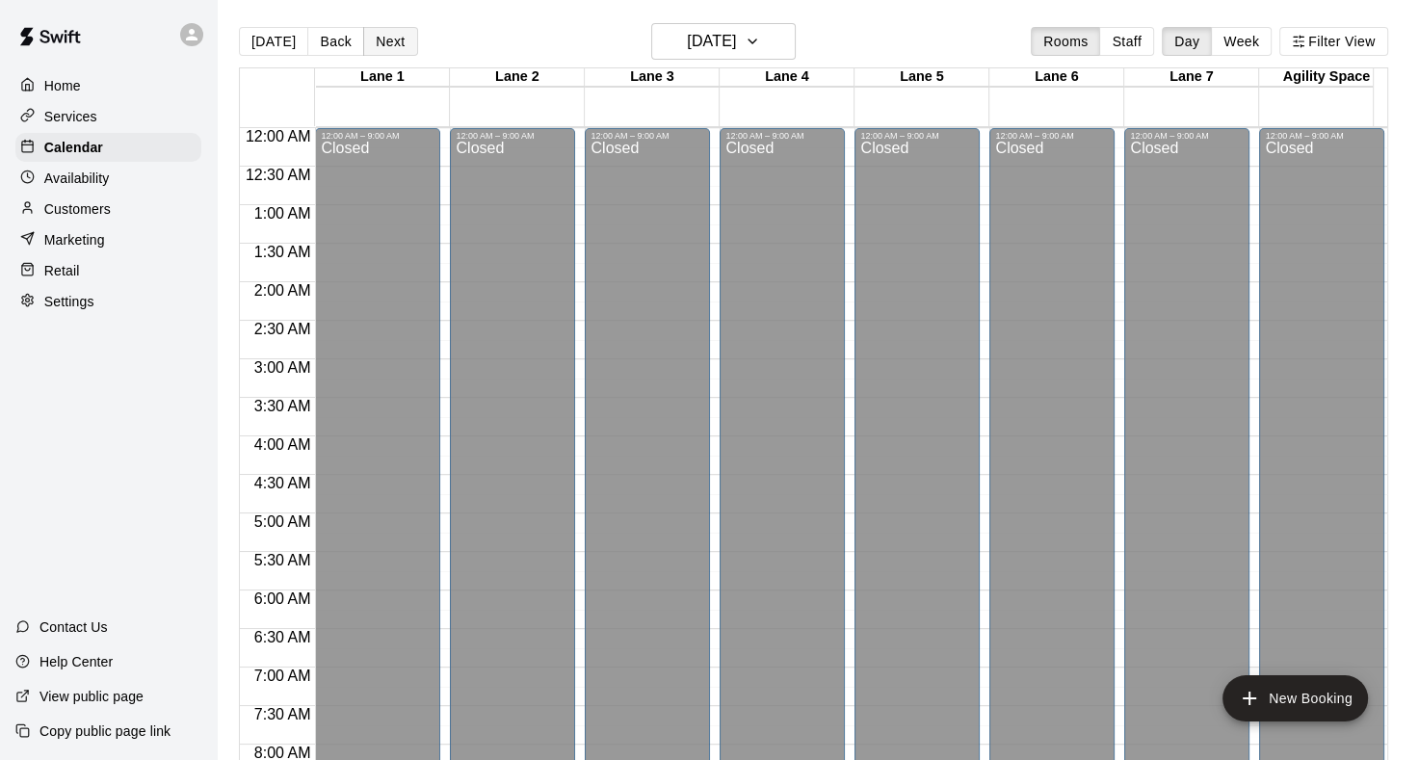
click at [385, 44] on button "Next" at bounding box center [390, 41] width 54 height 29
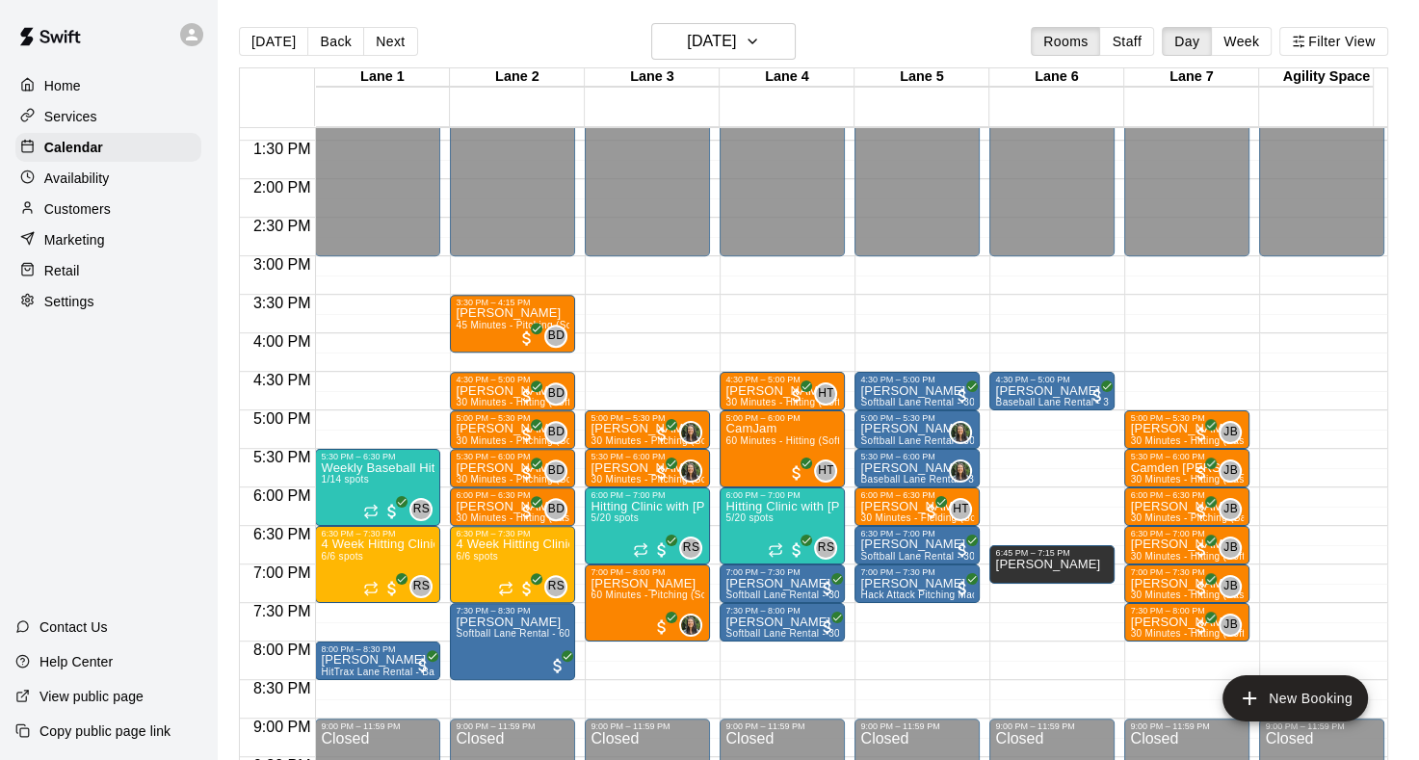
scroll to position [1060, 0]
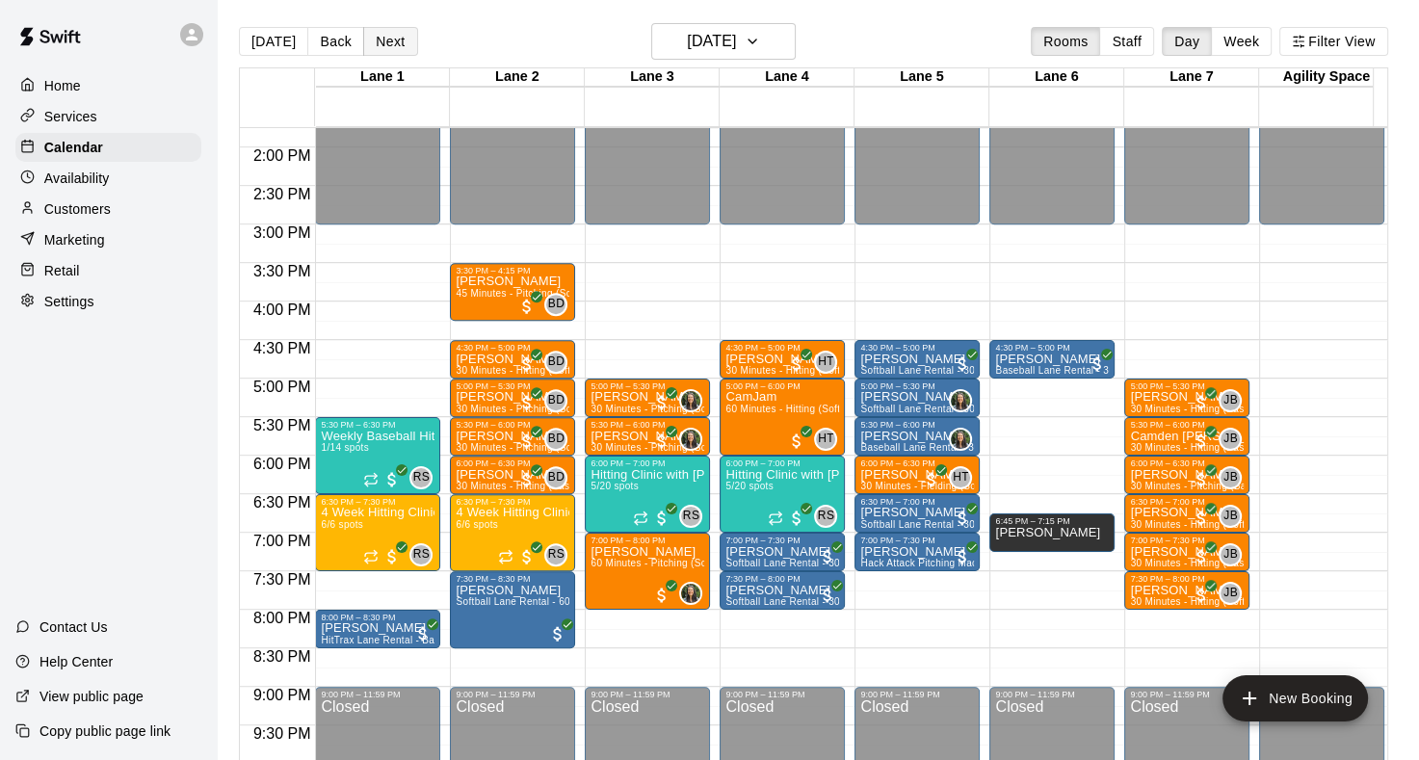
click at [395, 46] on button "Next" at bounding box center [390, 41] width 54 height 29
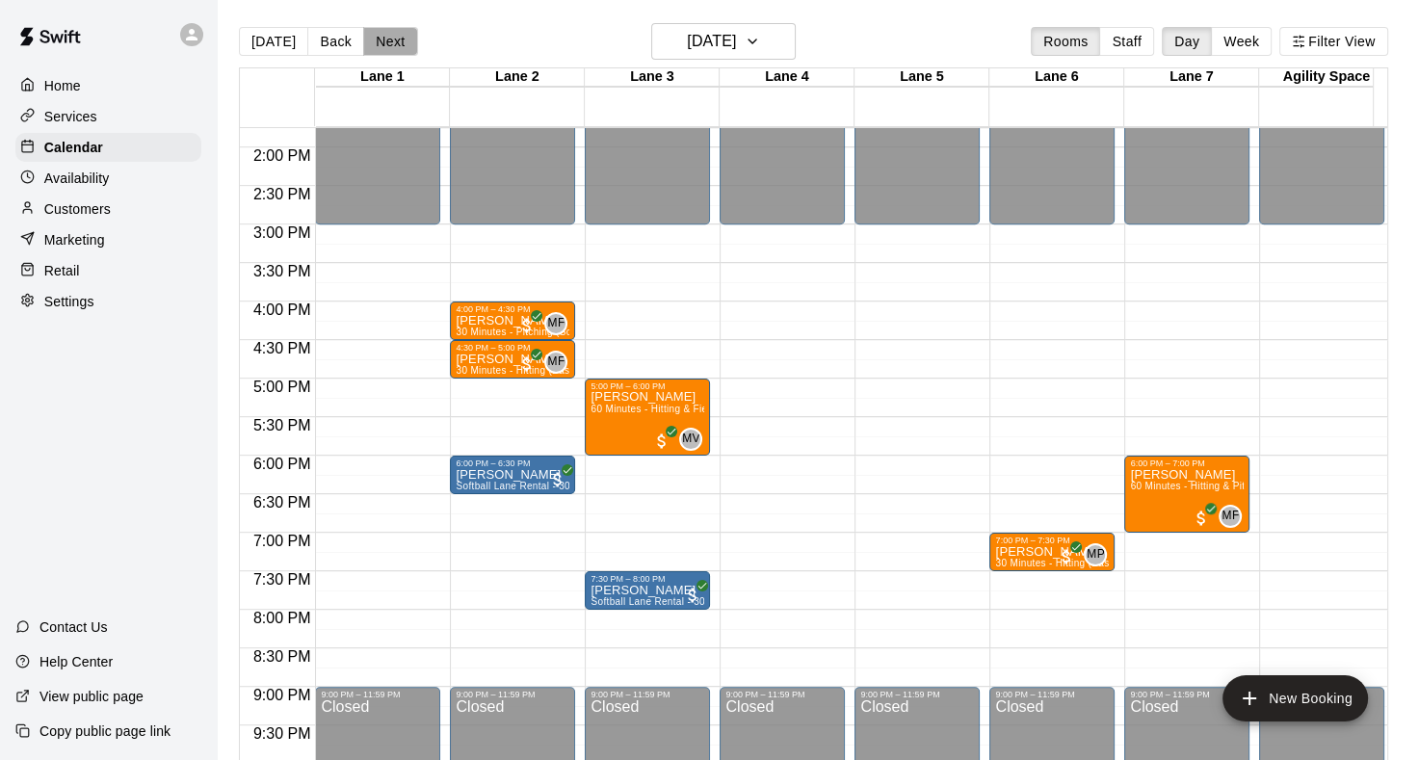
click at [395, 46] on button "Next" at bounding box center [390, 41] width 54 height 29
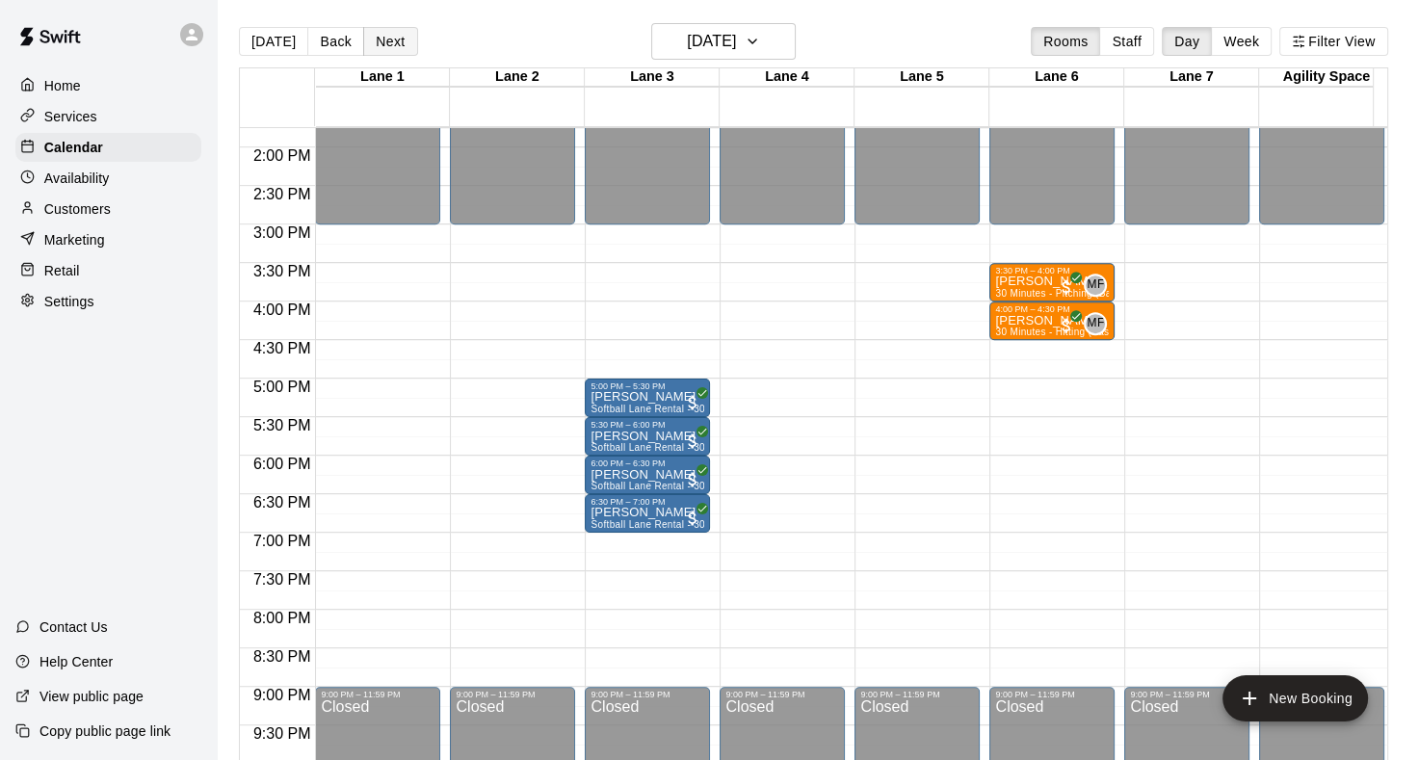
click at [395, 46] on button "Next" at bounding box center [390, 41] width 54 height 29
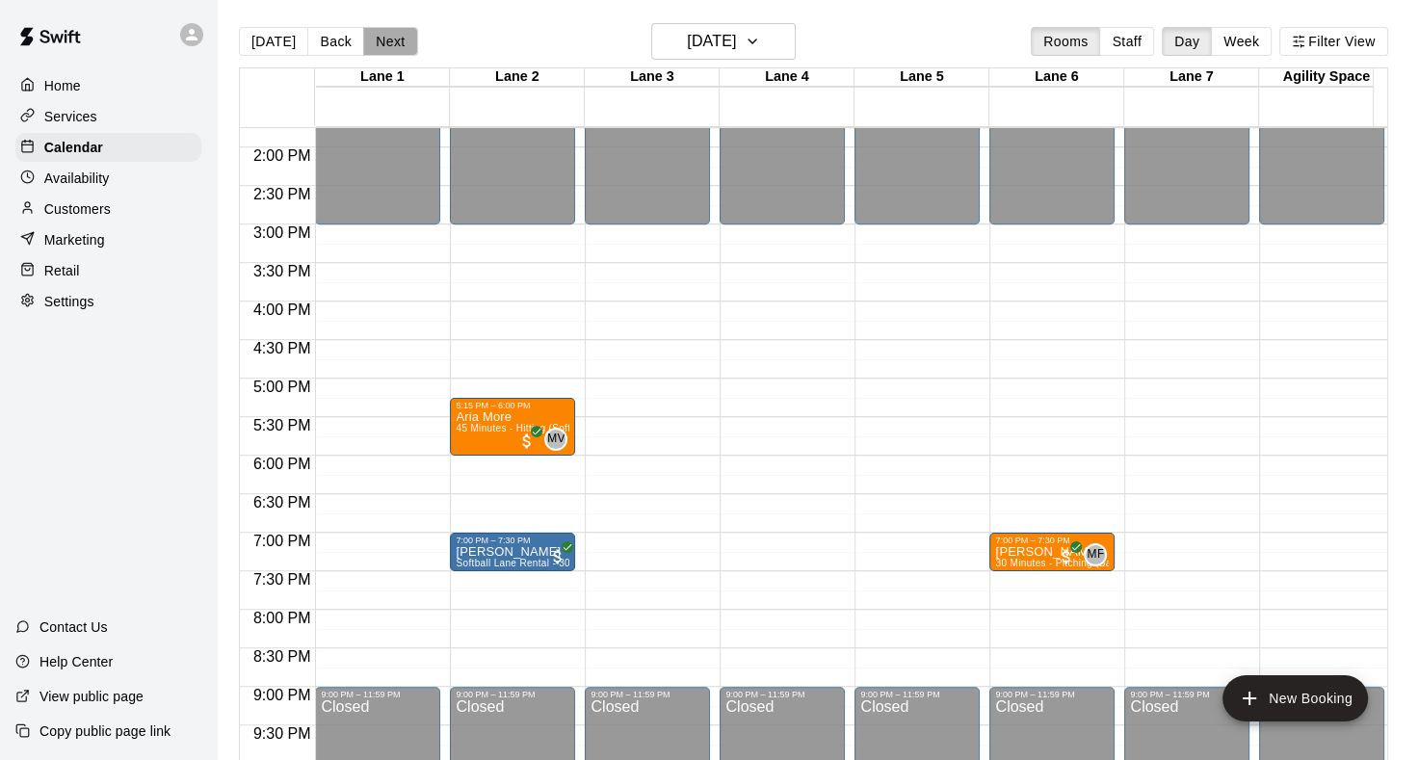
click at [386, 34] on button "Next" at bounding box center [390, 41] width 54 height 29
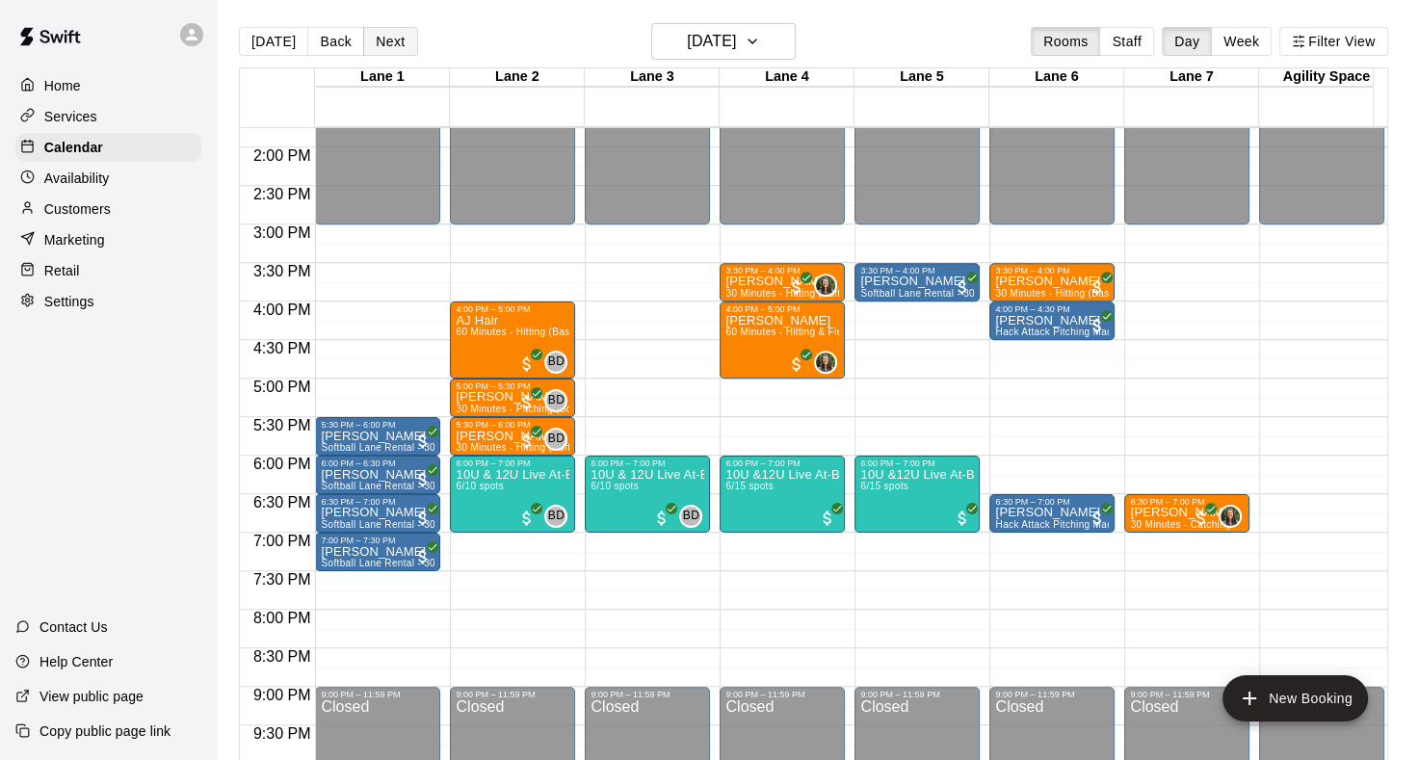
click at [394, 46] on button "Next" at bounding box center [390, 41] width 54 height 29
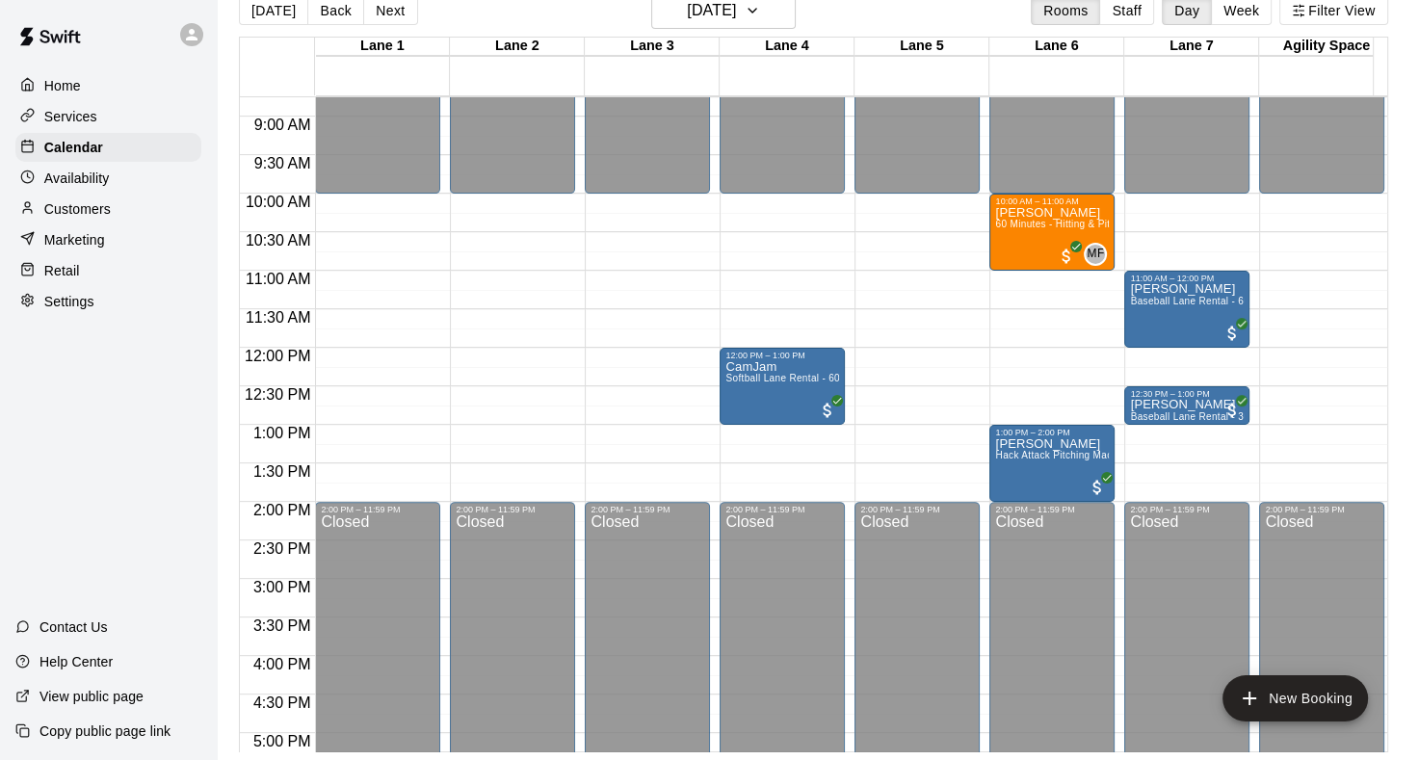
scroll to position [0, 0]
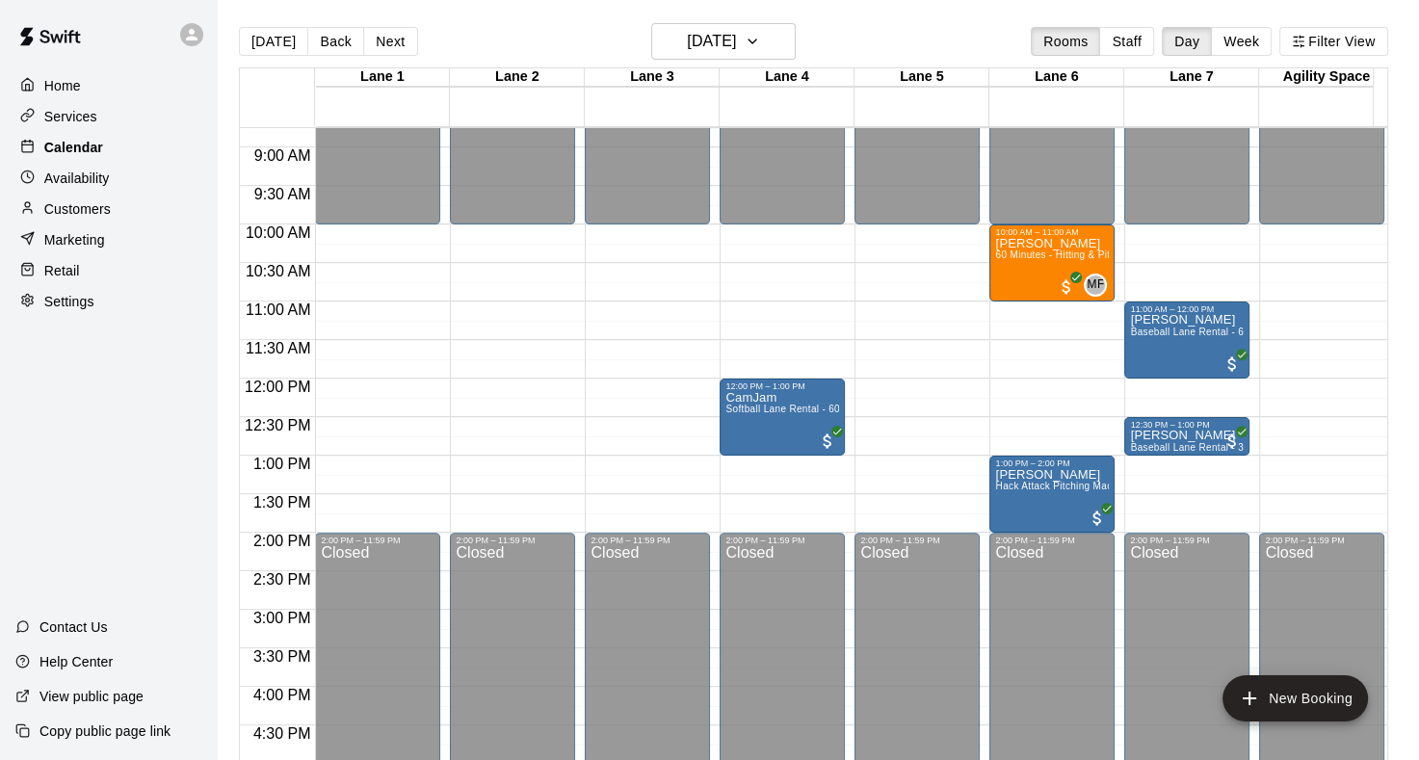
click at [68, 148] on p "Calendar" at bounding box center [73, 147] width 59 height 19
click at [259, 54] on button "[DATE]" at bounding box center [273, 41] width 69 height 29
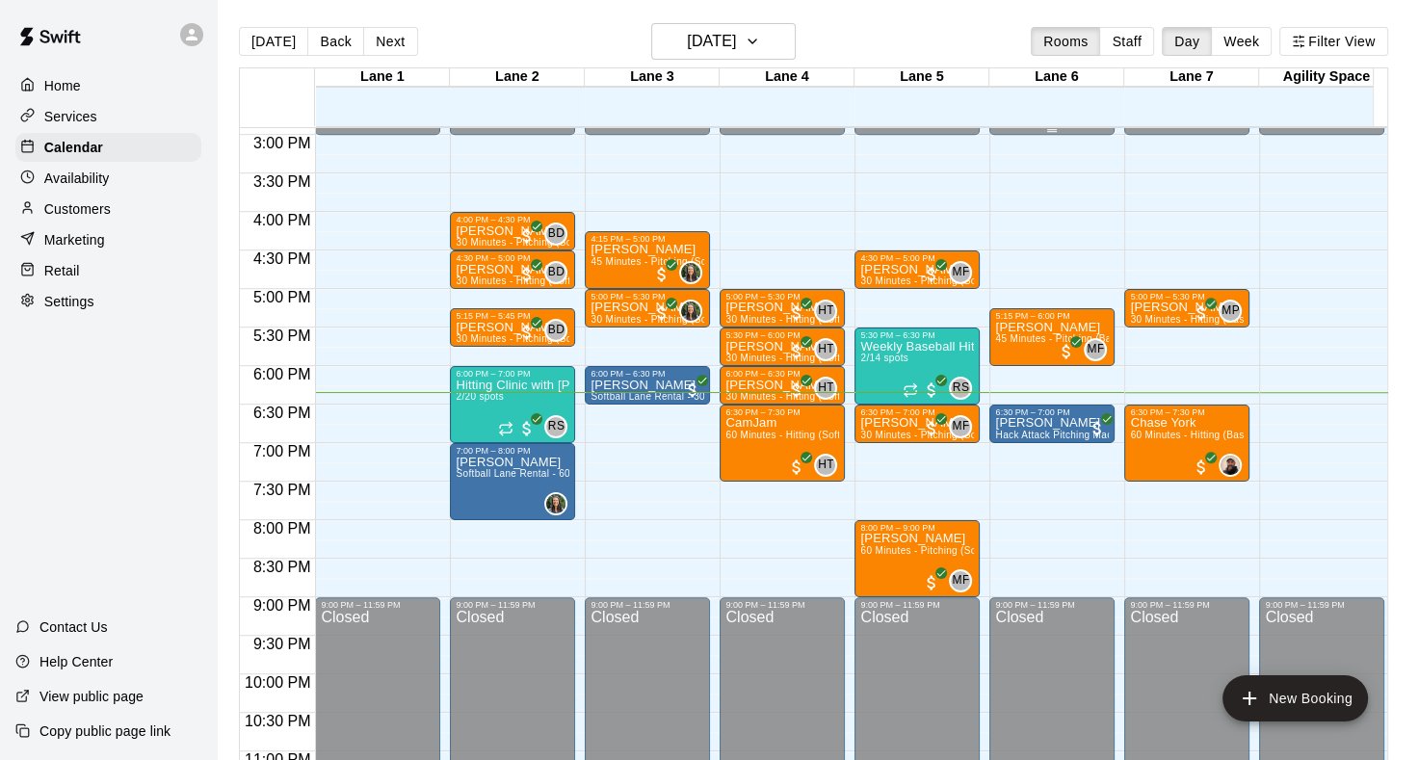
scroll to position [1156, 0]
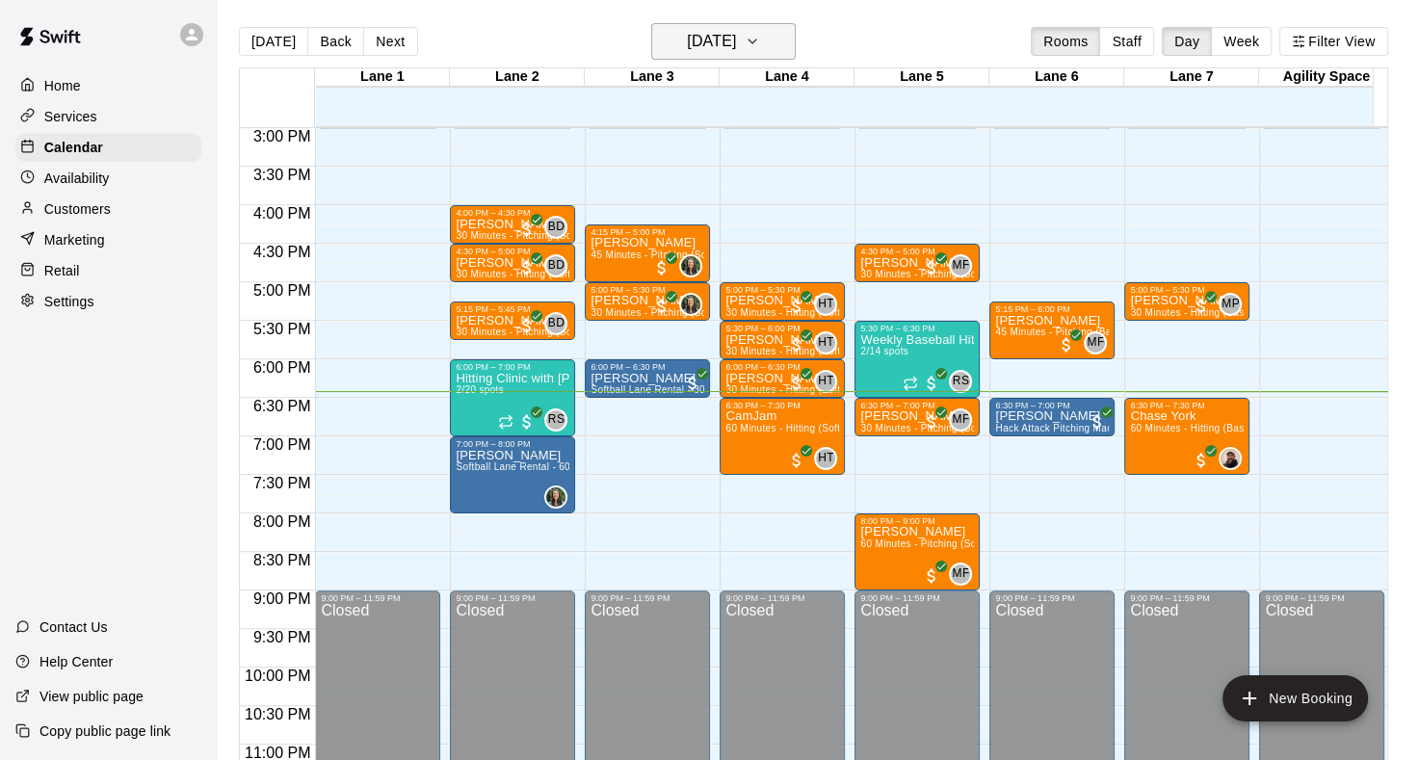
click at [760, 45] on icon "button" at bounding box center [752, 41] width 15 height 23
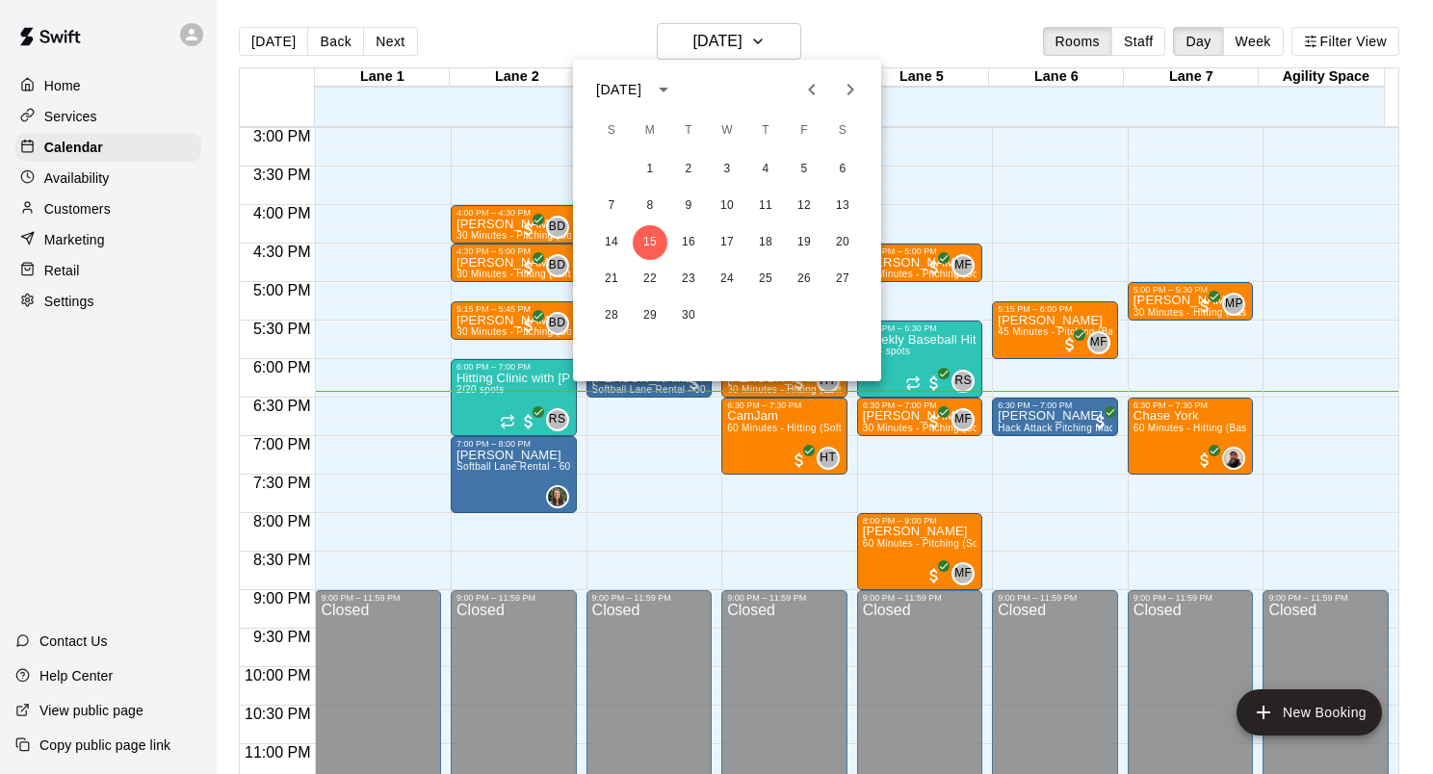
click at [805, 91] on icon "Previous month" at bounding box center [811, 89] width 23 height 23
click at [817, 87] on icon "Previous month" at bounding box center [811, 89] width 23 height 23
click at [848, 83] on icon "Next month" at bounding box center [850, 89] width 23 height 23
click at [836, 242] on button "16" at bounding box center [842, 242] width 35 height 35
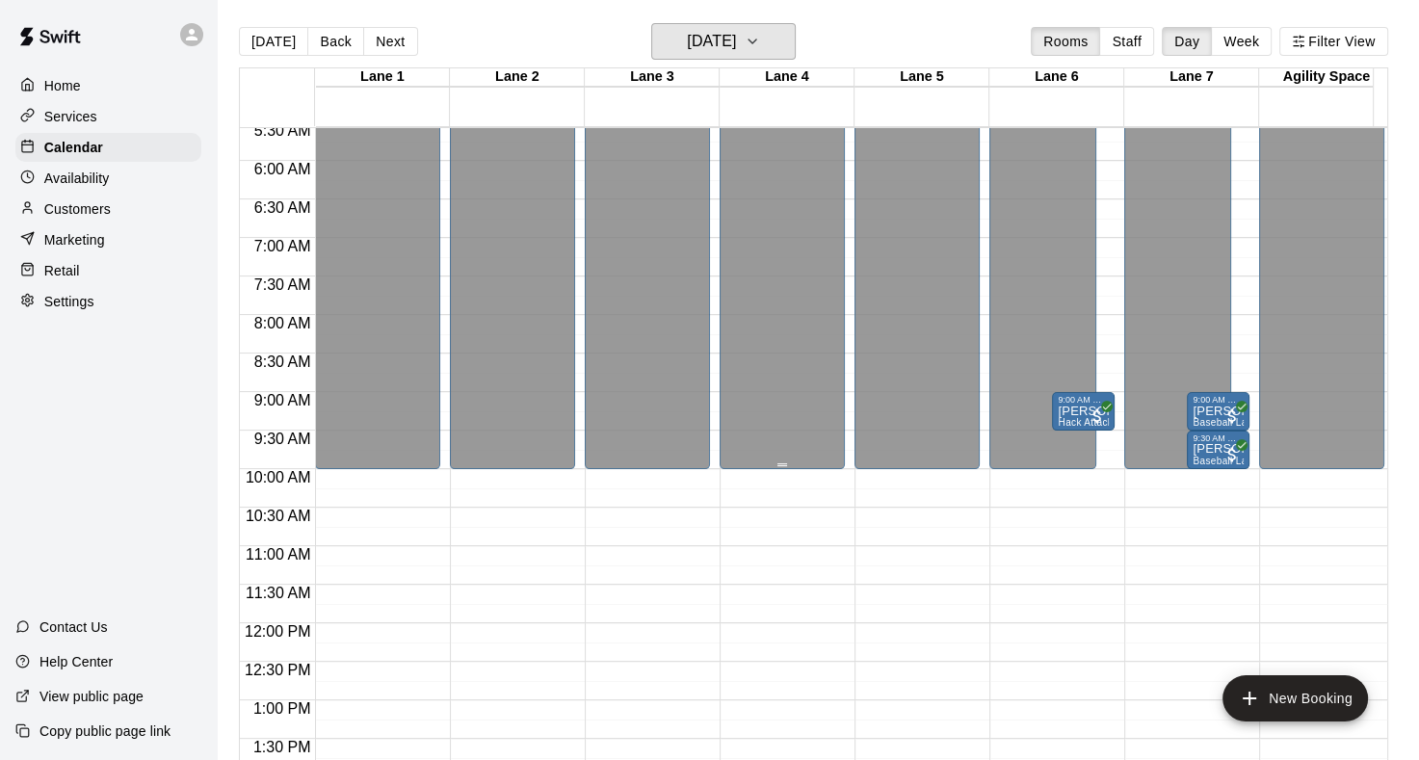
scroll to position [713, 0]
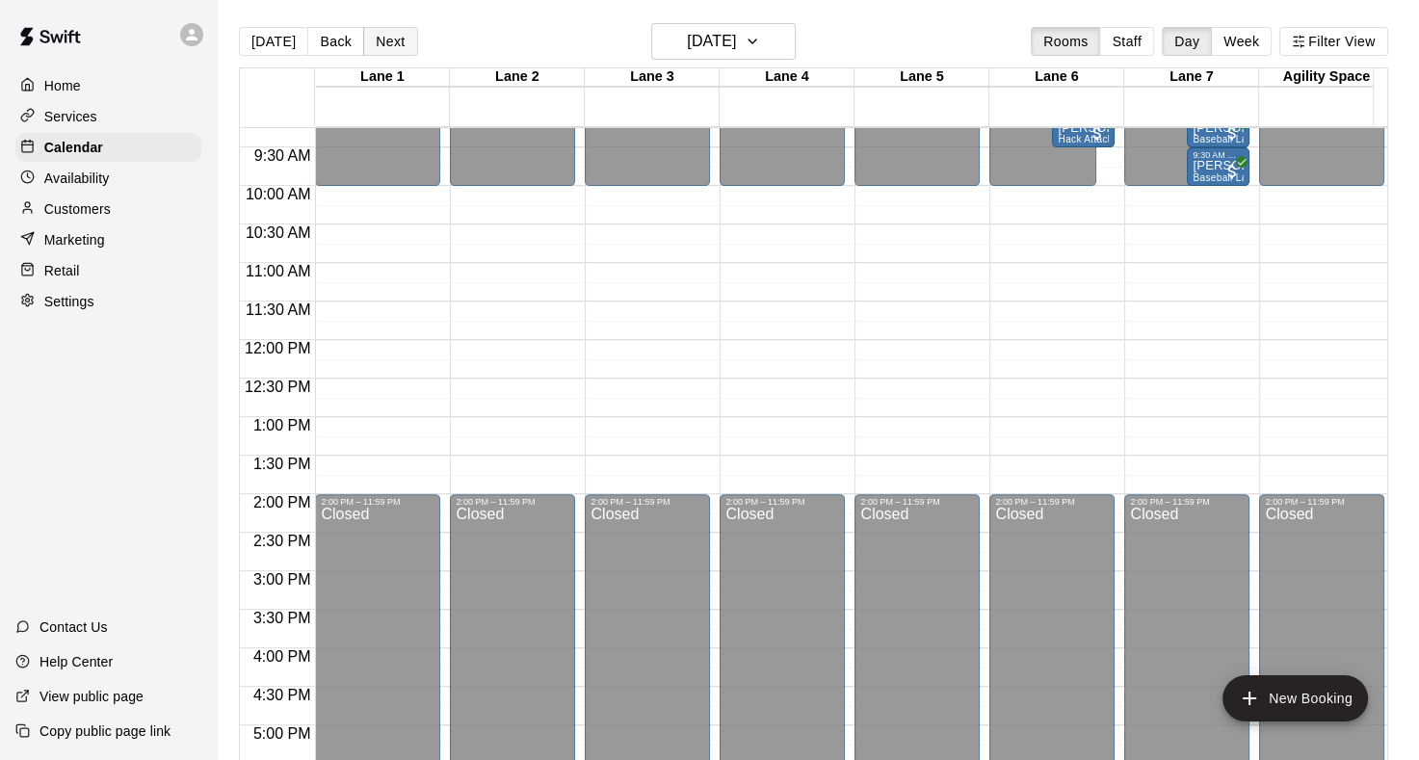
click at [401, 39] on button "Next" at bounding box center [390, 41] width 54 height 29
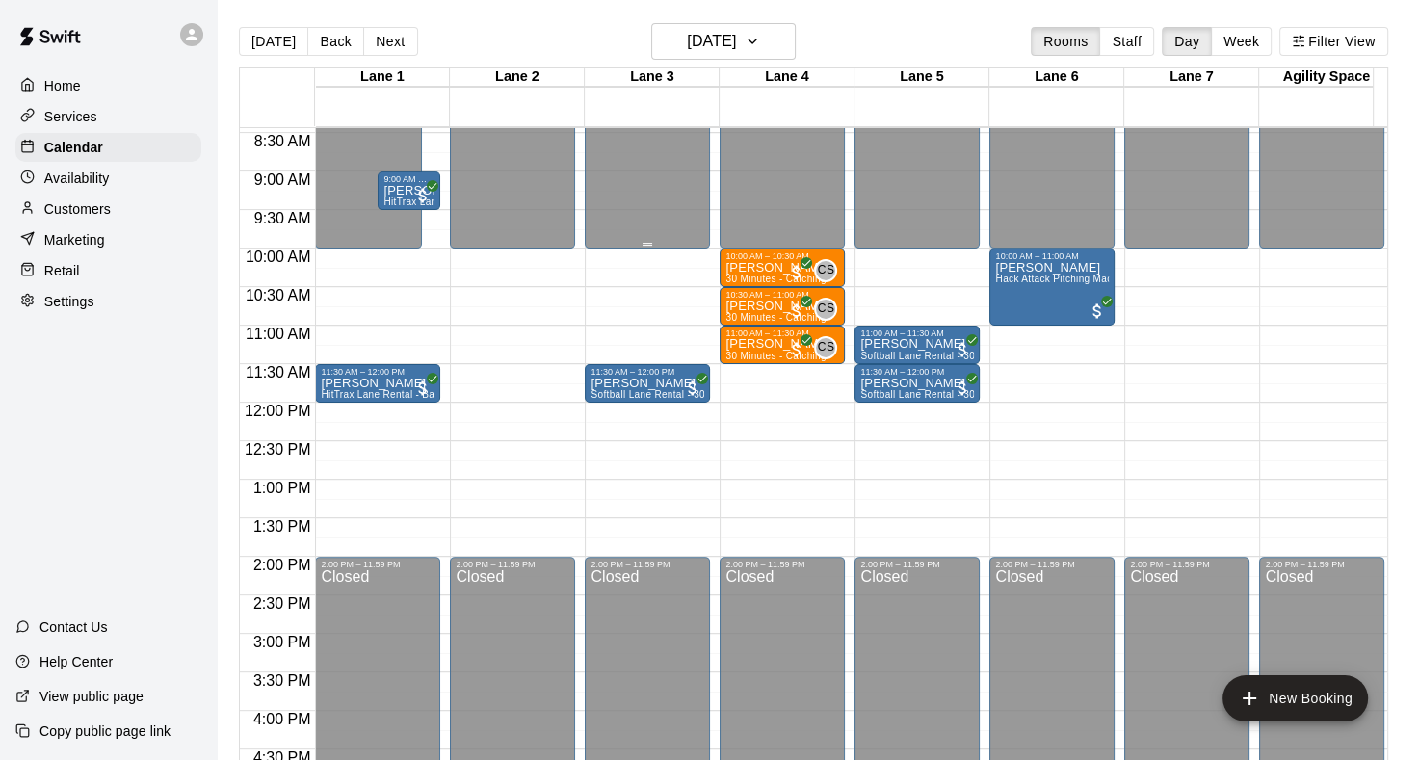
scroll to position [616, 0]
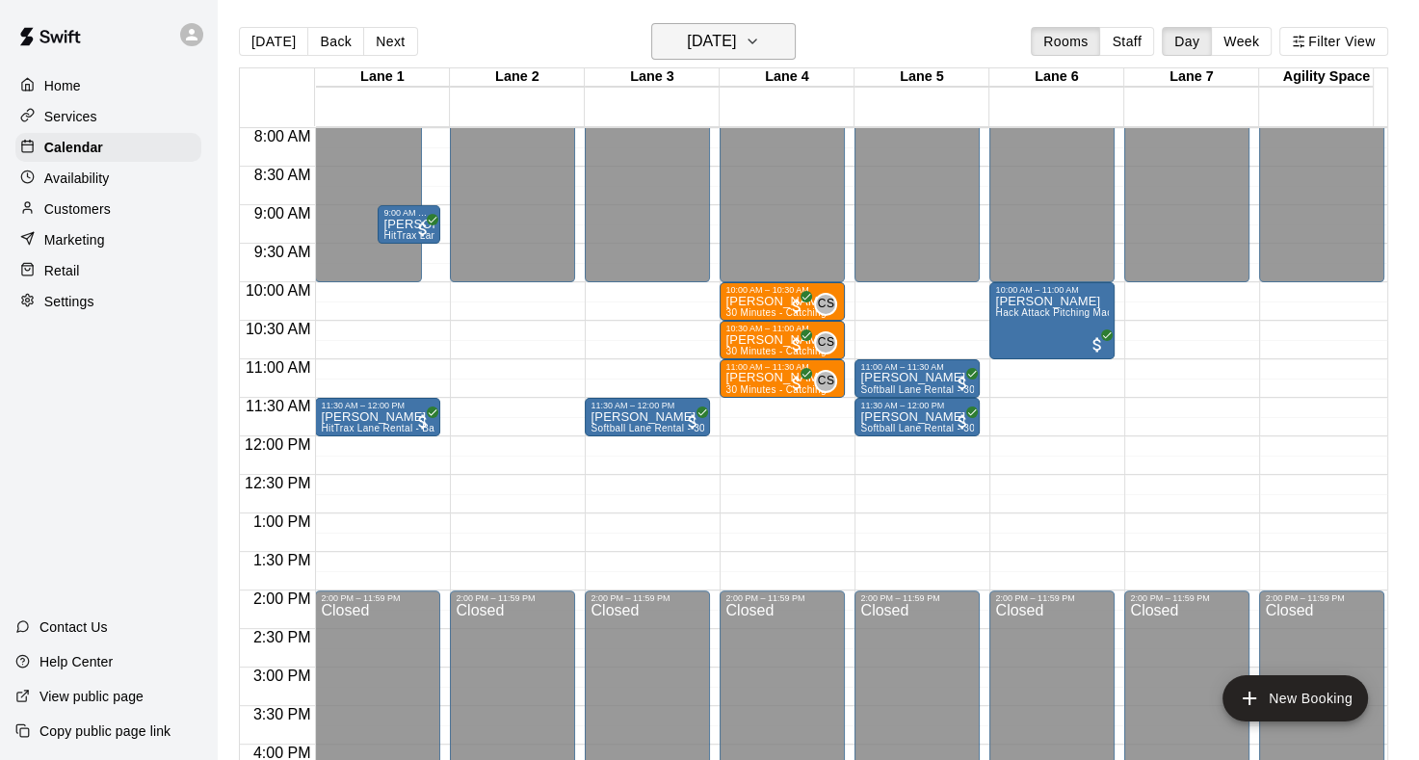
click at [760, 36] on icon "button" at bounding box center [752, 41] width 15 height 23
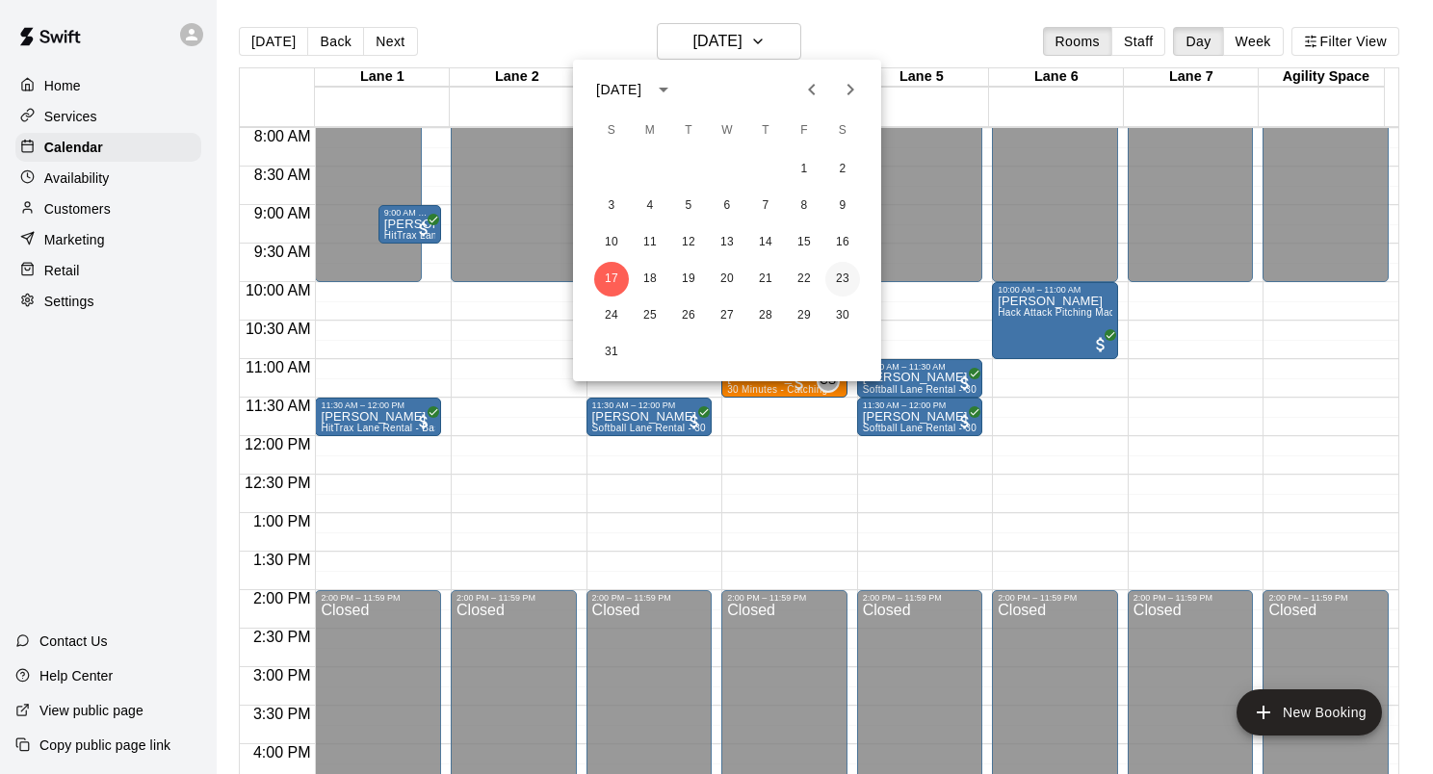
click at [838, 271] on button "23" at bounding box center [842, 279] width 35 height 35
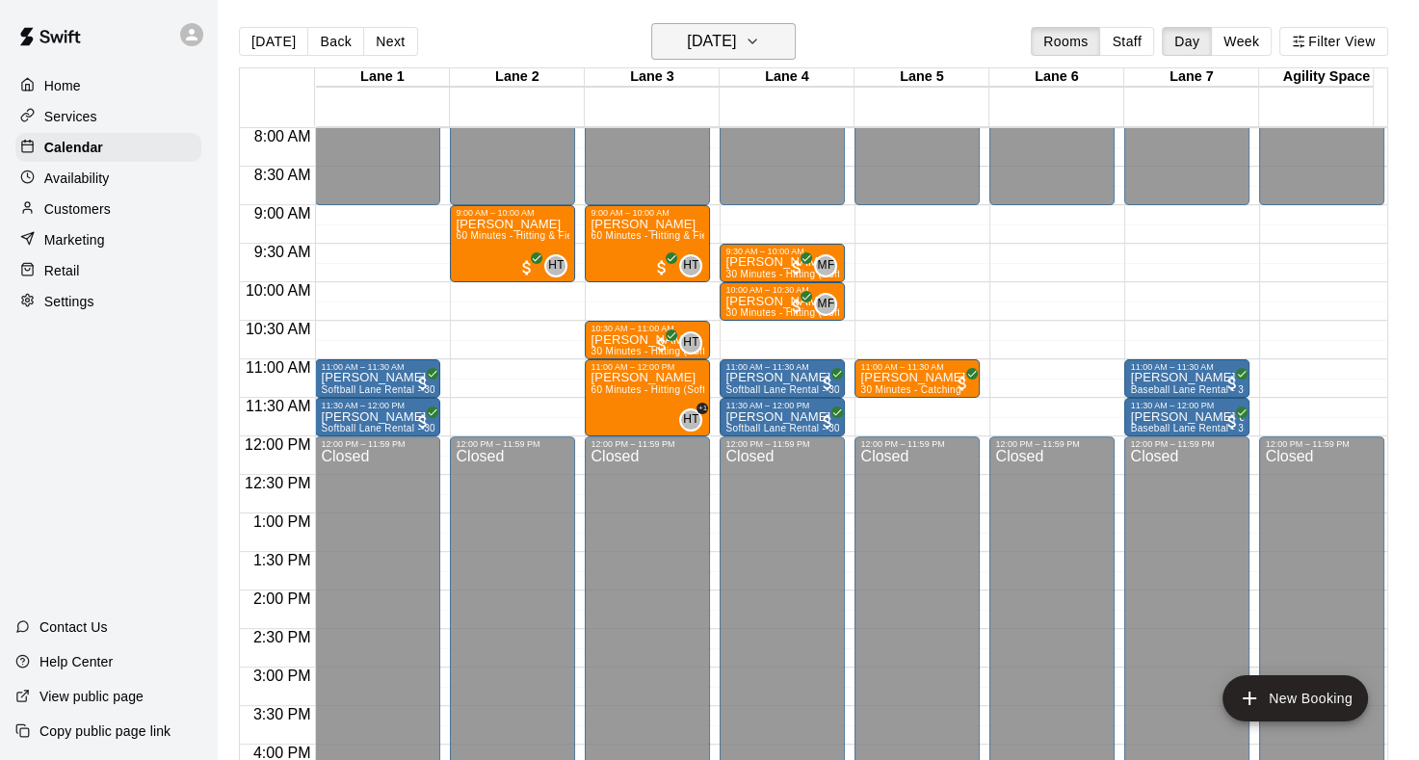
click at [760, 36] on icon "button" at bounding box center [752, 41] width 15 height 23
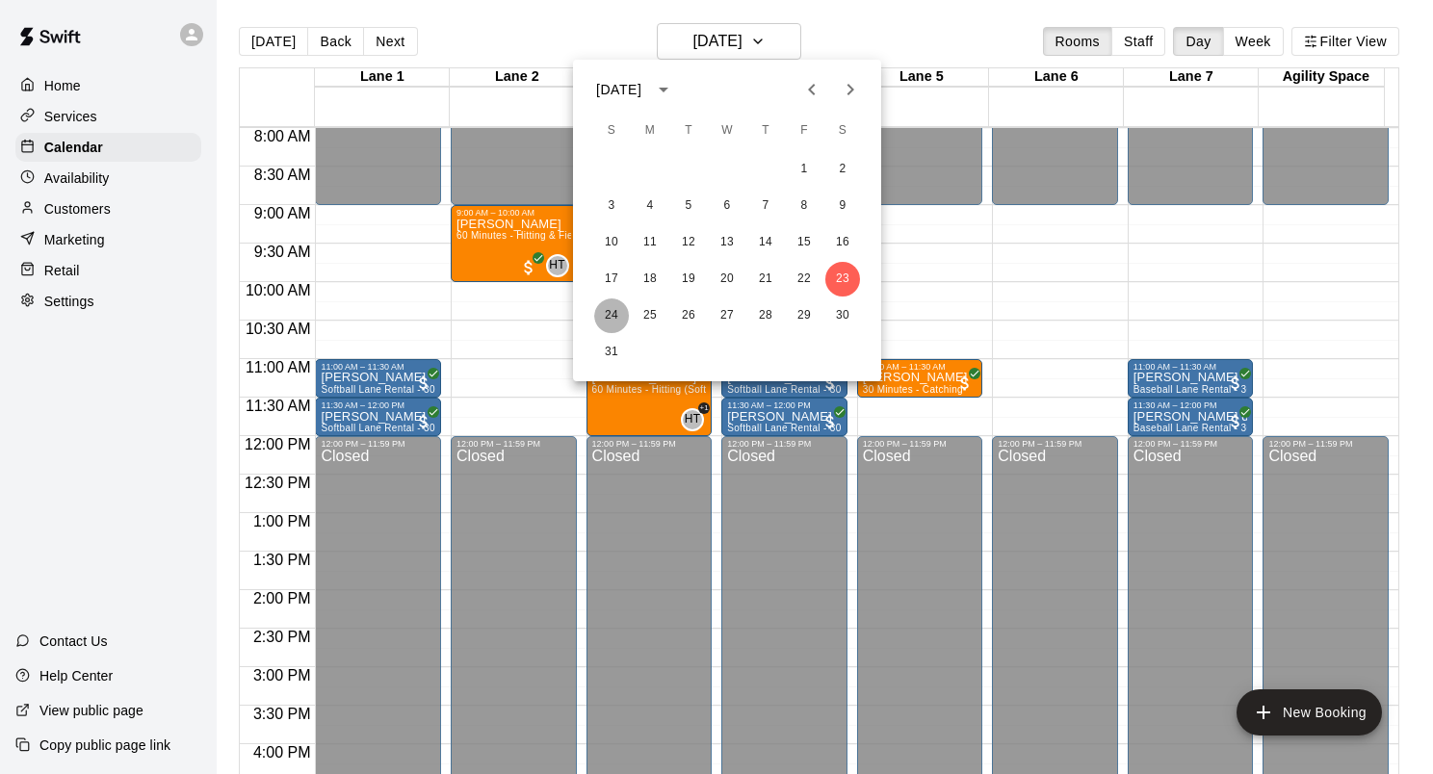
click at [608, 312] on button "24" at bounding box center [611, 316] width 35 height 35
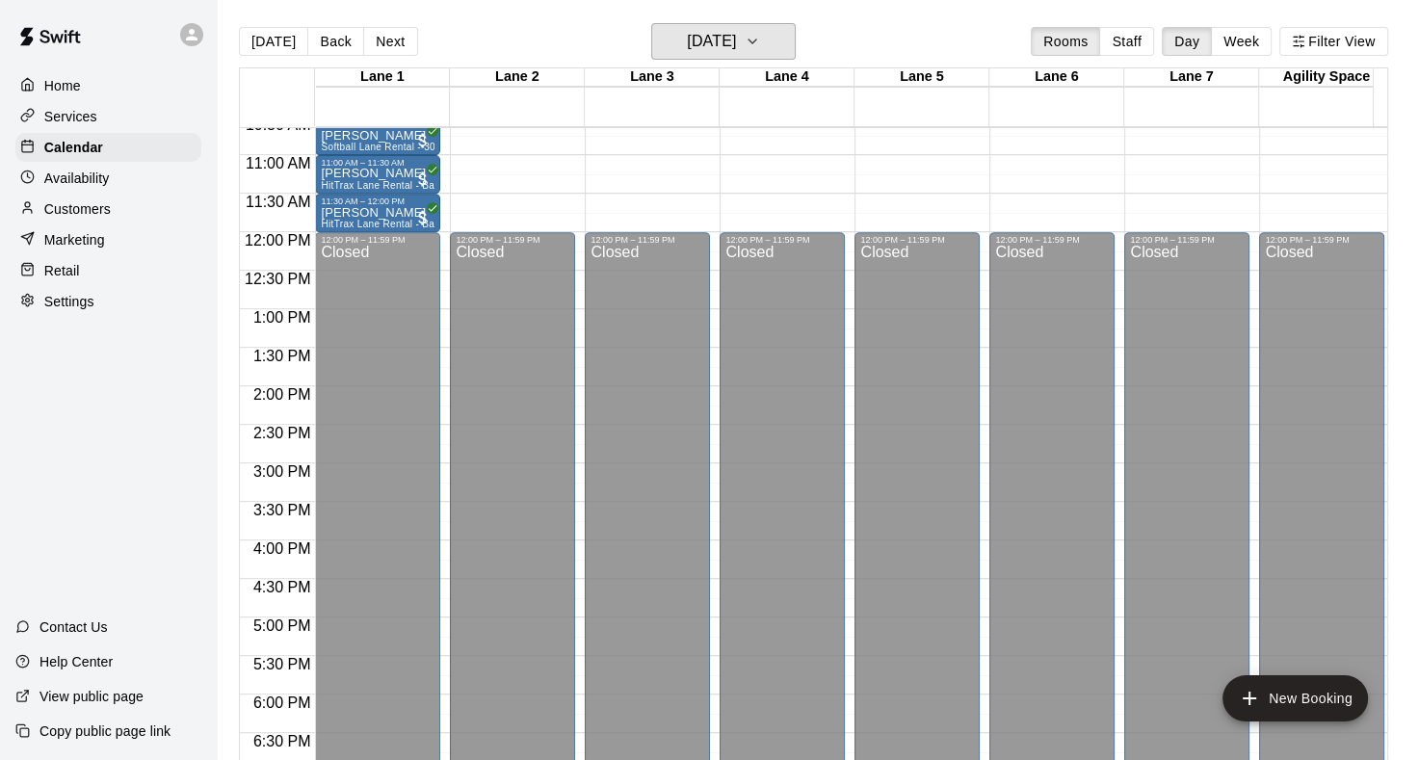
scroll to position [520, 0]
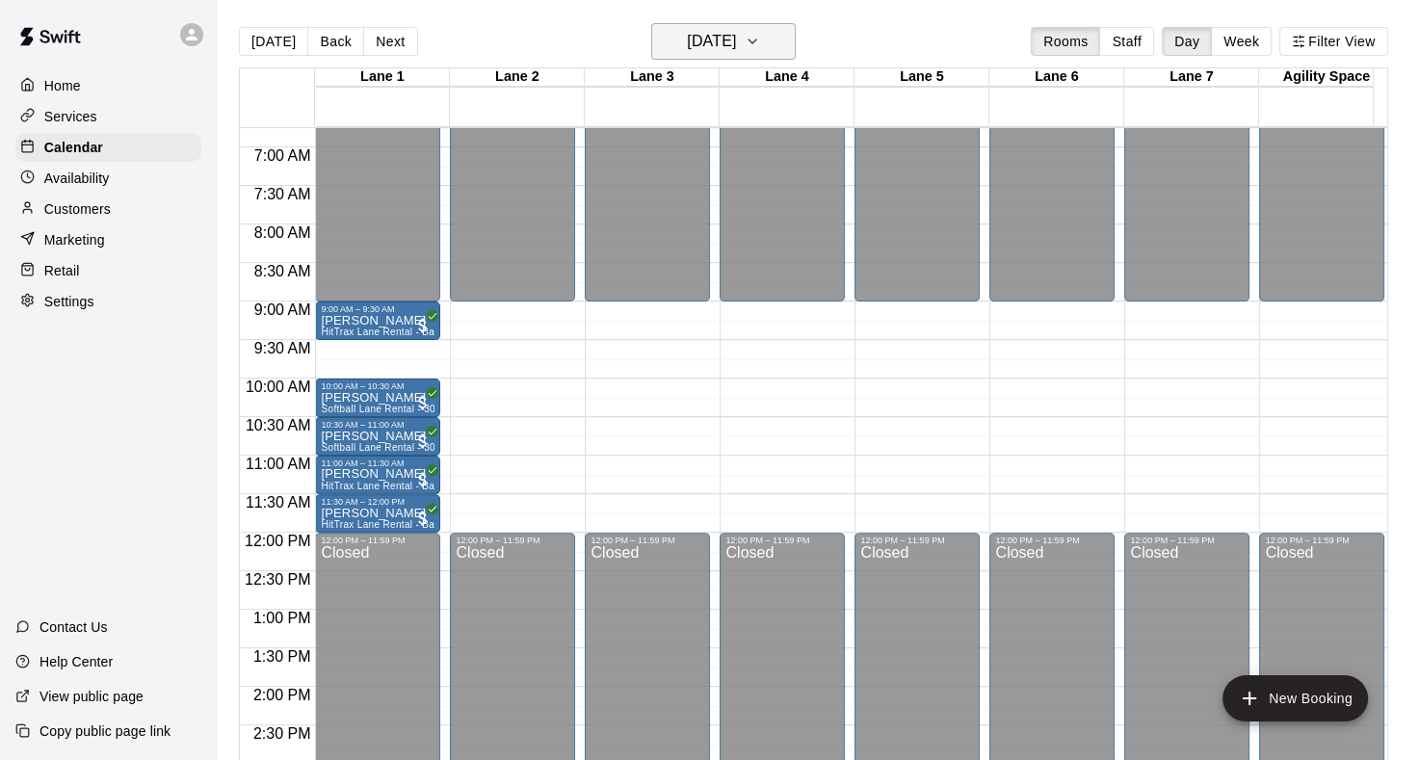
click at [760, 41] on icon "button" at bounding box center [752, 41] width 15 height 23
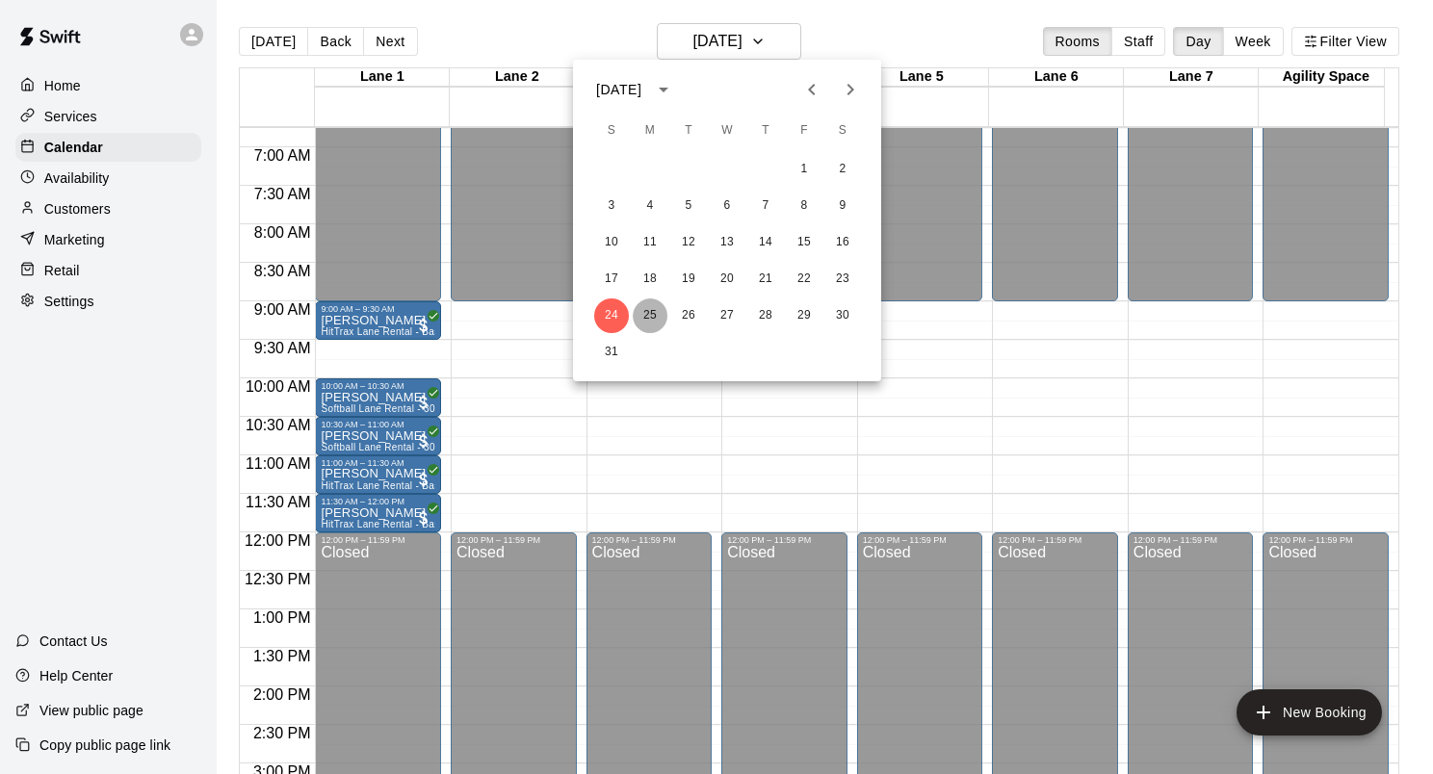
click at [651, 312] on button "25" at bounding box center [650, 316] width 35 height 35
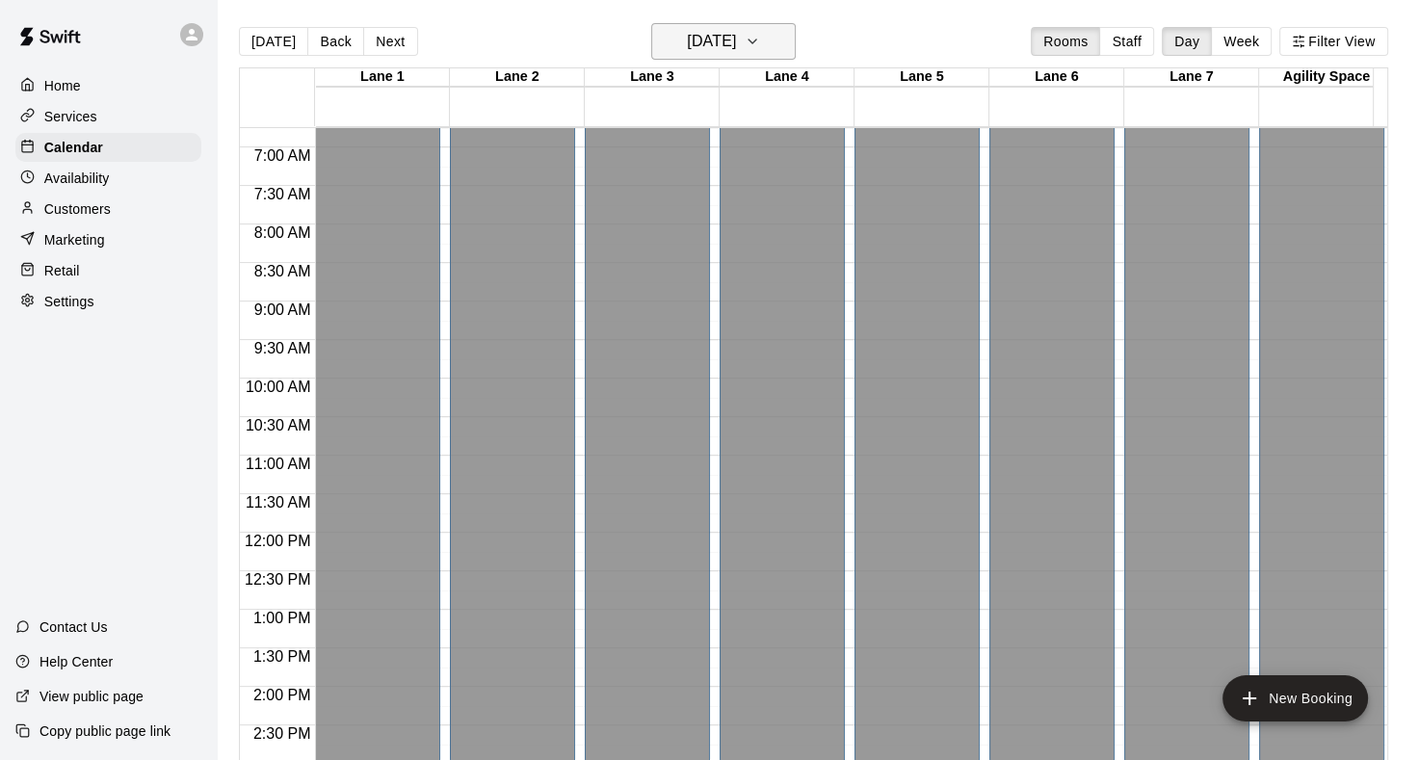
click at [771, 40] on button "[DATE]" at bounding box center [723, 41] width 144 height 37
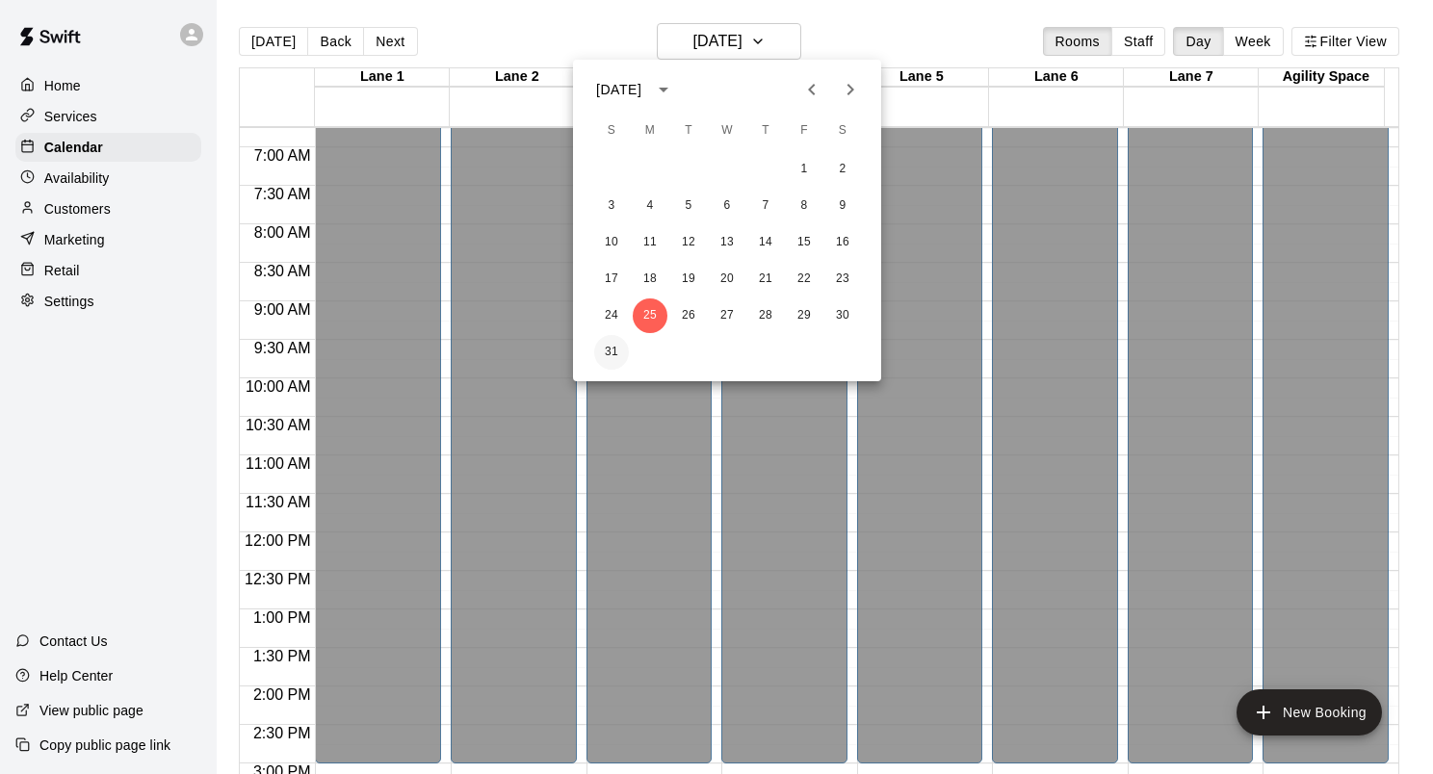
click at [618, 353] on button "31" at bounding box center [611, 352] width 35 height 35
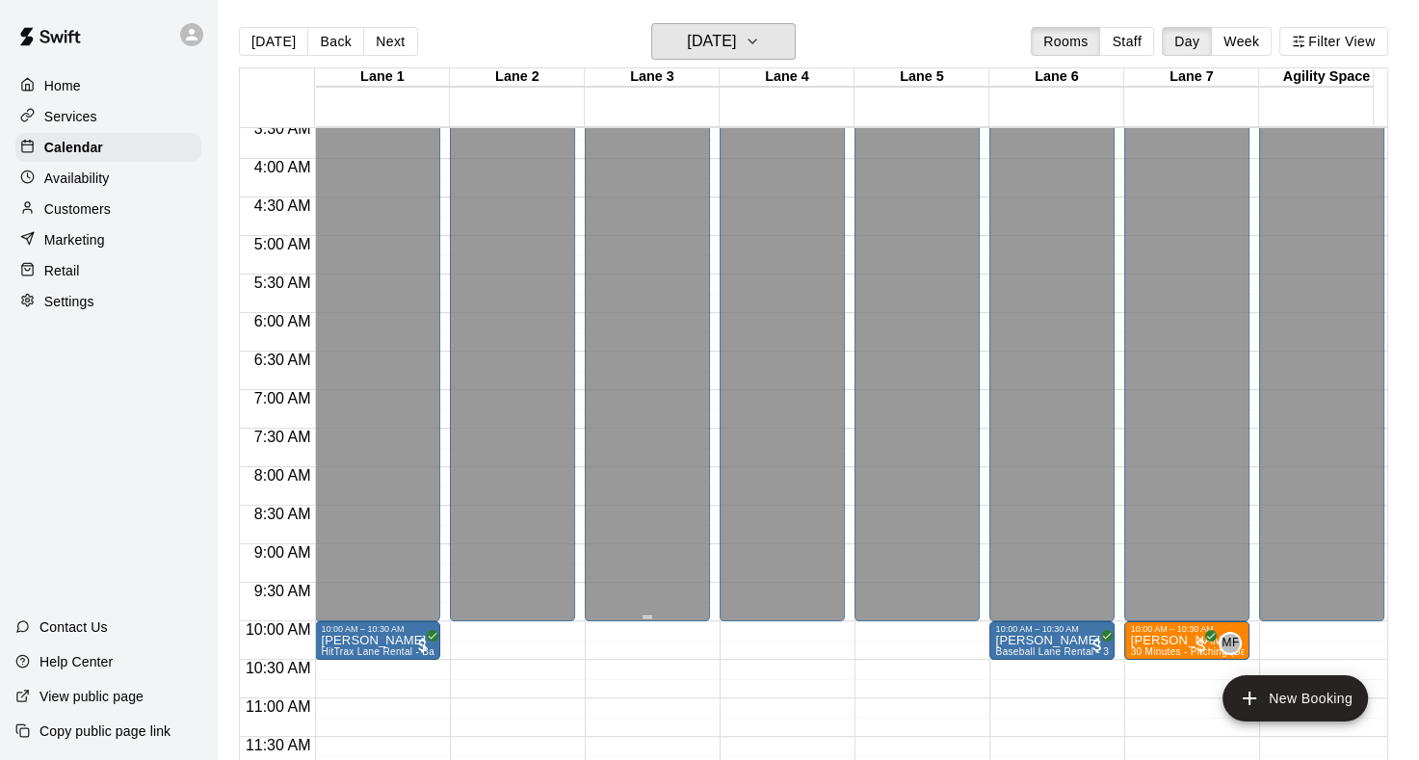
scroll to position [231, 0]
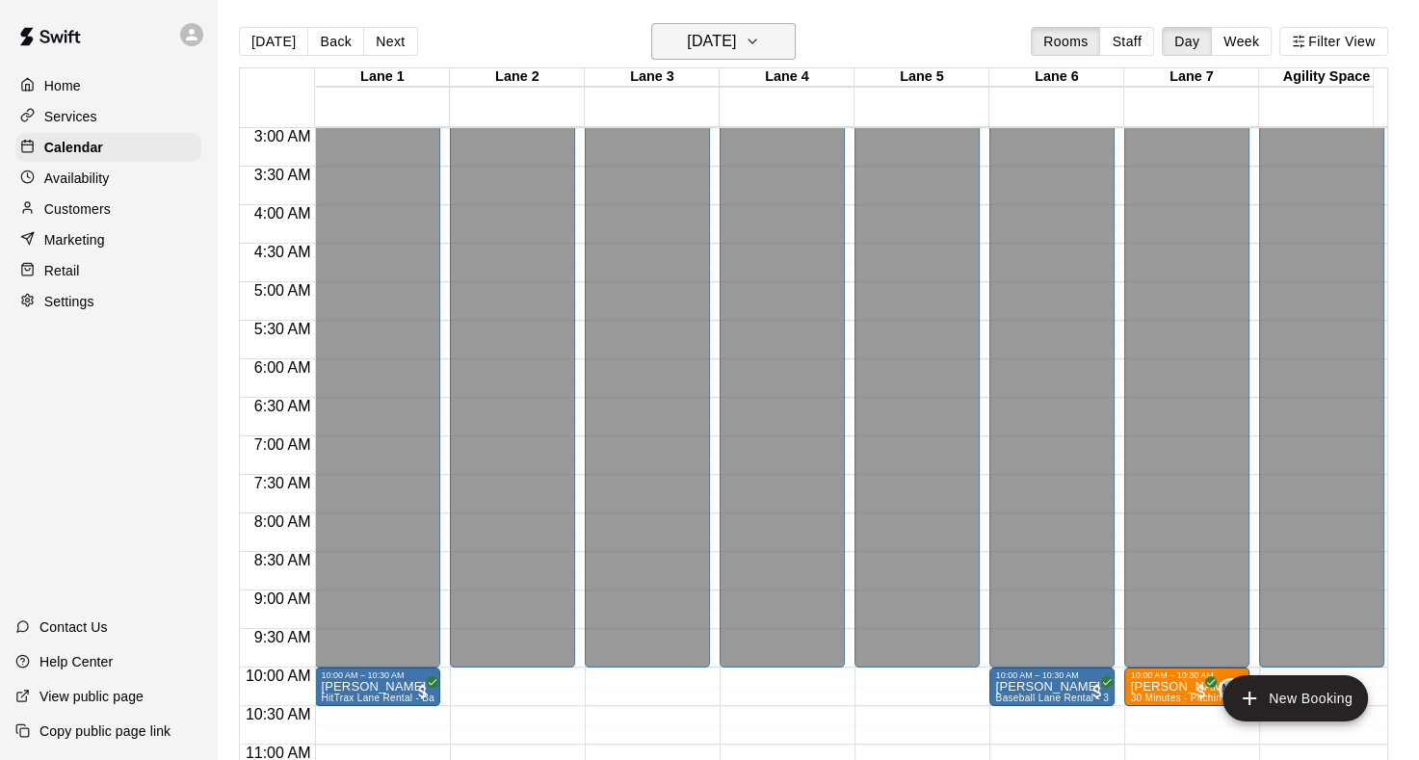
click at [760, 42] on icon "button" at bounding box center [752, 41] width 15 height 23
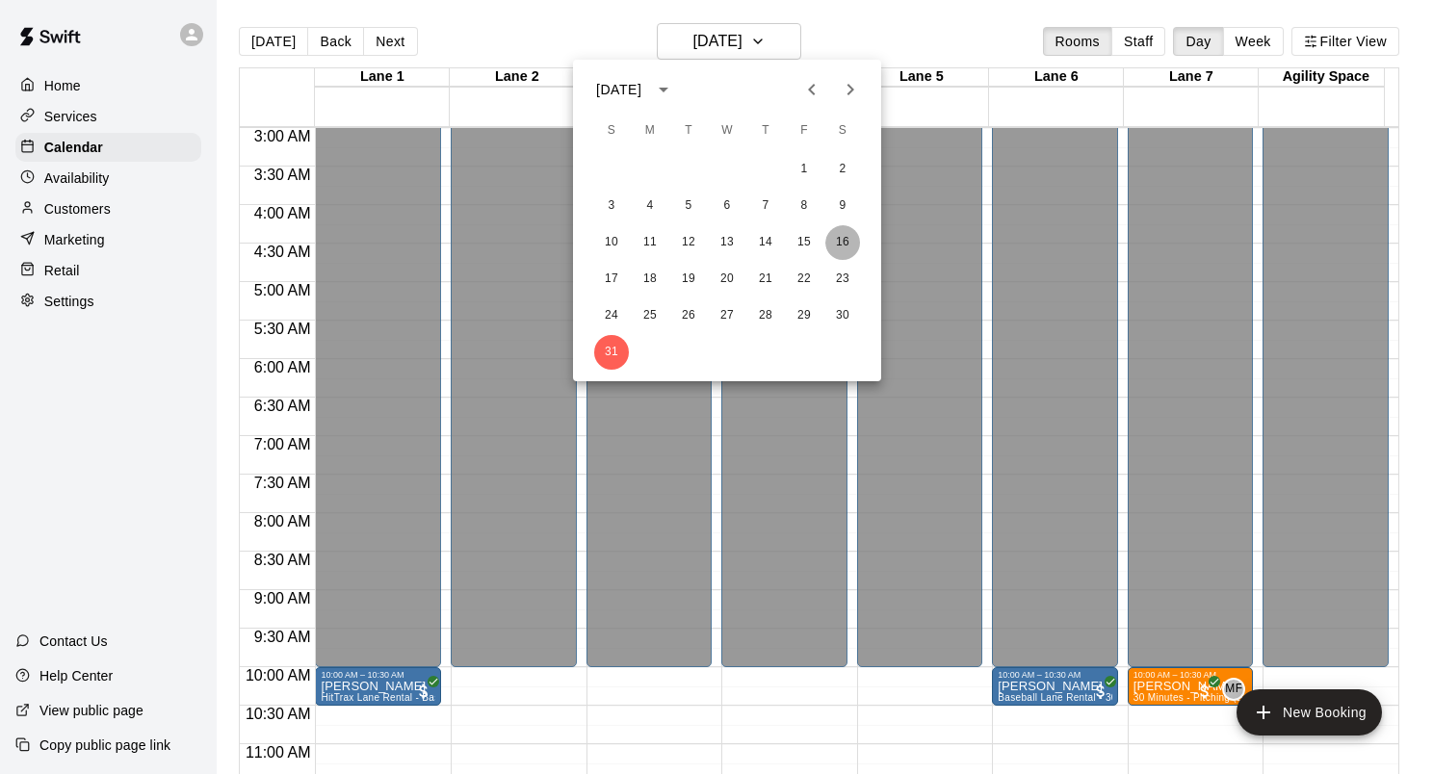
click at [840, 244] on button "16" at bounding box center [842, 242] width 35 height 35
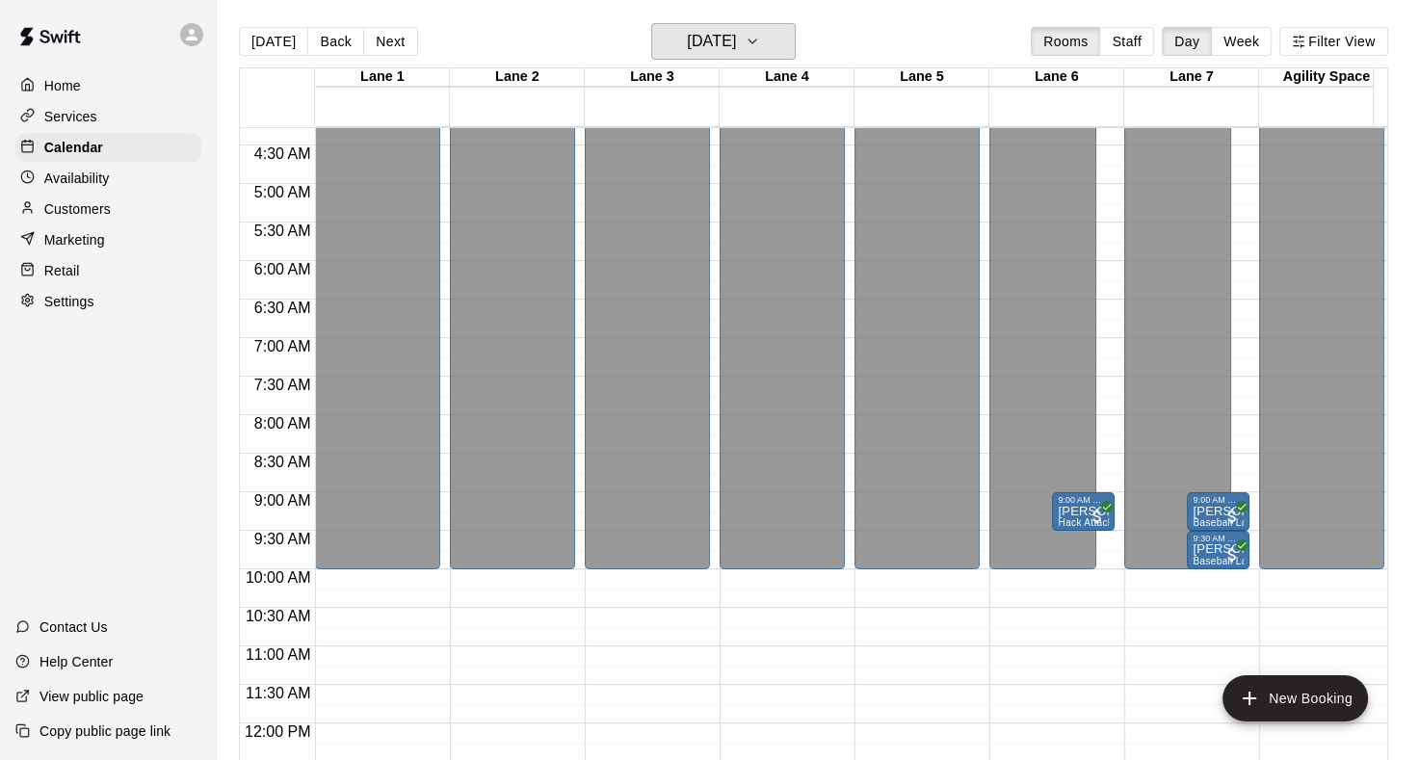
scroll to position [327, 0]
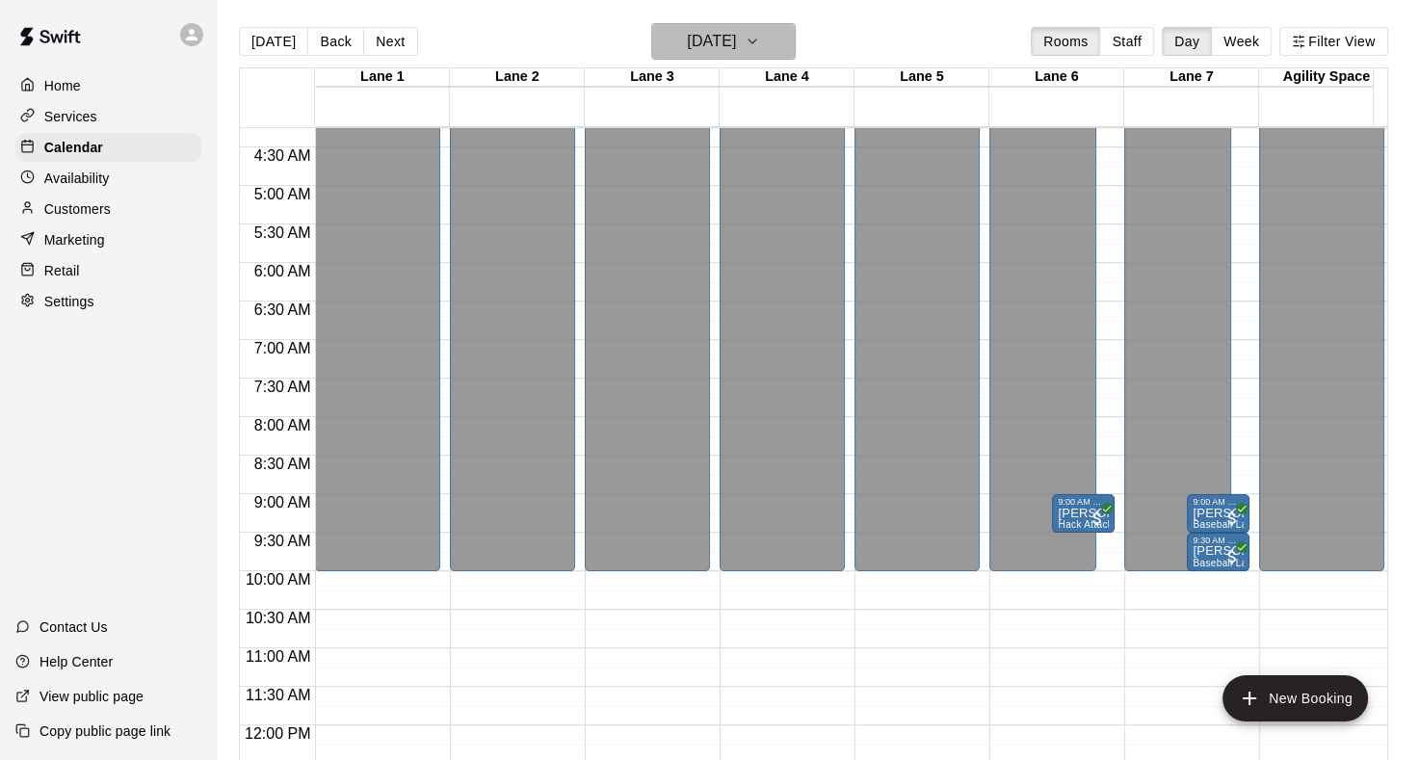
click at [796, 47] on button "[DATE]" at bounding box center [723, 41] width 144 height 37
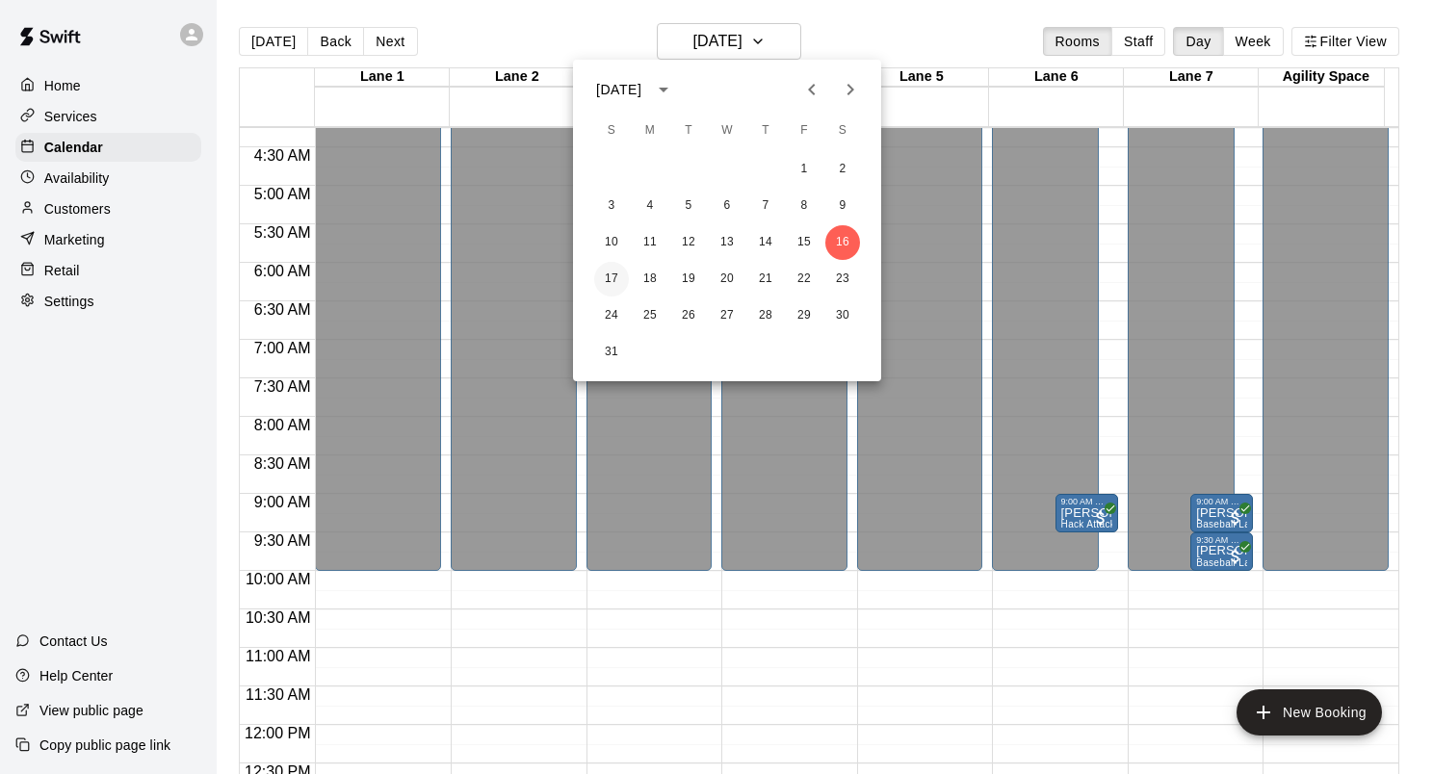
click at [615, 274] on button "17" at bounding box center [611, 279] width 35 height 35
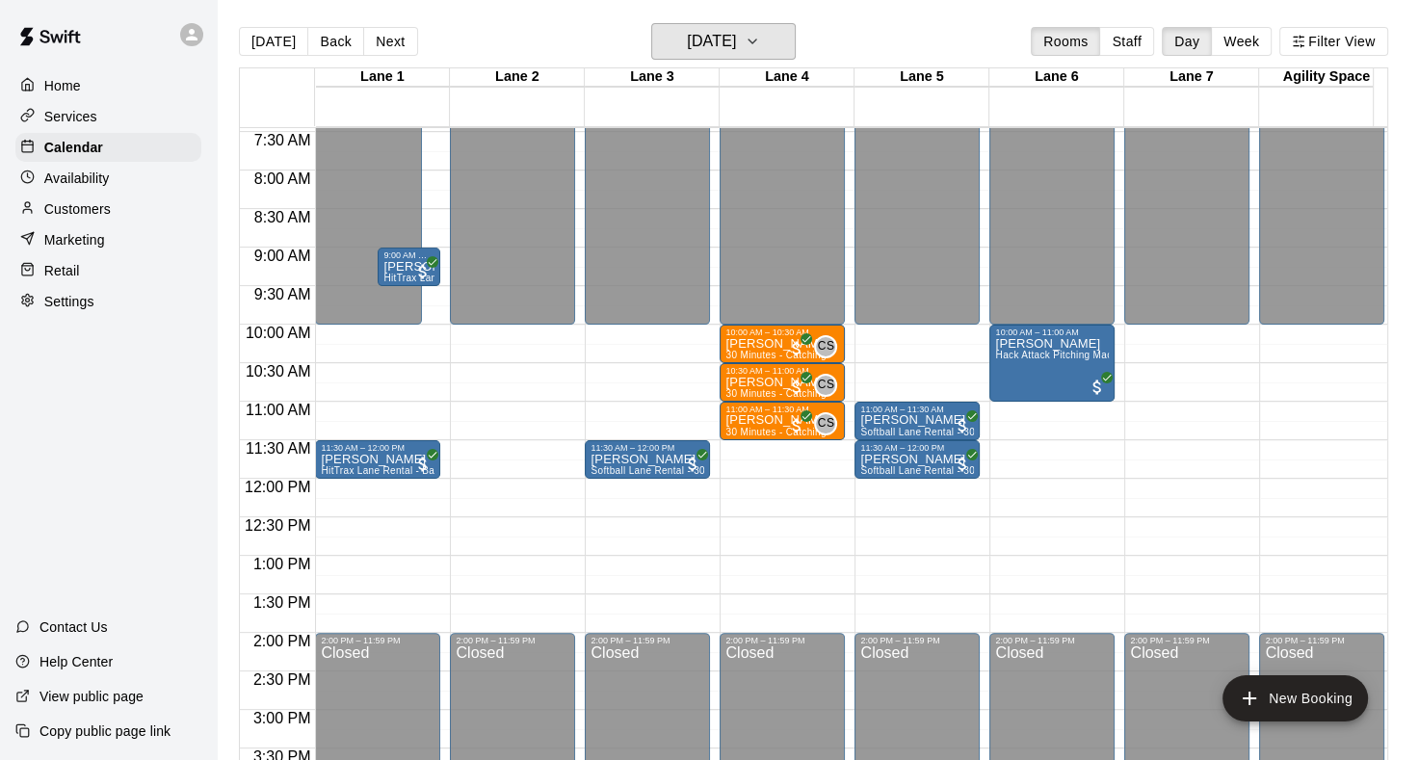
scroll to position [578, 0]
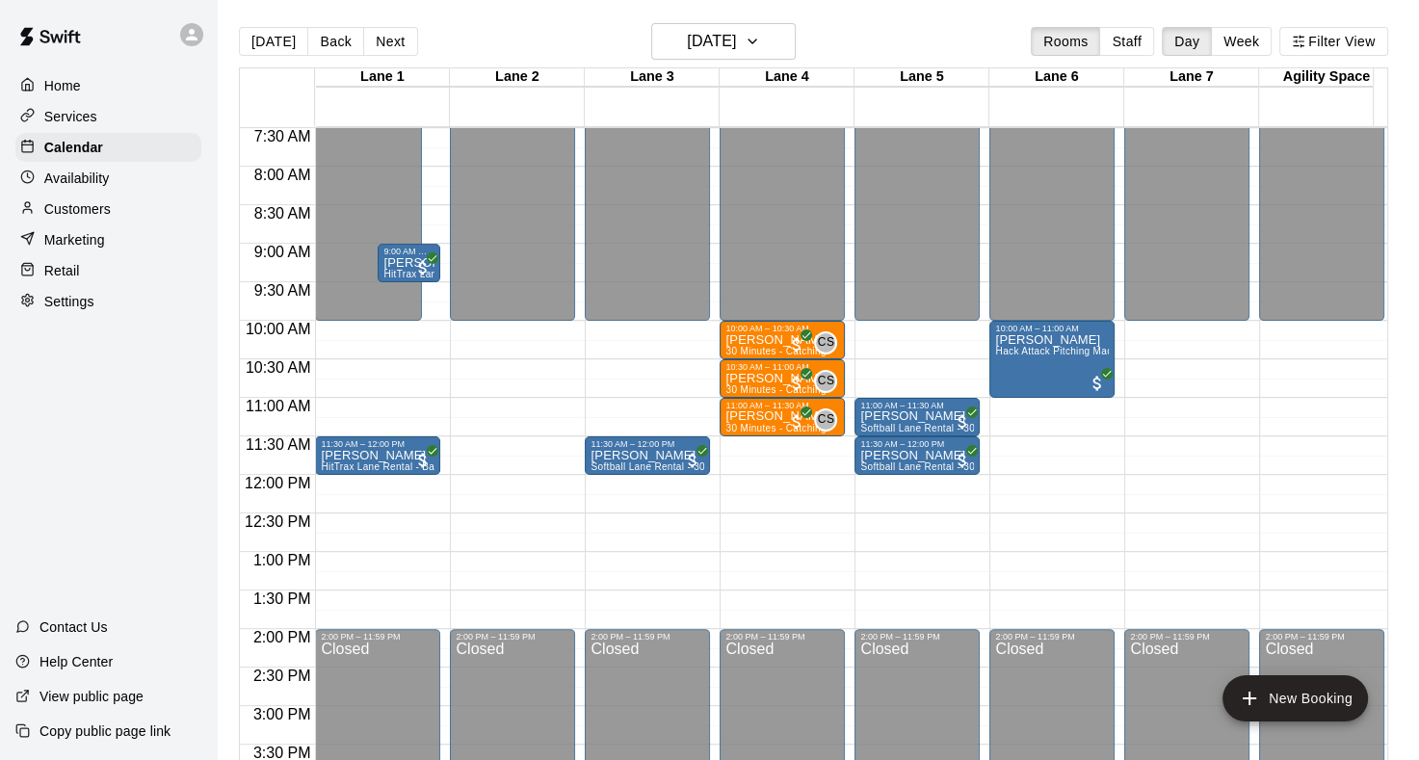
click at [264, 42] on button "[DATE]" at bounding box center [273, 41] width 69 height 29
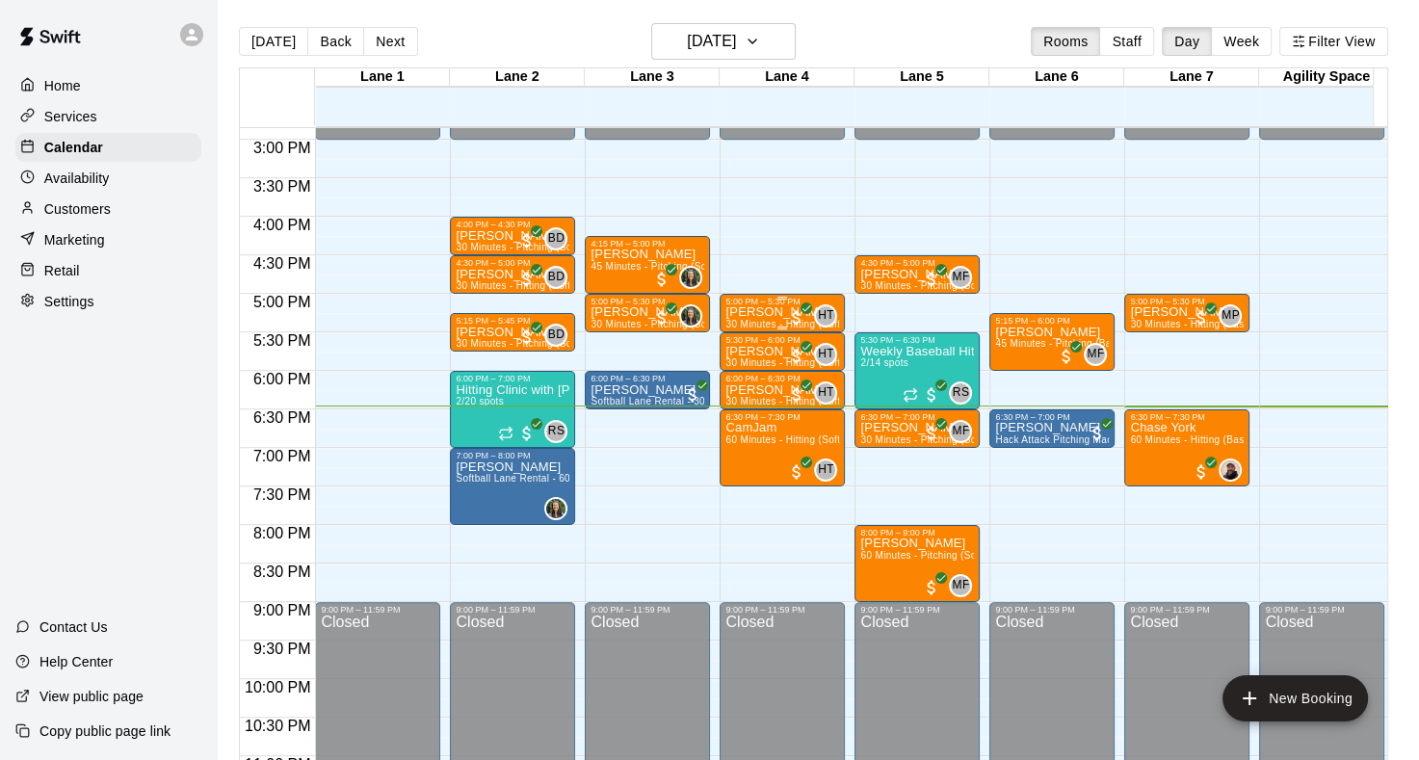
scroll to position [1156, 0]
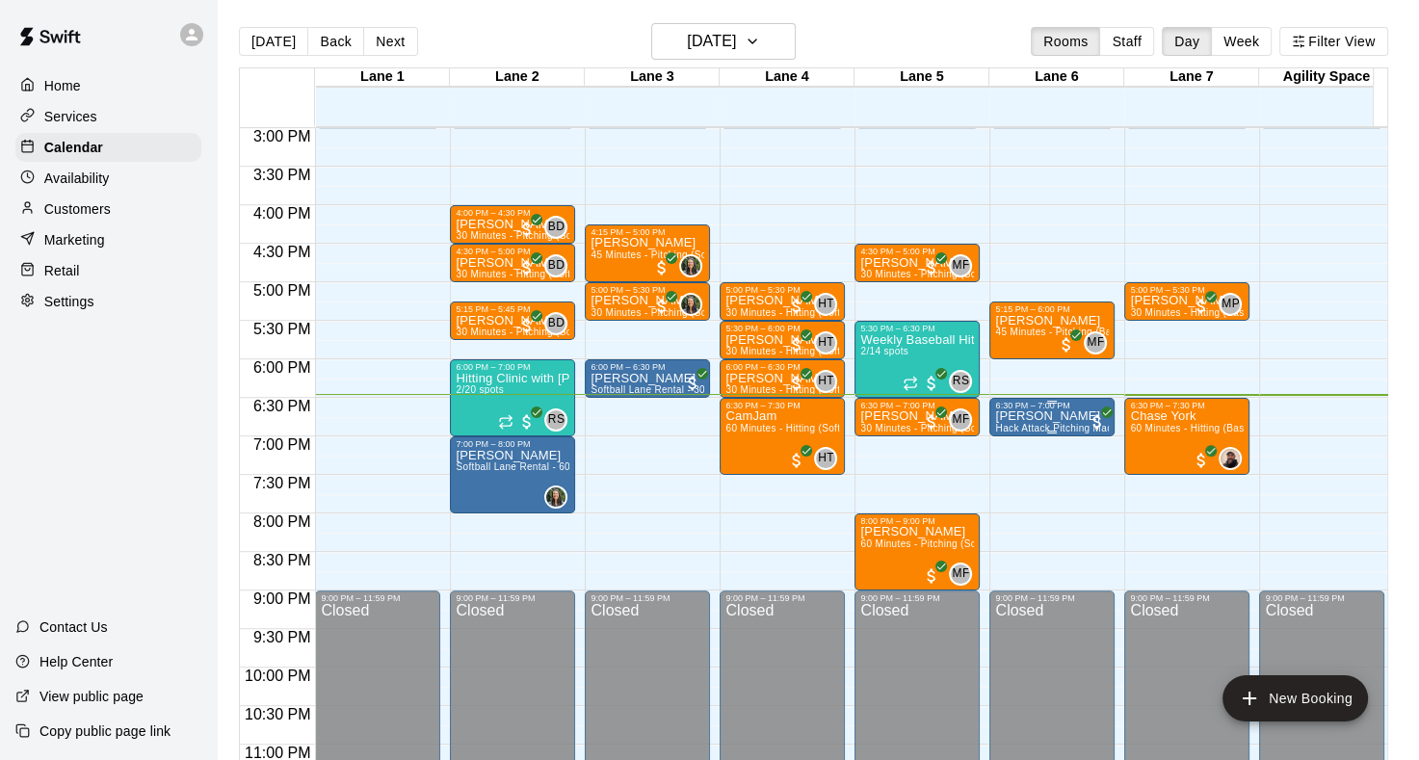
click at [1015, 416] on p "[PERSON_NAME]" at bounding box center [1052, 416] width 114 height 0
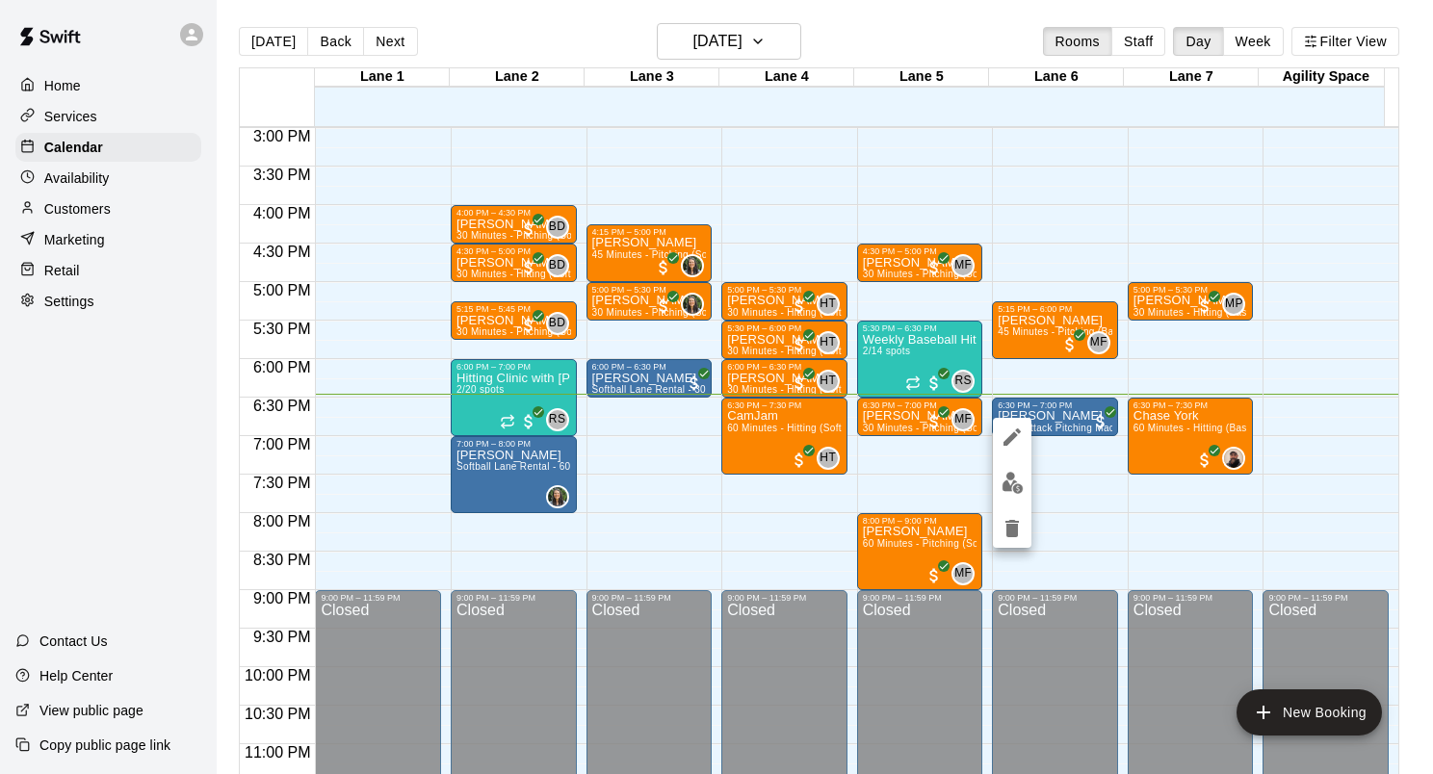
click at [1019, 485] on img "edit" at bounding box center [1013, 483] width 22 height 22
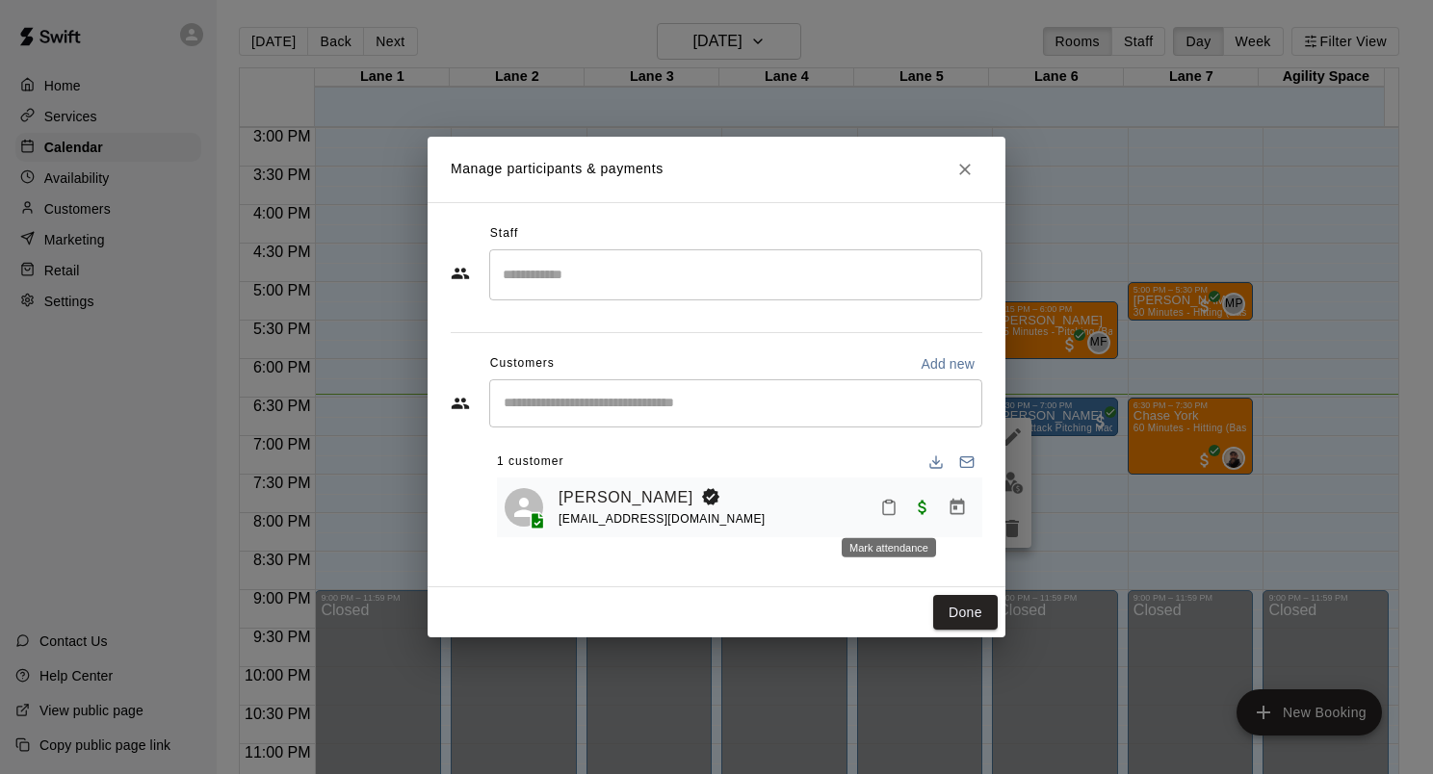
click at [883, 513] on icon "Mark attendance" at bounding box center [889, 508] width 12 height 13
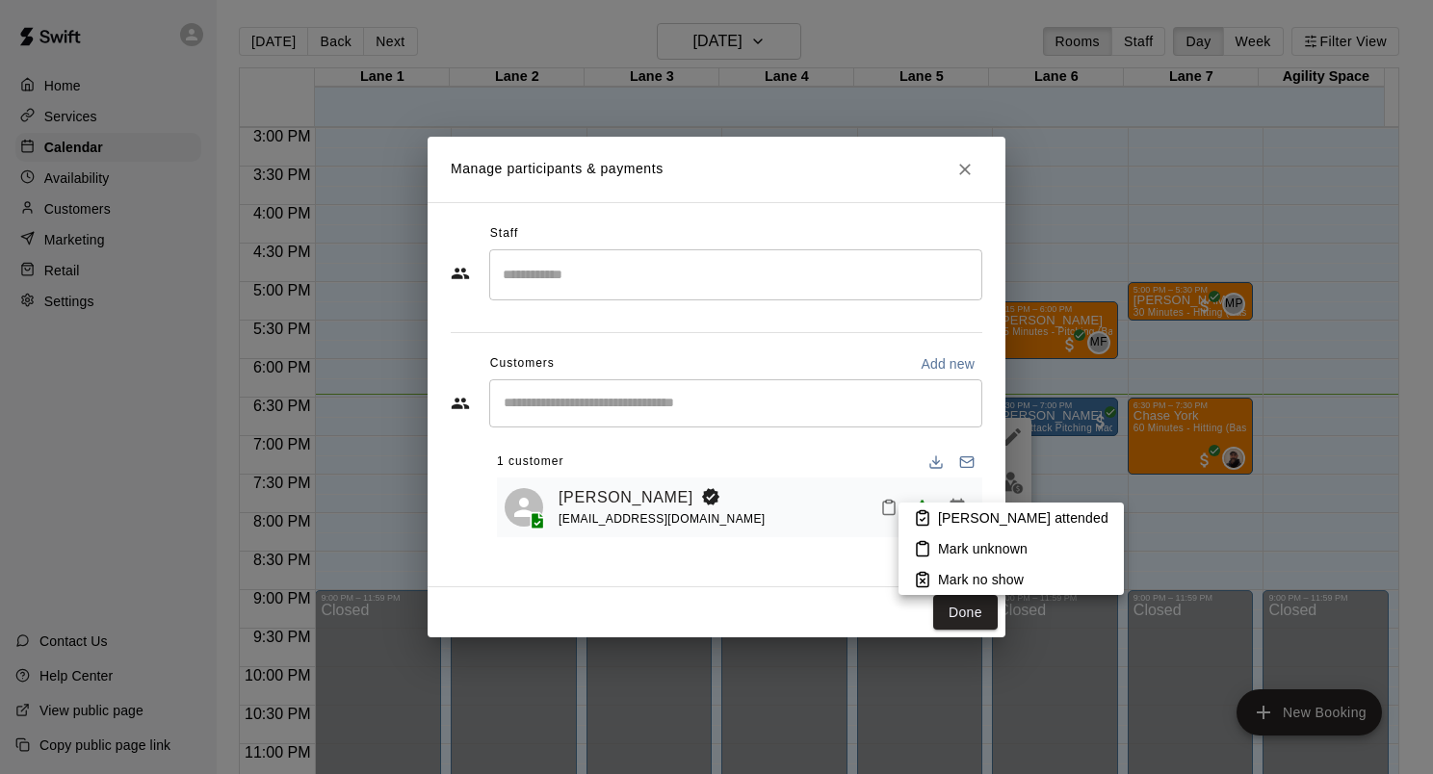
click at [952, 511] on p "[PERSON_NAME] attended" at bounding box center [1023, 518] width 170 height 19
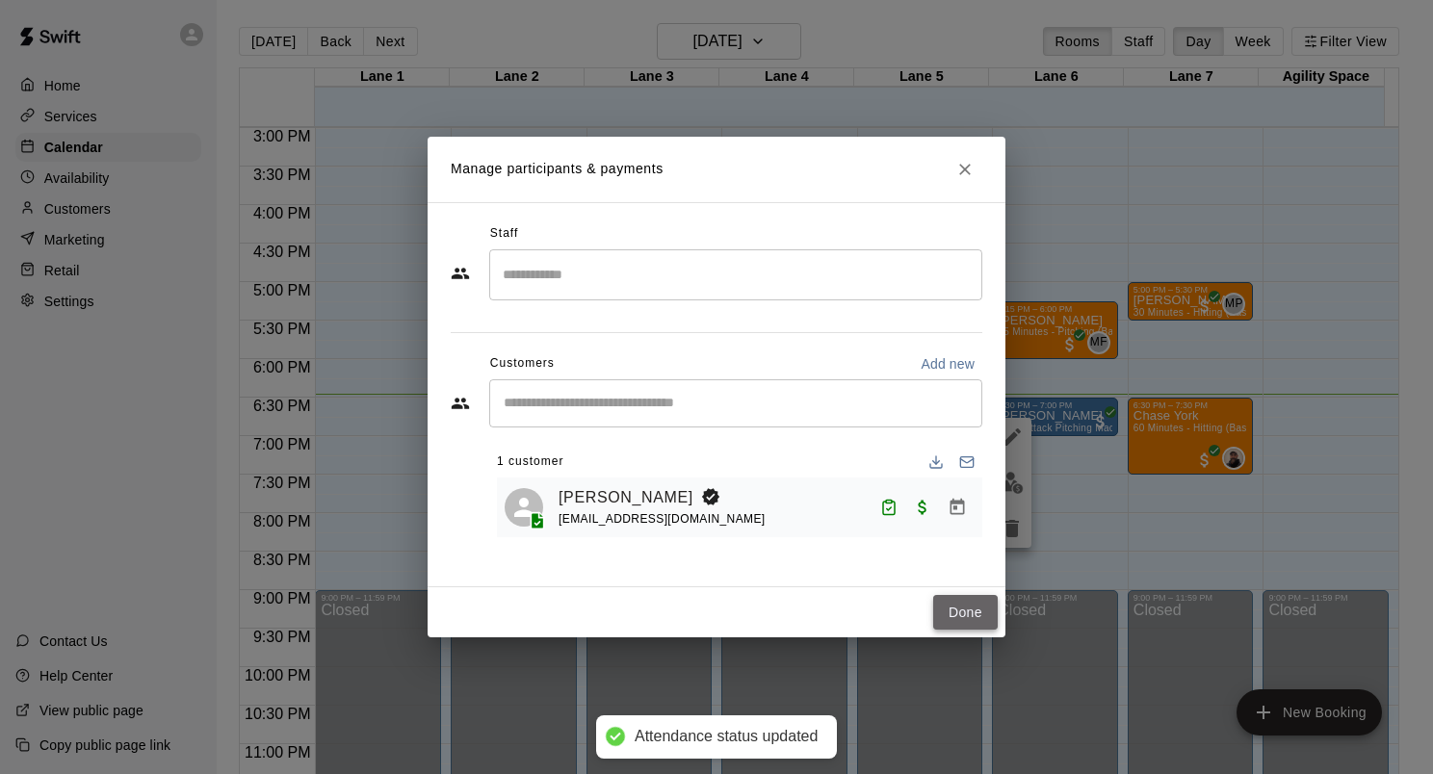
click at [979, 621] on button "Done" at bounding box center [965, 613] width 65 height 36
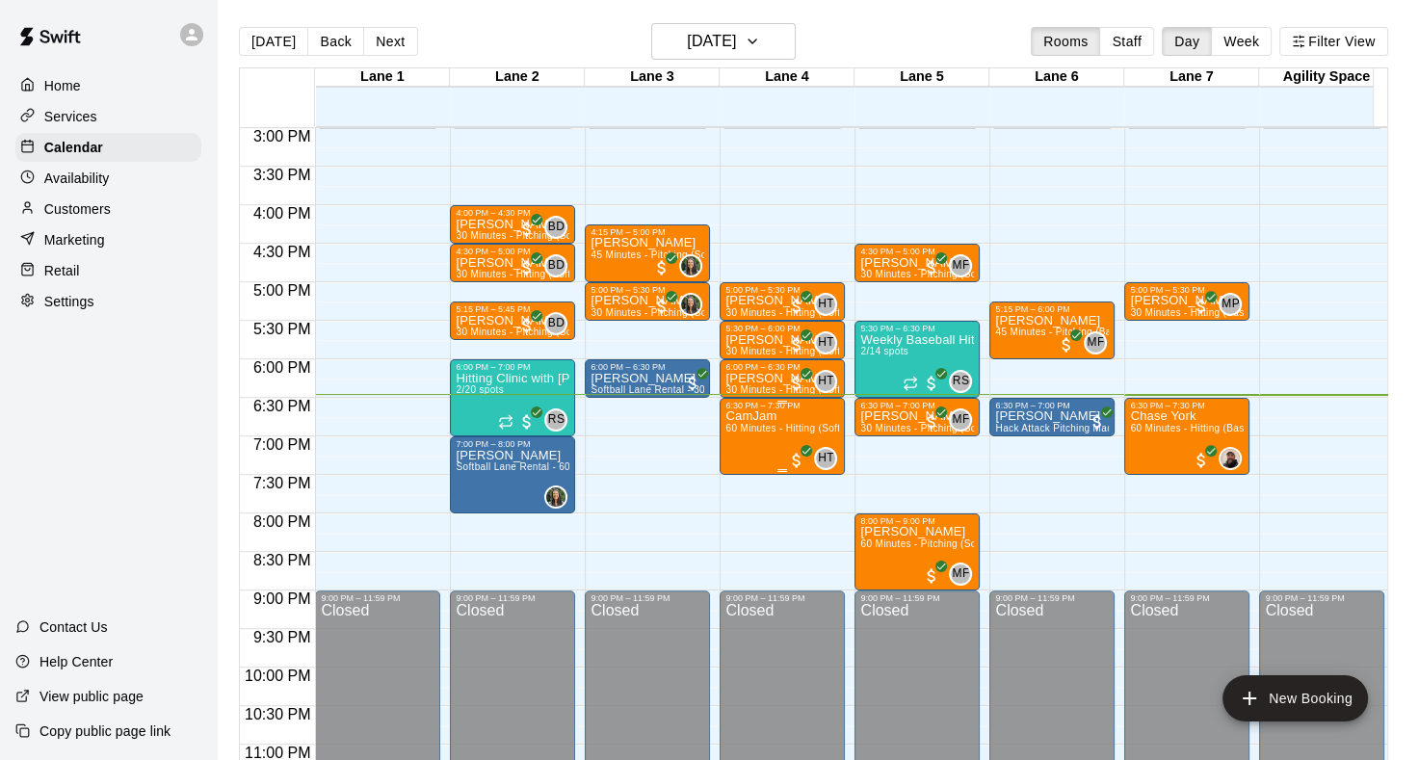
click at [780, 428] on span "60 Minutes - Hitting (Softball)" at bounding box center [792, 428] width 134 height 11
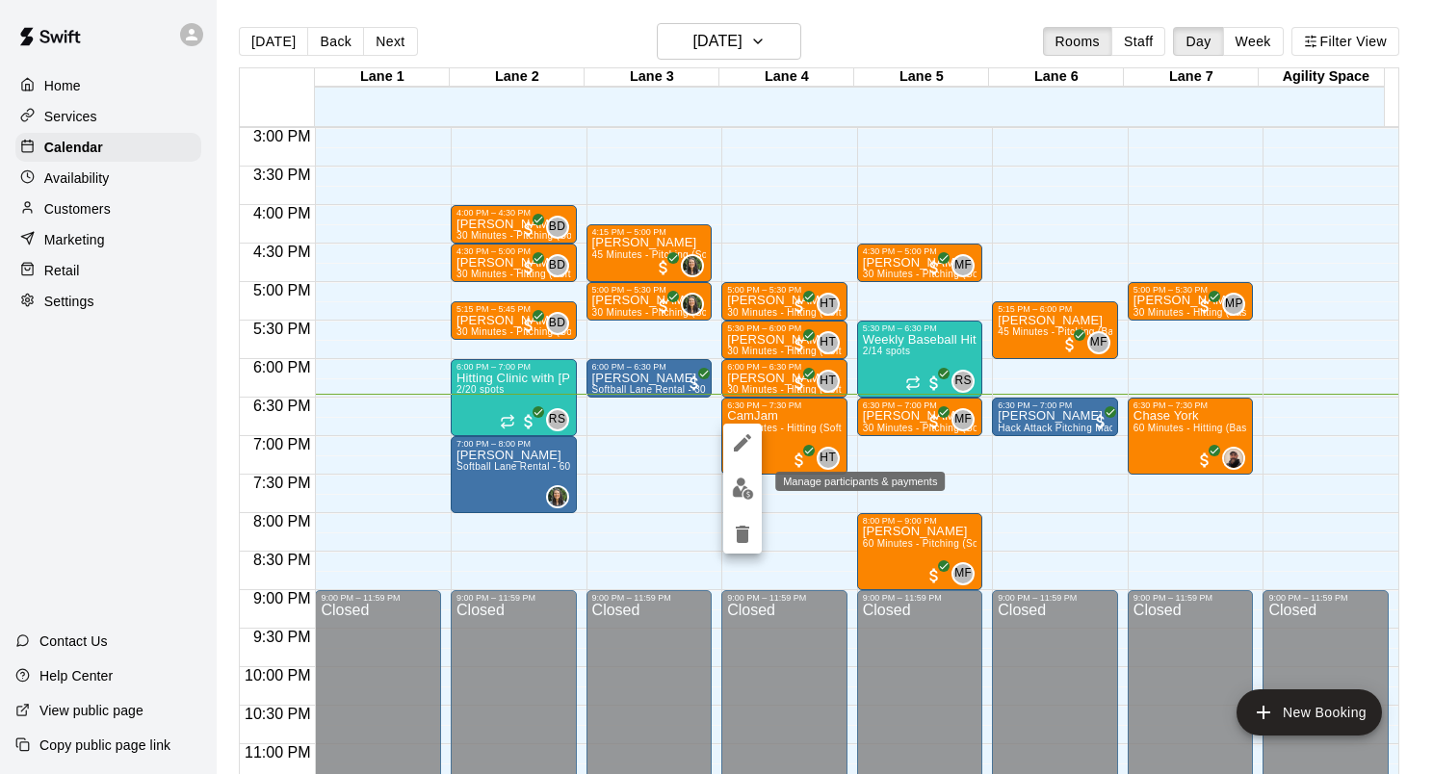
click at [747, 497] on img "edit" at bounding box center [743, 489] width 22 height 22
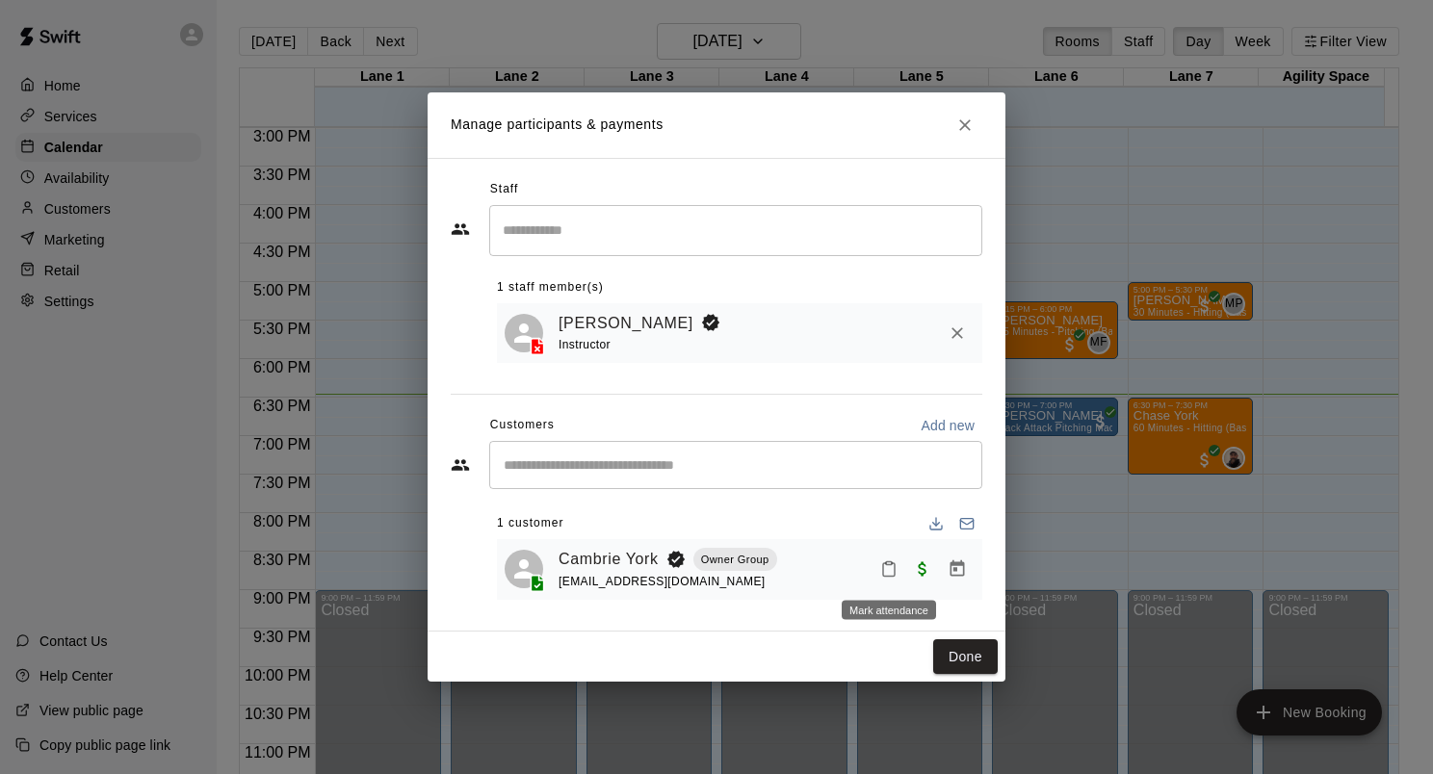
click at [890, 570] on icon "Mark attendance" at bounding box center [888, 569] width 17 height 17
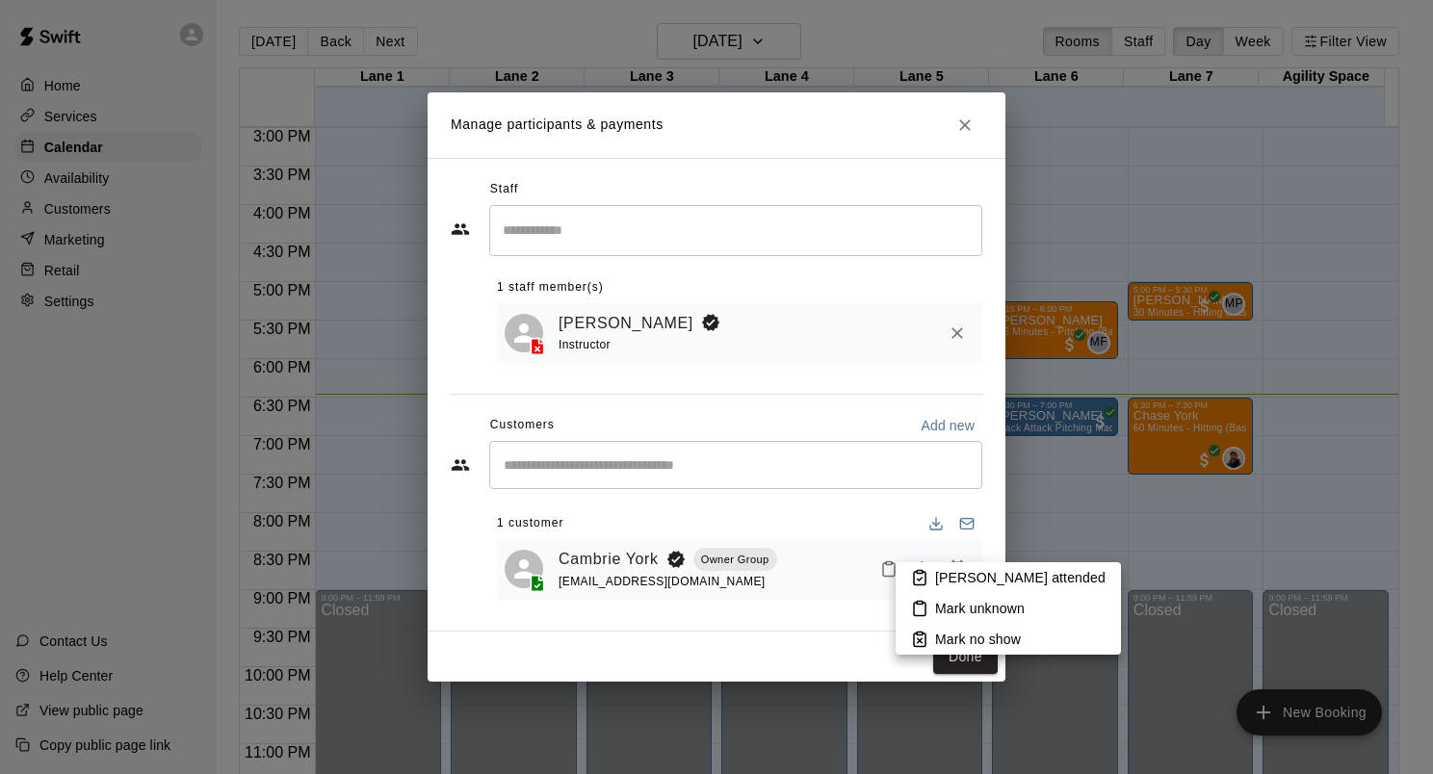
click at [932, 579] on li "[PERSON_NAME] attended" at bounding box center [1008, 578] width 225 height 31
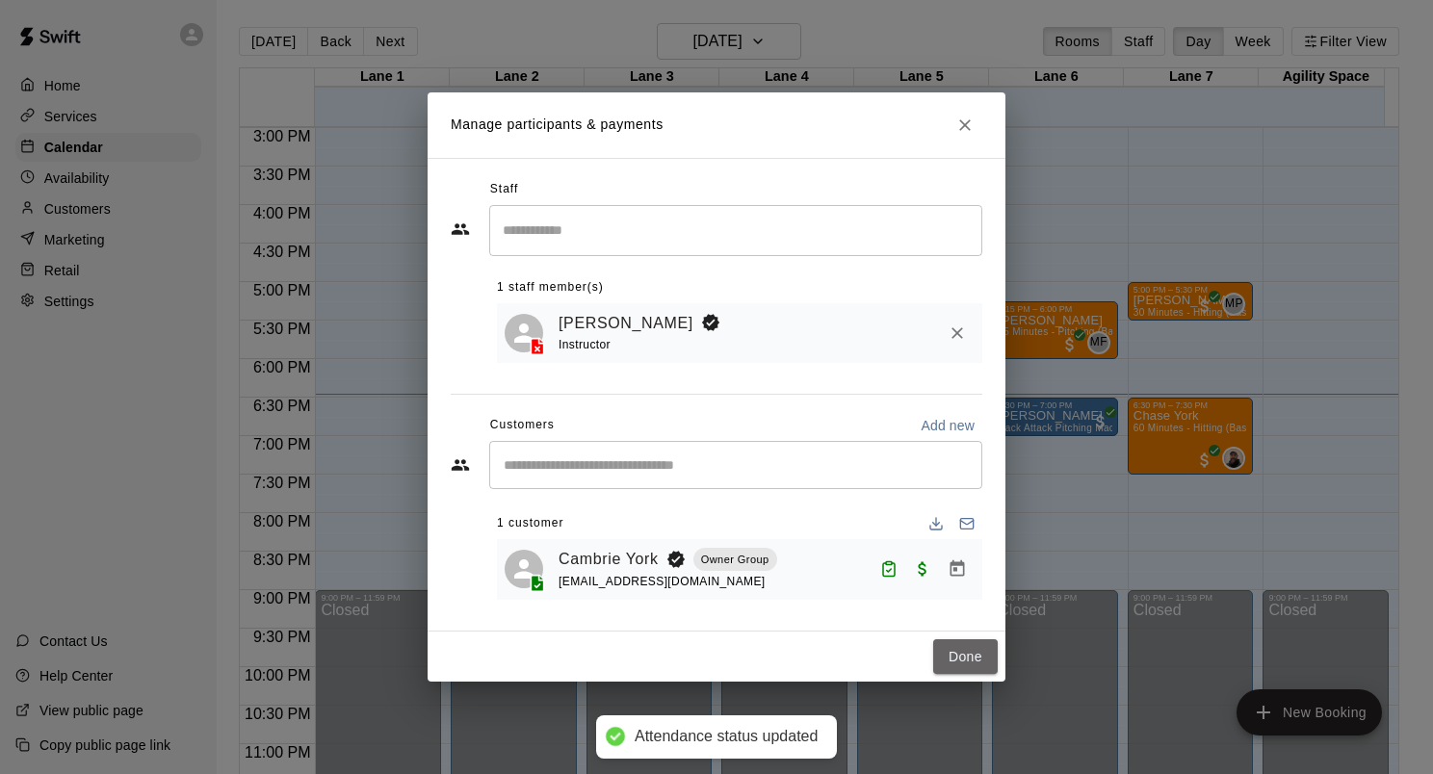
click at [967, 656] on button "Done" at bounding box center [965, 658] width 65 height 36
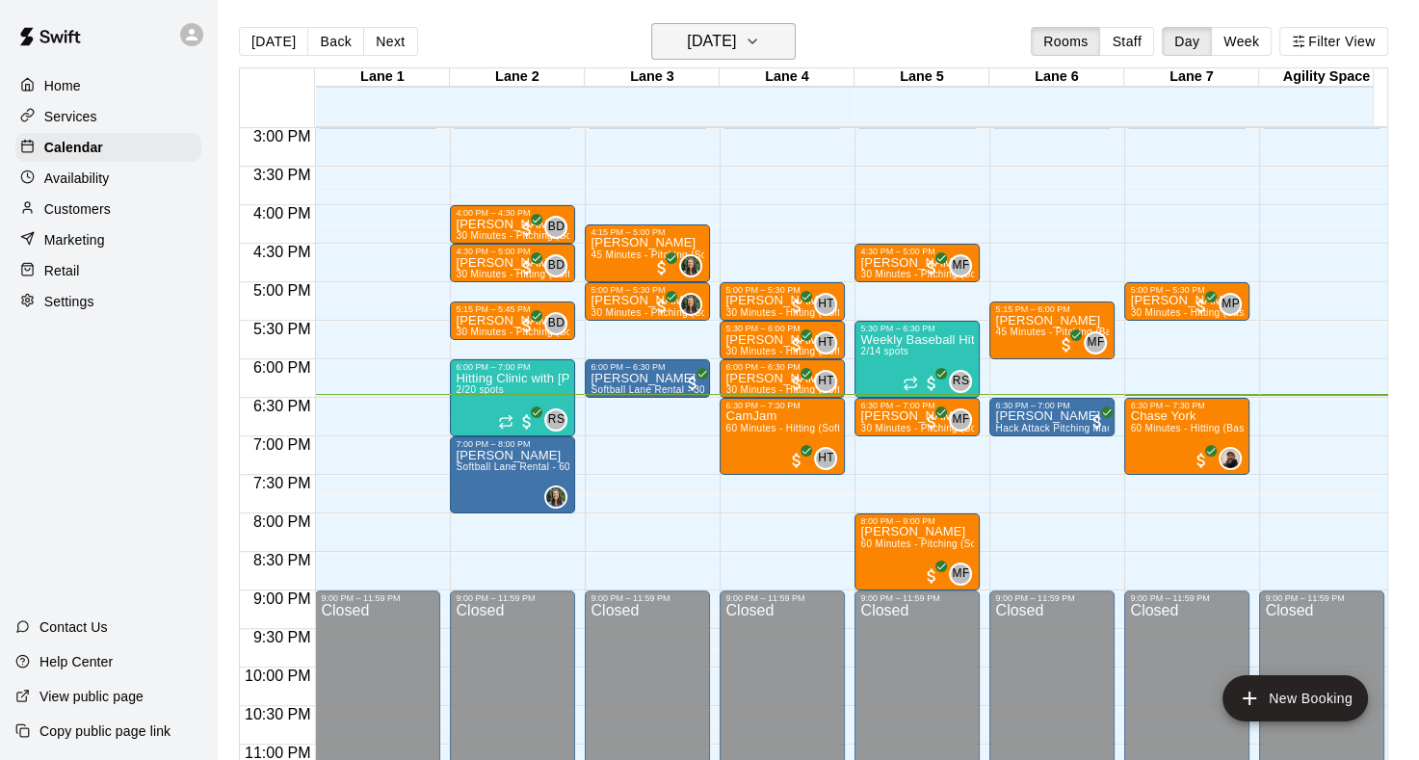
click at [760, 43] on icon "button" at bounding box center [752, 41] width 15 height 23
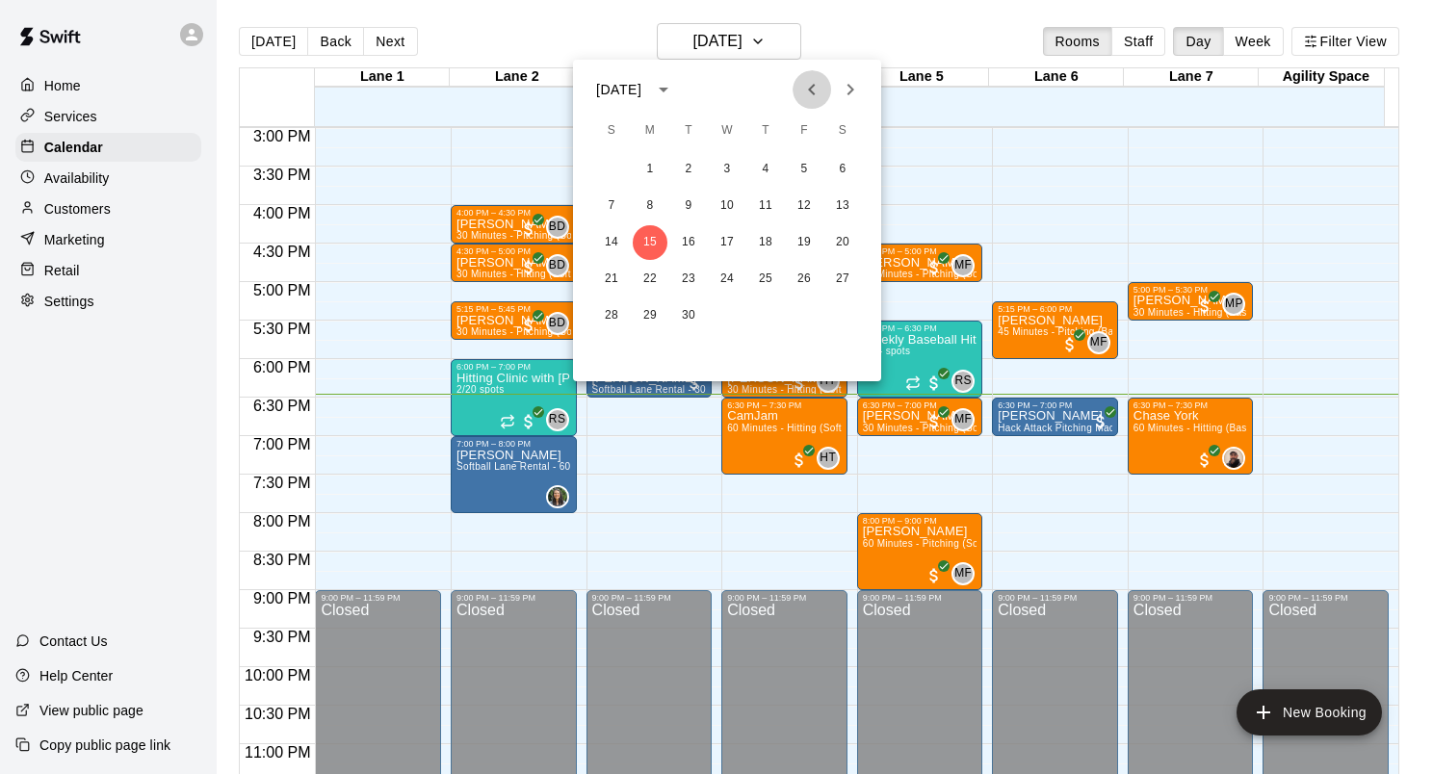
click at [805, 87] on icon "Previous month" at bounding box center [811, 89] width 23 height 23
click at [618, 278] on button "17" at bounding box center [611, 279] width 35 height 35
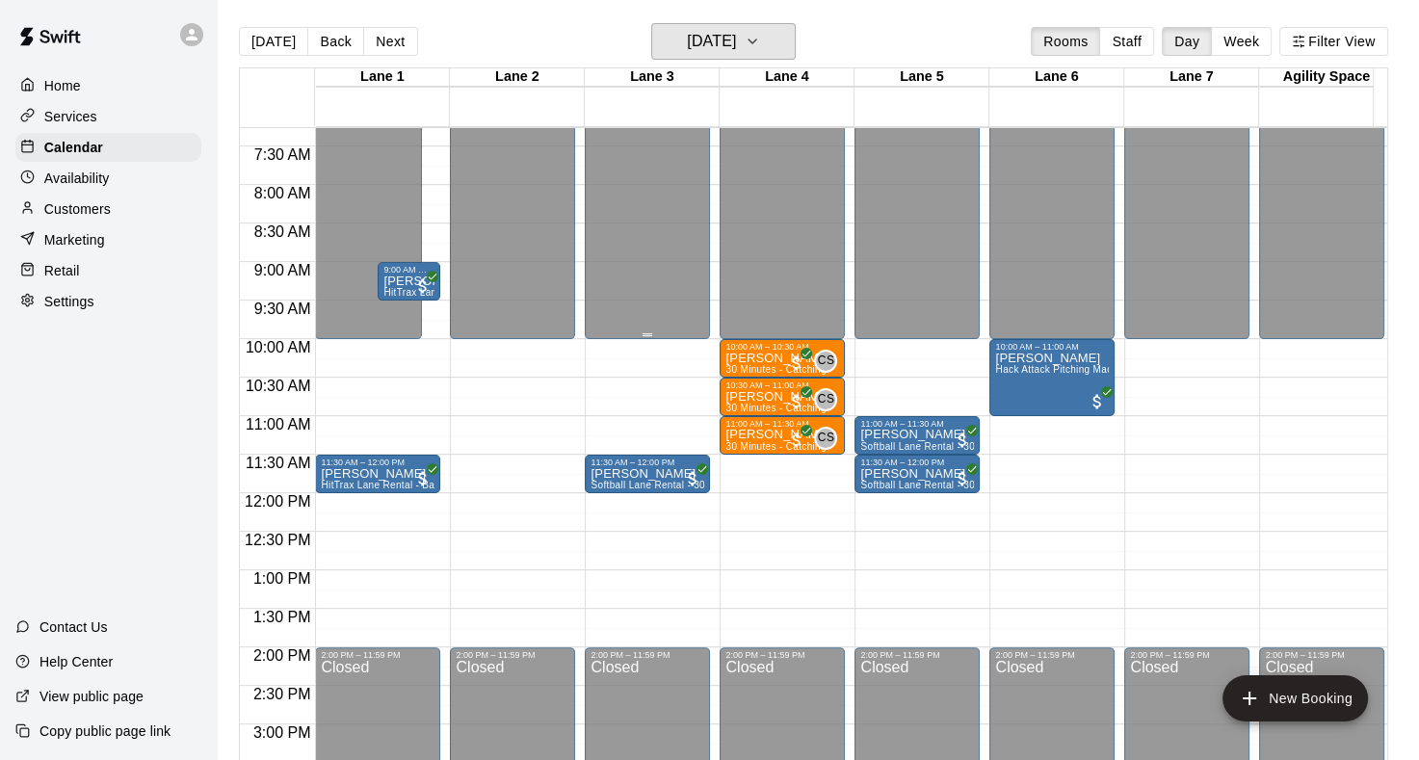
scroll to position [578, 0]
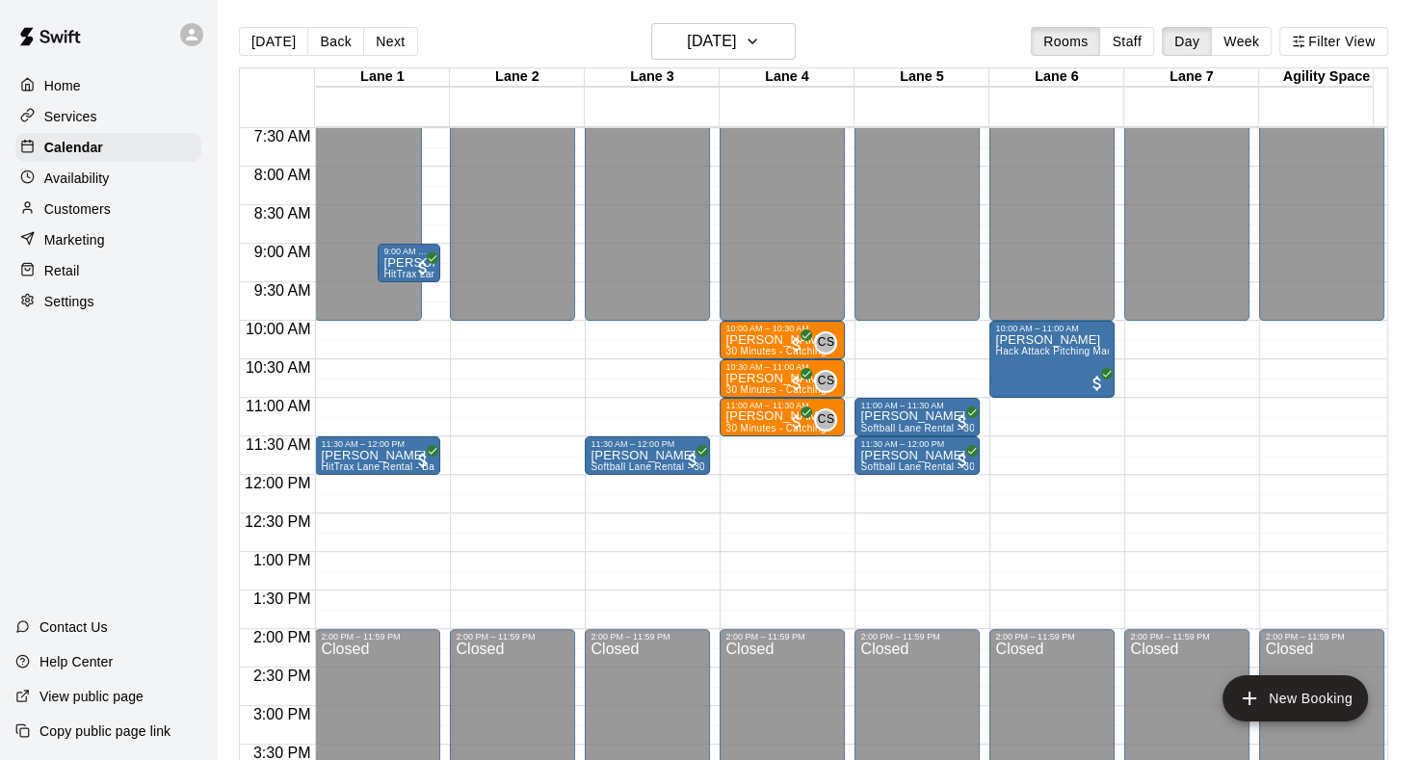
drag, startPoint x: 1254, startPoint y: 58, endPoint x: 776, endPoint y: 339, distance: 554.4
click at [776, 340] on p "[PERSON_NAME]" at bounding box center [777, 340] width 105 height 0
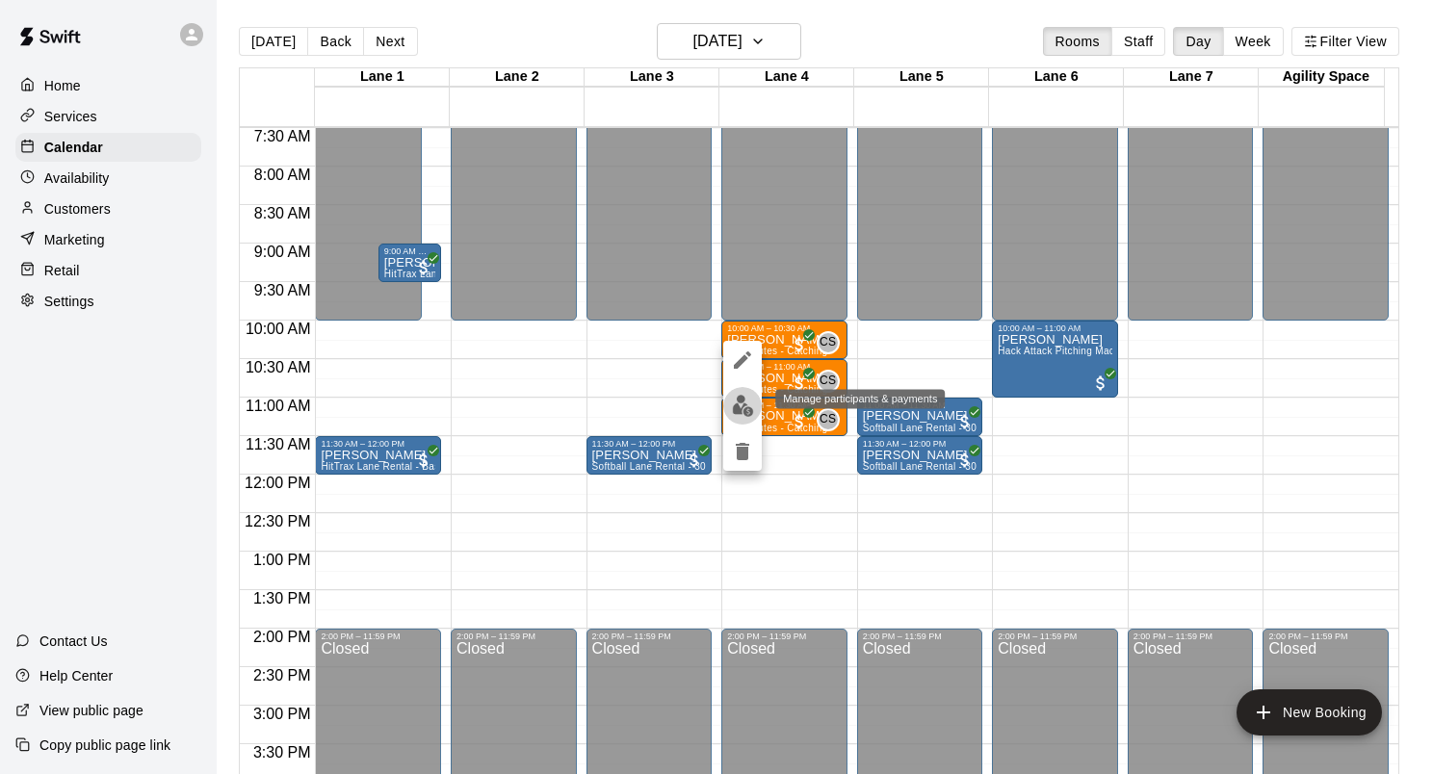
click at [749, 405] on img "edit" at bounding box center [743, 406] width 22 height 22
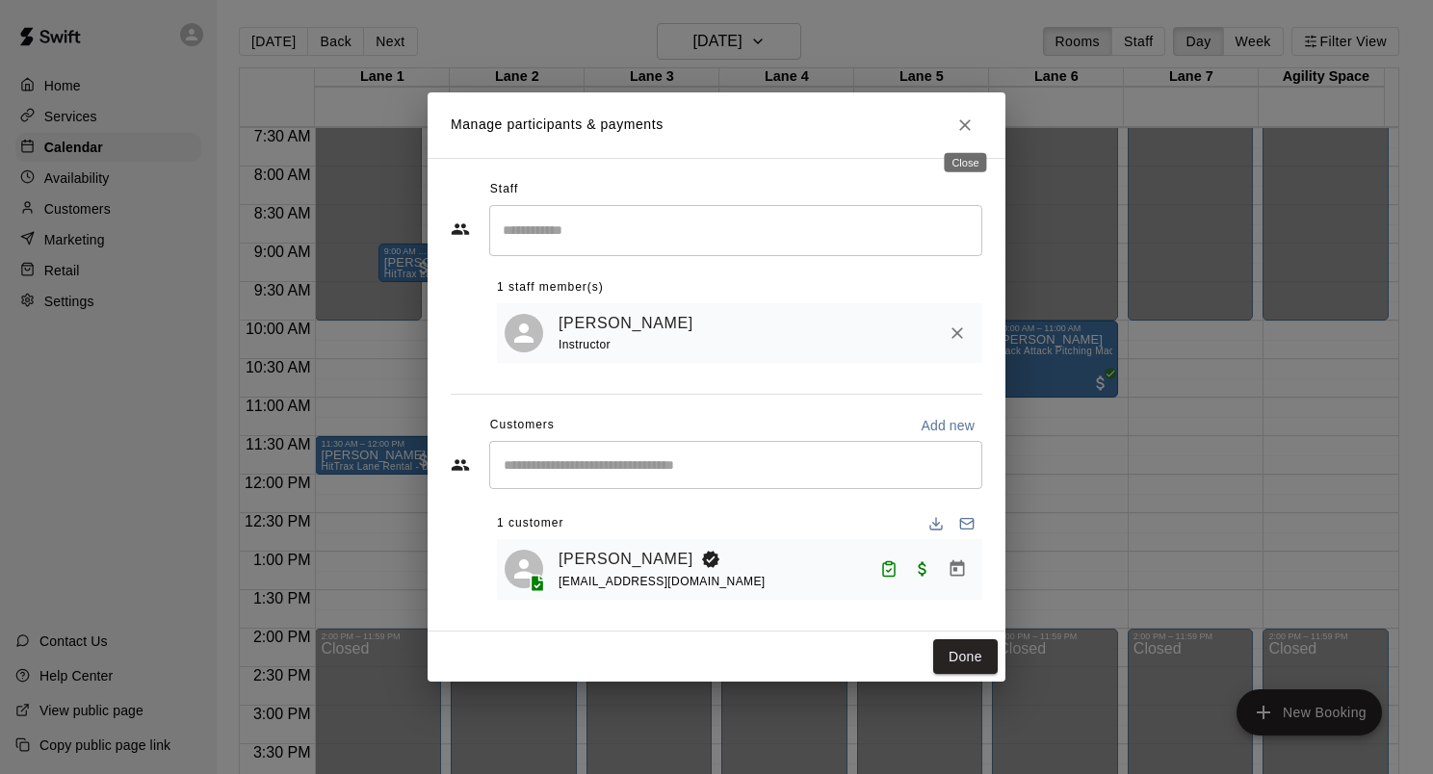
click at [964, 133] on button "Close" at bounding box center [965, 125] width 35 height 35
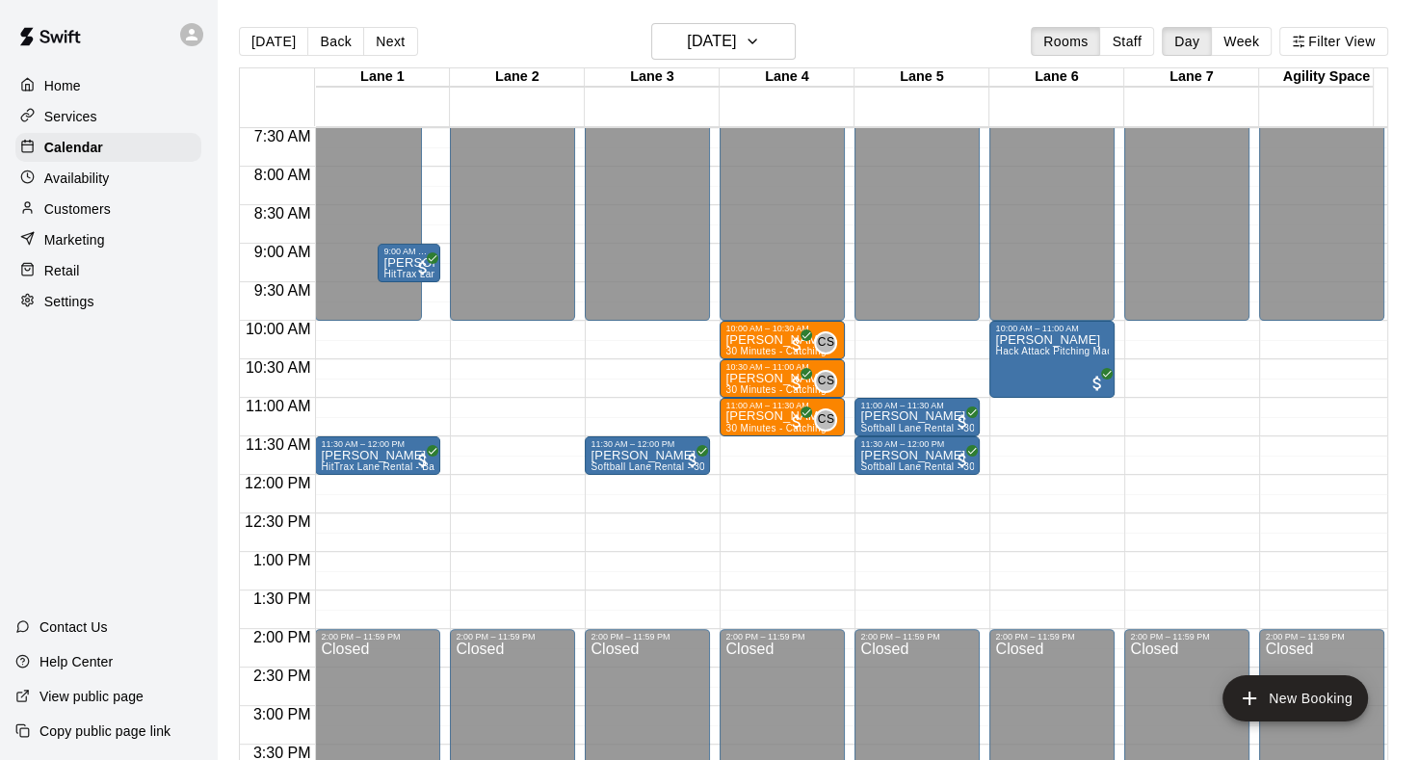
scroll to position [0, 7]
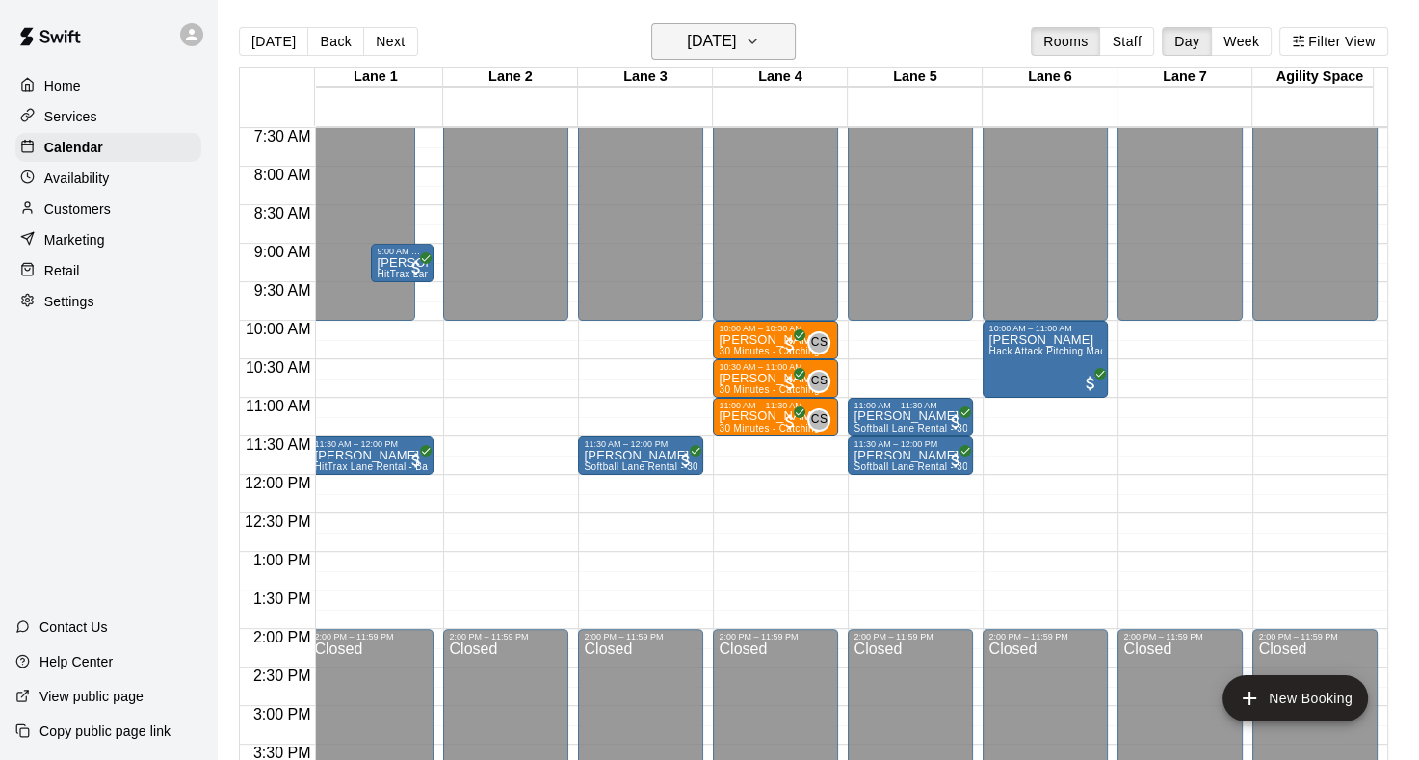
click at [760, 39] on icon "button" at bounding box center [752, 41] width 15 height 23
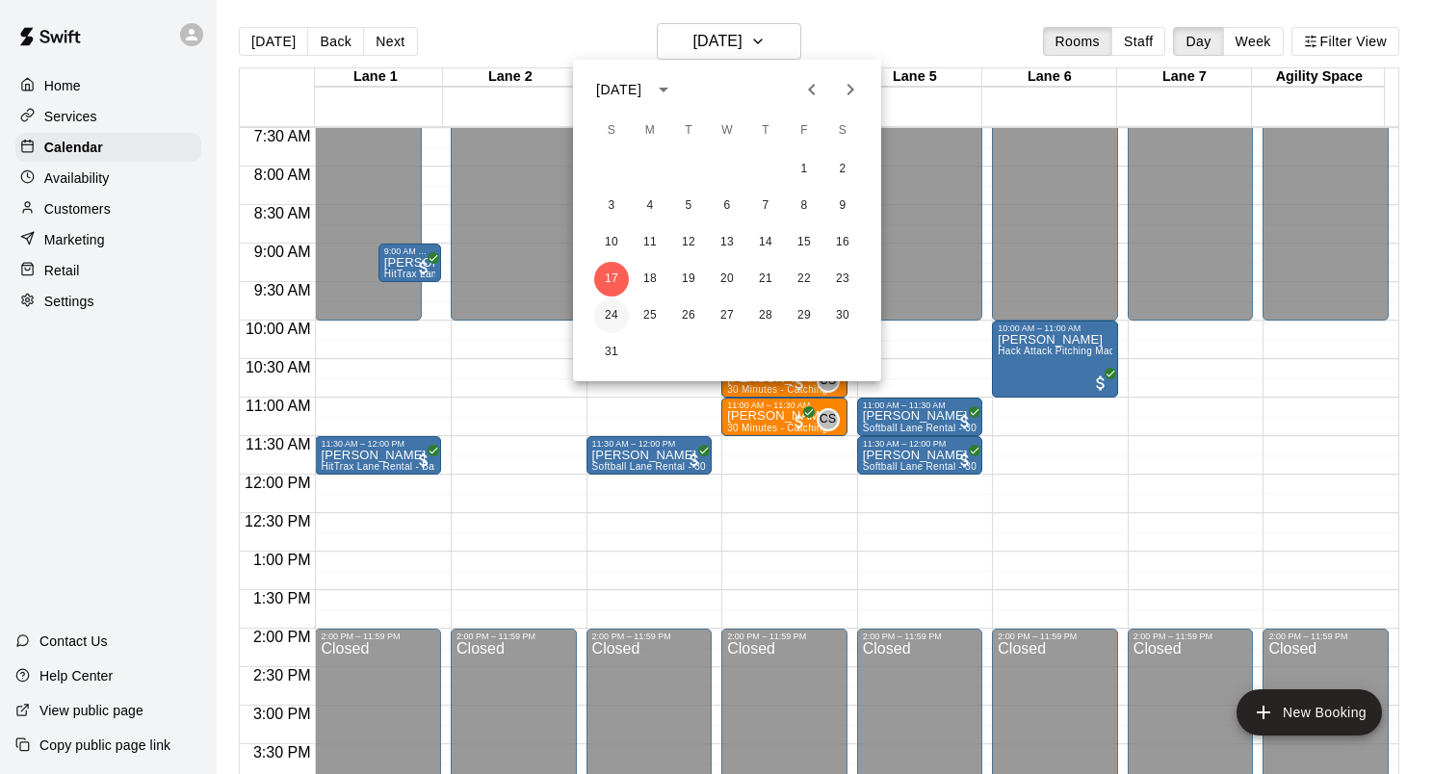
click at [614, 305] on button "24" at bounding box center [611, 316] width 35 height 35
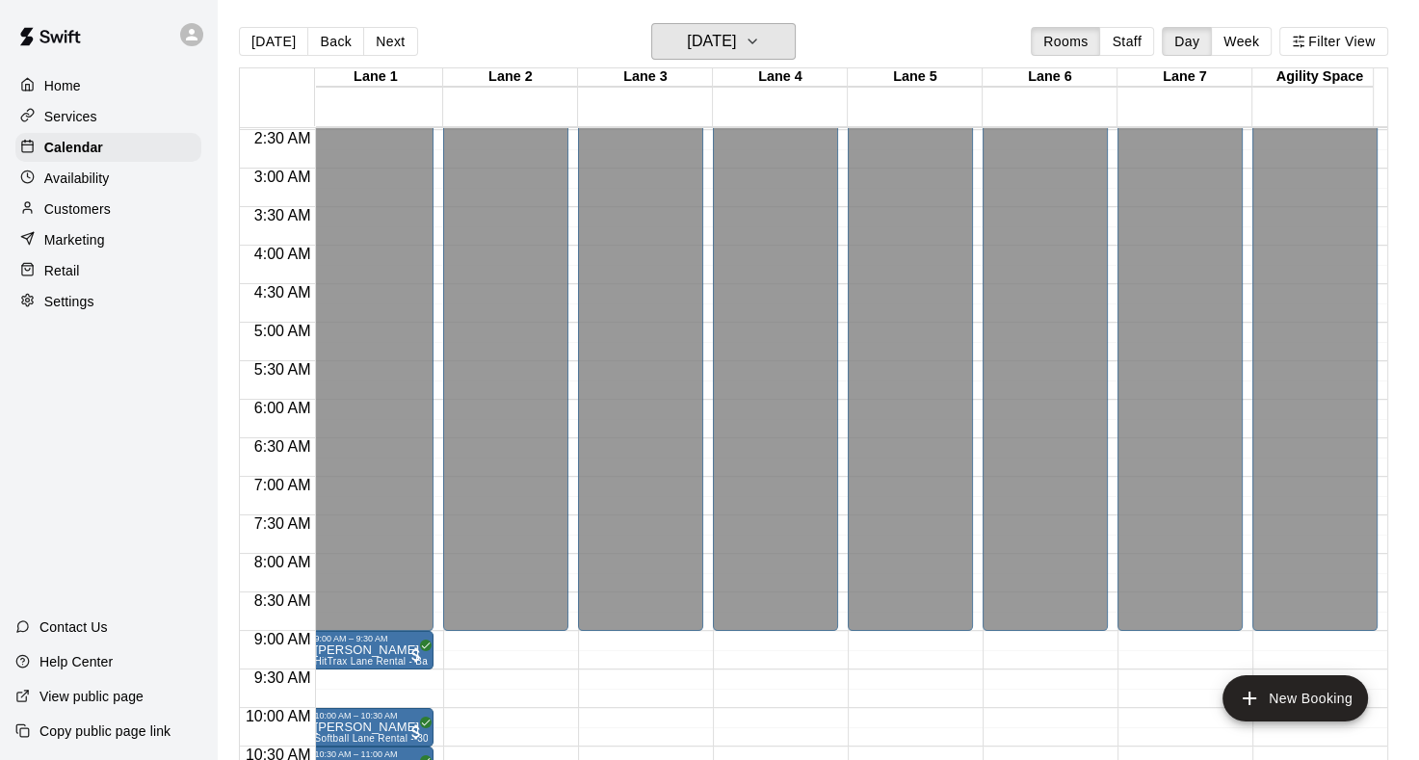
scroll to position [135, 8]
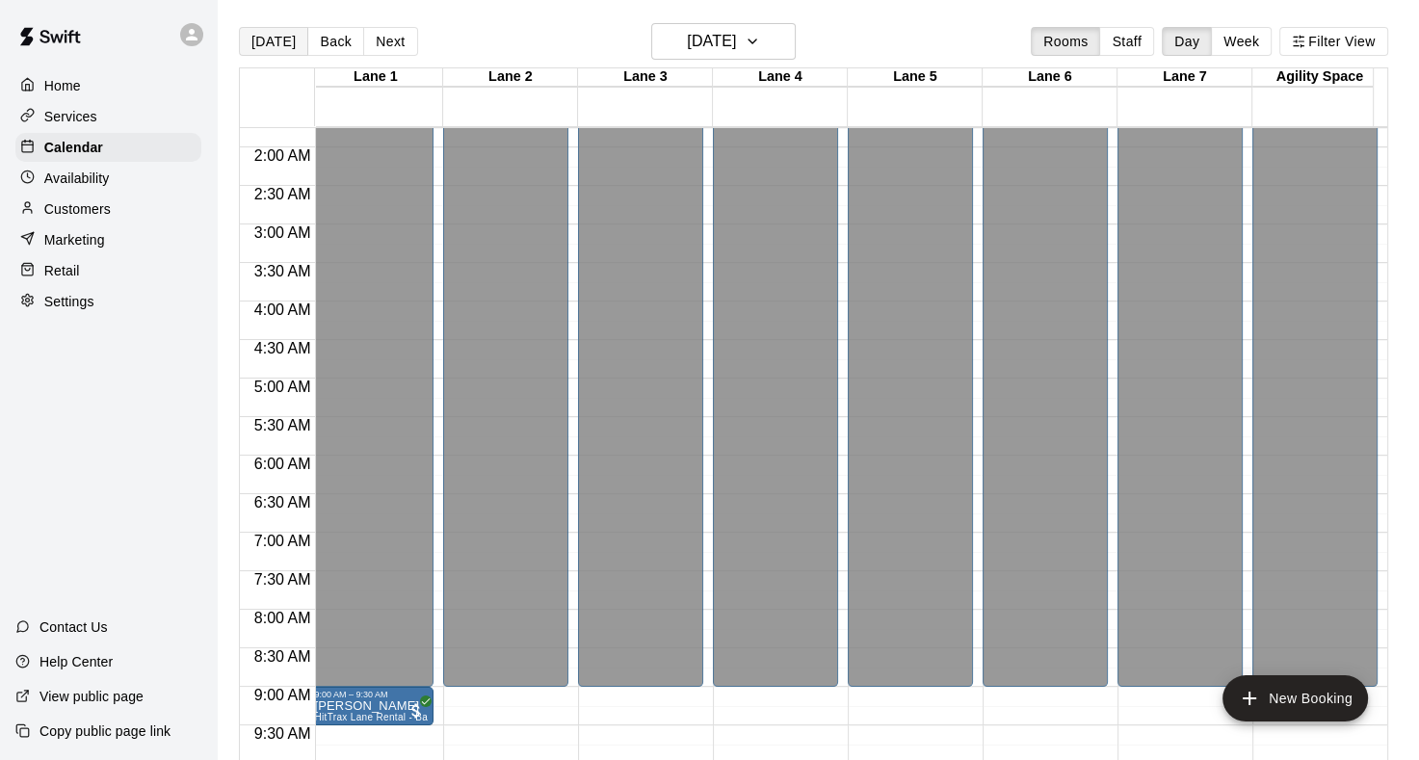
click at [281, 49] on button "[DATE]" at bounding box center [273, 41] width 69 height 29
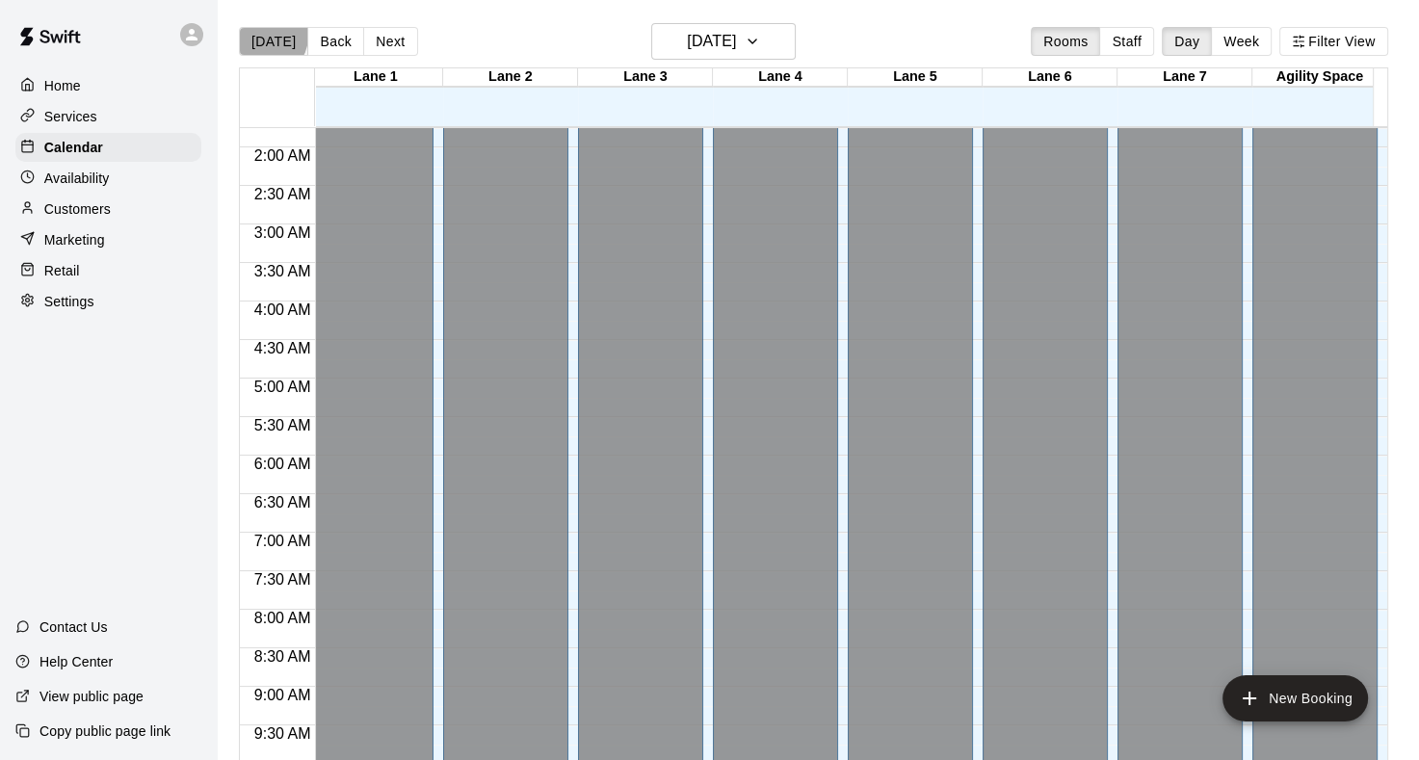
click at [268, 36] on button "[DATE]" at bounding box center [273, 41] width 69 height 29
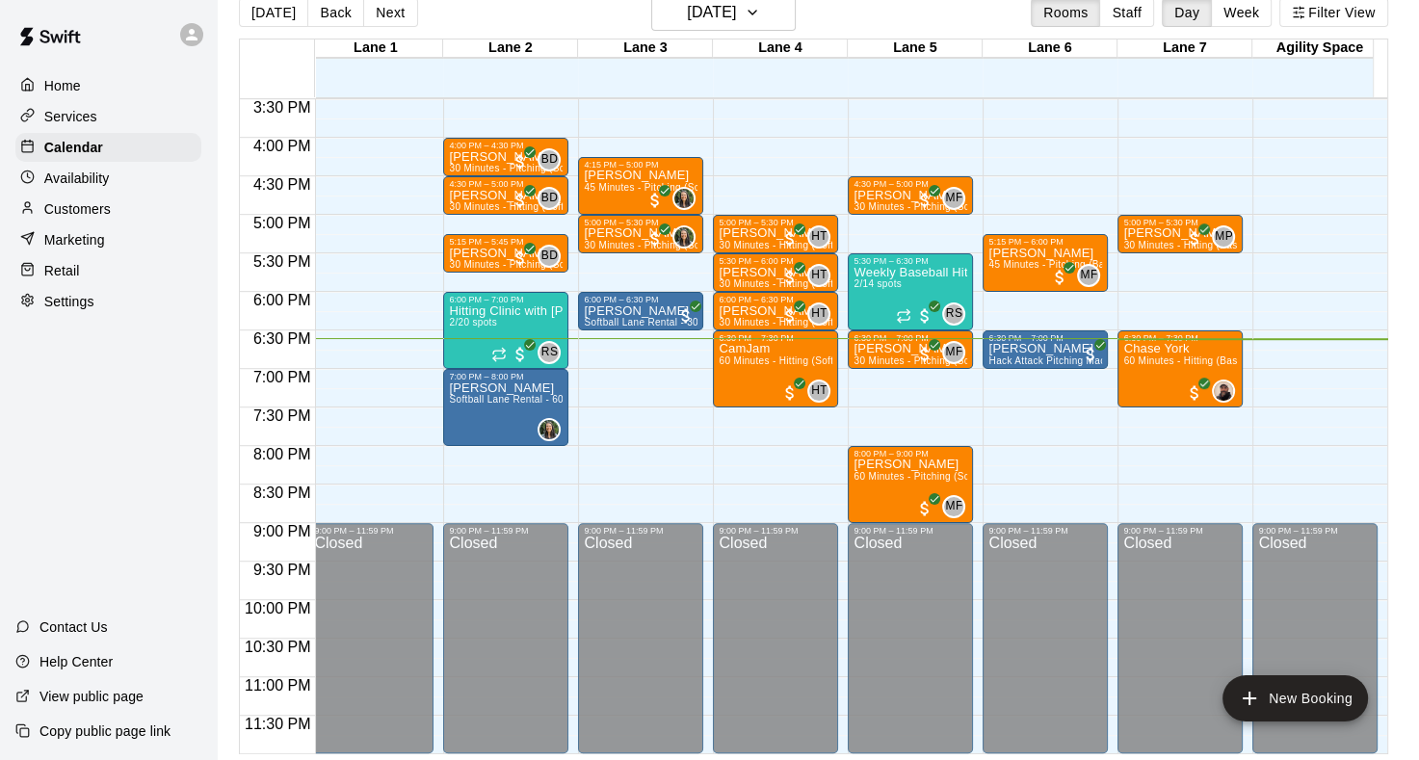
scroll to position [45, 0]
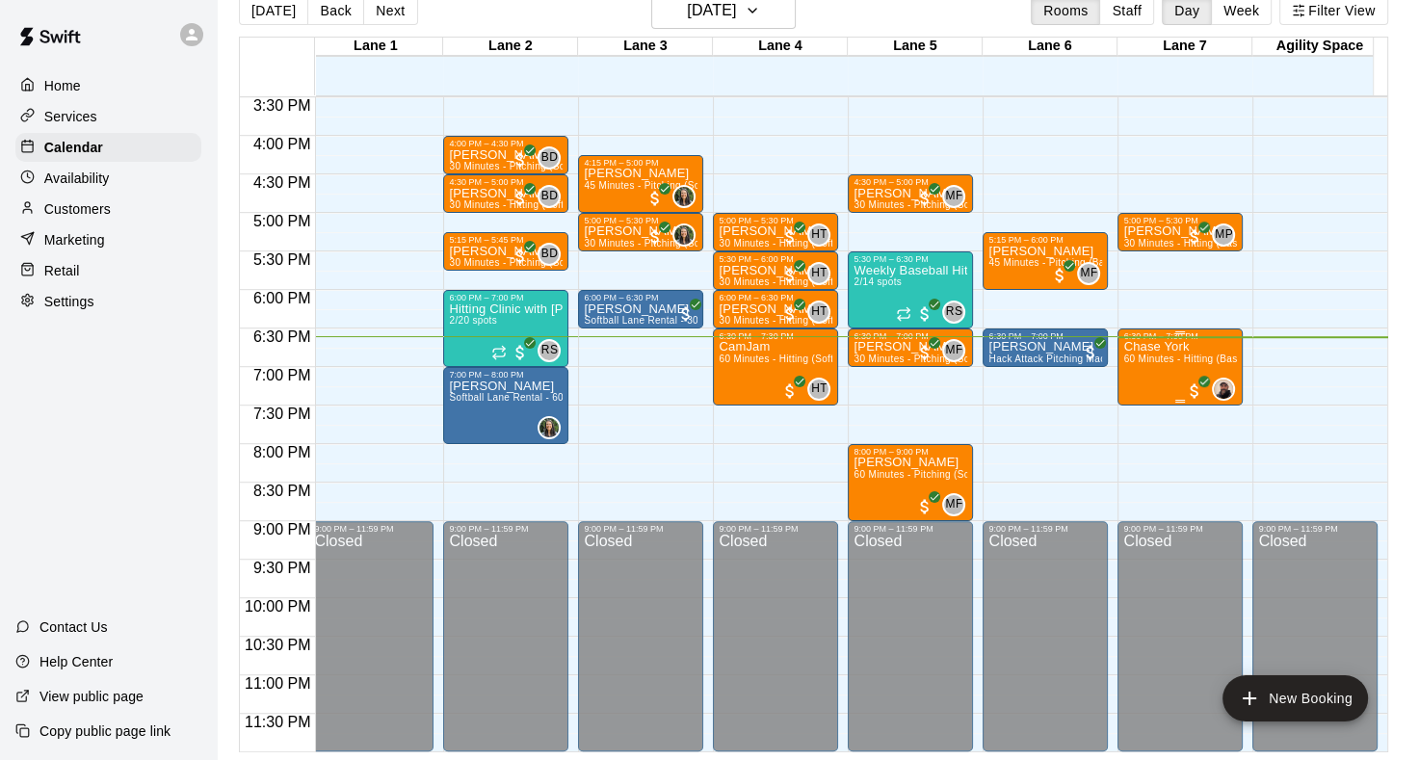
click at [1159, 347] on p "Chase York" at bounding box center [1180, 347] width 114 height 0
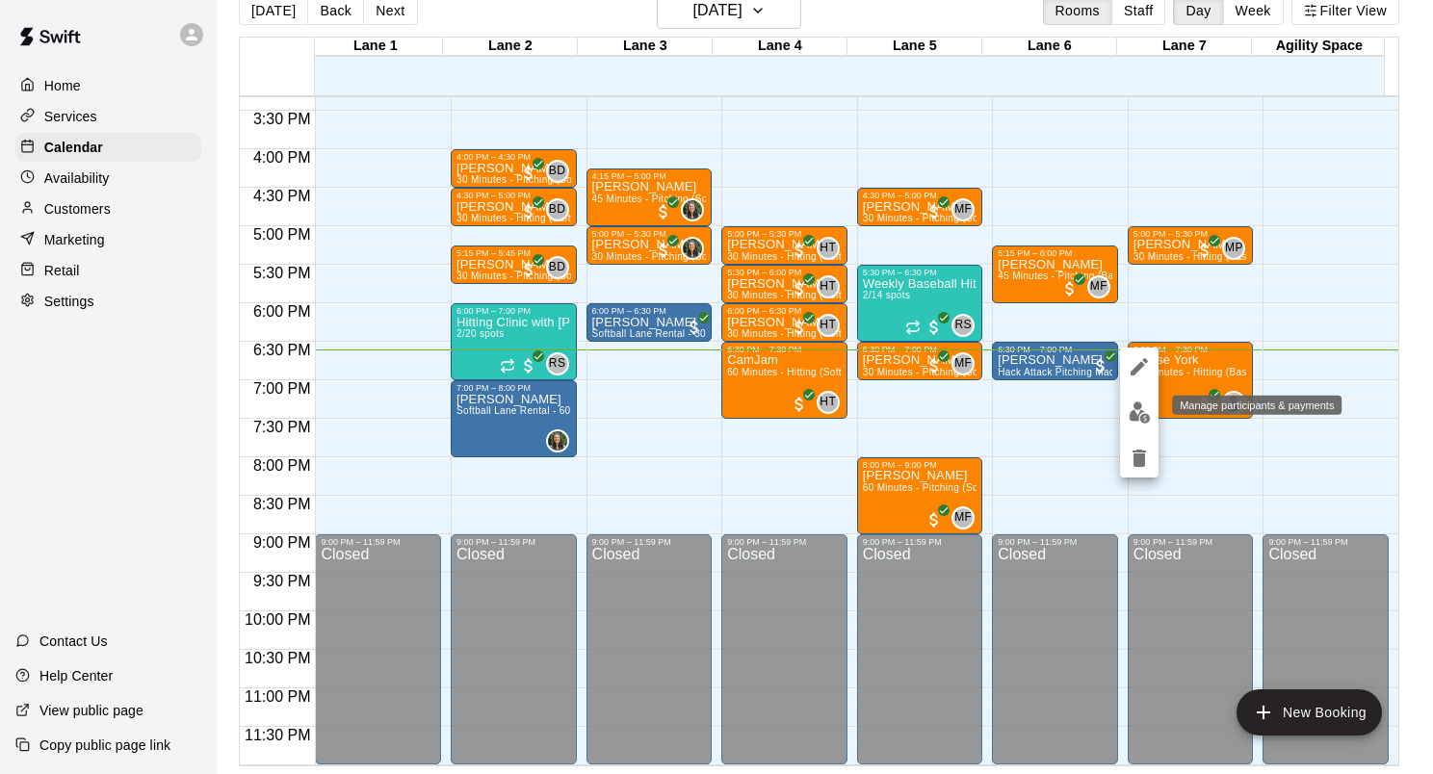
click at [1148, 406] on img "edit" at bounding box center [1140, 413] width 22 height 22
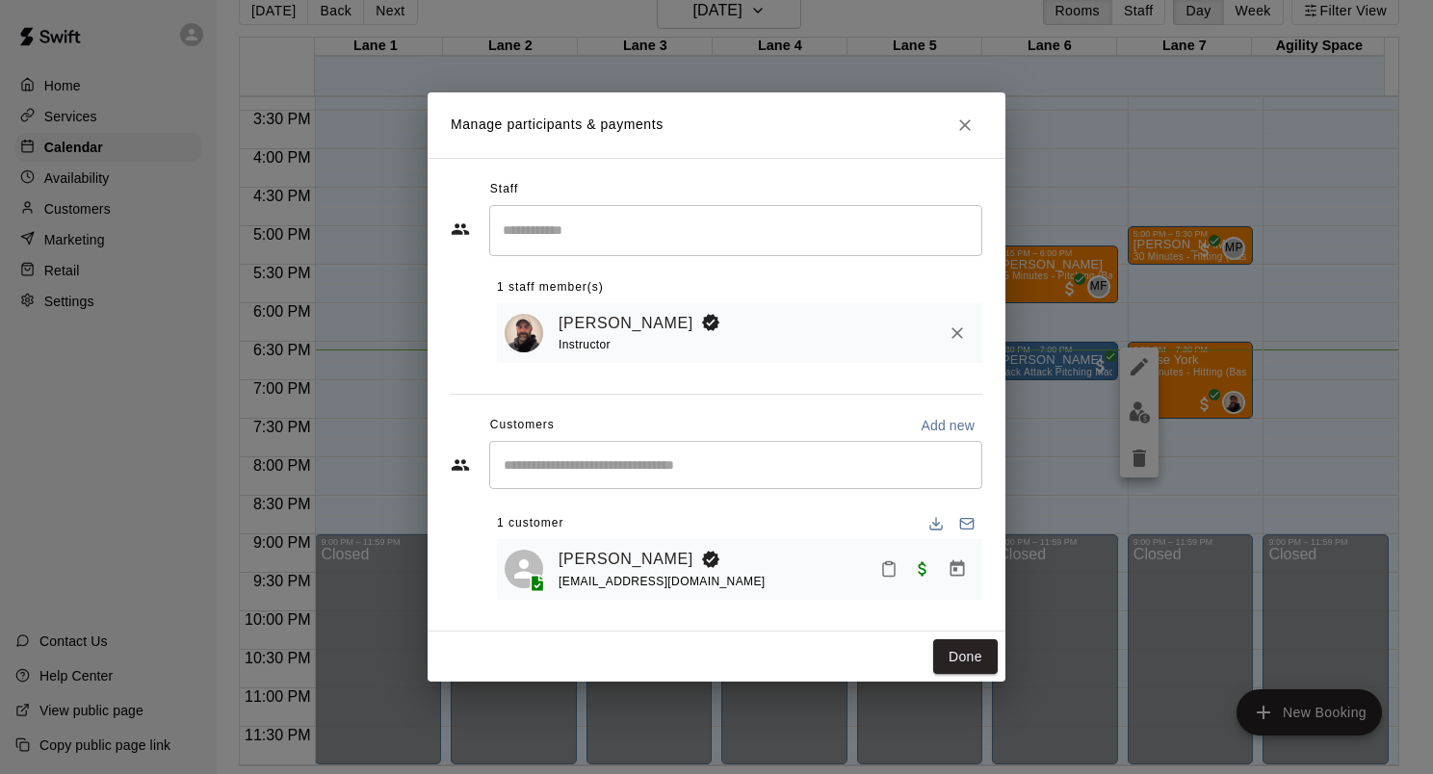
click at [883, 570] on icon "Mark attendance" at bounding box center [889, 569] width 12 height 13
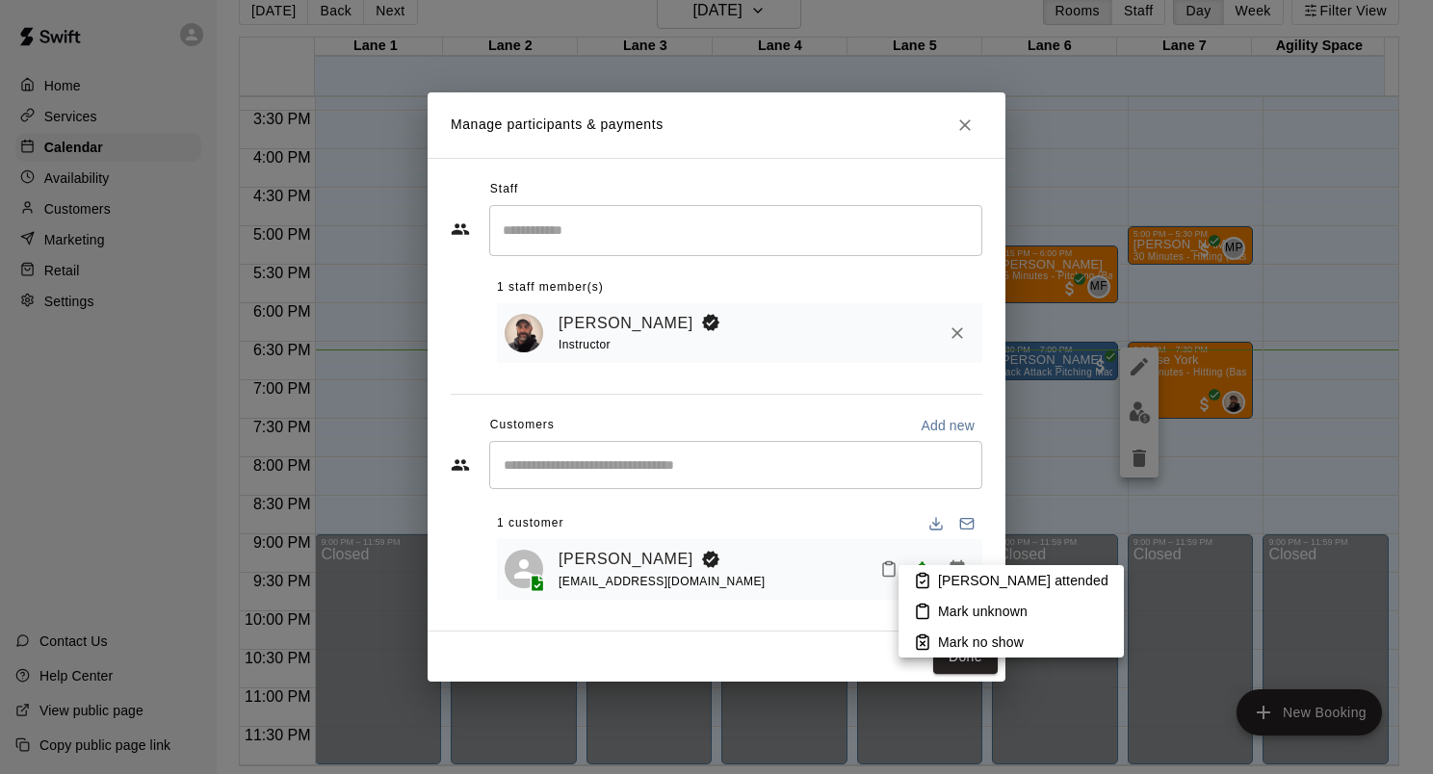
click at [952, 582] on p "[PERSON_NAME] attended" at bounding box center [1023, 580] width 170 height 19
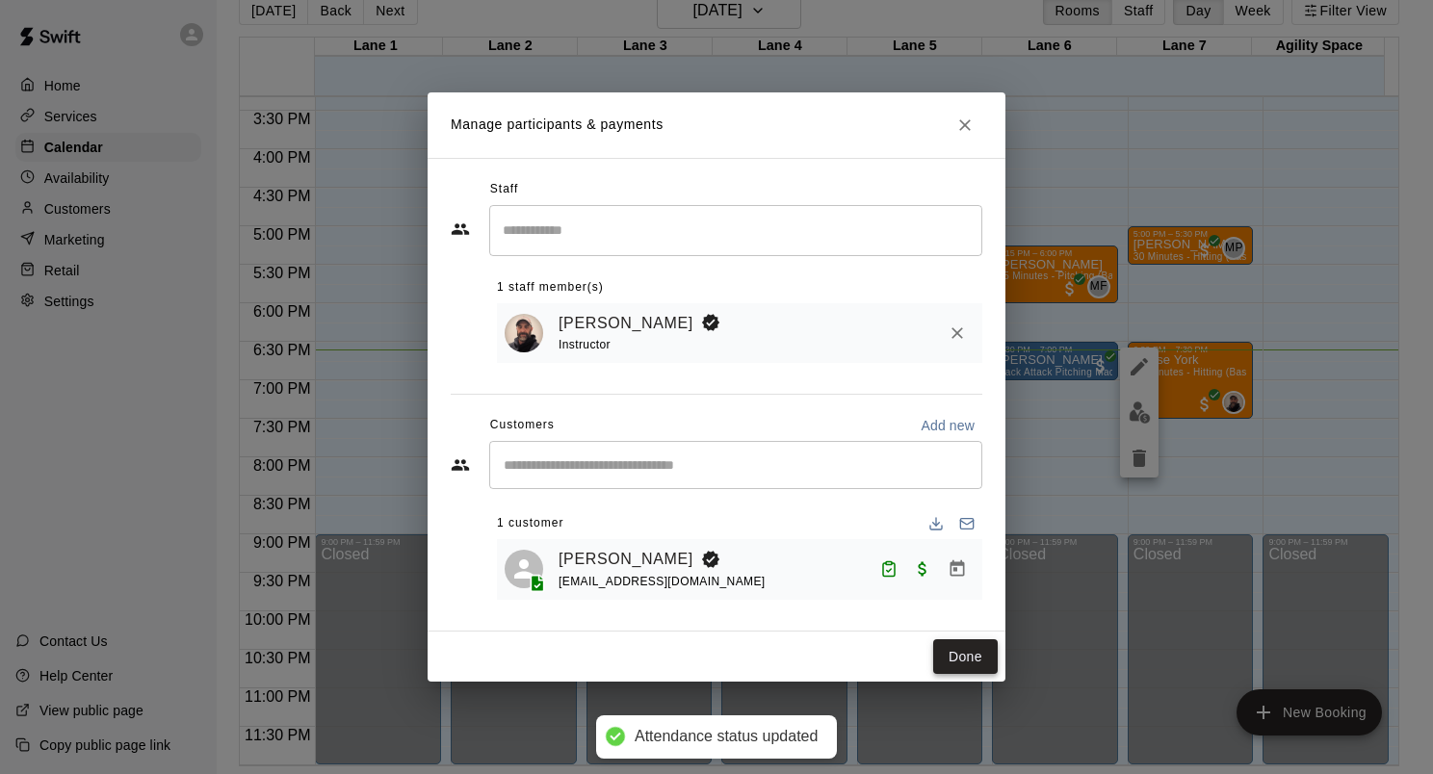
click at [967, 664] on button "Done" at bounding box center [965, 658] width 65 height 36
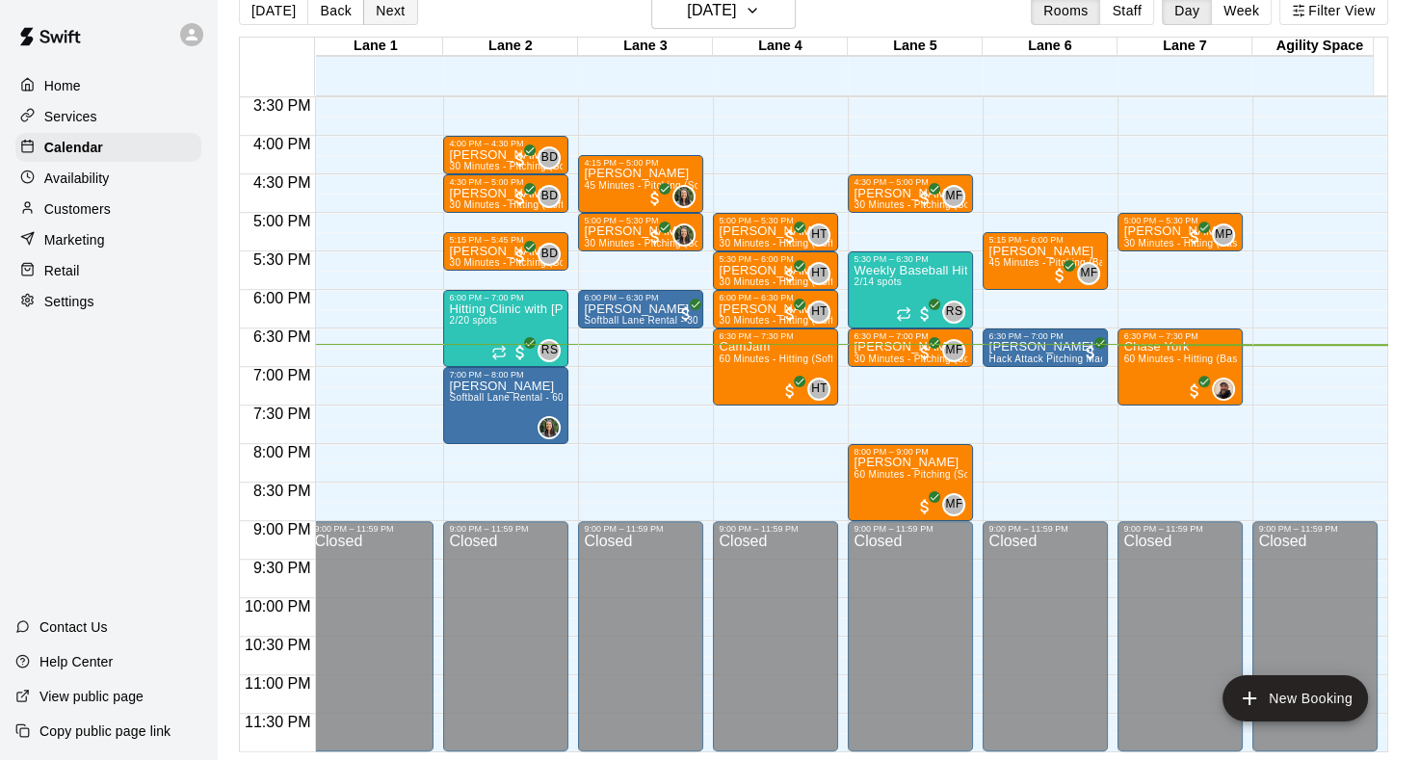
click at [376, 4] on button "Next" at bounding box center [390, 10] width 54 height 29
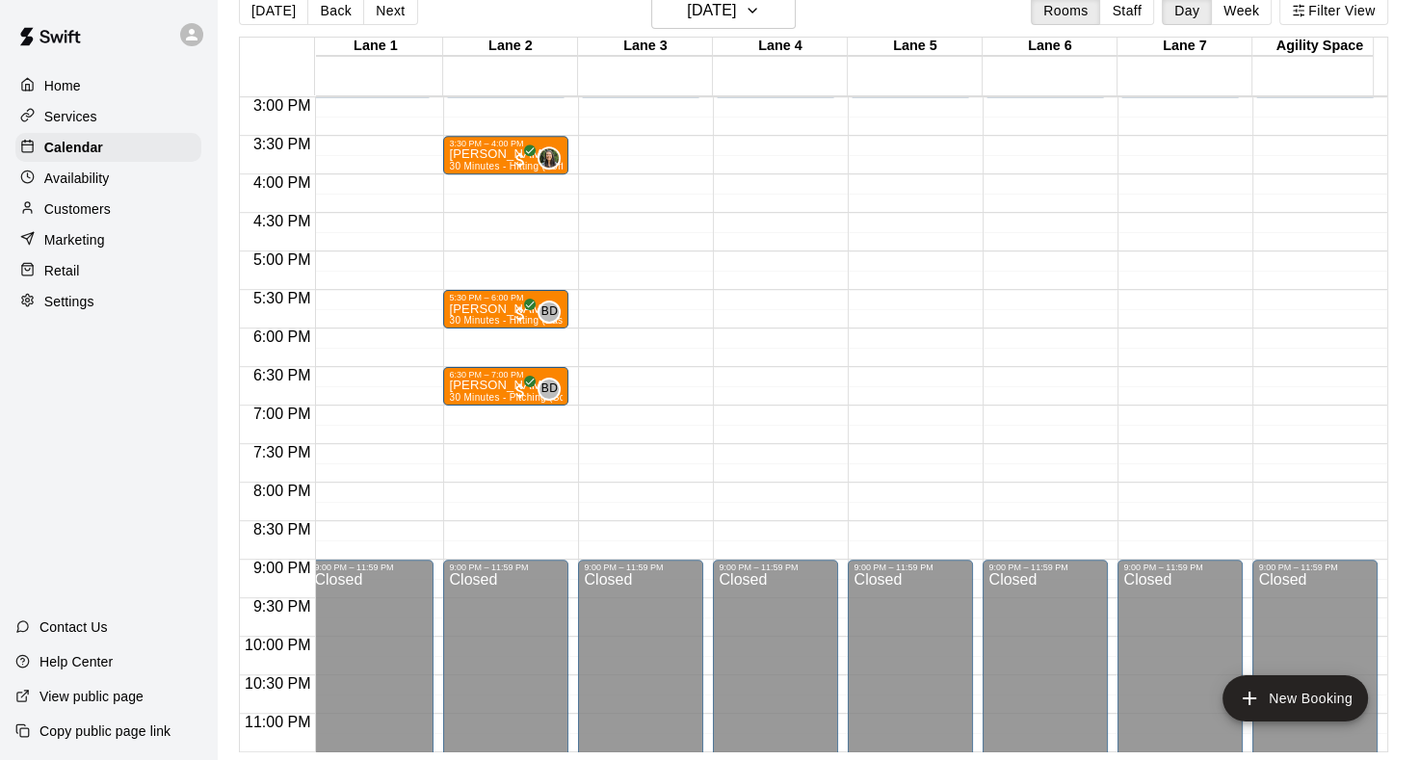
scroll to position [1060, 8]
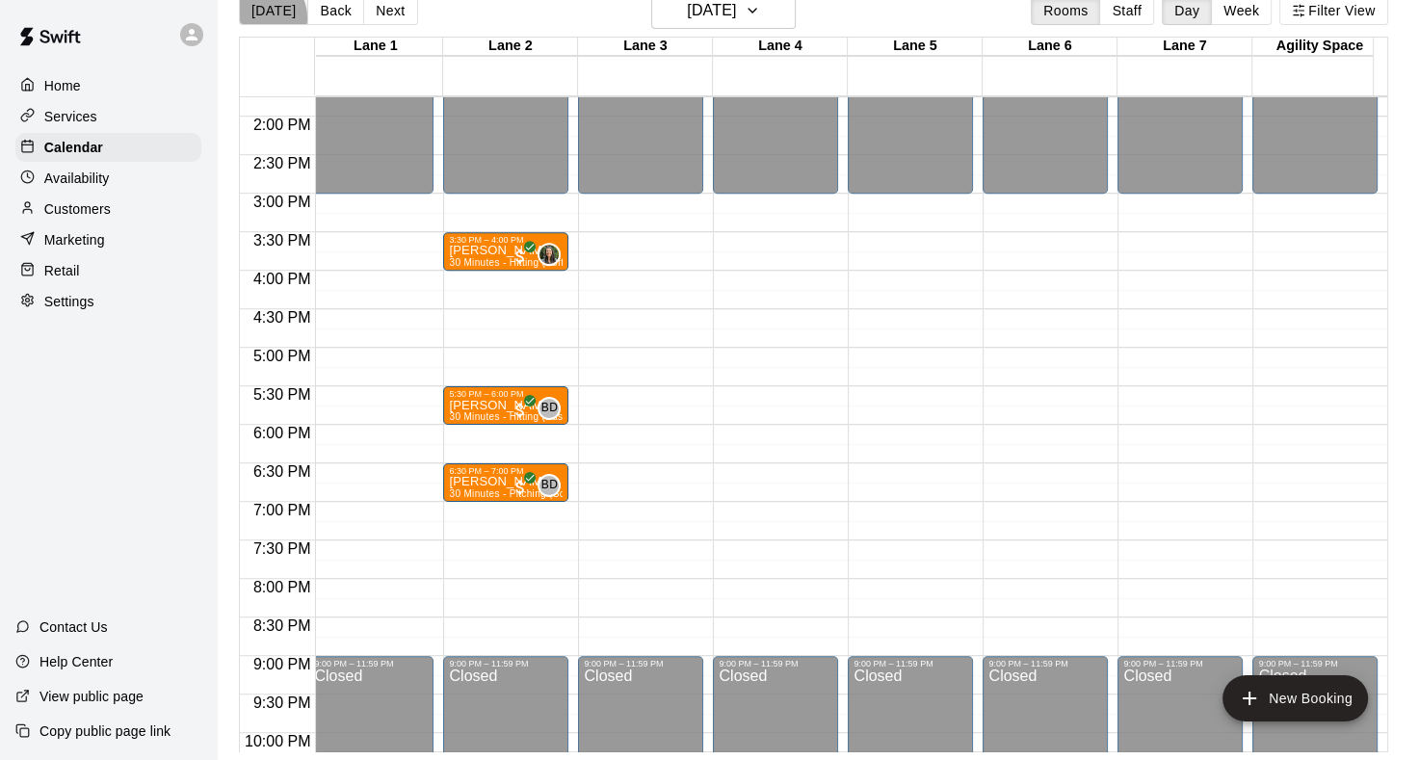
click at [260, 16] on button "[DATE]" at bounding box center [273, 10] width 69 height 29
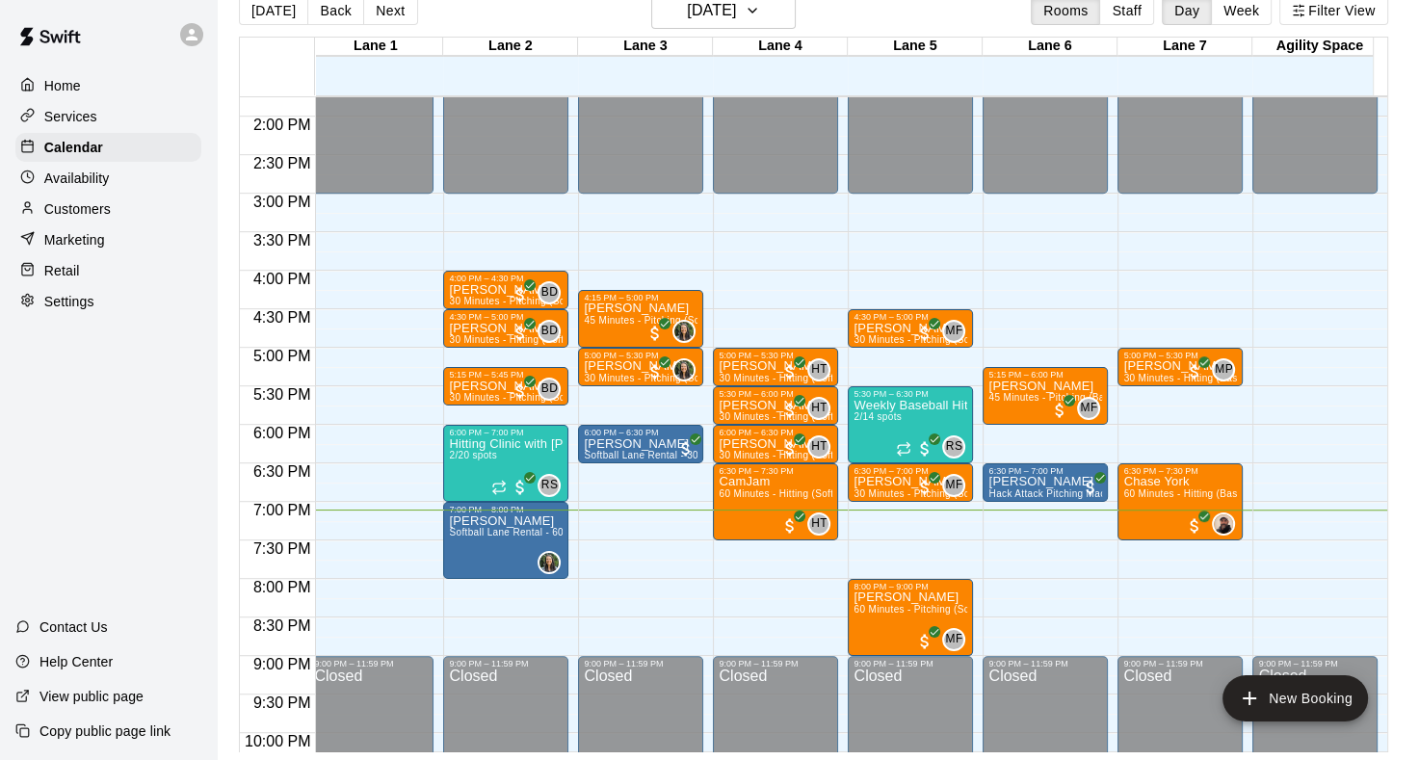
click at [79, 114] on p "Services" at bounding box center [70, 116] width 53 height 19
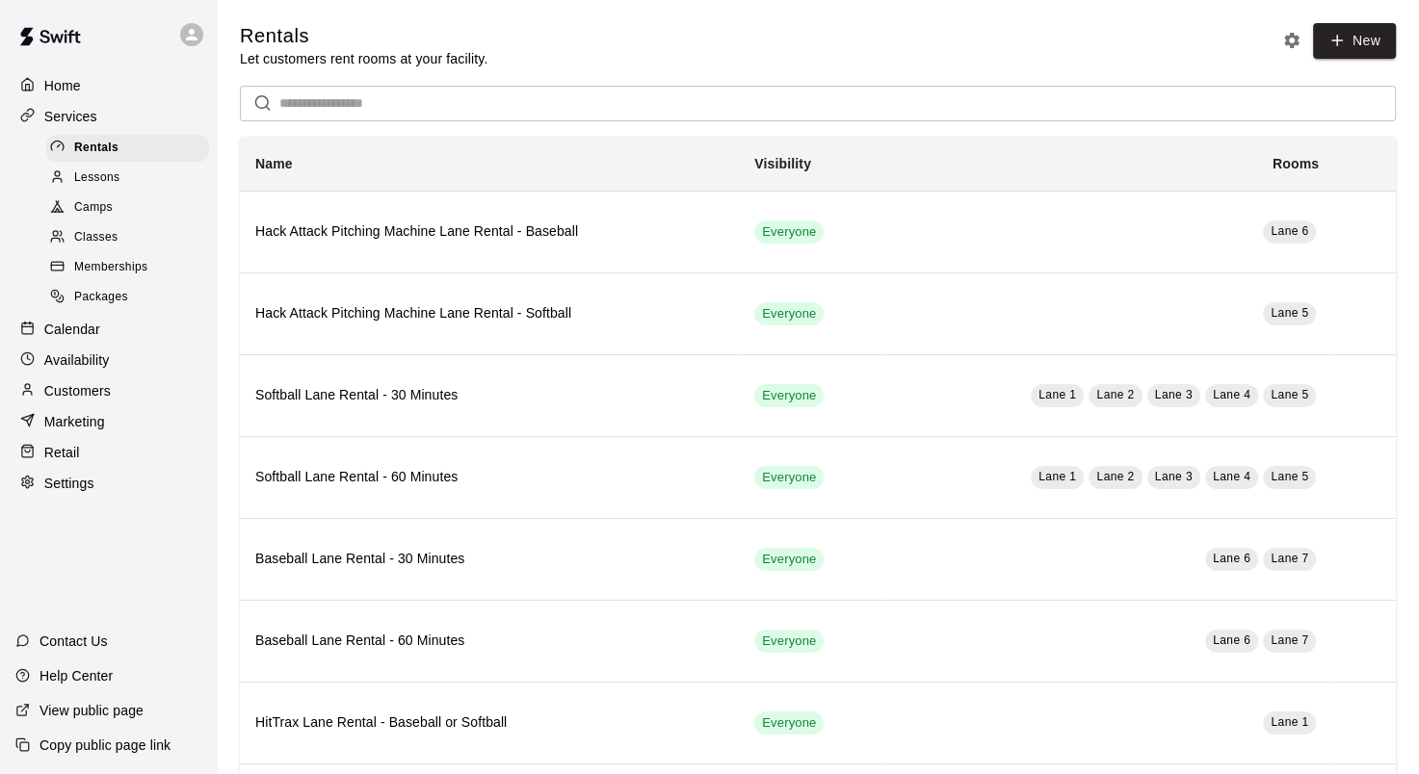
click at [97, 243] on span "Classes" at bounding box center [95, 237] width 43 height 19
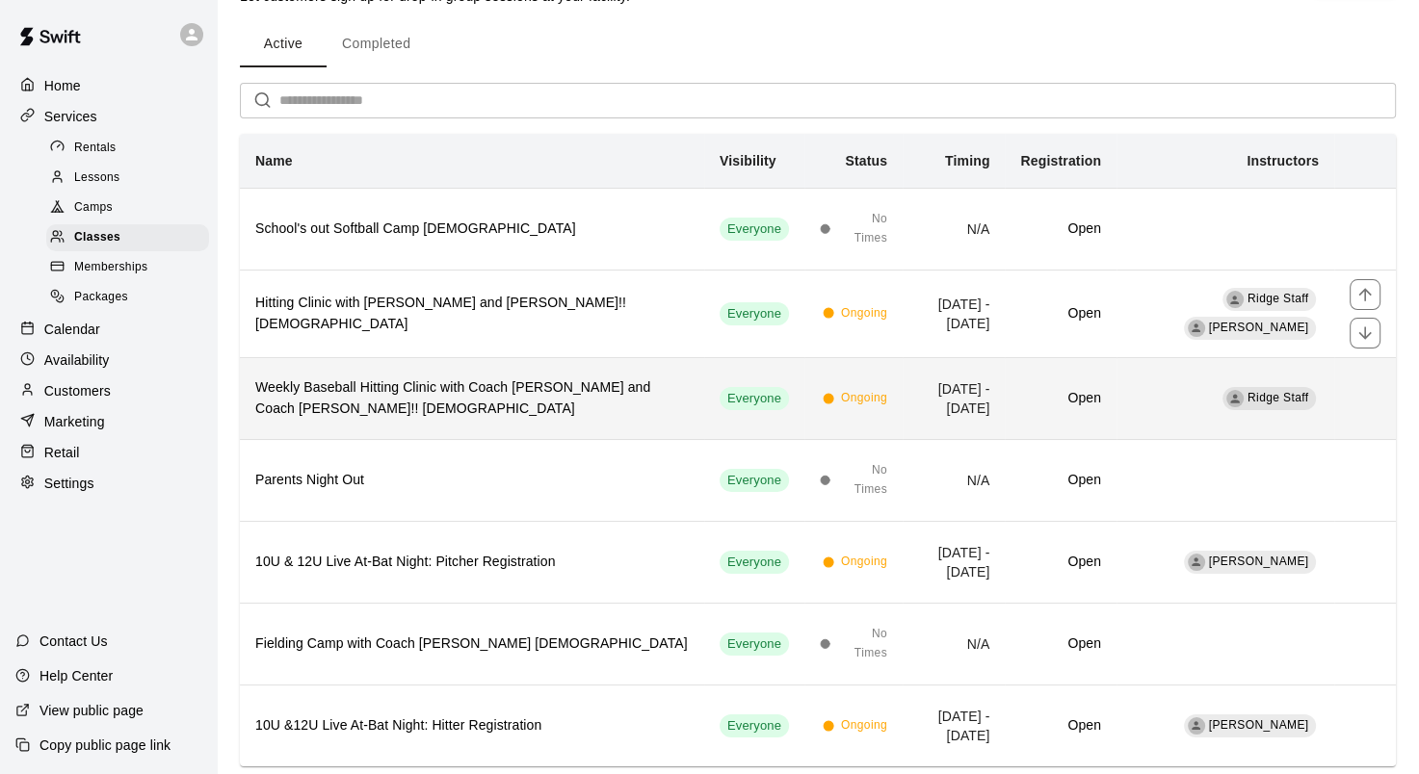
scroll to position [96, 0]
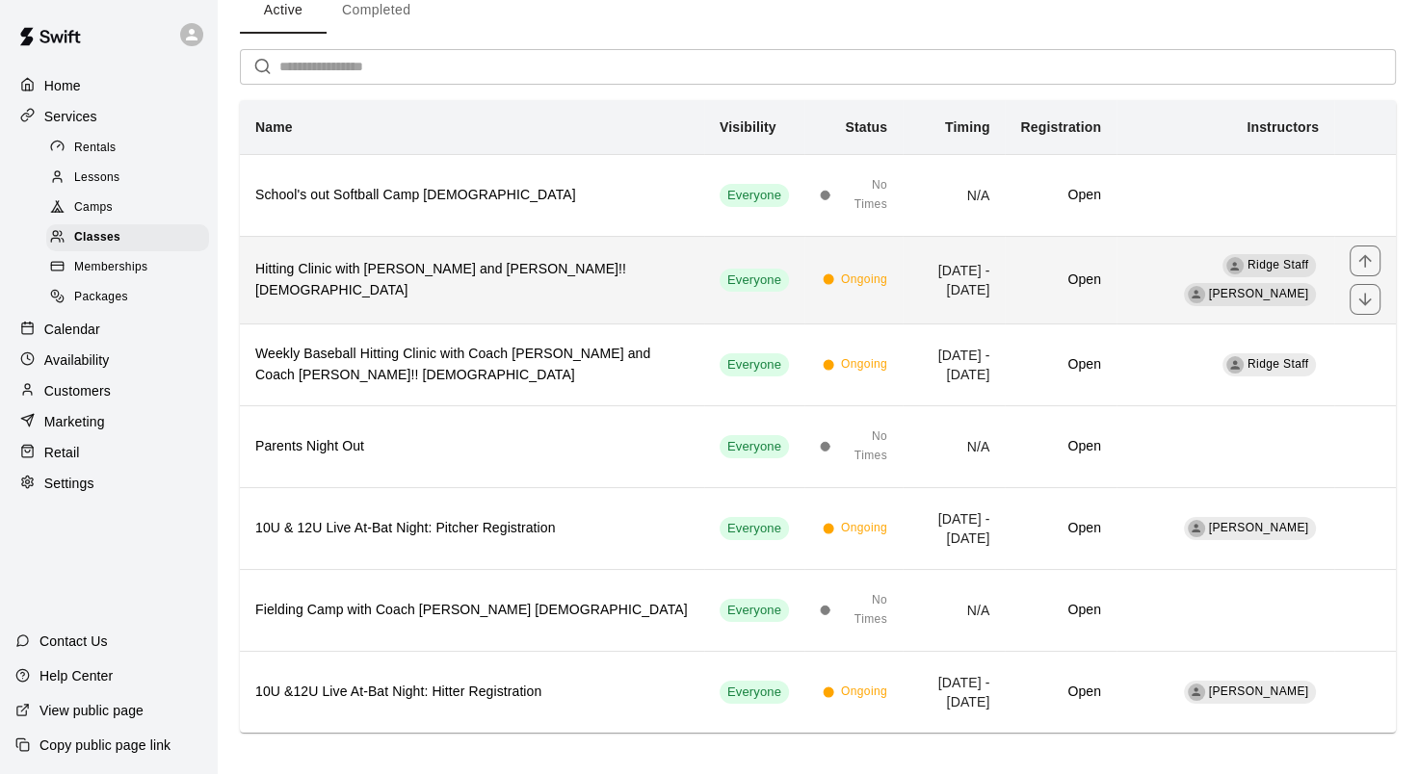
click at [628, 293] on th "Hitting Clinic with [PERSON_NAME] and [PERSON_NAME]!! [DEMOGRAPHIC_DATA]" at bounding box center [472, 280] width 464 height 88
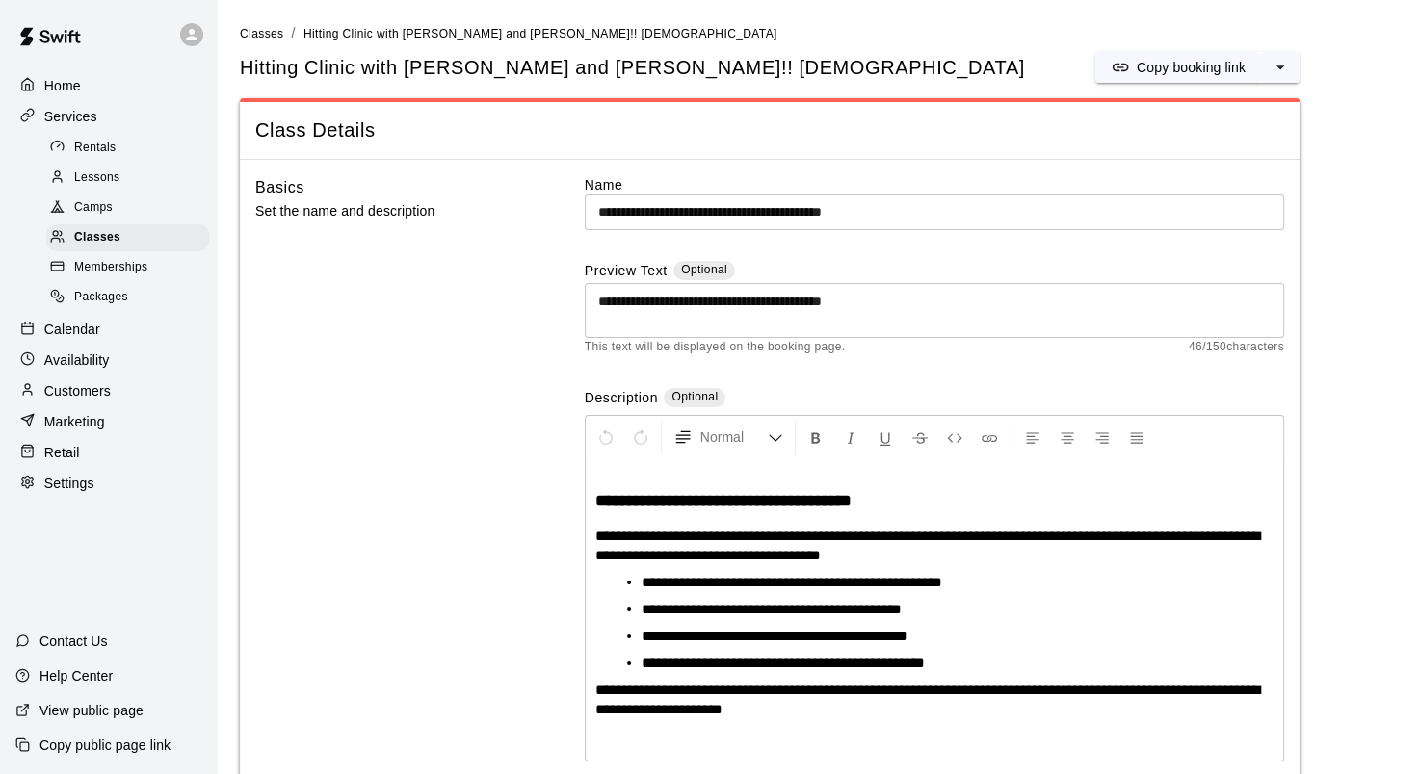
click at [80, 338] on p "Calendar" at bounding box center [72, 329] width 56 height 19
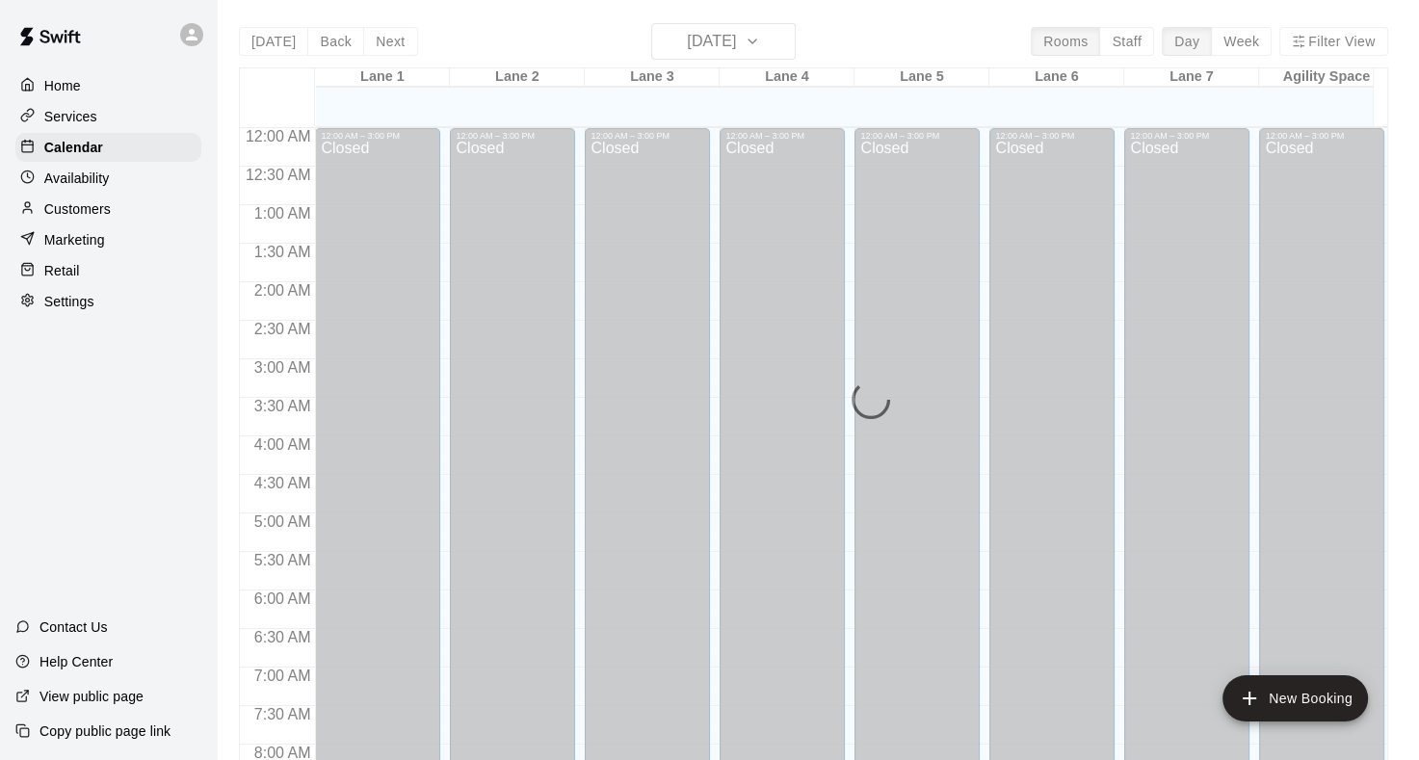
scroll to position [1121, 0]
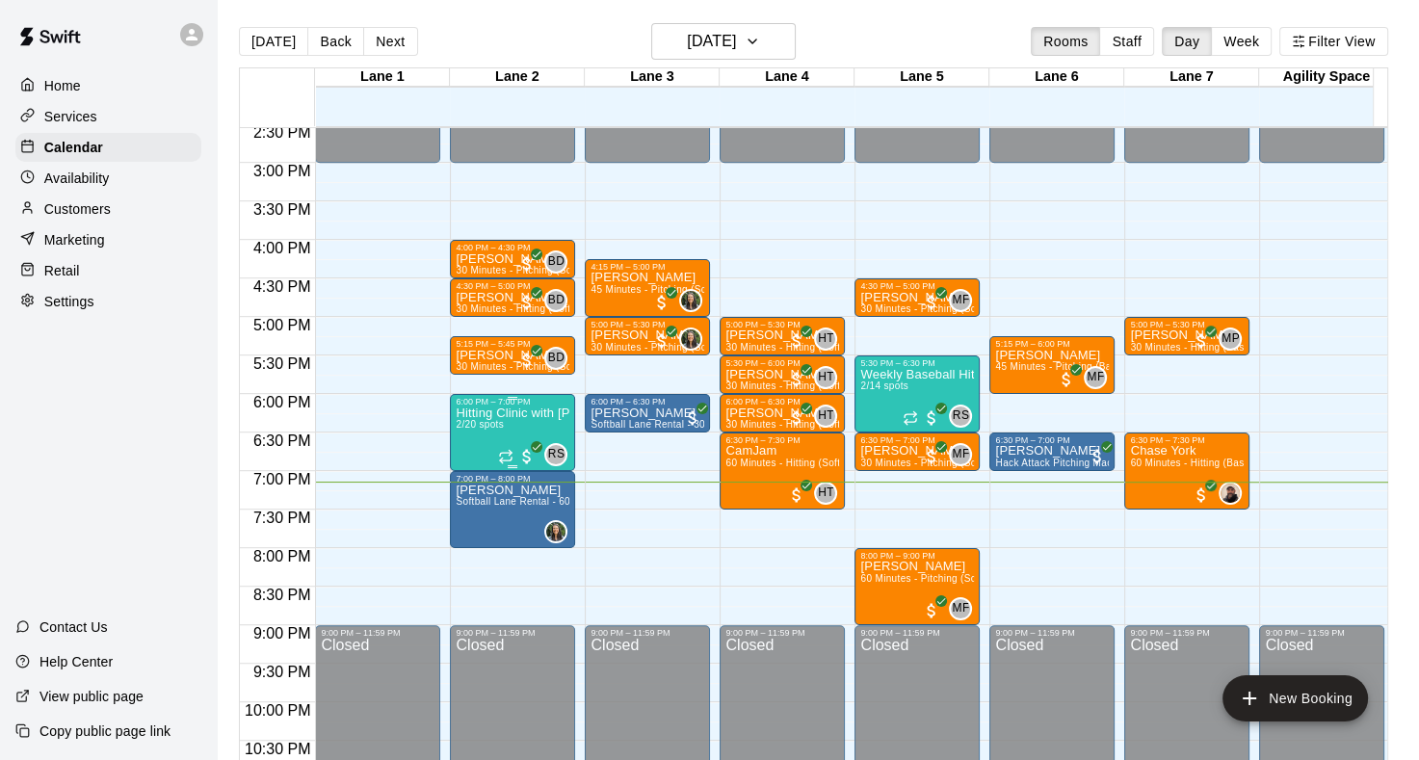
click at [516, 413] on p "Hitting Clinic with [PERSON_NAME] and [PERSON_NAME]!! [DEMOGRAPHIC_DATA]" at bounding box center [513, 413] width 114 height 0
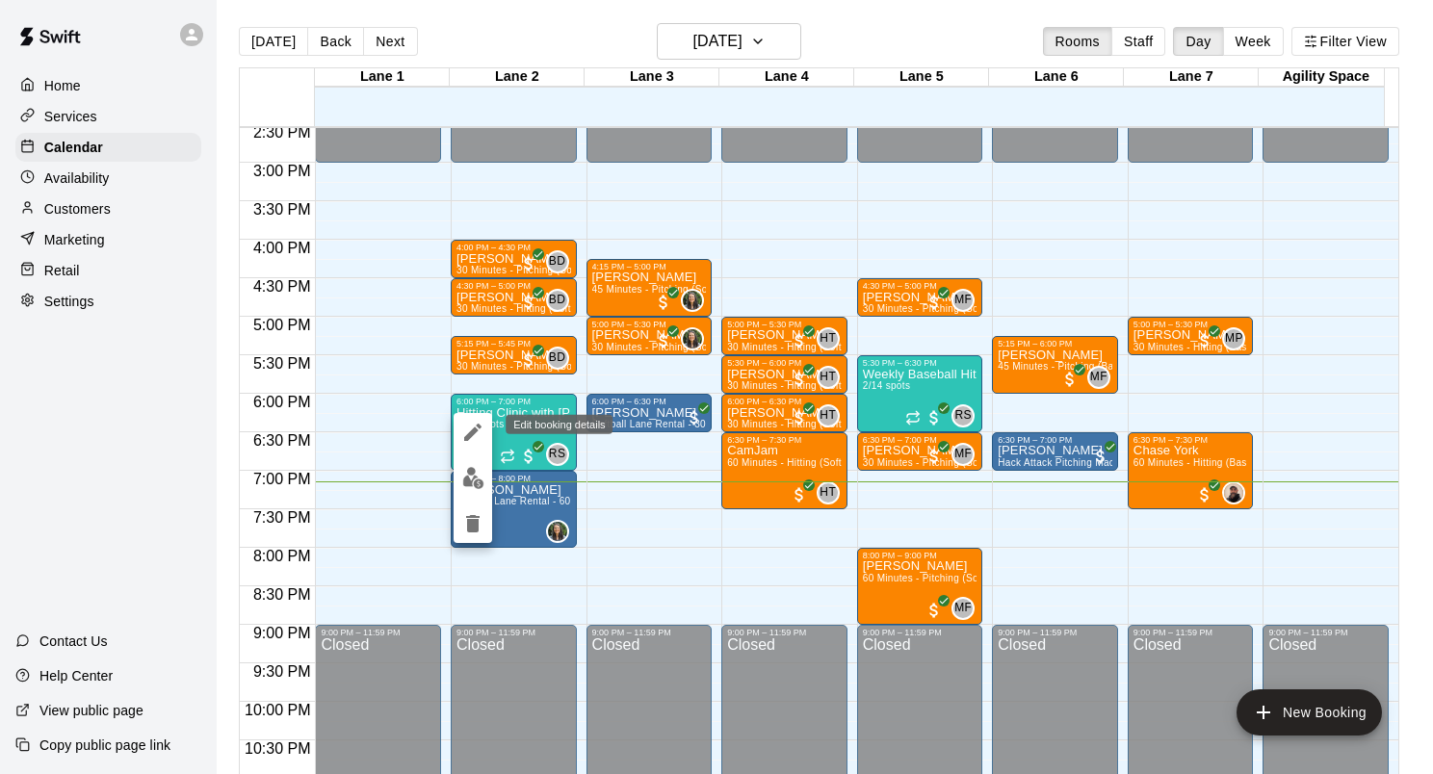
click at [466, 422] on icon "edit" at bounding box center [472, 432] width 23 height 23
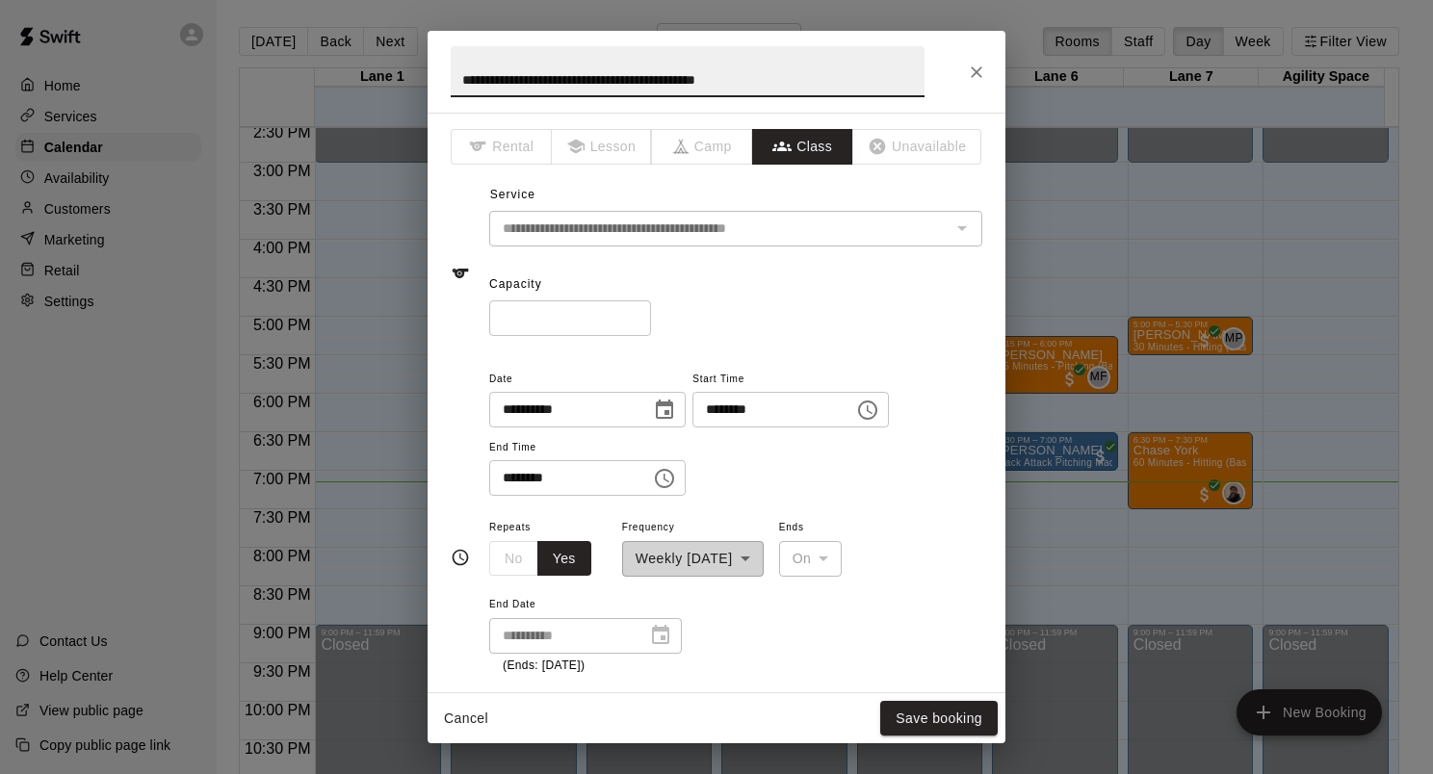
click at [693, 77] on input "**********" at bounding box center [688, 71] width 474 height 51
type input "**********"
click at [843, 275] on div "Capacity ** ​" at bounding box center [735, 303] width 493 height 66
click at [921, 711] on button "Save booking" at bounding box center [939, 719] width 118 height 36
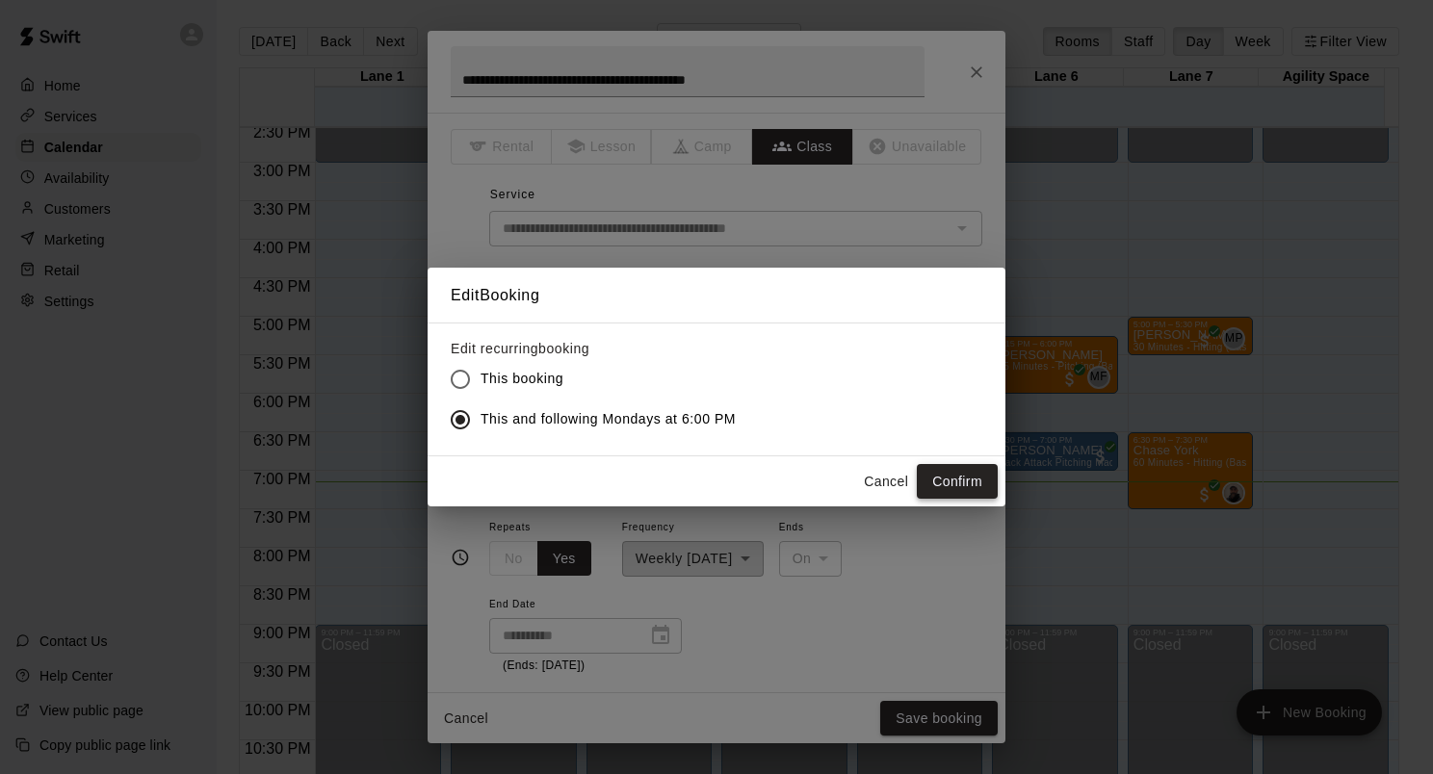
click at [956, 485] on button "Confirm" at bounding box center [957, 482] width 81 height 36
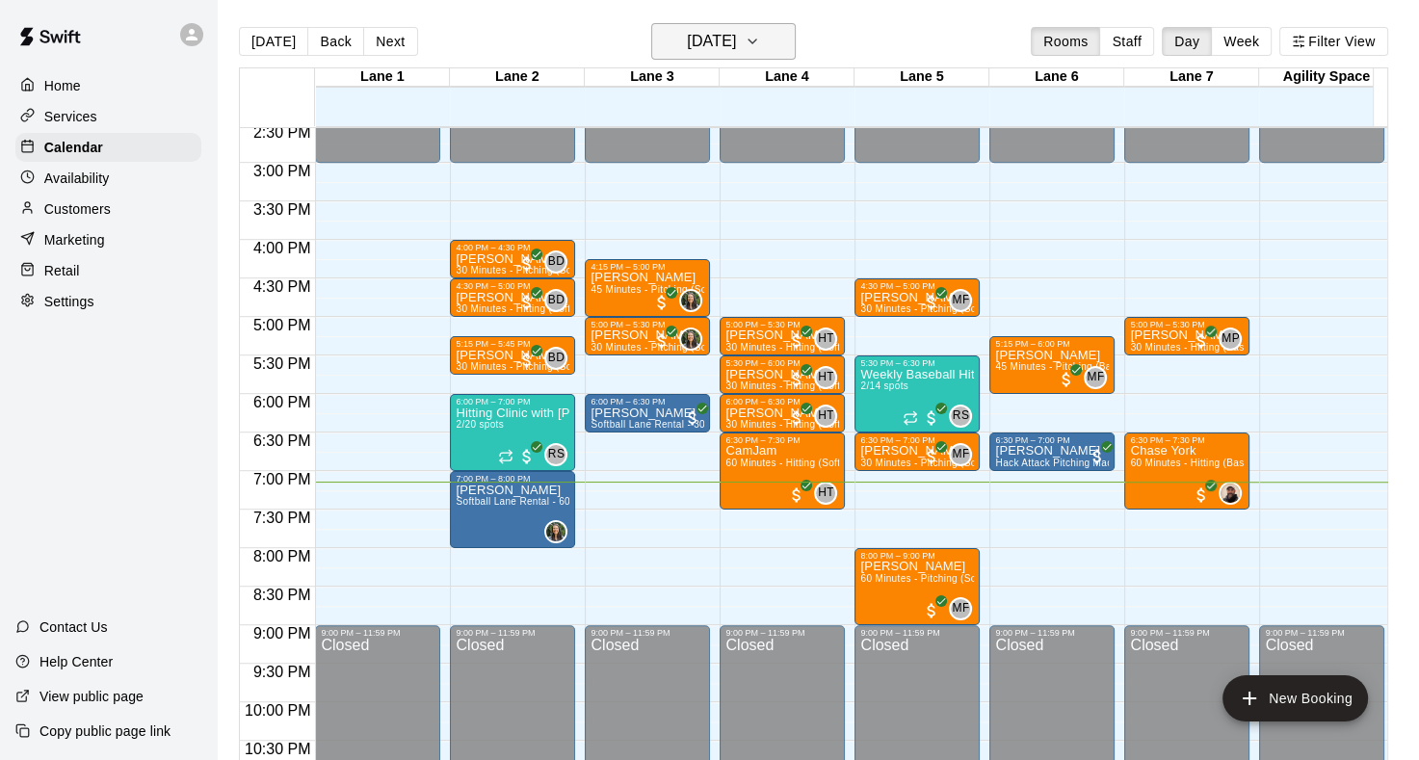
click at [760, 42] on icon "button" at bounding box center [752, 41] width 15 height 23
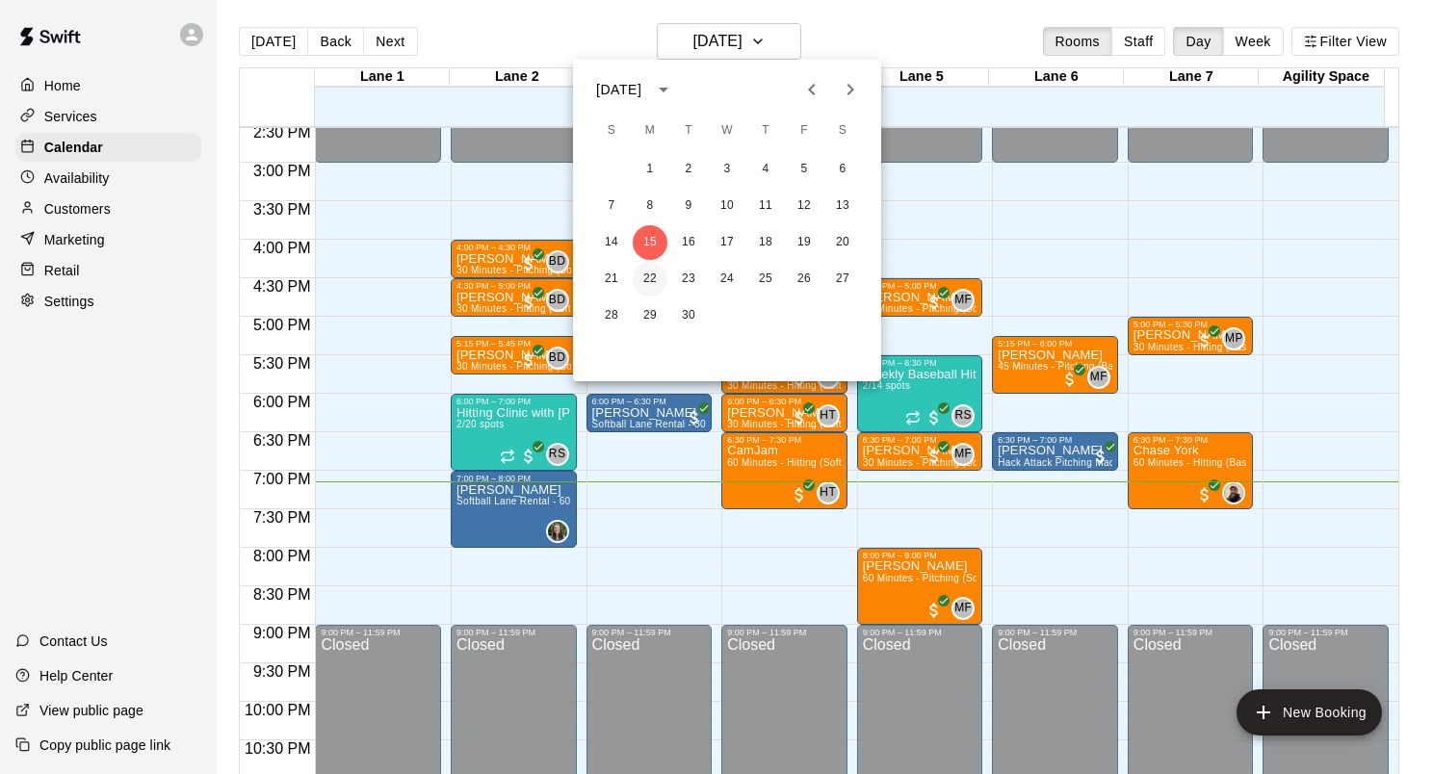
click at [643, 275] on button "22" at bounding box center [650, 279] width 35 height 35
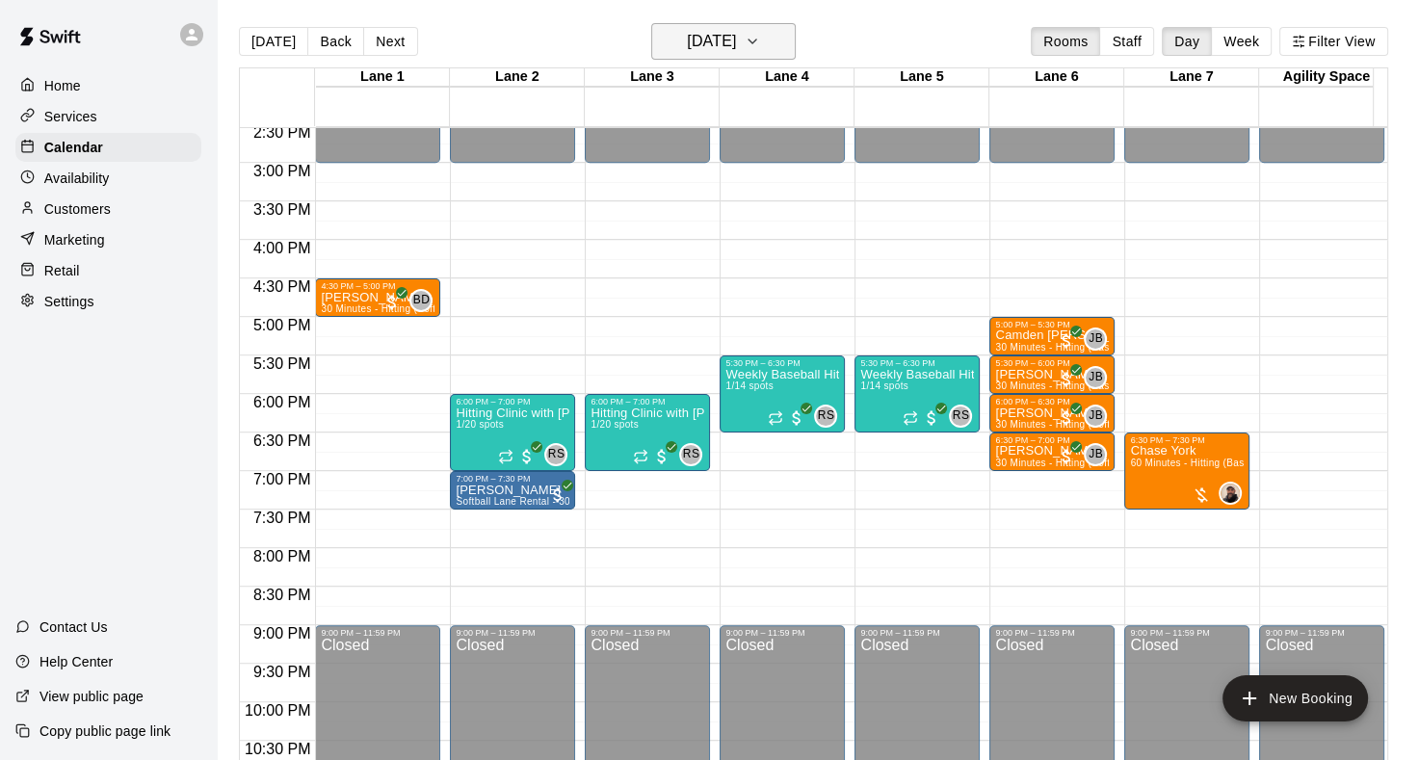
click at [760, 41] on icon "button" at bounding box center [752, 41] width 15 height 23
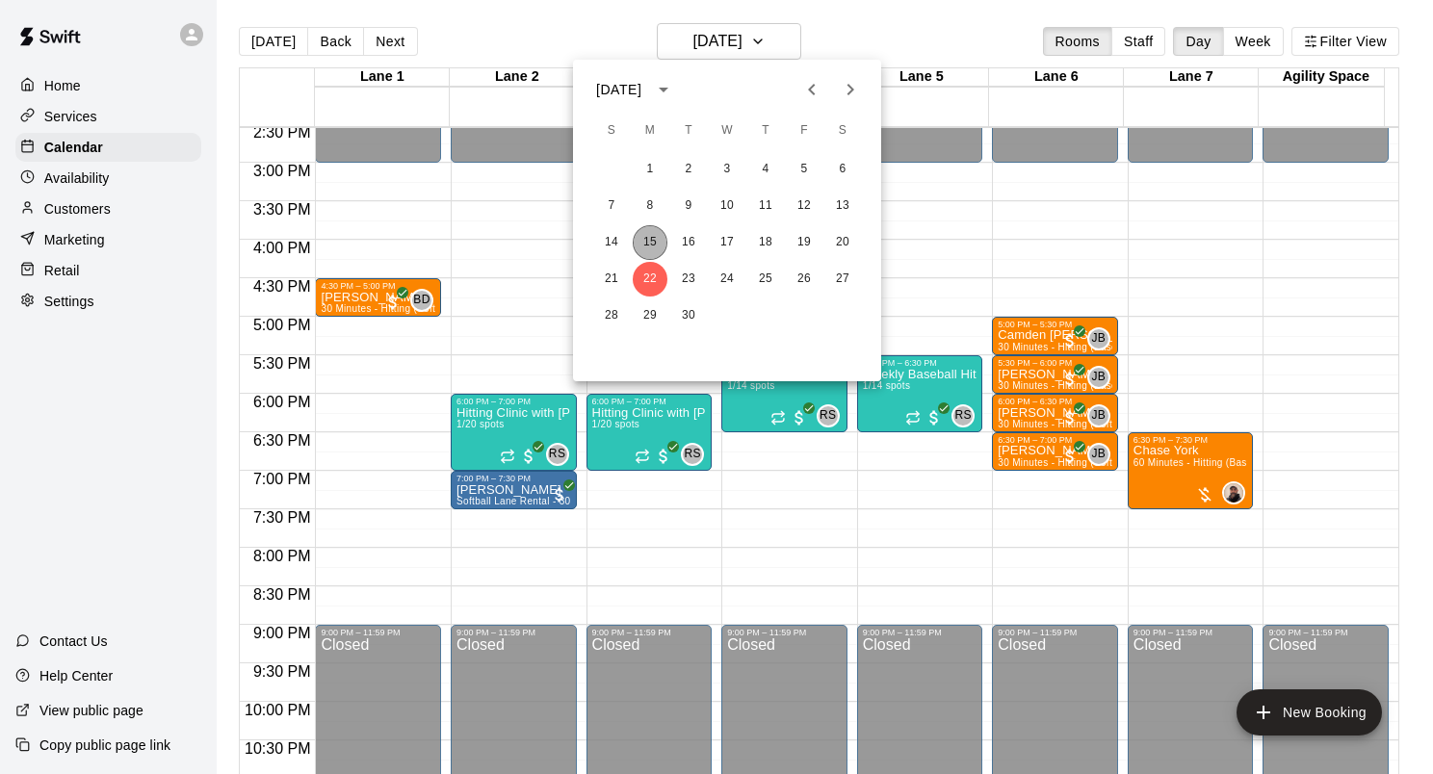
click at [654, 243] on button "15" at bounding box center [650, 242] width 35 height 35
